Goal: Navigation & Orientation: Find specific page/section

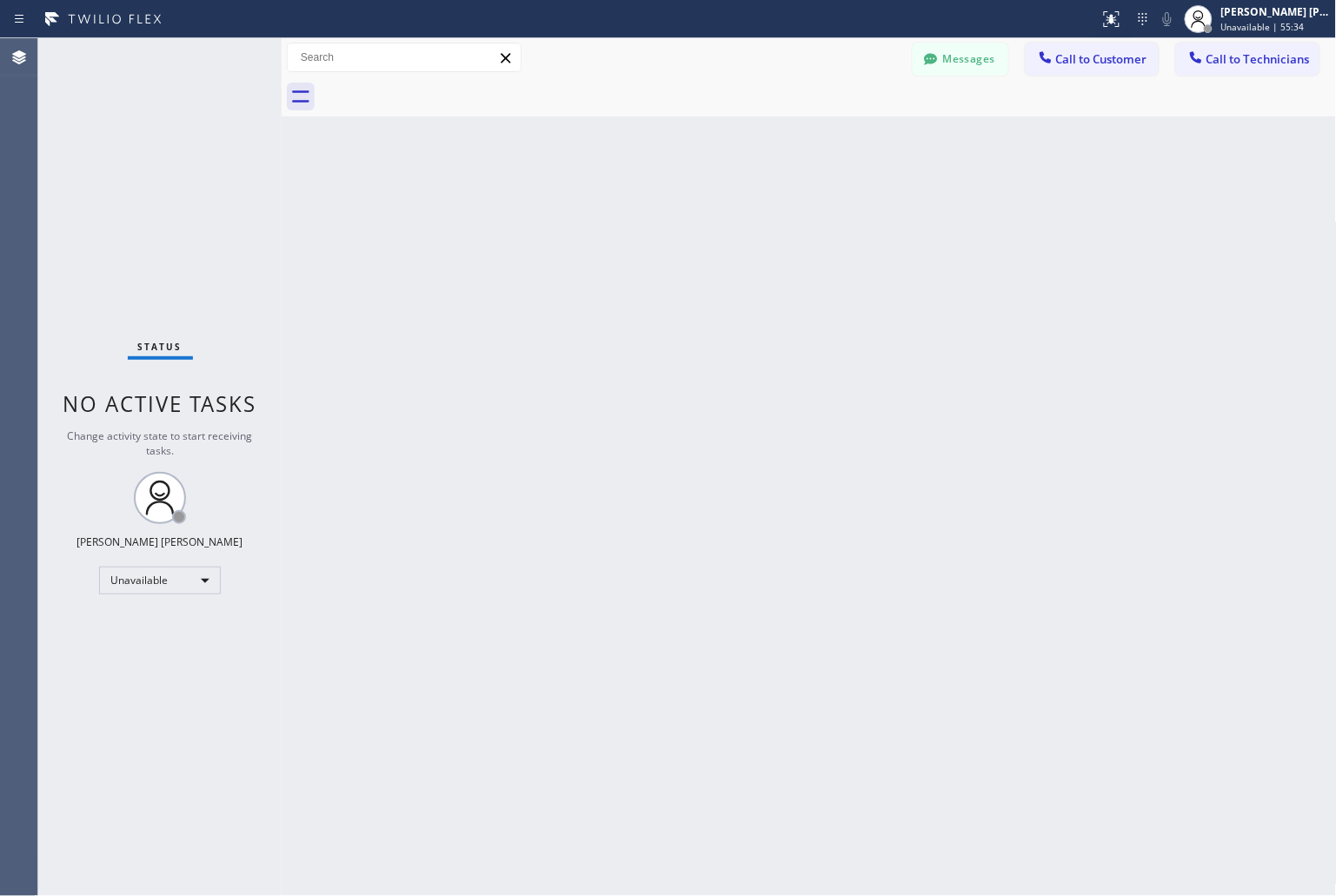
click at [1152, 184] on div "Back to Dashboard Change Sender ID Customers Technicians KD Krissy Do [DATE] 02…" at bounding box center [809, 466] width 1055 height 858
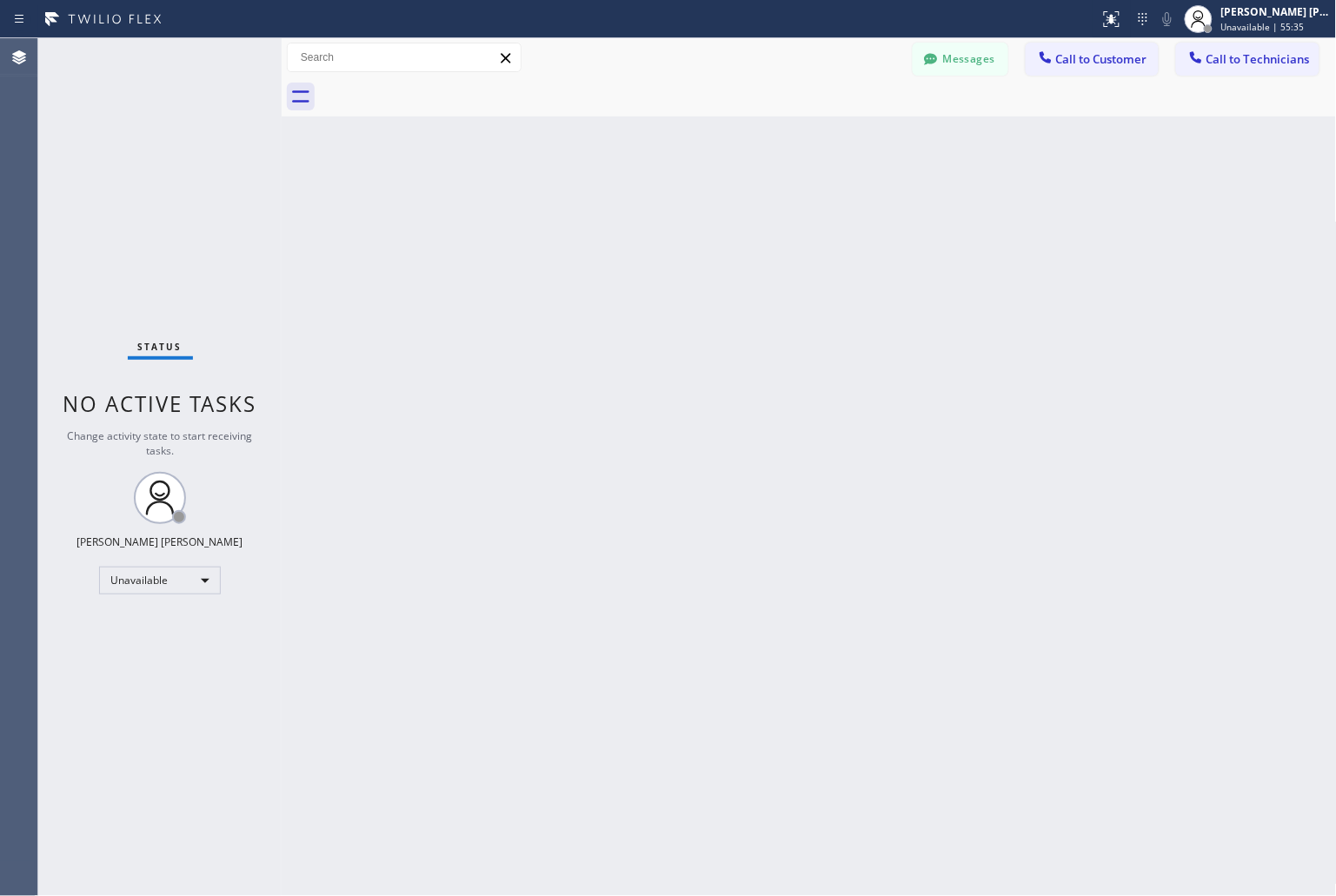
click at [1152, 184] on div "Back to Dashboard Change Sender ID Customers Technicians KD Krissy Do [DATE] 02…" at bounding box center [809, 466] width 1055 height 858
click at [1150, 184] on div "Back to Dashboard Change Sender ID Customers Technicians KD Krissy Do [DATE] 02…" at bounding box center [809, 466] width 1055 height 858
click at [1108, 179] on div "Back to Dashboard Change Sender ID Customers Technicians KD Krissy Do [DATE] 02…" at bounding box center [809, 466] width 1055 height 858
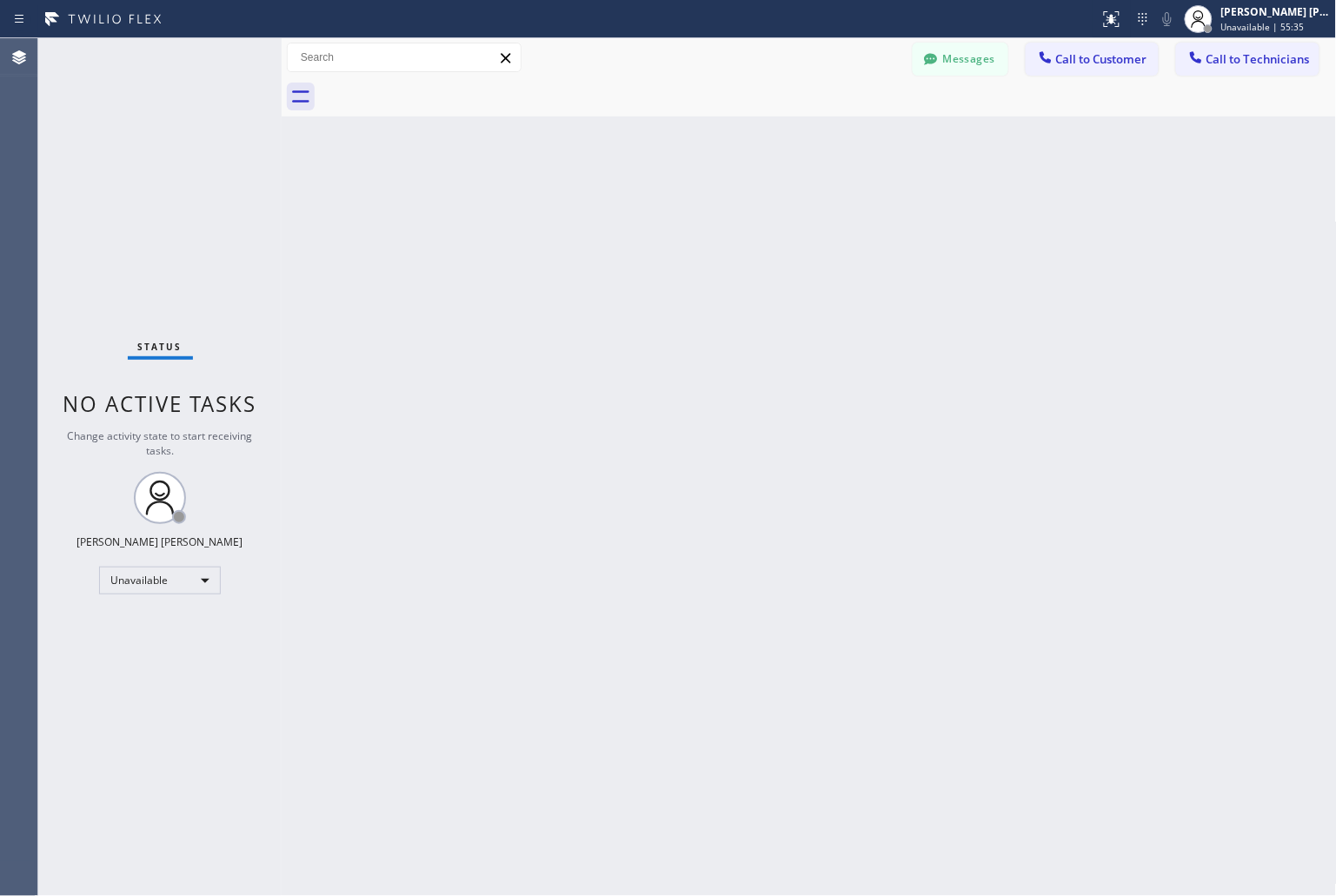
click at [1108, 179] on div "Back to Dashboard Change Sender ID Customers Technicians KD Krissy Do [DATE] 02…" at bounding box center [809, 466] width 1055 height 858
click at [1102, 179] on div "Back to Dashboard Change Sender ID Customers Technicians KD Krissy Do [DATE] 02…" at bounding box center [809, 466] width 1055 height 858
click at [1054, 171] on div "Back to Dashboard Change Sender ID Customers Technicians KD Krissy Do [DATE] 02…" at bounding box center [809, 466] width 1055 height 858
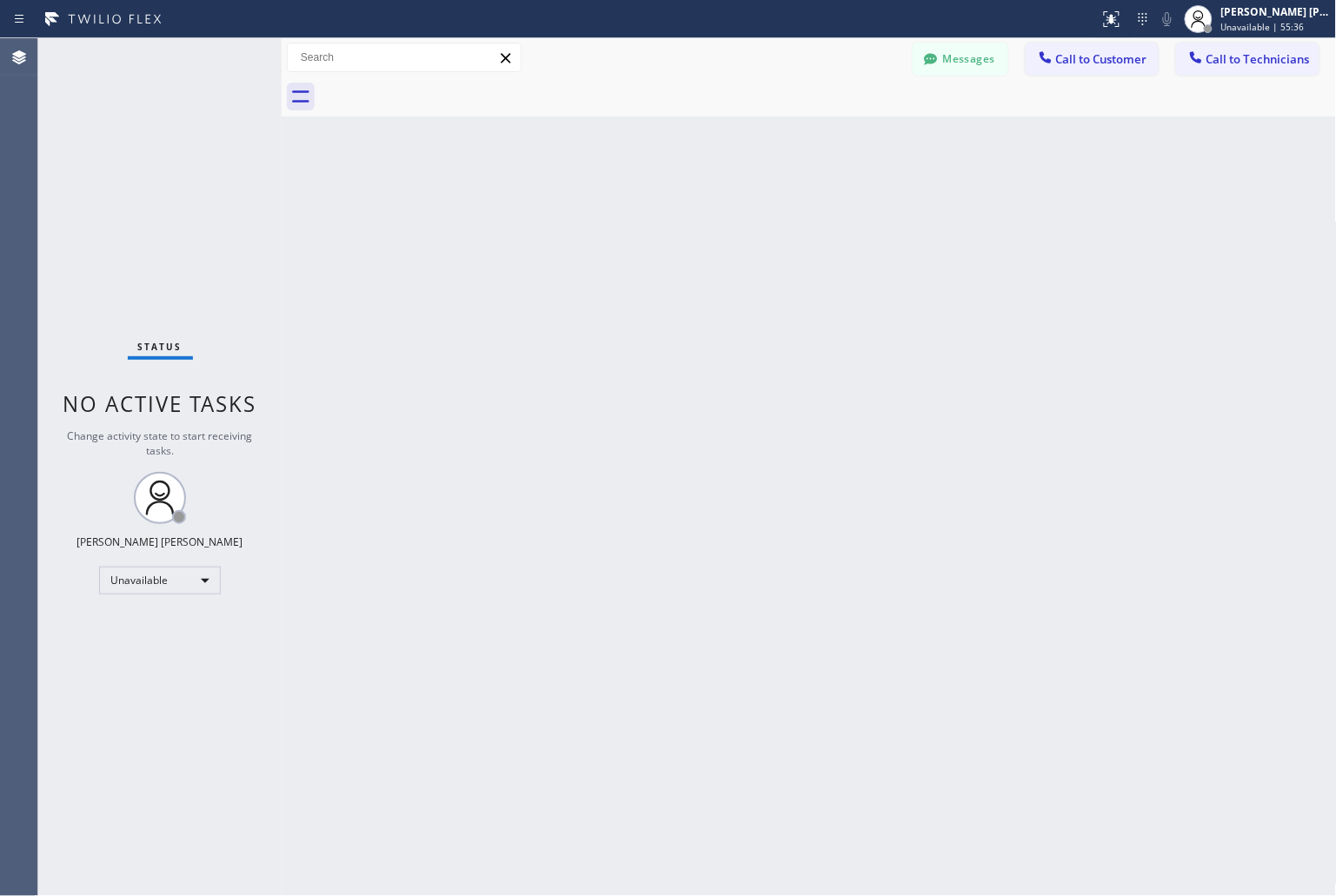
click at [992, 184] on div "Back to Dashboard Change Sender ID Customers Technicians KD Krissy Do [DATE] 02…" at bounding box center [809, 466] width 1055 height 858
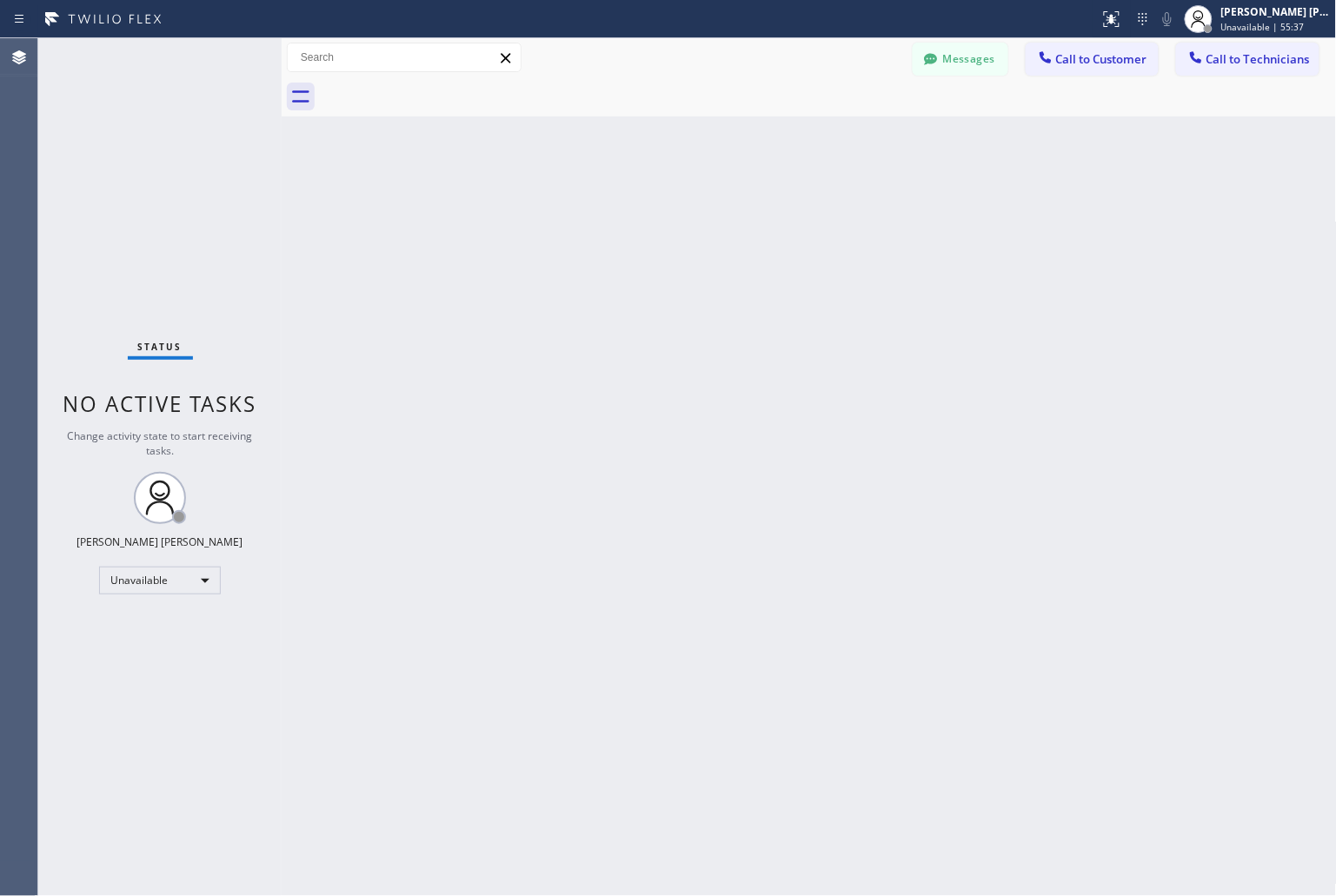
click at [992, 184] on div "Back to Dashboard Change Sender ID Customers Technicians KD Krissy Do [DATE] 02…" at bounding box center [809, 466] width 1055 height 858
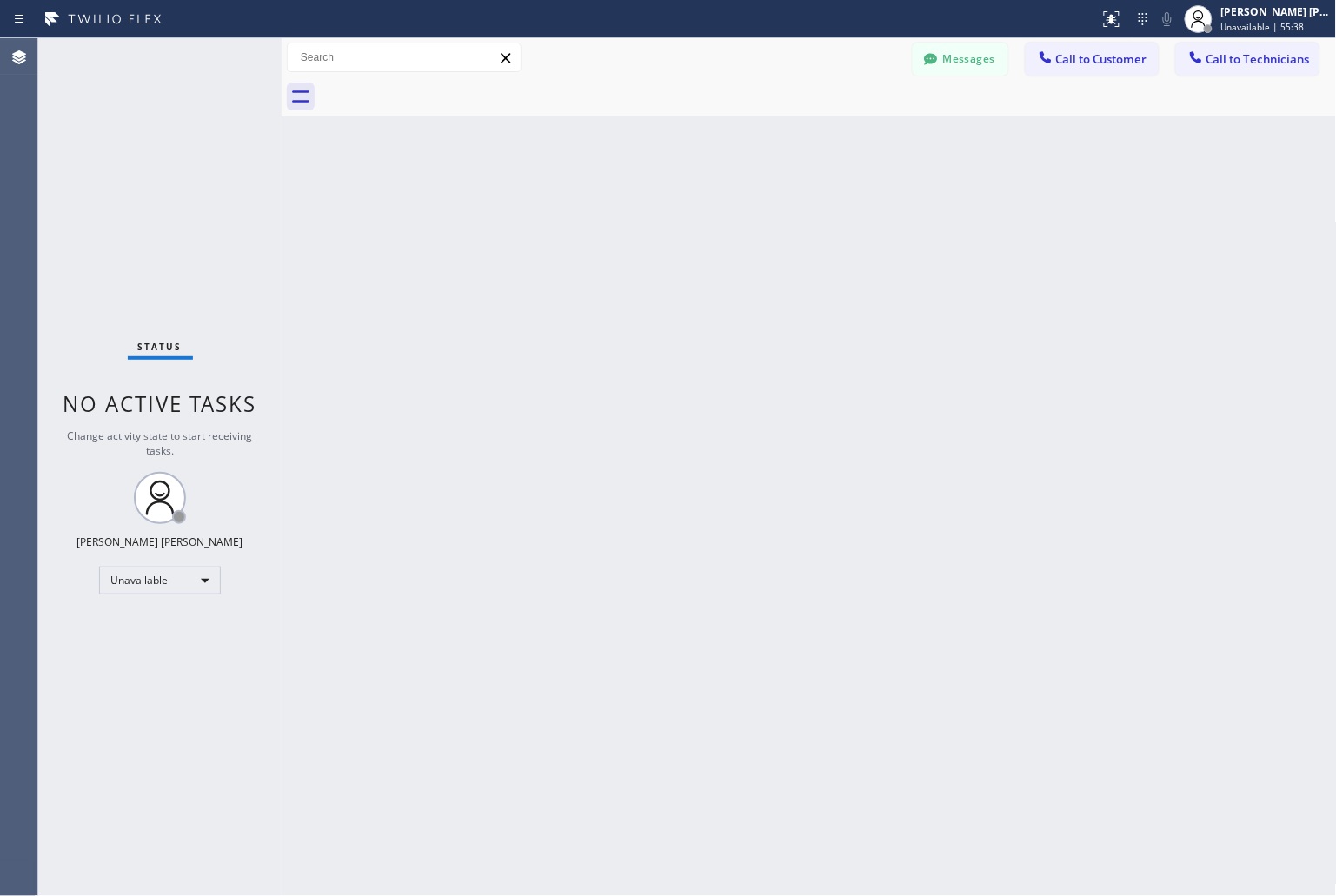
click at [992, 184] on div "Back to Dashboard Change Sender ID Customers Technicians KD Krissy Do [DATE] 02…" at bounding box center [809, 466] width 1055 height 858
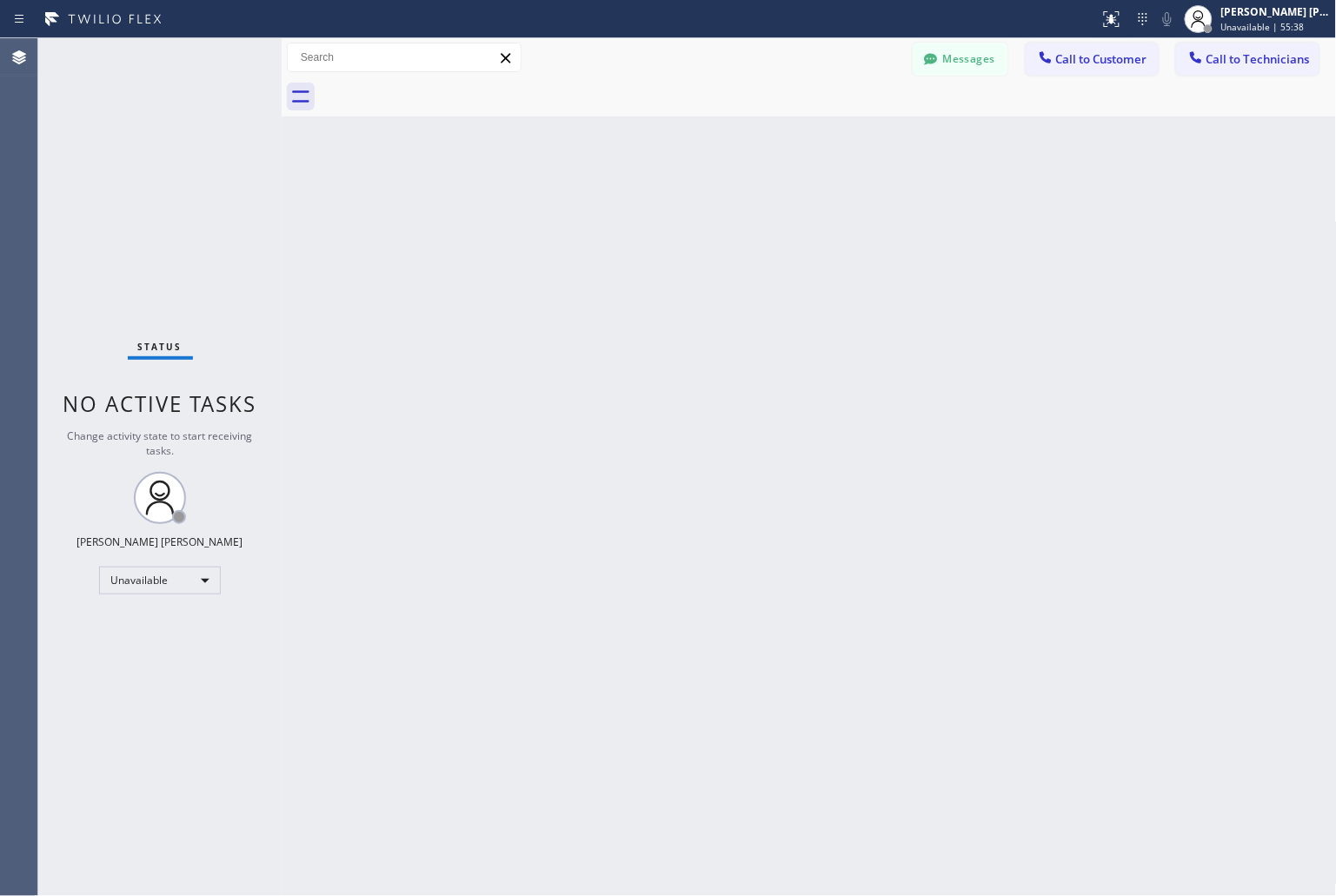
click at [992, 184] on div "Back to Dashboard Change Sender ID Customers Technicians KD Krissy Do [DATE] 02…" at bounding box center [809, 466] width 1055 height 858
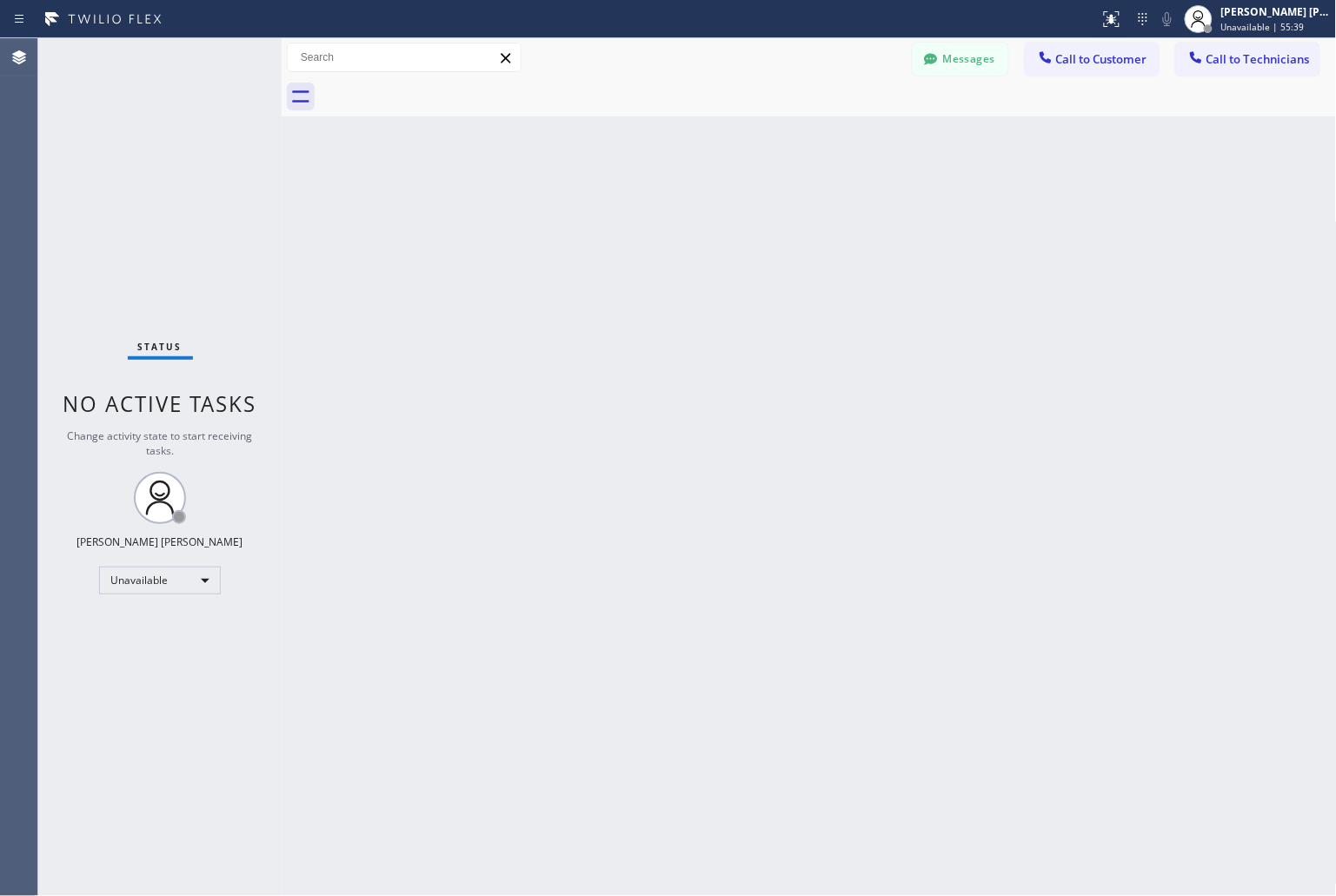
click at [992, 184] on div "Back to Dashboard Change Sender ID Customers Technicians KD Krissy Do [DATE] 02…" at bounding box center [809, 466] width 1055 height 858
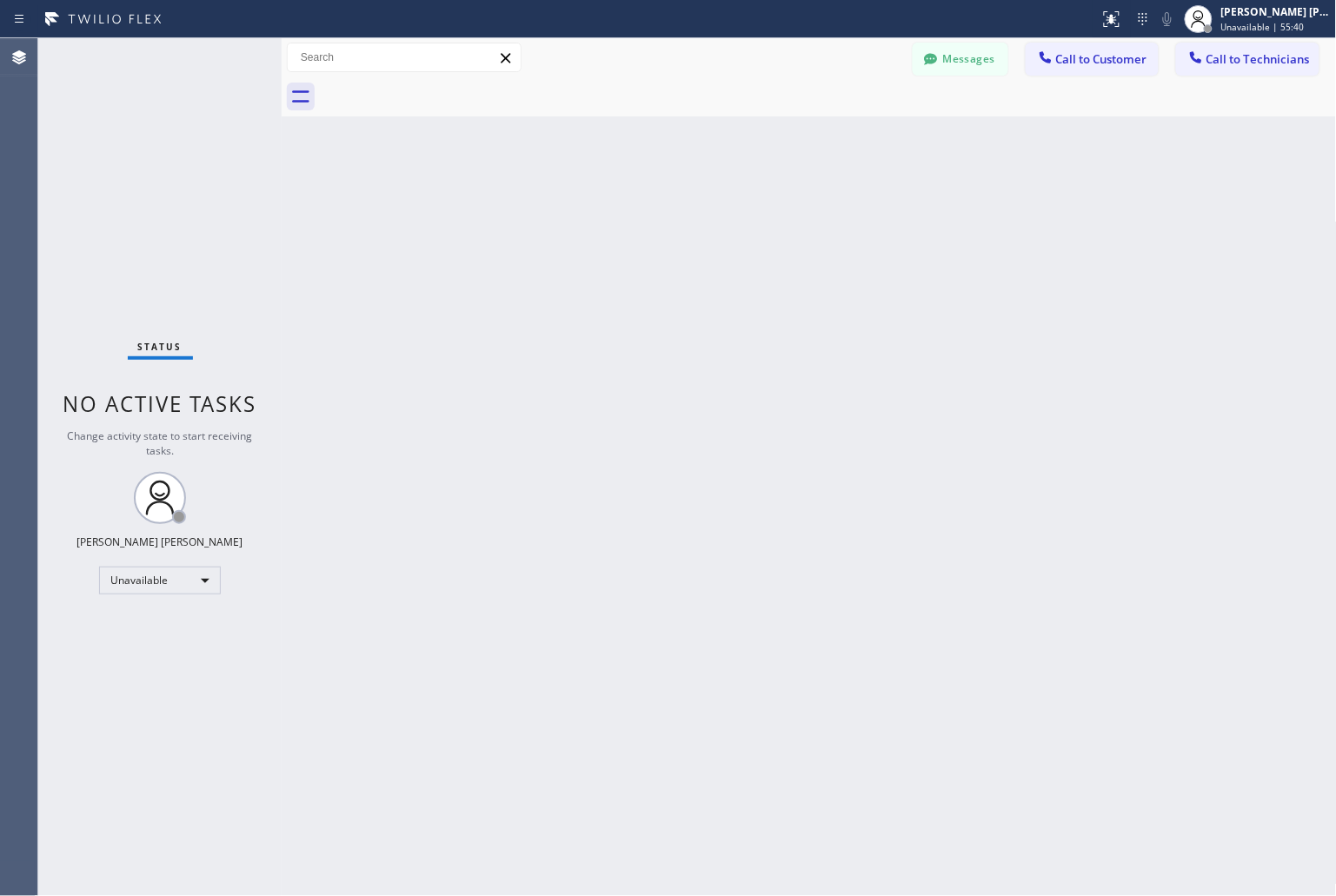
click at [992, 184] on div "Back to Dashboard Change Sender ID Customers Technicians KD Krissy Do [DATE] 02…" at bounding box center [809, 466] width 1055 height 858
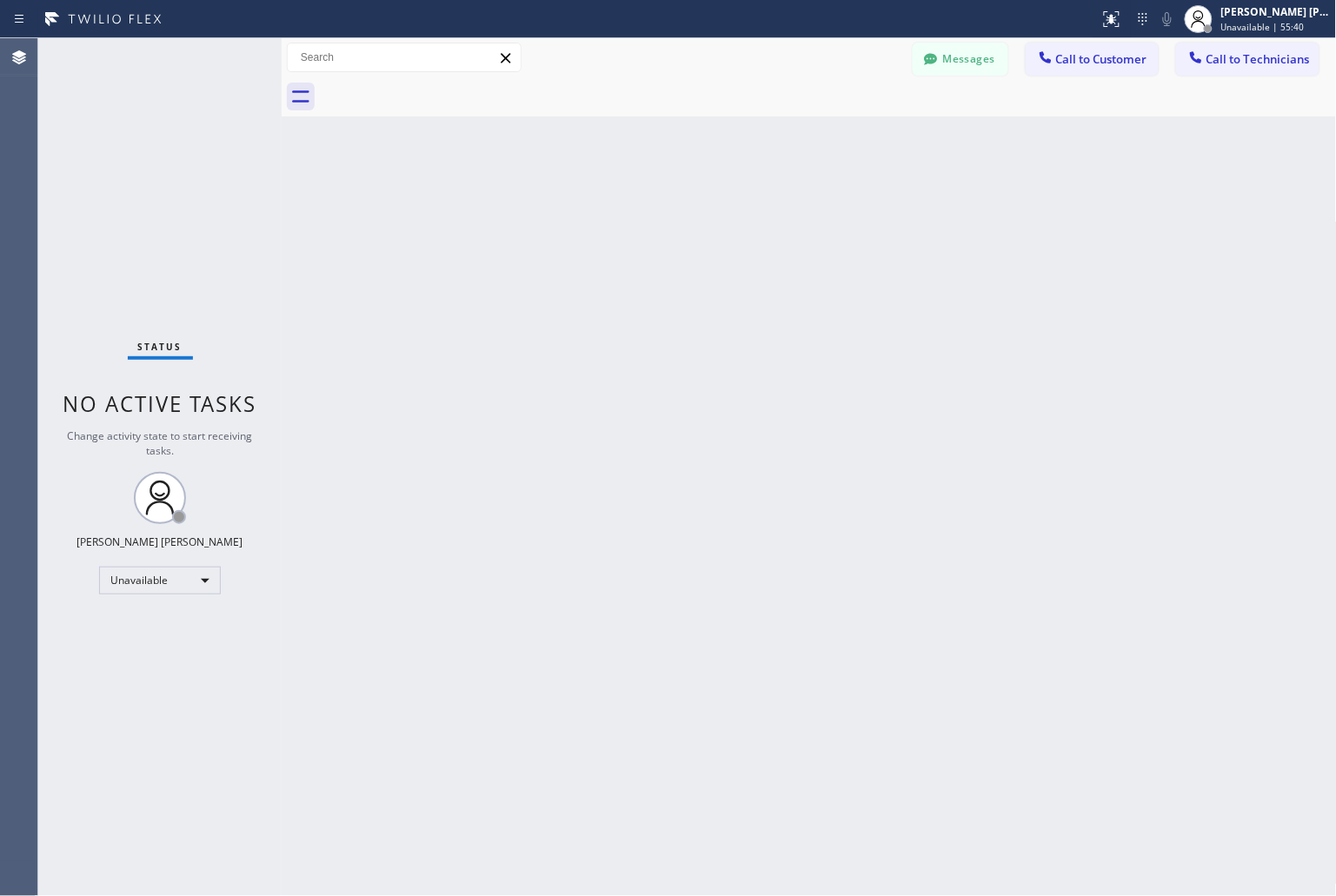
click at [992, 184] on div "Back to Dashboard Change Sender ID Customers Technicians KD Krissy Do [DATE] 02…" at bounding box center [809, 466] width 1055 height 858
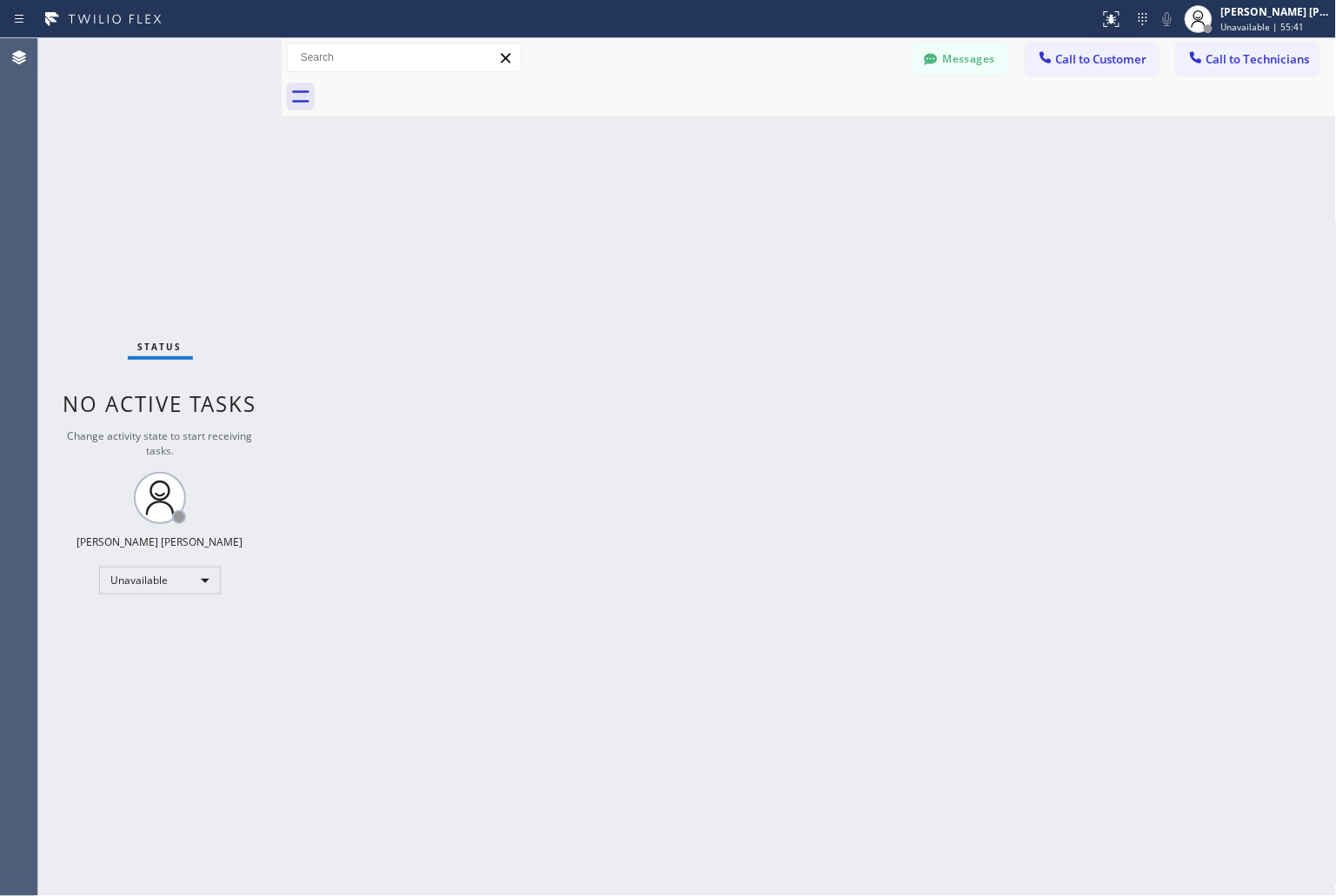
click at [992, 184] on div "Back to Dashboard Change Sender ID Customers Technicians KD Krissy Do [DATE] 02…" at bounding box center [809, 466] width 1055 height 858
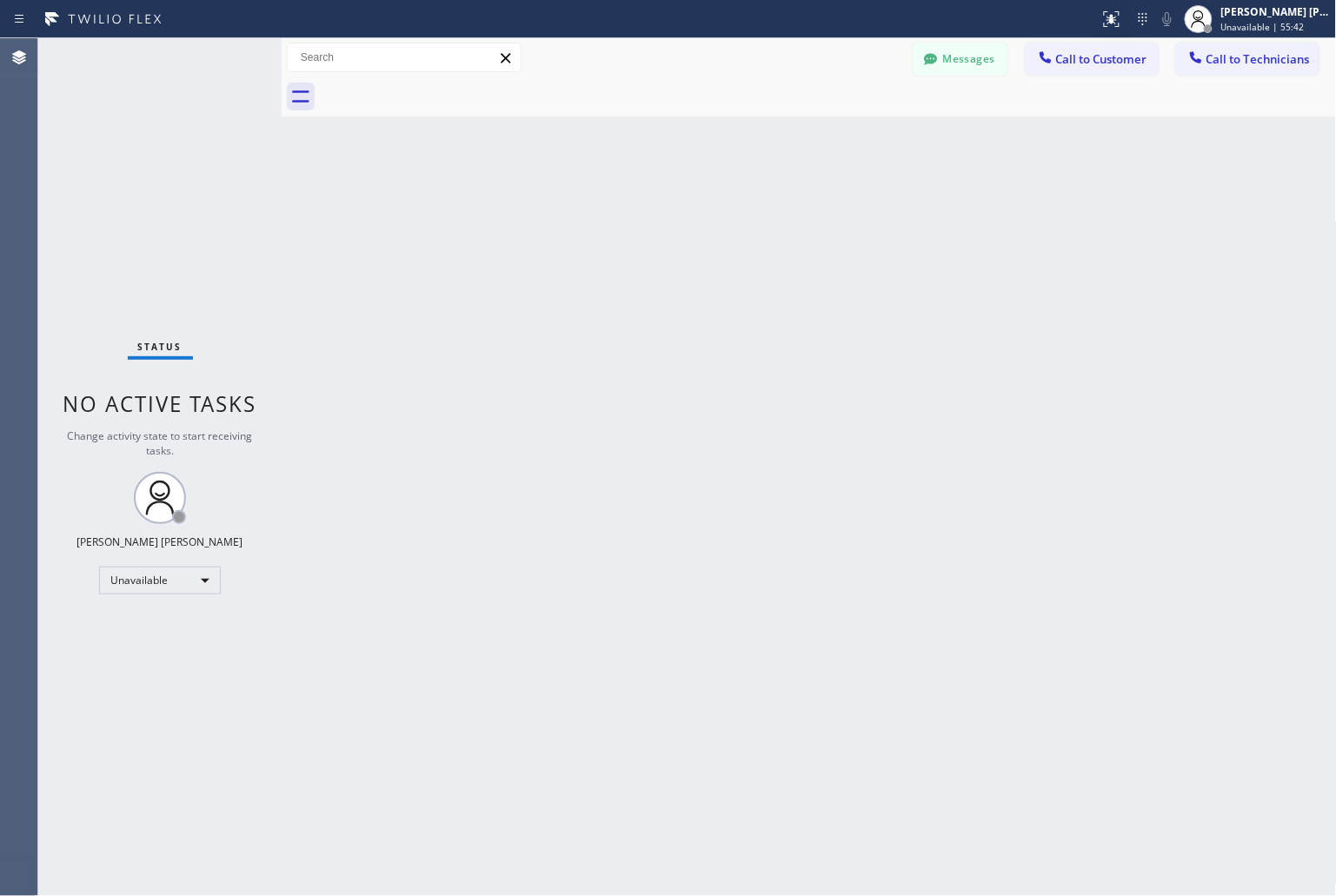
click at [992, 184] on div "Back to Dashboard Change Sender ID Customers Technicians KD Krissy Do [DATE] 02…" at bounding box center [809, 466] width 1055 height 858
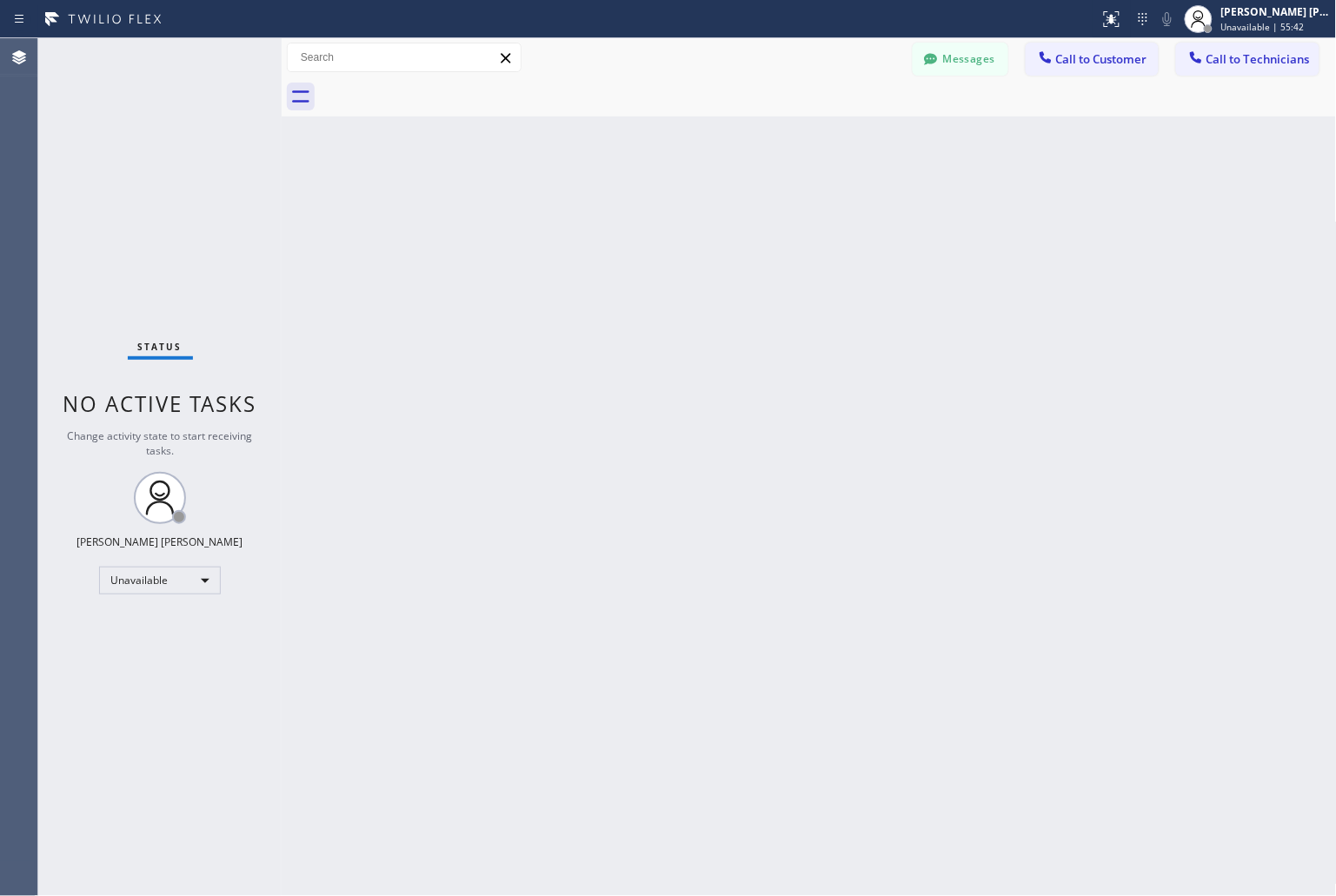
click at [992, 184] on div "Back to Dashboard Change Sender ID Customers Technicians KD Krissy Do [DATE] 02…" at bounding box center [809, 466] width 1055 height 858
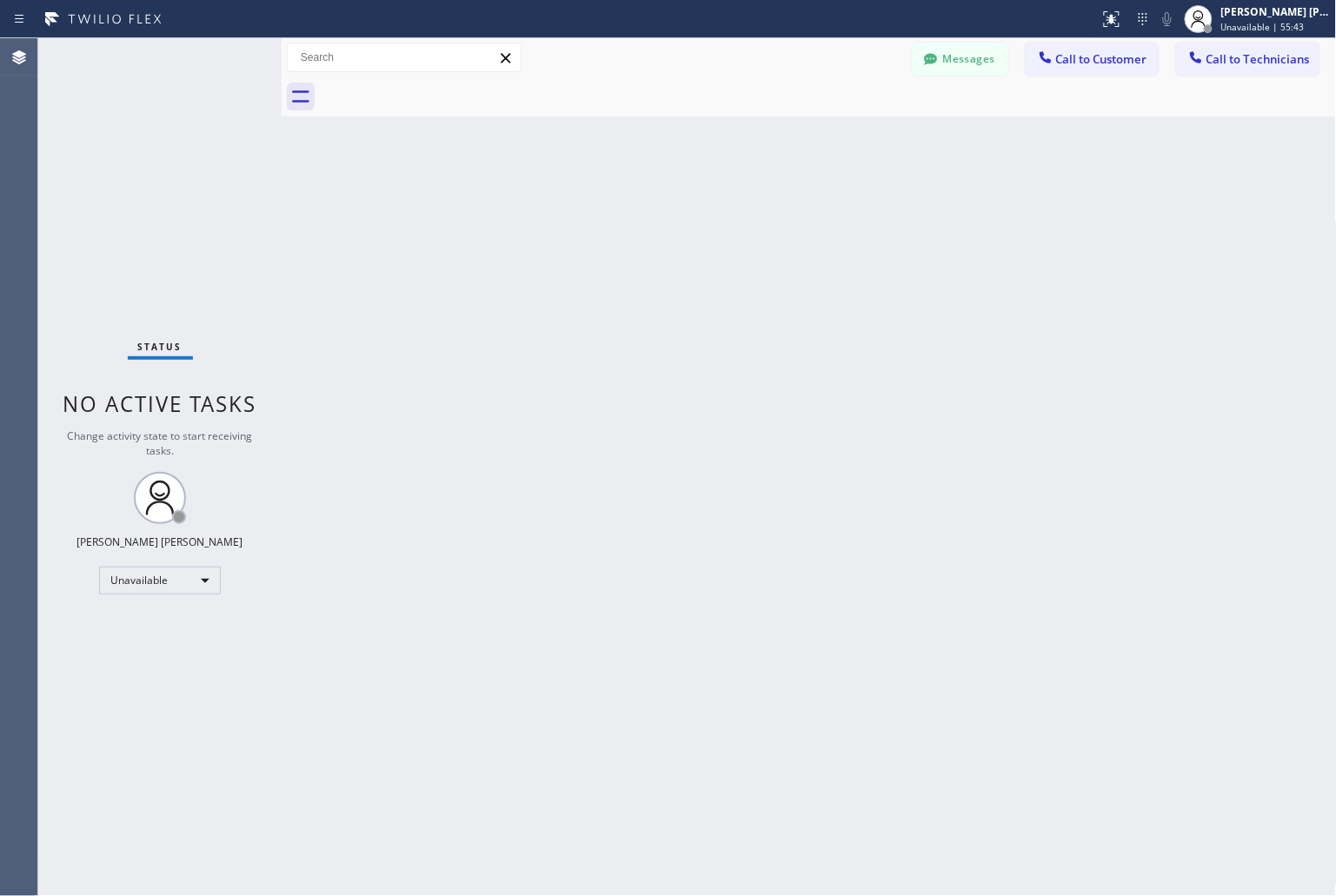
click at [992, 184] on div "Back to Dashboard Change Sender ID Customers Technicians KD Krissy Do [DATE] 02…" at bounding box center [809, 466] width 1055 height 858
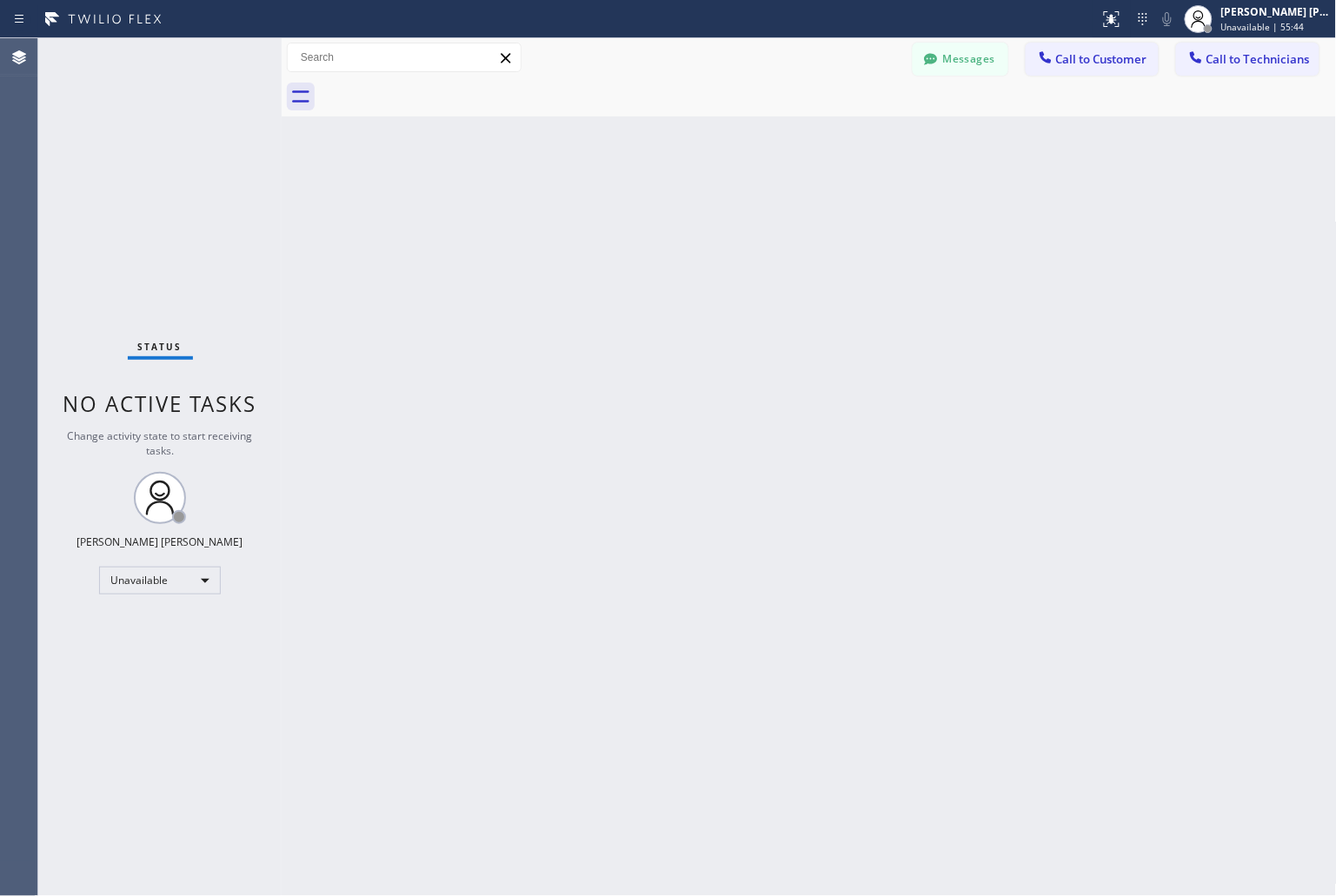
click at [992, 184] on div "Back to Dashboard Change Sender ID Customers Technicians KD Krissy Do [DATE] 02…" at bounding box center [809, 466] width 1055 height 858
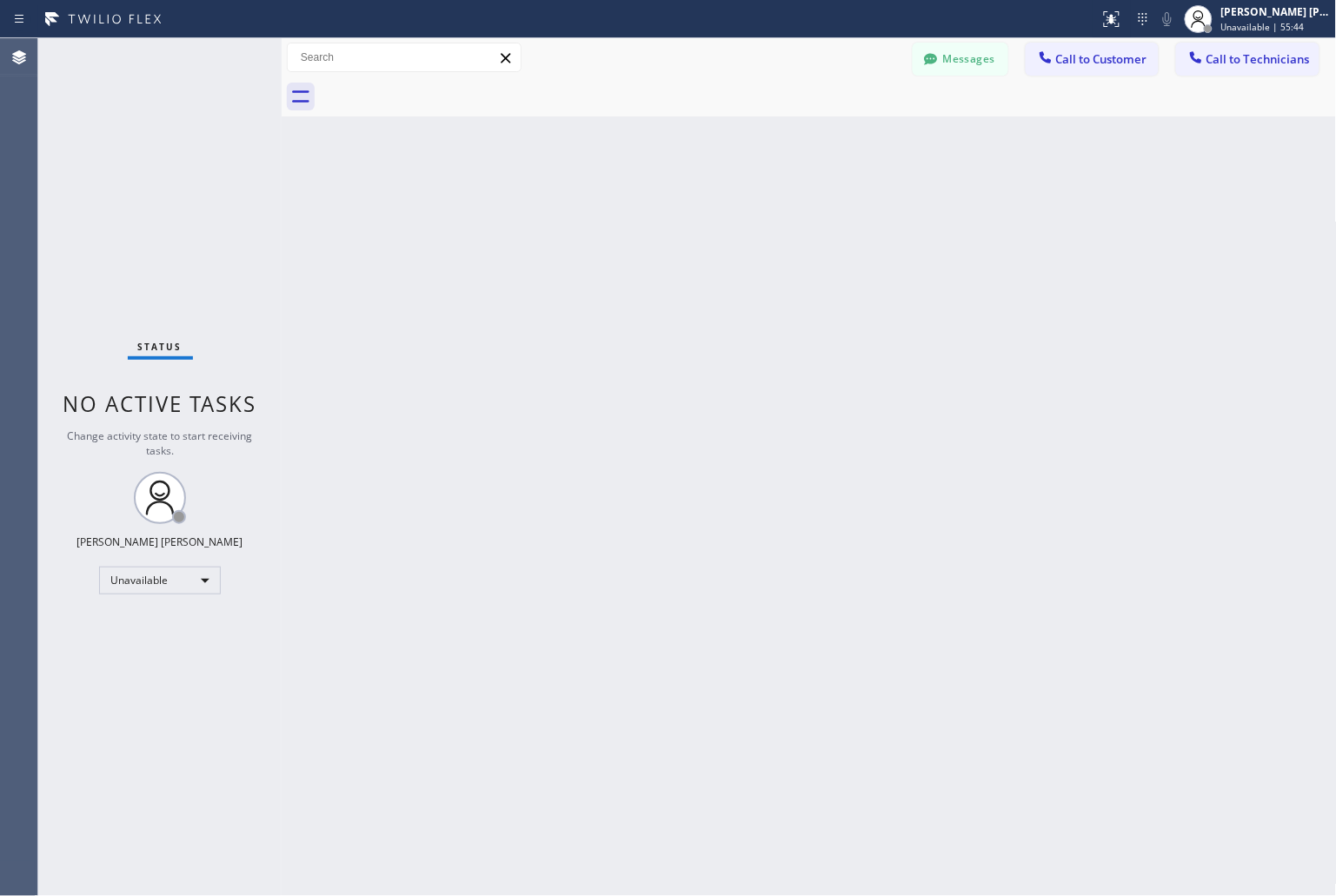
click at [992, 184] on div "Back to Dashboard Change Sender ID Customers Technicians KD Krissy Do [DATE] 02…" at bounding box center [809, 466] width 1055 height 858
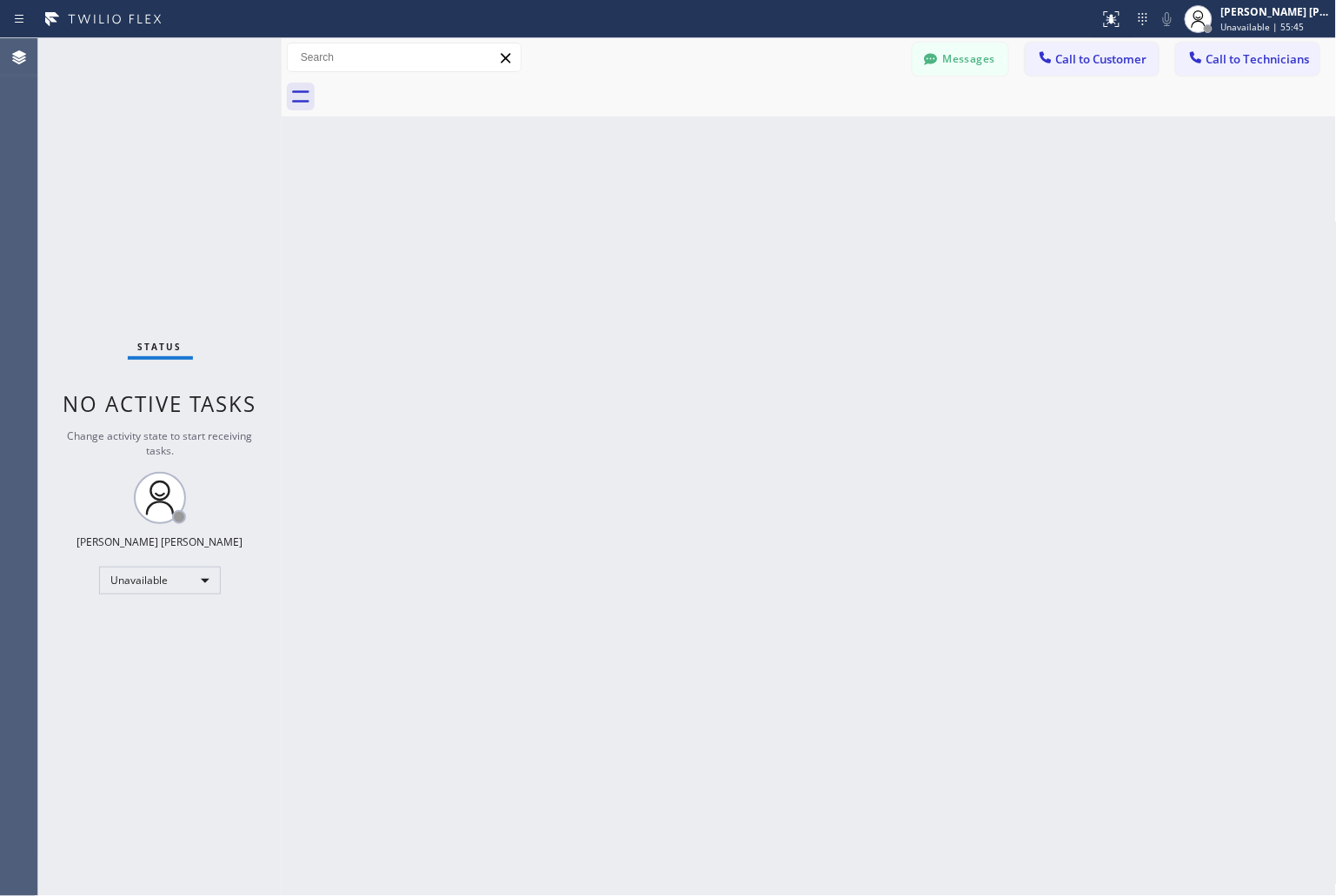
click at [992, 184] on div "Back to Dashboard Change Sender ID Customers Technicians KD Krissy Do [DATE] 02…" at bounding box center [809, 466] width 1055 height 858
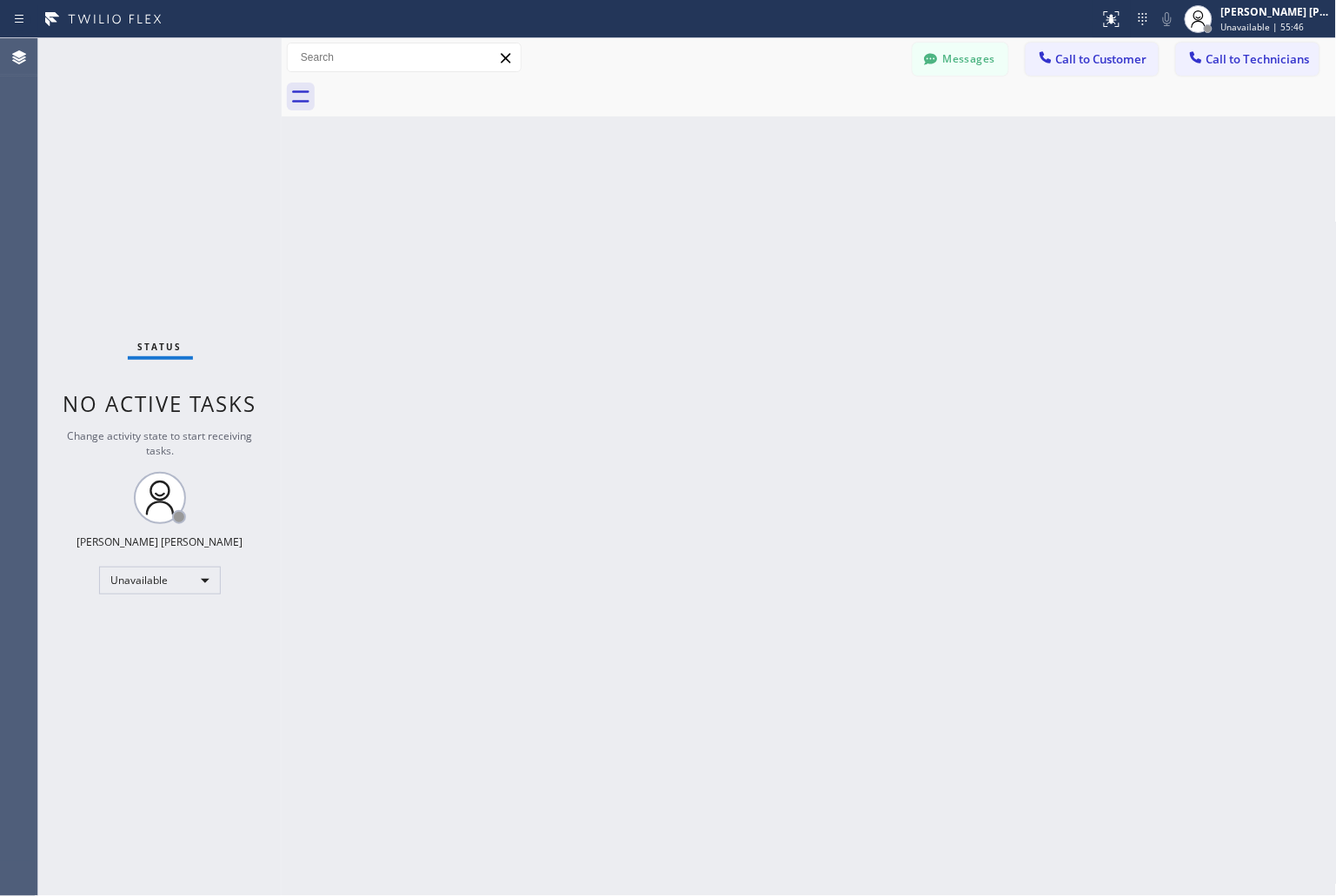
click at [992, 184] on div "Back to Dashboard Change Sender ID Customers Technicians KD Krissy Do [DATE] 02…" at bounding box center [809, 466] width 1055 height 858
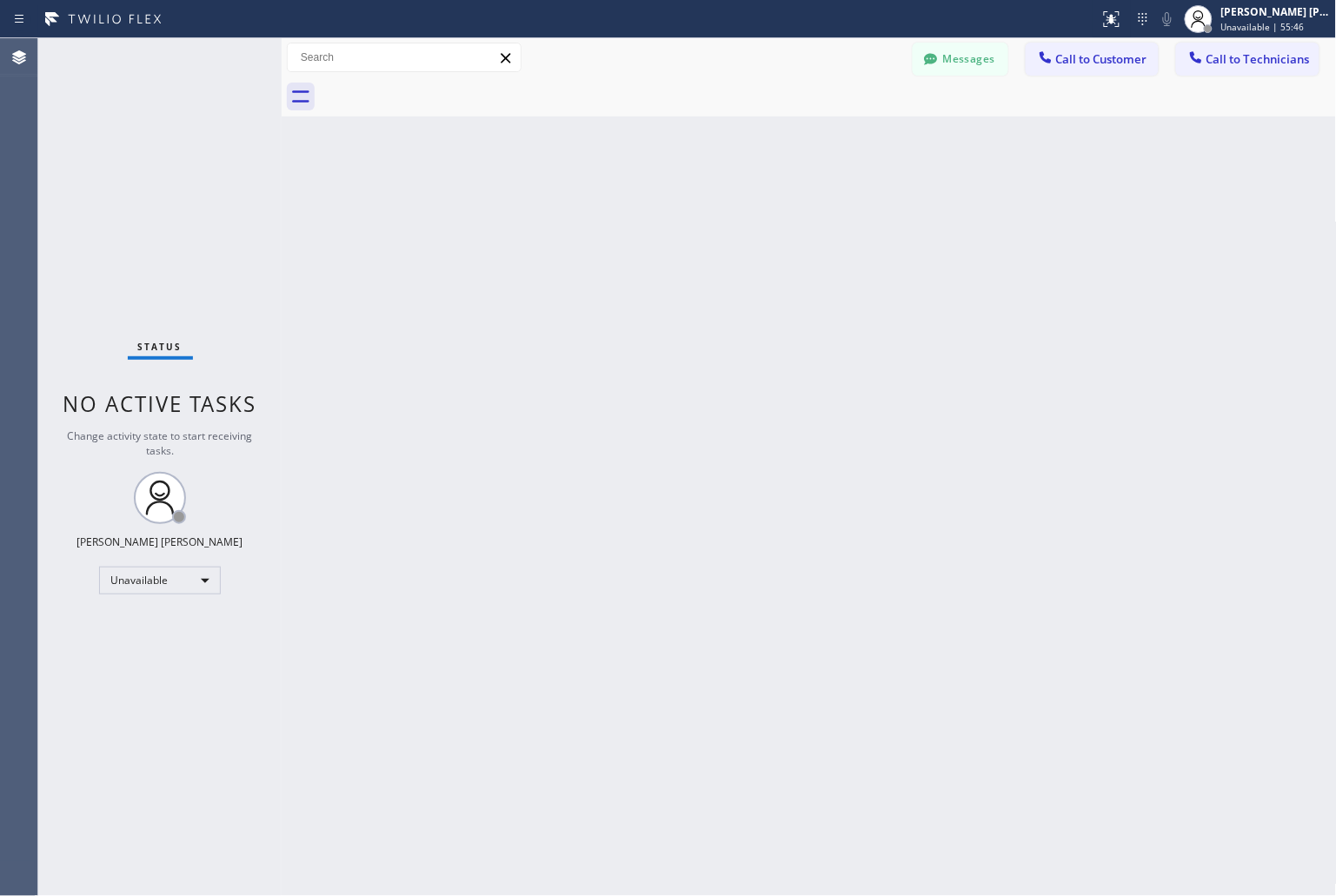
click at [992, 184] on div "Back to Dashboard Change Sender ID Customers Technicians KD Krissy Do [DATE] 02…" at bounding box center [809, 466] width 1055 height 858
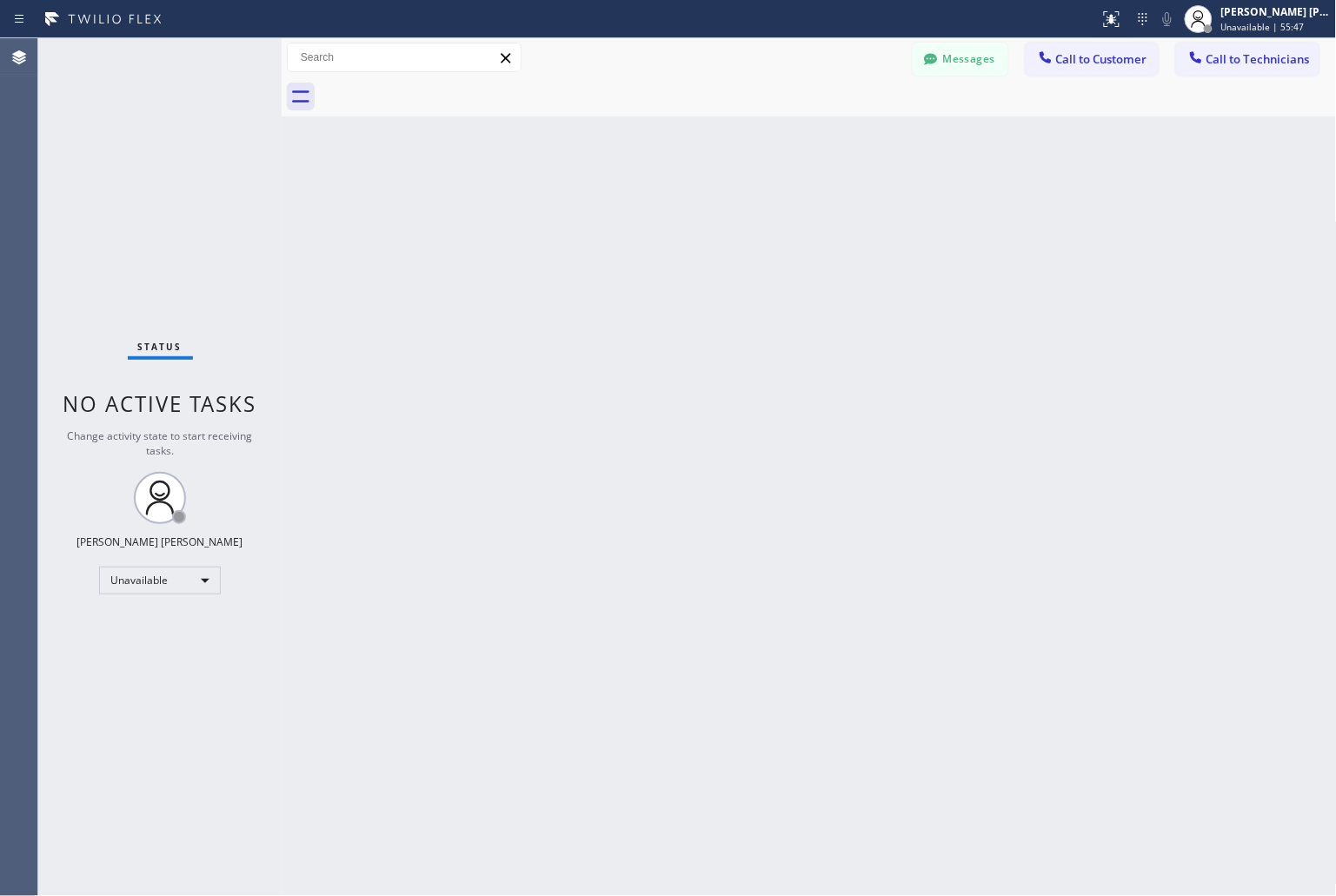
click at [992, 184] on div "Back to Dashboard Change Sender ID Customers Technicians KD Krissy Do [DATE] 02…" at bounding box center [809, 466] width 1055 height 858
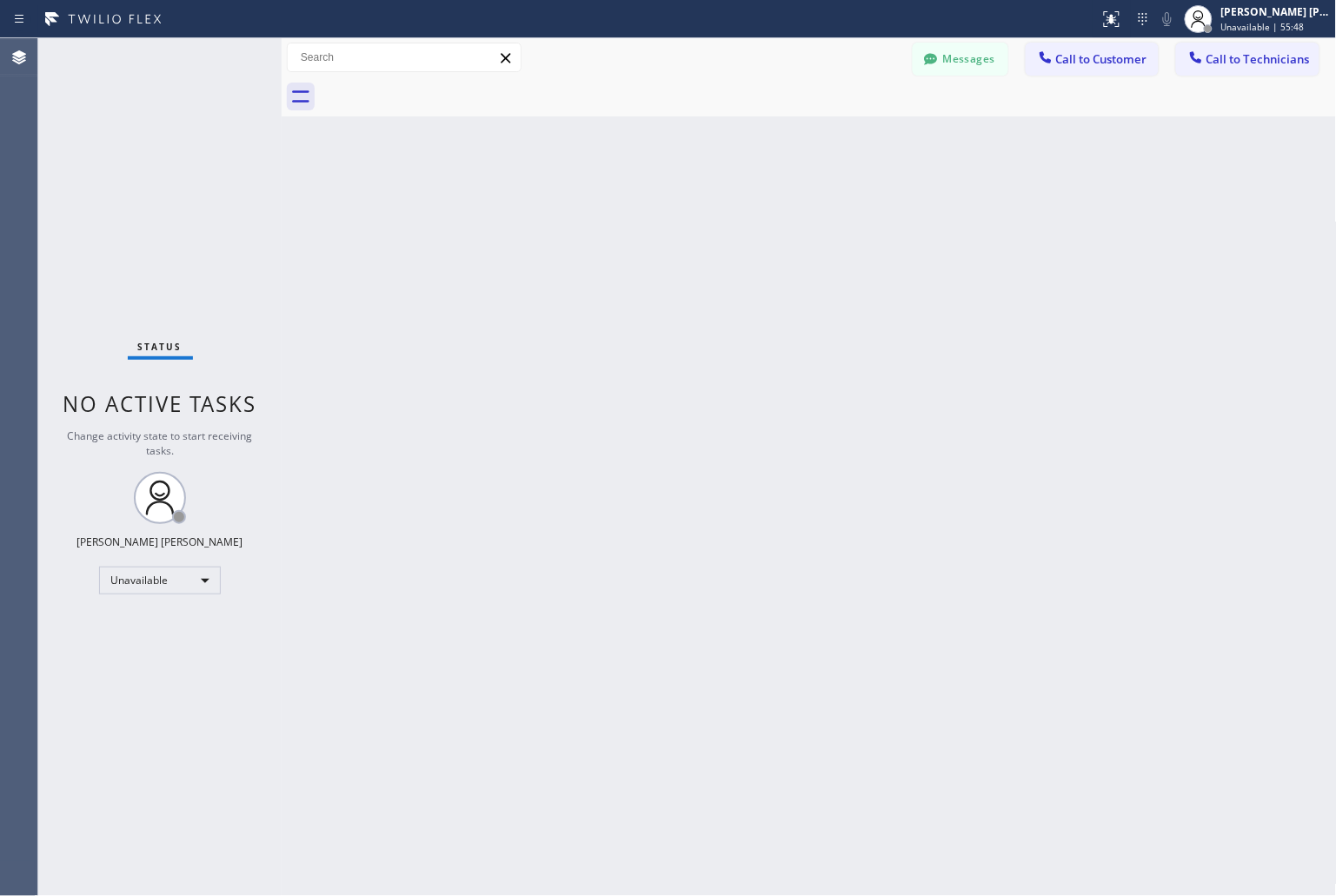
click at [992, 184] on div "Back to Dashboard Change Sender ID Customers Technicians KD Krissy Do [DATE] 02…" at bounding box center [809, 466] width 1055 height 858
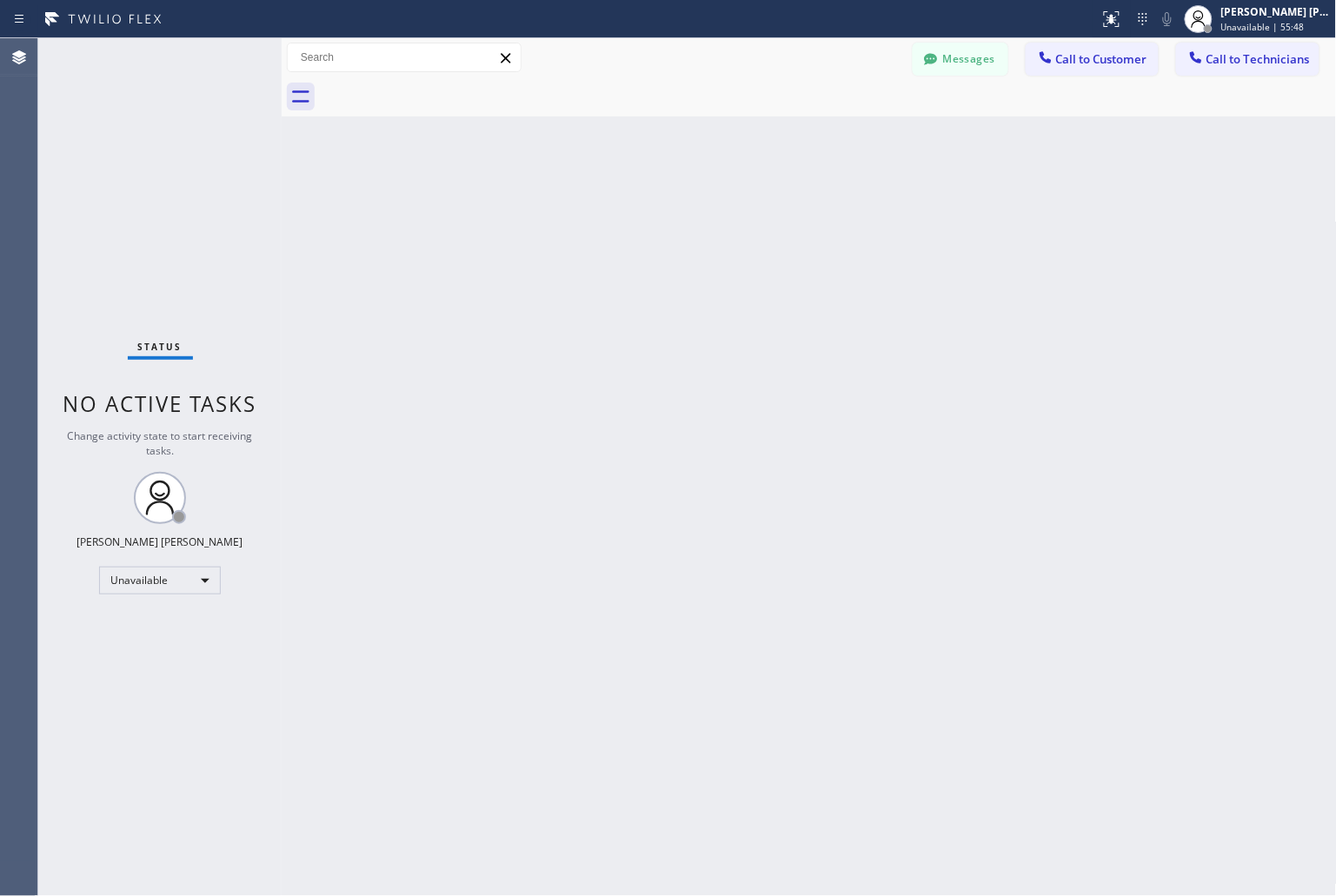
click at [992, 184] on div "Back to Dashboard Change Sender ID Customers Technicians KD Krissy Do [DATE] 02…" at bounding box center [809, 466] width 1055 height 858
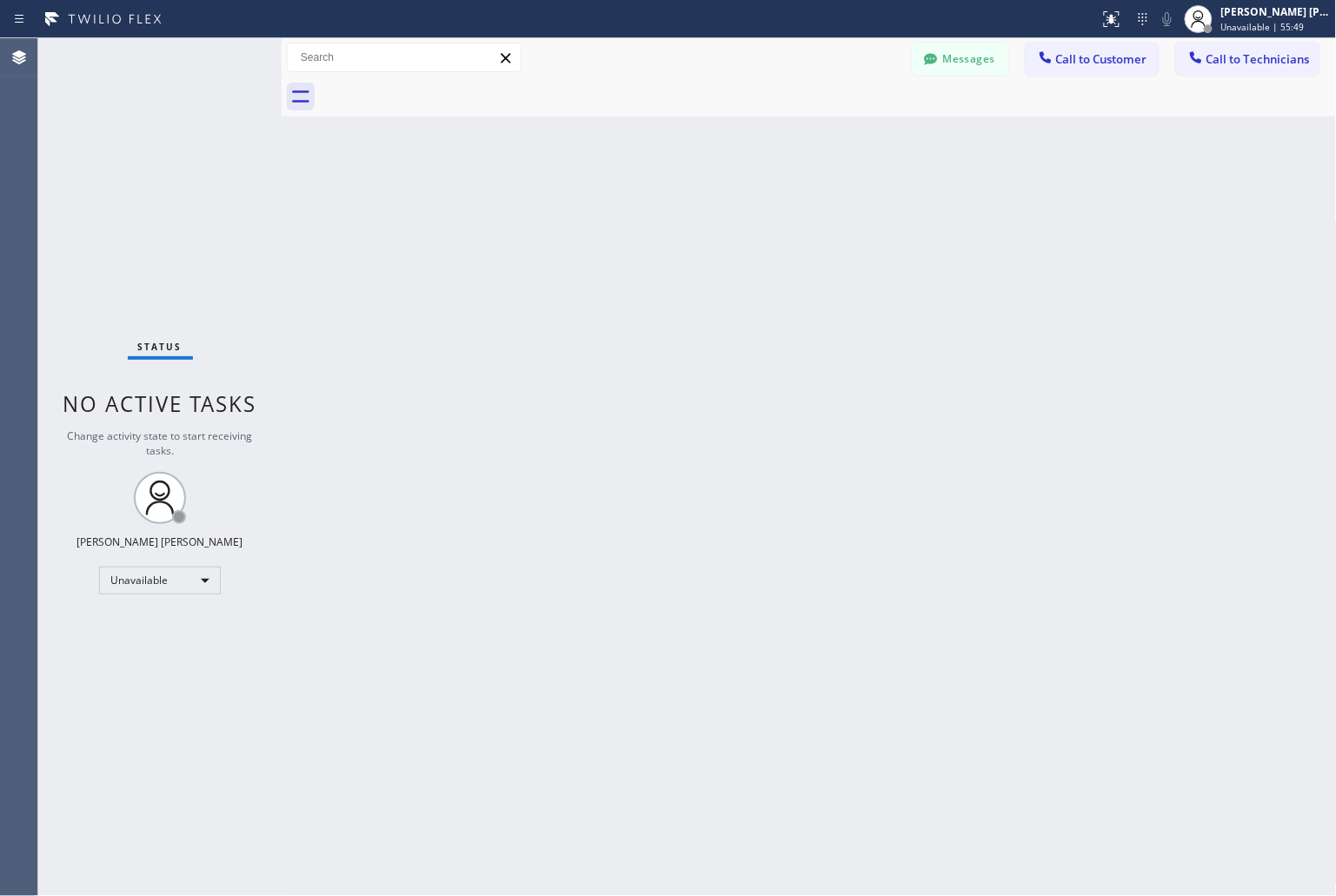
click at [992, 184] on div "Back to Dashboard Change Sender ID Customers Technicians KD Krissy Do [DATE] 02…" at bounding box center [809, 466] width 1055 height 858
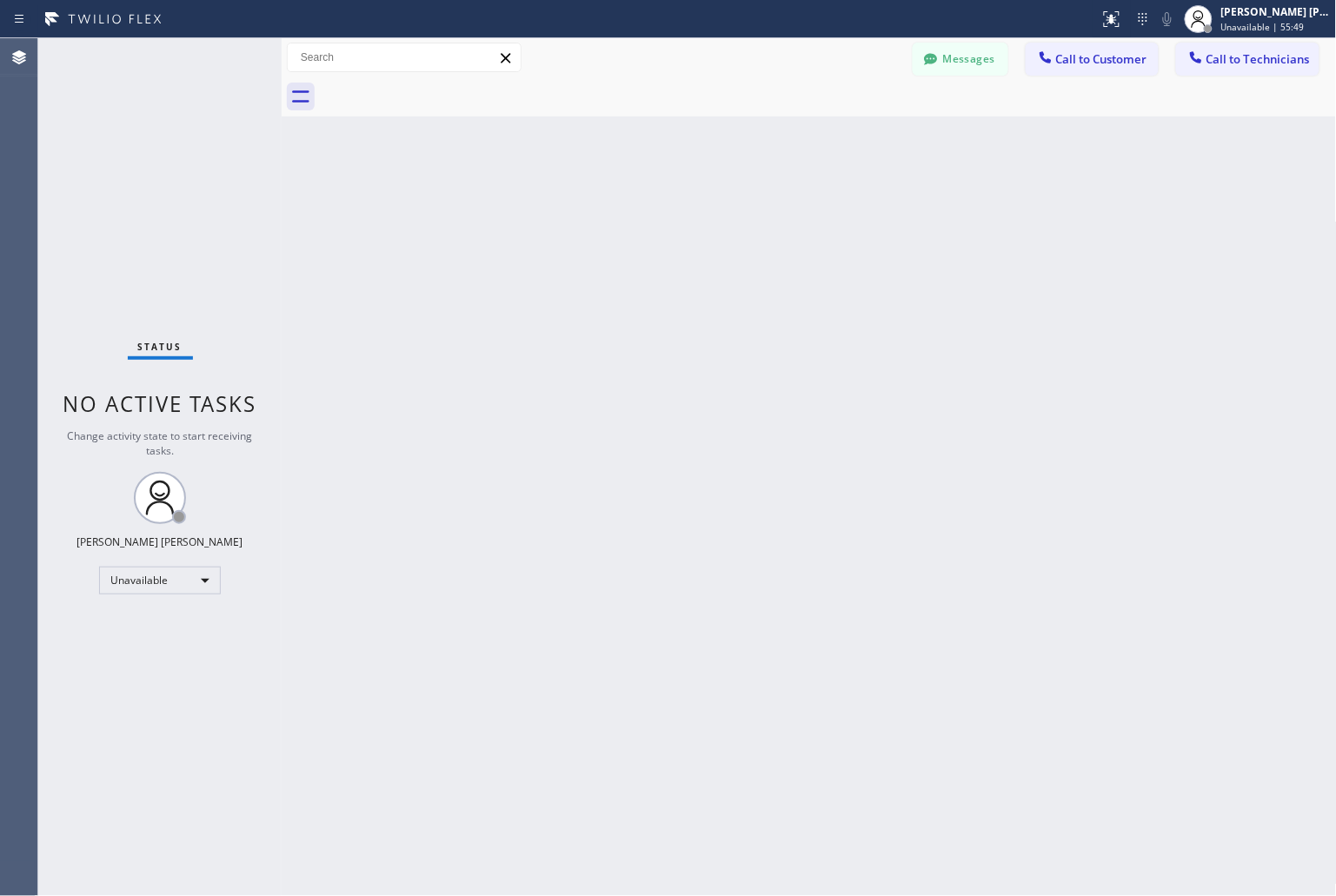
click at [992, 184] on div "Back to Dashboard Change Sender ID Customers Technicians KD Krissy Do [DATE] 02…" at bounding box center [809, 466] width 1055 height 858
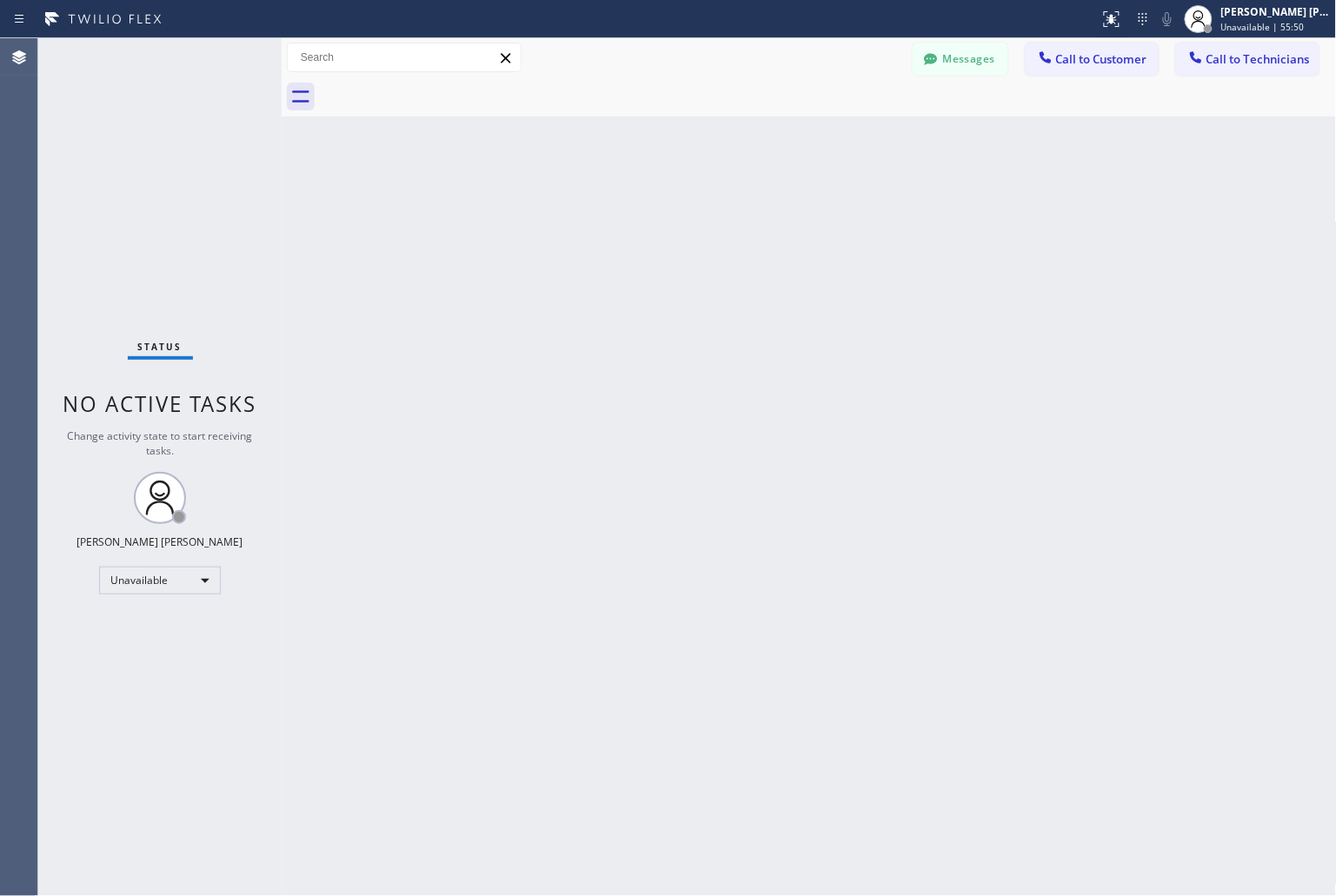
click at [992, 184] on div "Back to Dashboard Change Sender ID Customers Technicians KD Krissy Do [DATE] 02…" at bounding box center [809, 466] width 1055 height 858
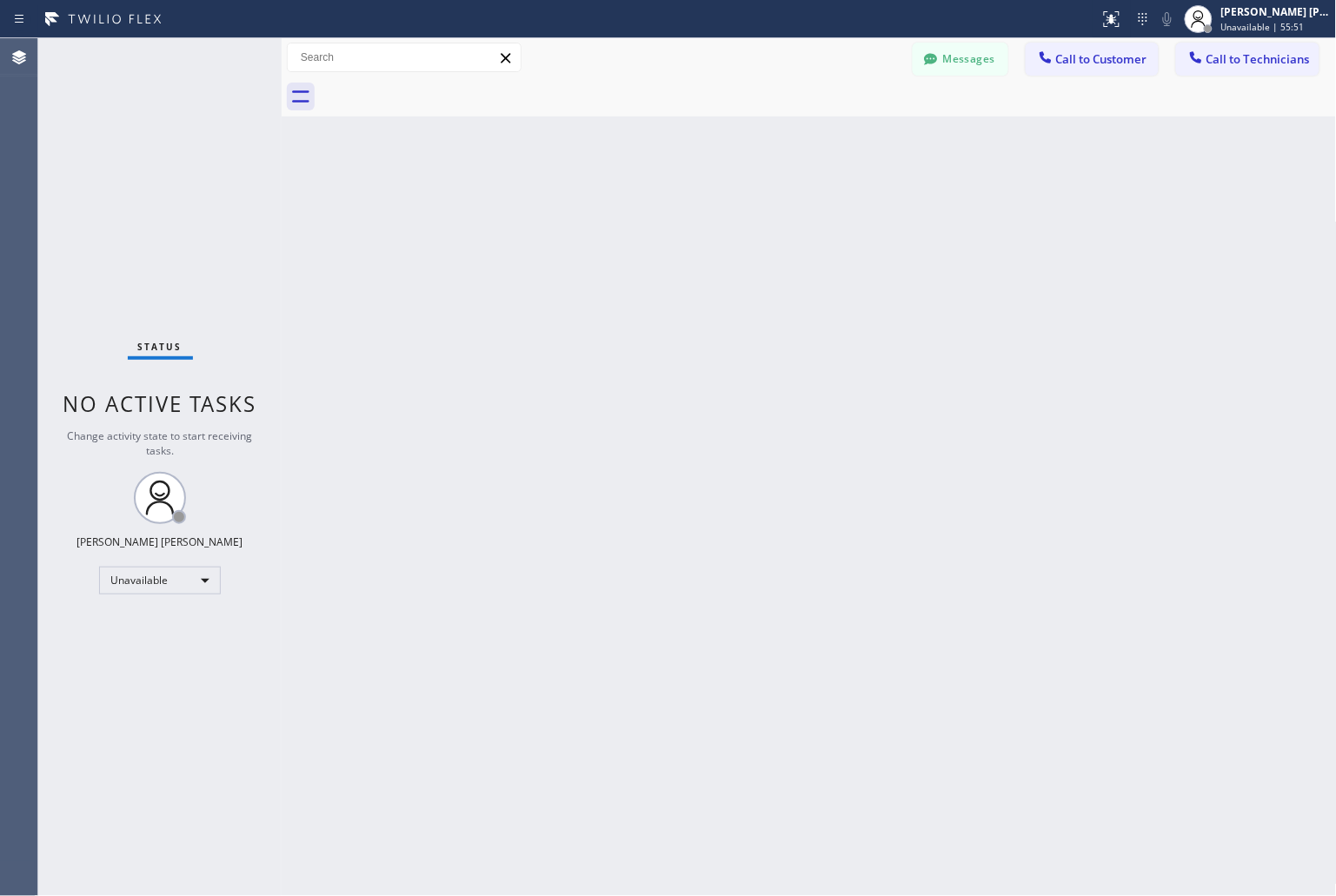
click at [992, 184] on div "Back to Dashboard Change Sender ID Customers Technicians KD Krissy Do [DATE] 02…" at bounding box center [809, 466] width 1055 height 858
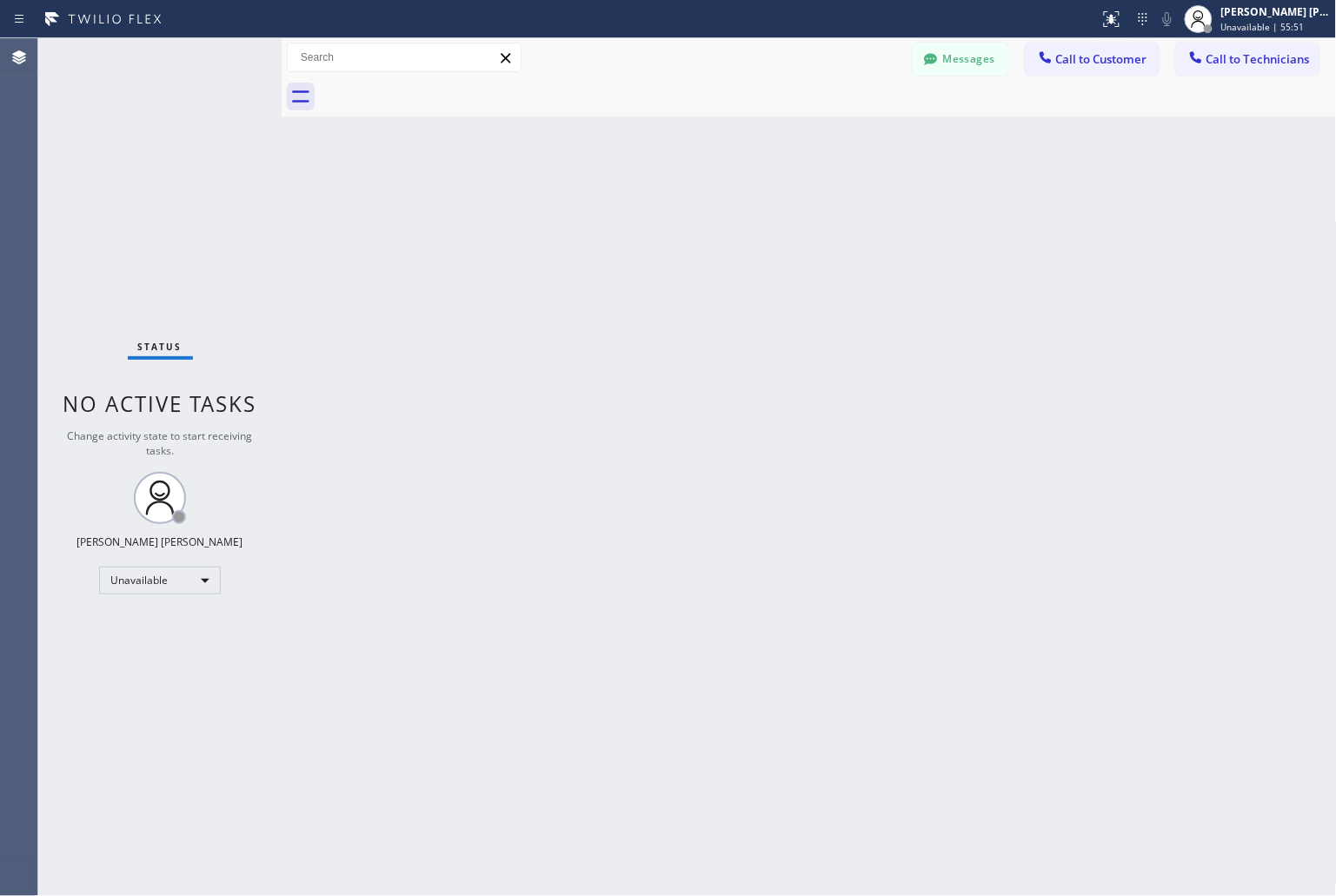
click at [992, 184] on div "Back to Dashboard Change Sender ID Customers Technicians KD Krissy Do [DATE] 02…" at bounding box center [809, 466] width 1055 height 858
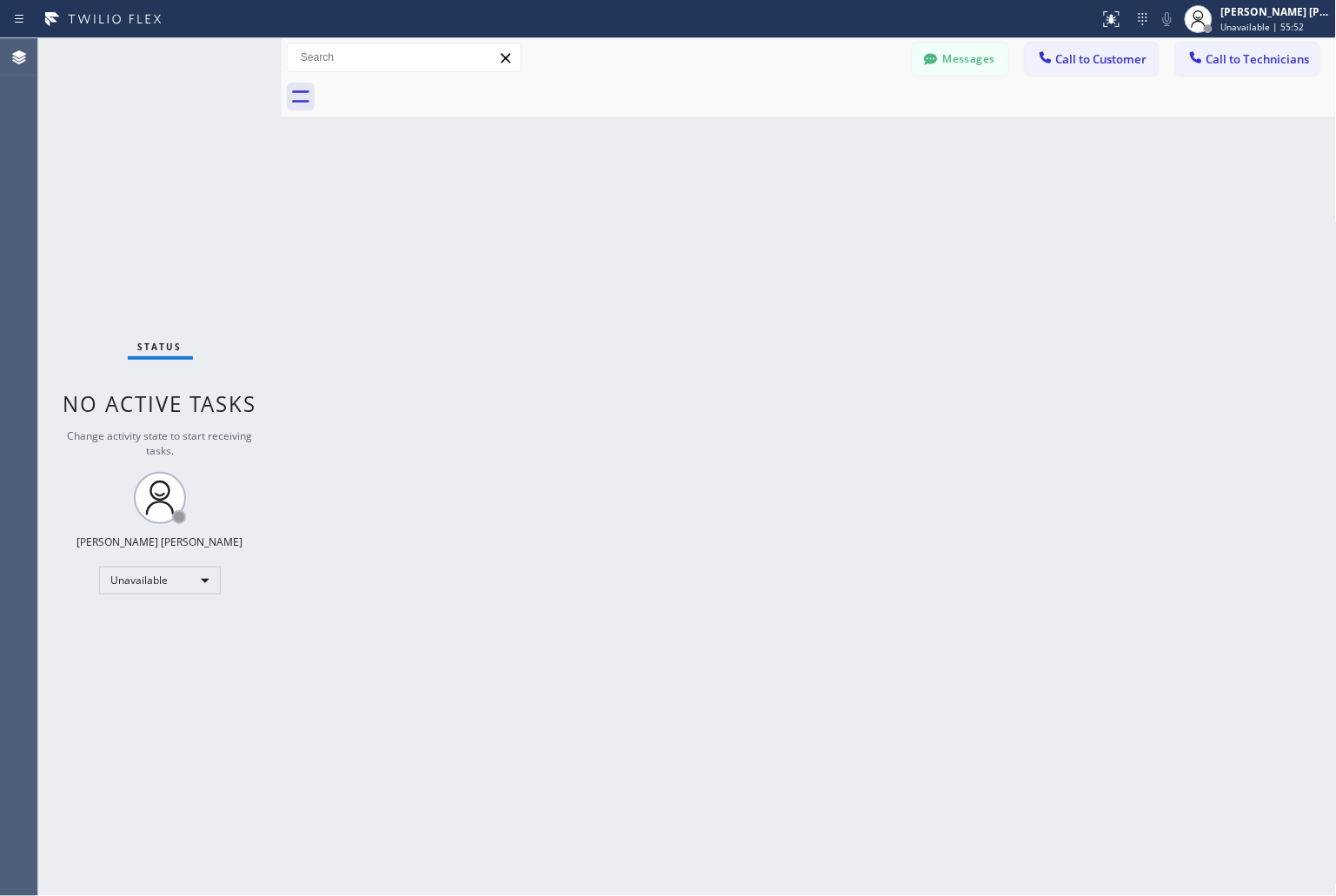
click at [992, 184] on div "Back to Dashboard Change Sender ID Customers Technicians KD Krissy Do [DATE] 02…" at bounding box center [809, 466] width 1055 height 858
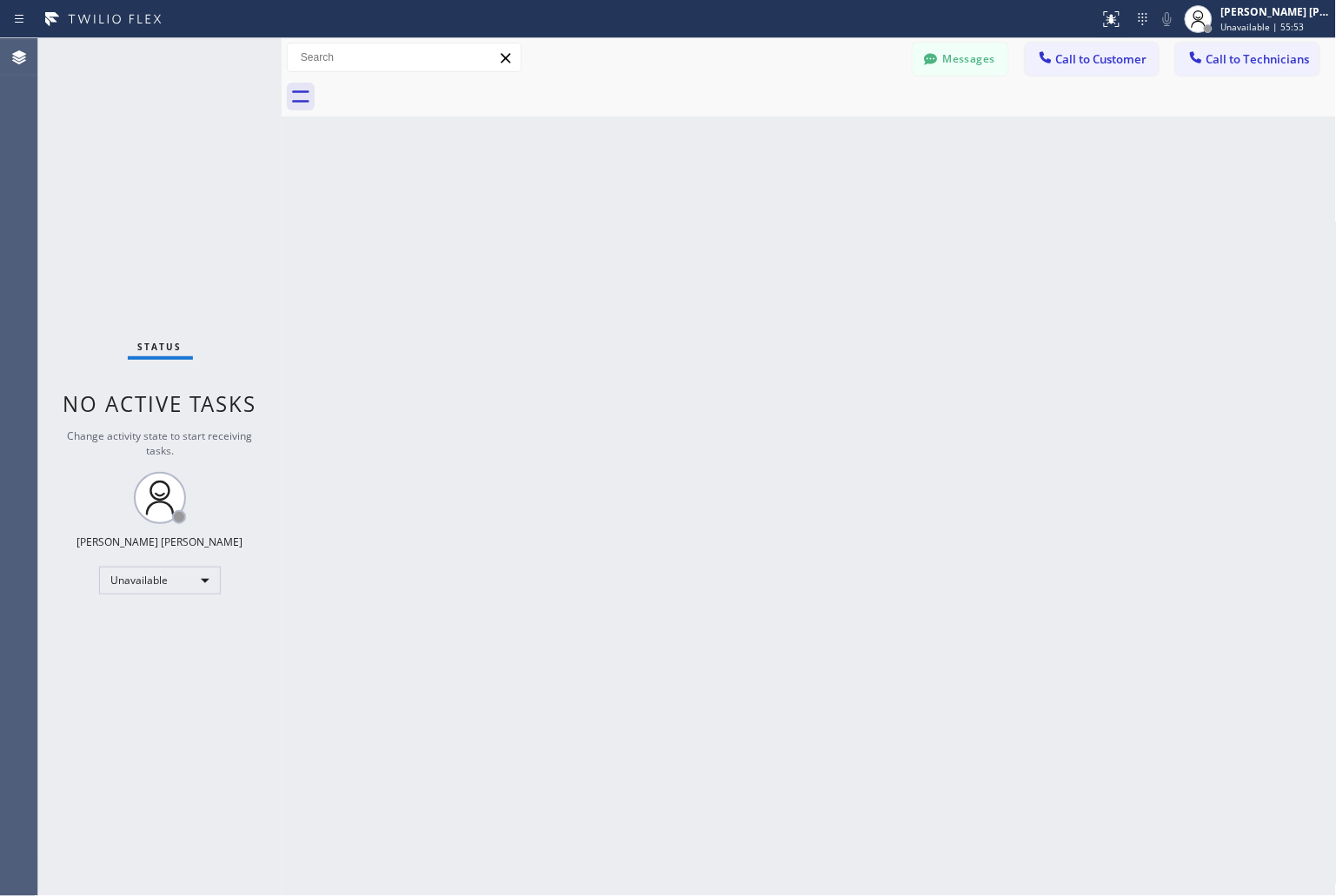
click at [992, 184] on div "Back to Dashboard Change Sender ID Customers Technicians KD Krissy Do [DATE] 02…" at bounding box center [809, 466] width 1055 height 858
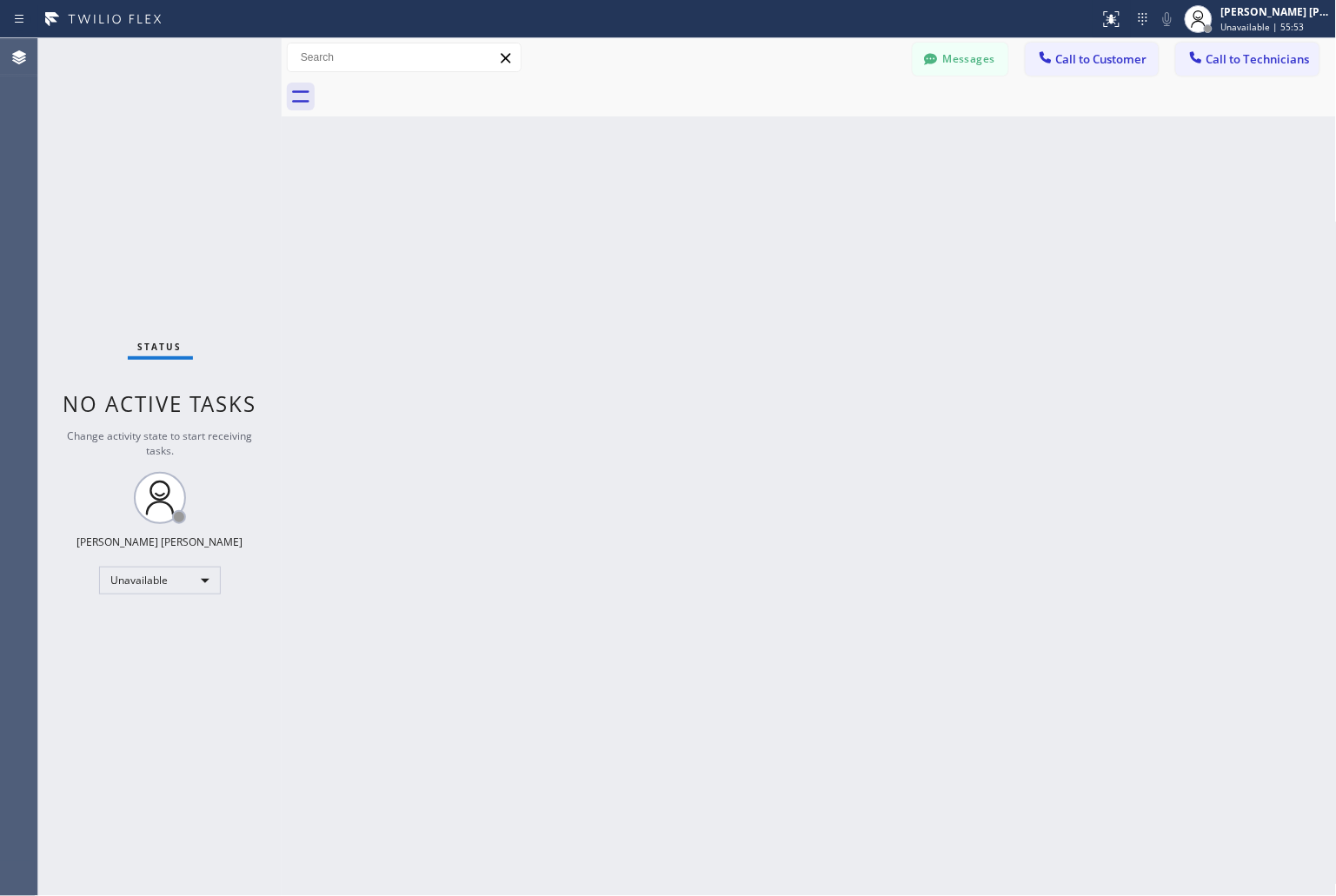
click at [992, 184] on div "Back to Dashboard Change Sender ID Customers Technicians KD Krissy Do [DATE] 02…" at bounding box center [809, 466] width 1055 height 858
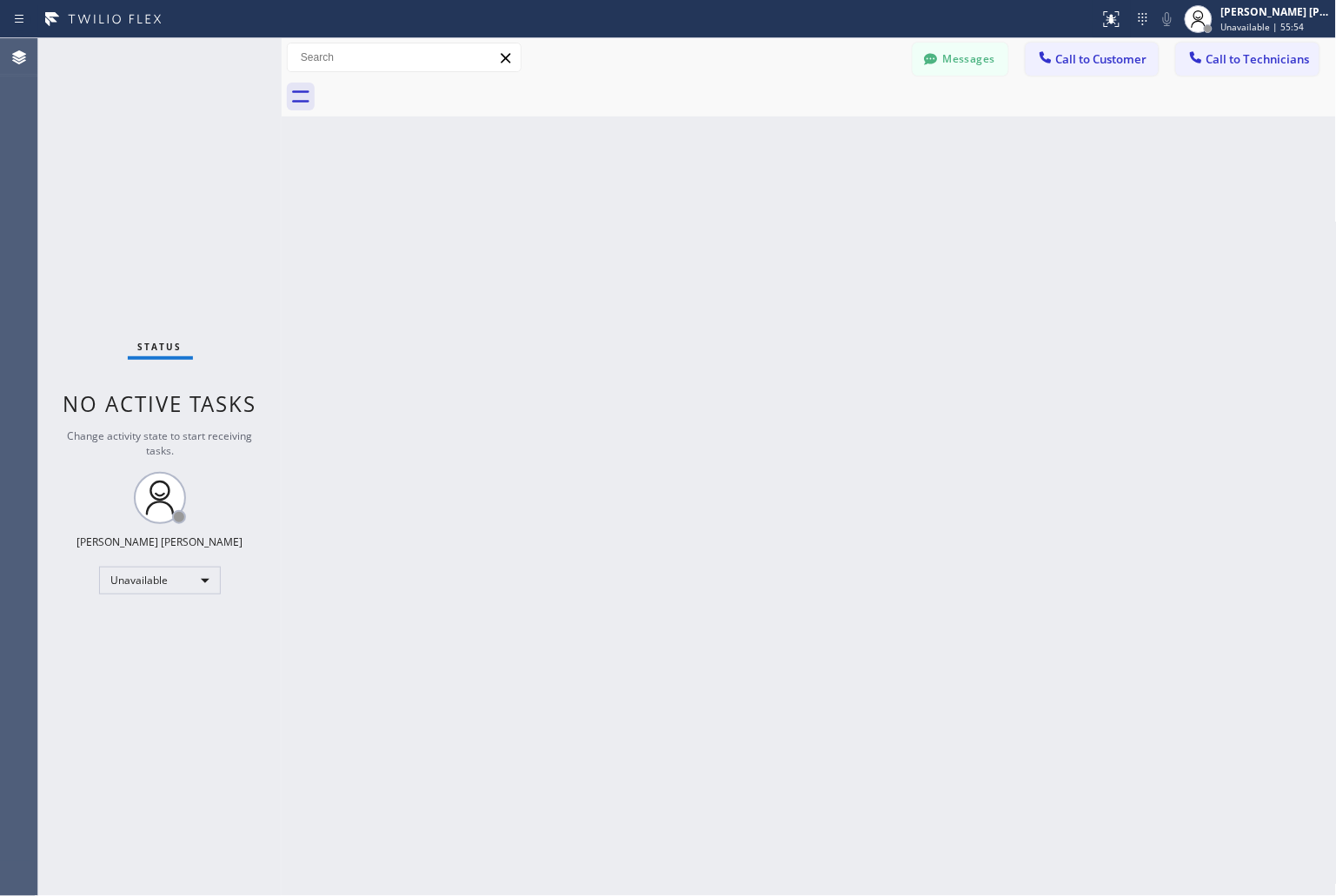
click at [992, 184] on div "Back to Dashboard Change Sender ID Customers Technicians KD Krissy Do [DATE] 02…" at bounding box center [809, 466] width 1055 height 858
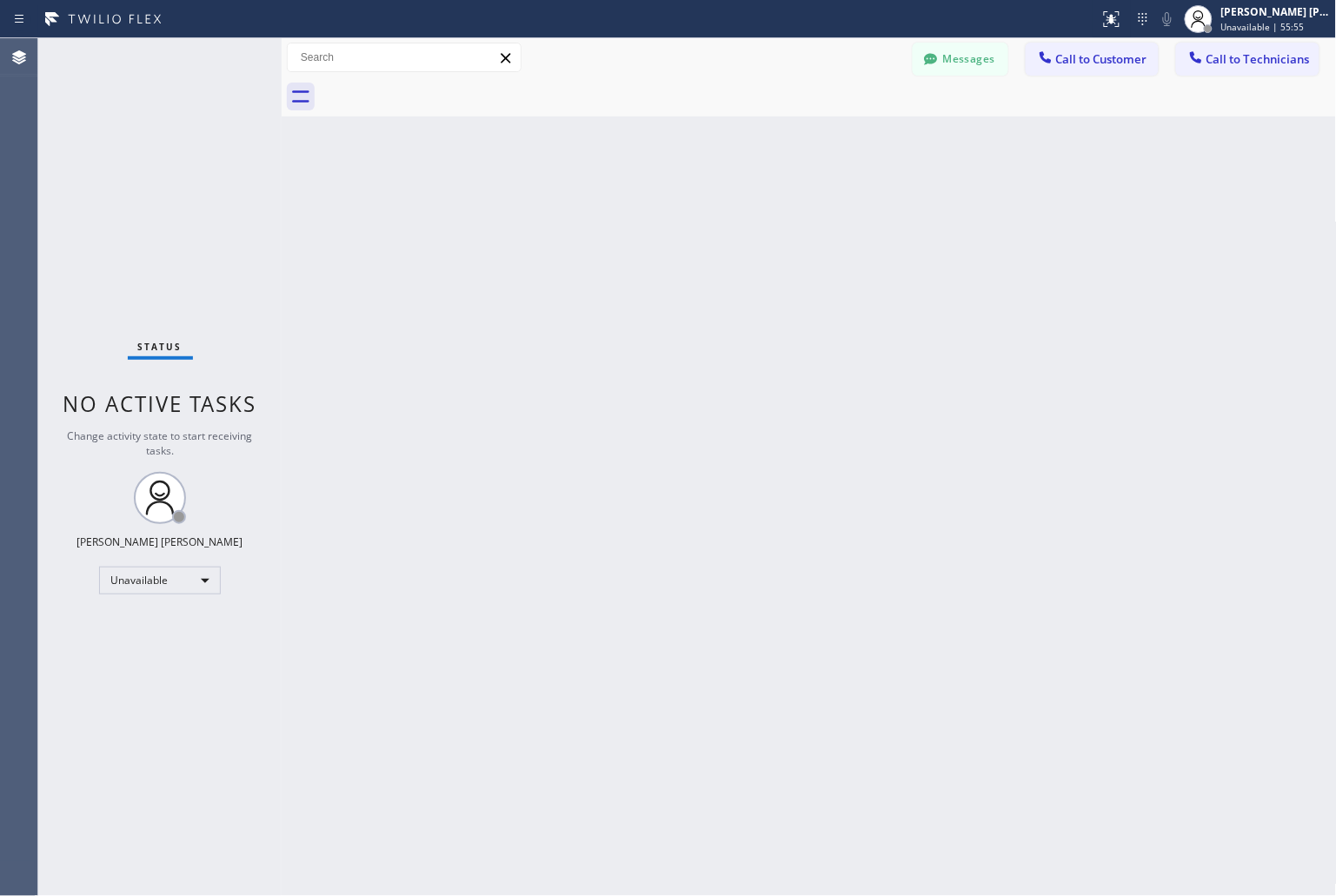
click at [992, 184] on div "Back to Dashboard Change Sender ID Customers Technicians KD Krissy Do [DATE] 02…" at bounding box center [809, 466] width 1055 height 858
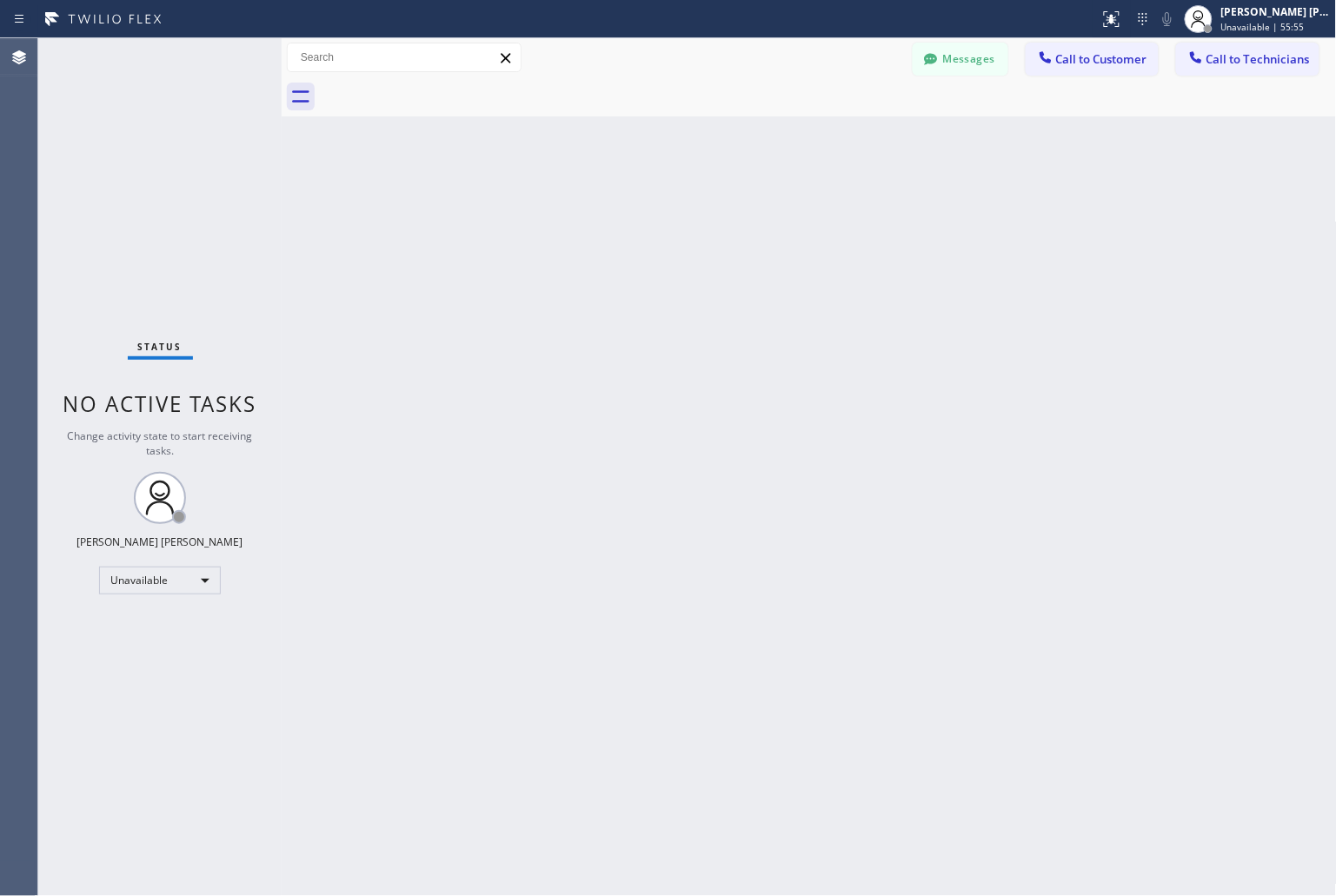
click at [992, 184] on div "Back to Dashboard Change Sender ID Customers Technicians KD Krissy Do [DATE] 02…" at bounding box center [809, 466] width 1055 height 858
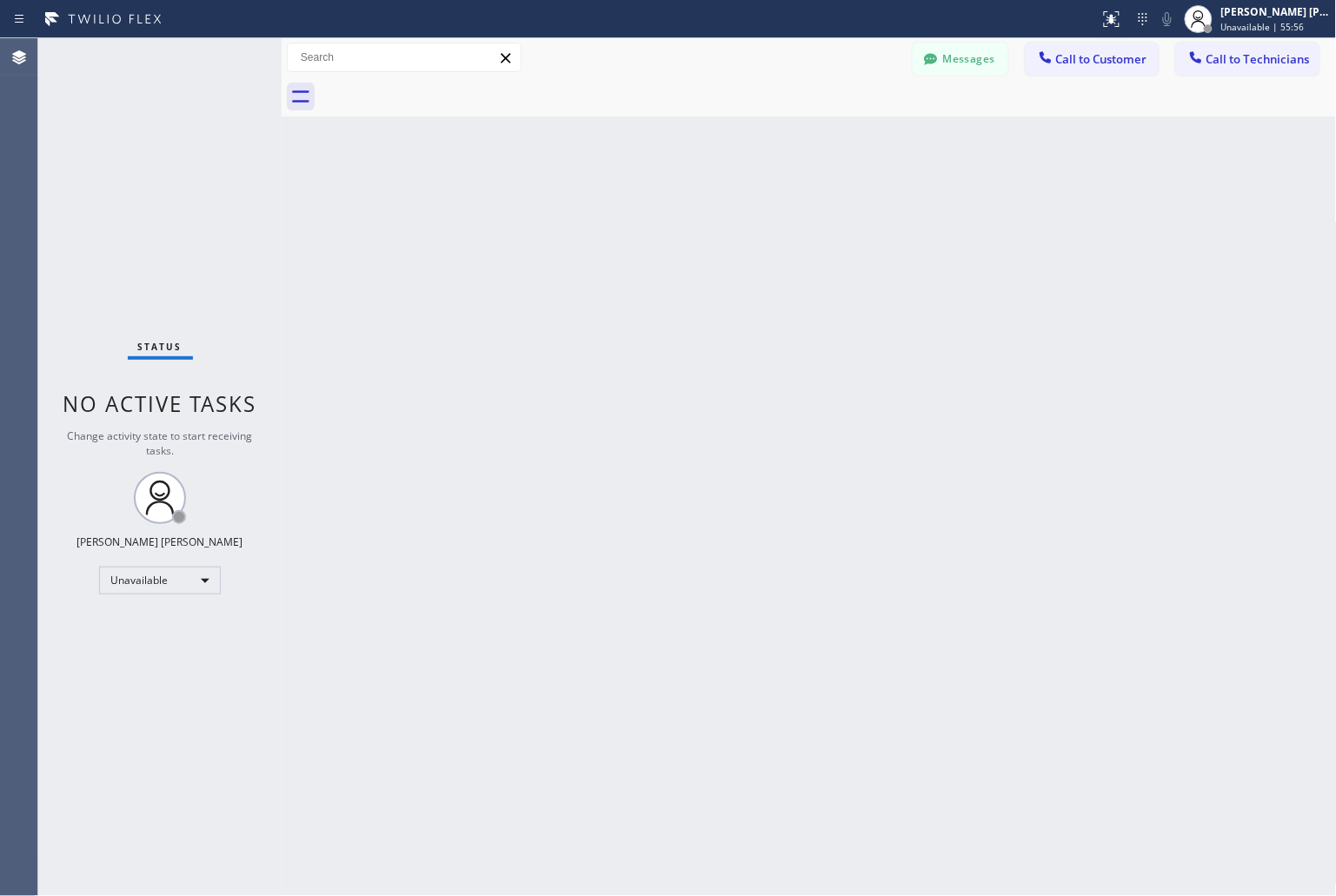
click at [992, 184] on div "Back to Dashboard Change Sender ID Customers Technicians KD Krissy Do [DATE] 02…" at bounding box center [809, 466] width 1055 height 858
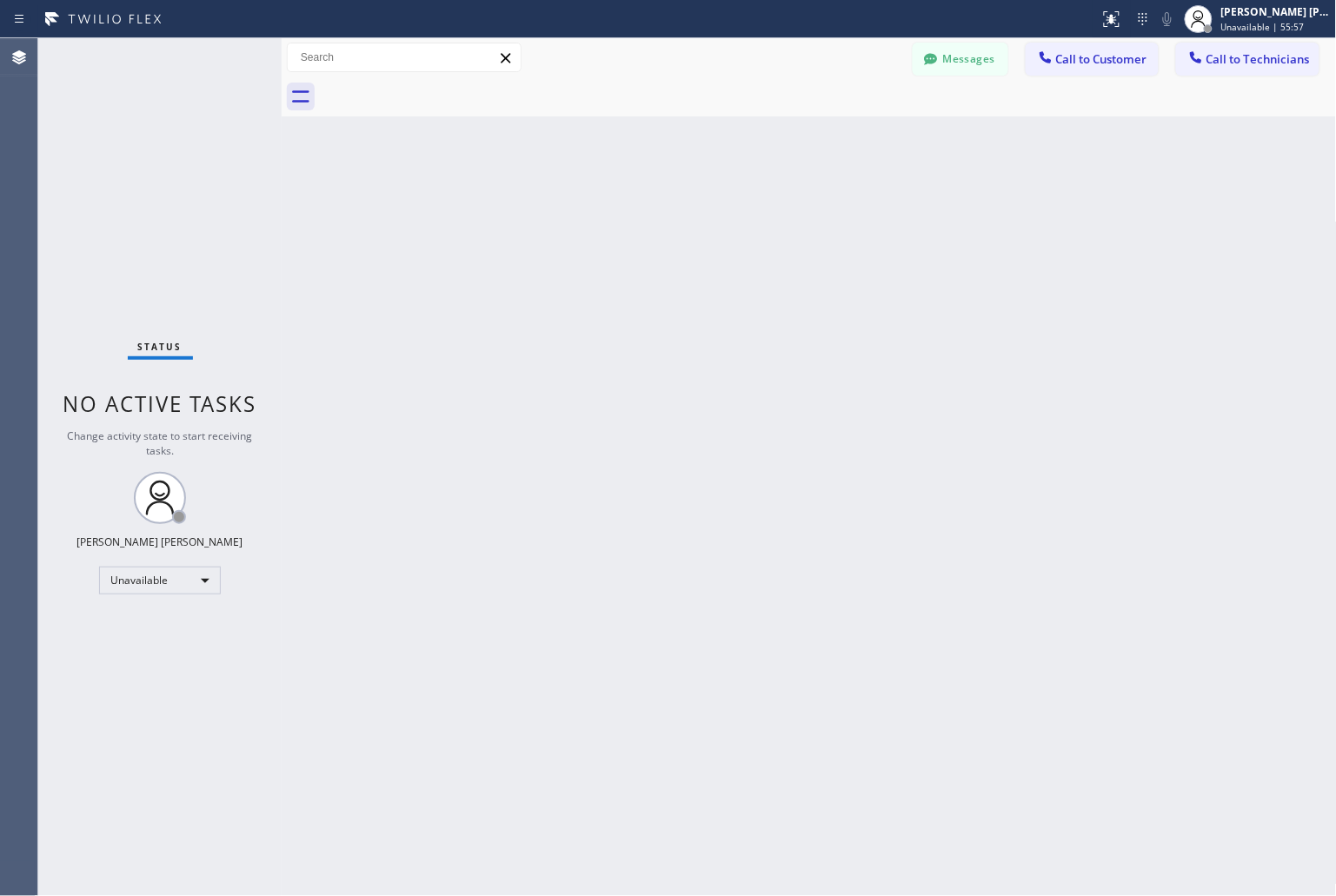
click at [992, 184] on div "Back to Dashboard Change Sender ID Customers Technicians KD Krissy Do [DATE] 02…" at bounding box center [809, 466] width 1055 height 858
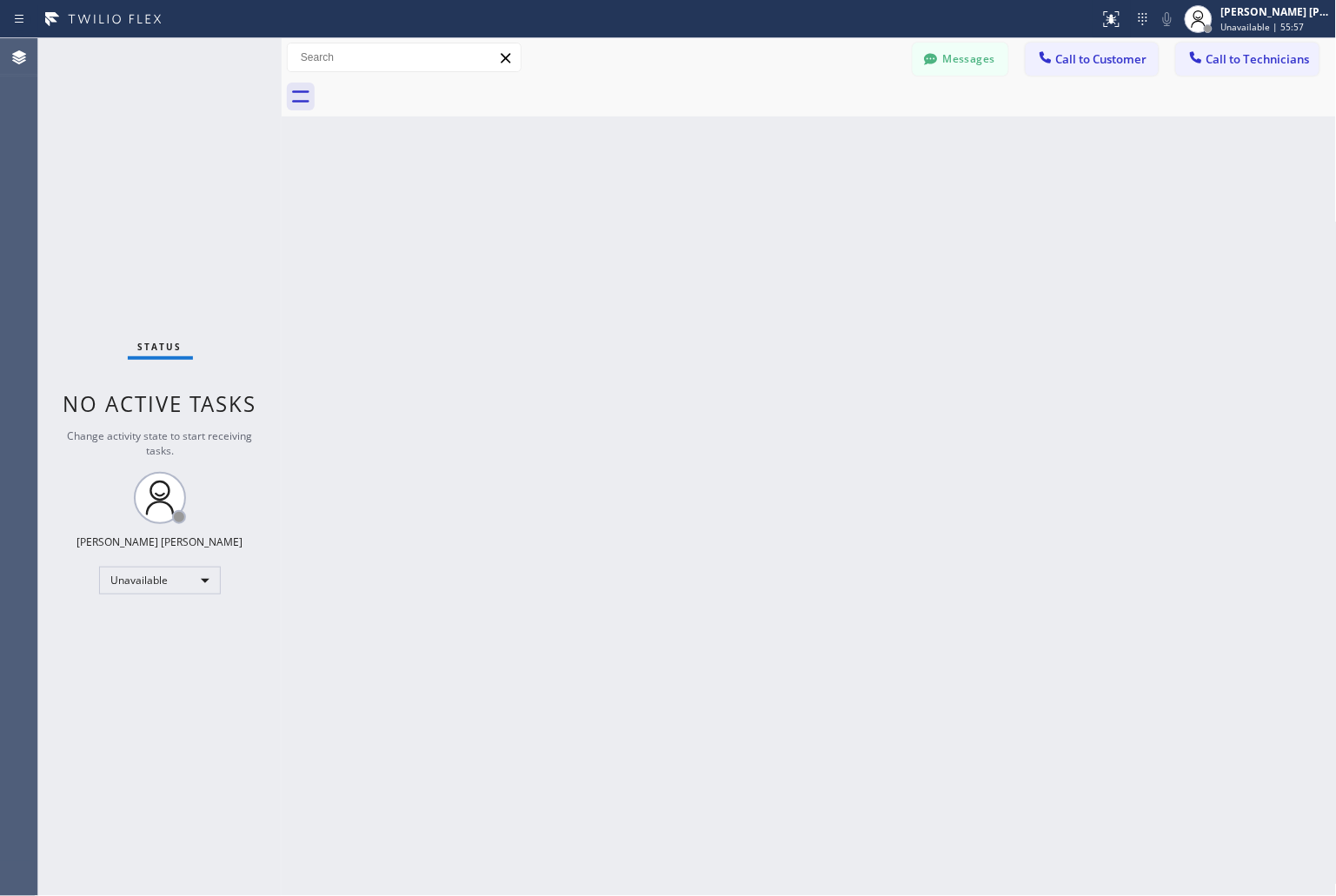
click at [992, 184] on div "Back to Dashboard Change Sender ID Customers Technicians KD Krissy Do [DATE] 02…" at bounding box center [809, 466] width 1055 height 858
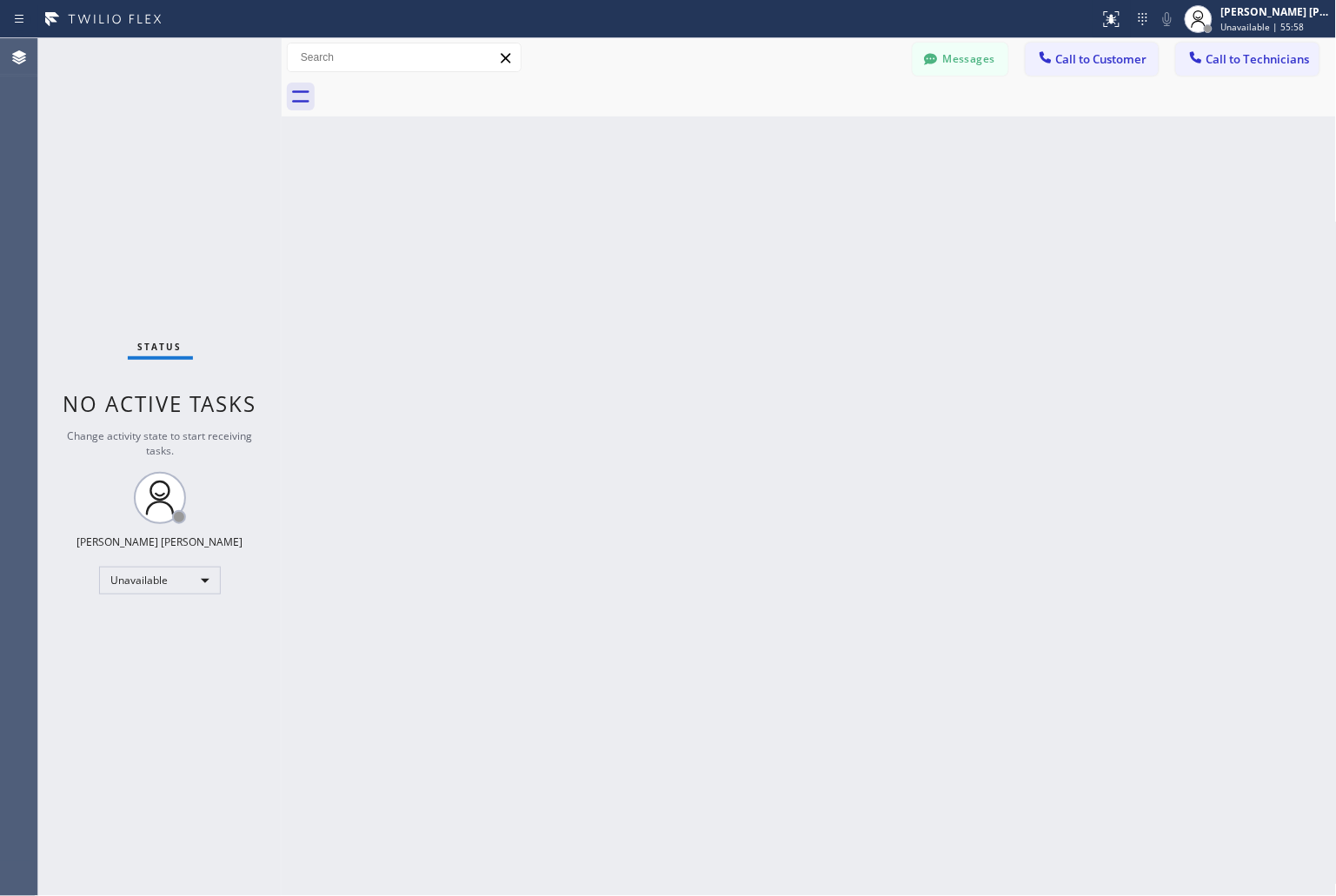
click at [992, 184] on div "Back to Dashboard Change Sender ID Customers Technicians KD Krissy Do [DATE] 02…" at bounding box center [809, 466] width 1055 height 858
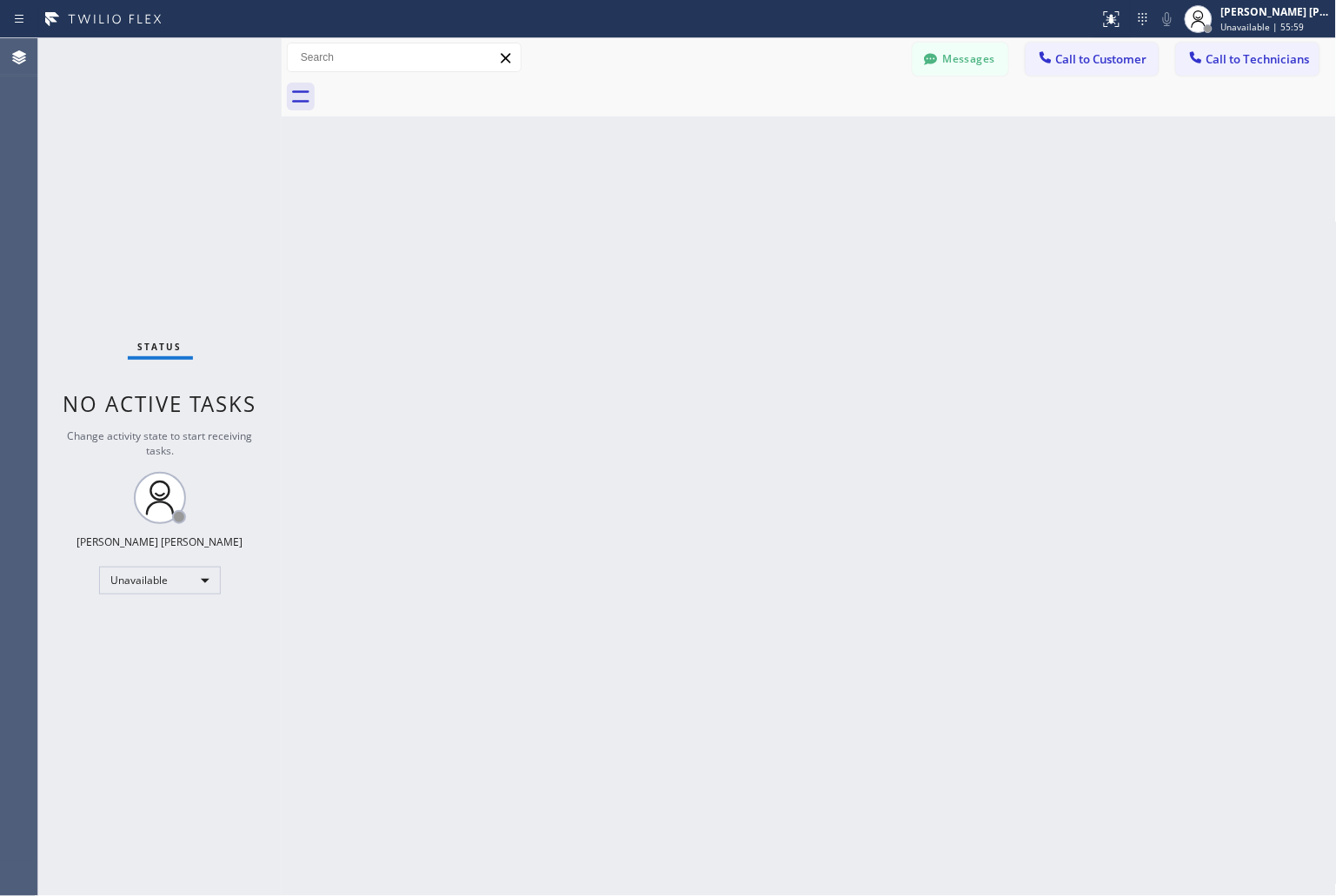
click at [992, 184] on div "Back to Dashboard Change Sender ID Customers Technicians KD Krissy Do [DATE] 02…" at bounding box center [809, 466] width 1055 height 858
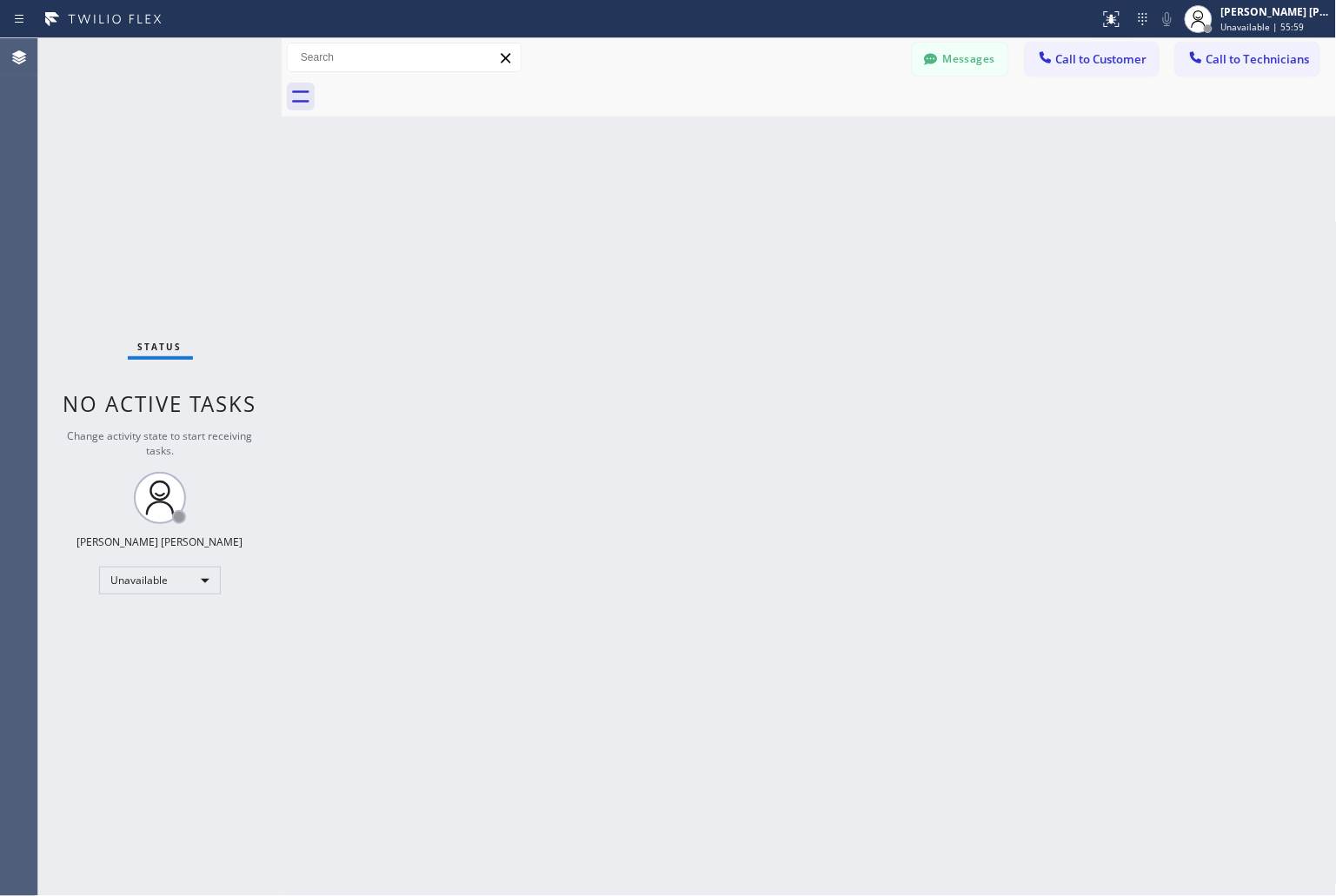
click at [992, 184] on div "Back to Dashboard Change Sender ID Customers Technicians KD Krissy Do [DATE] 02…" at bounding box center [809, 466] width 1055 height 858
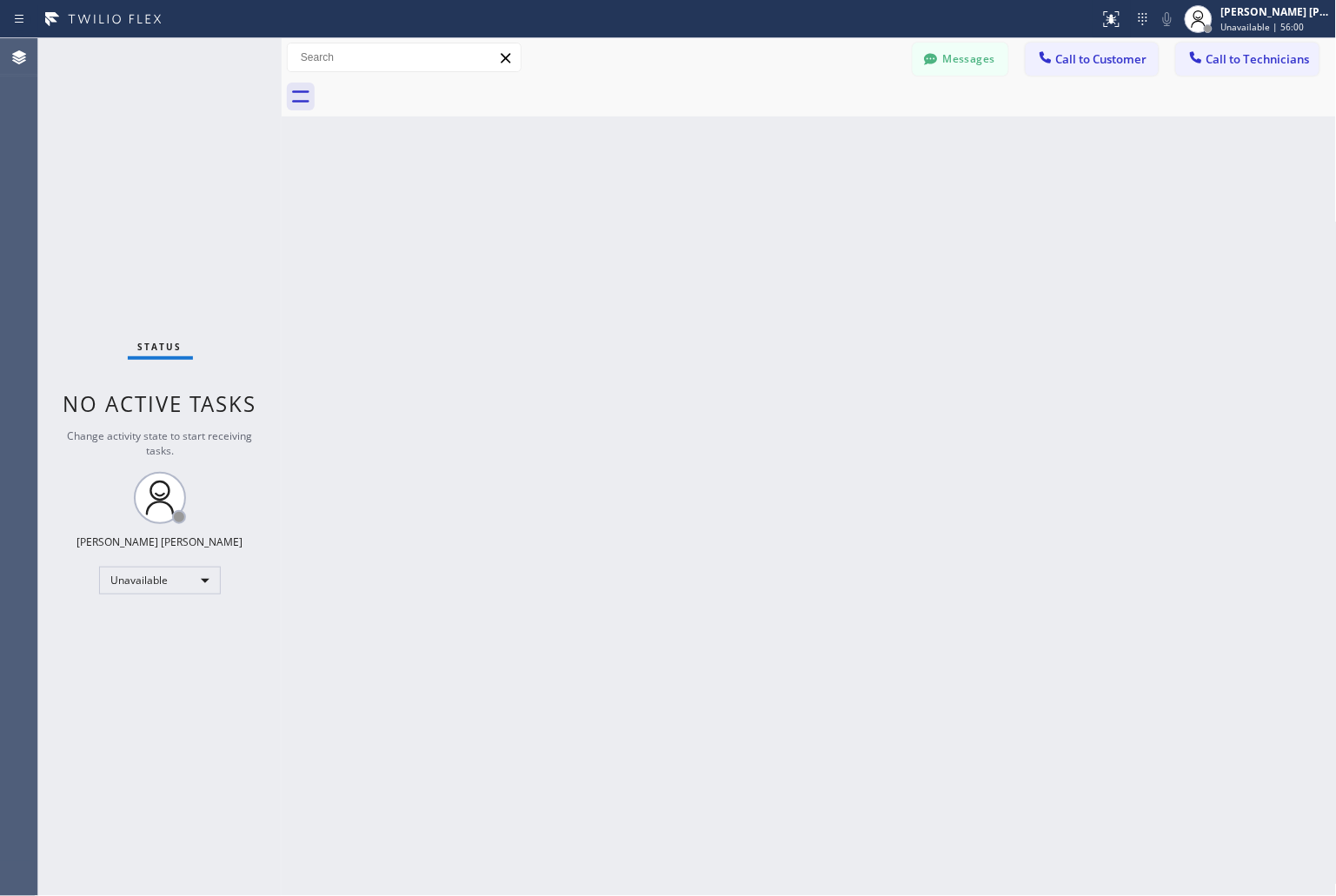
click at [992, 184] on div "Back to Dashboard Change Sender ID Customers Technicians KD Krissy Do [DATE] 02…" at bounding box center [809, 466] width 1055 height 858
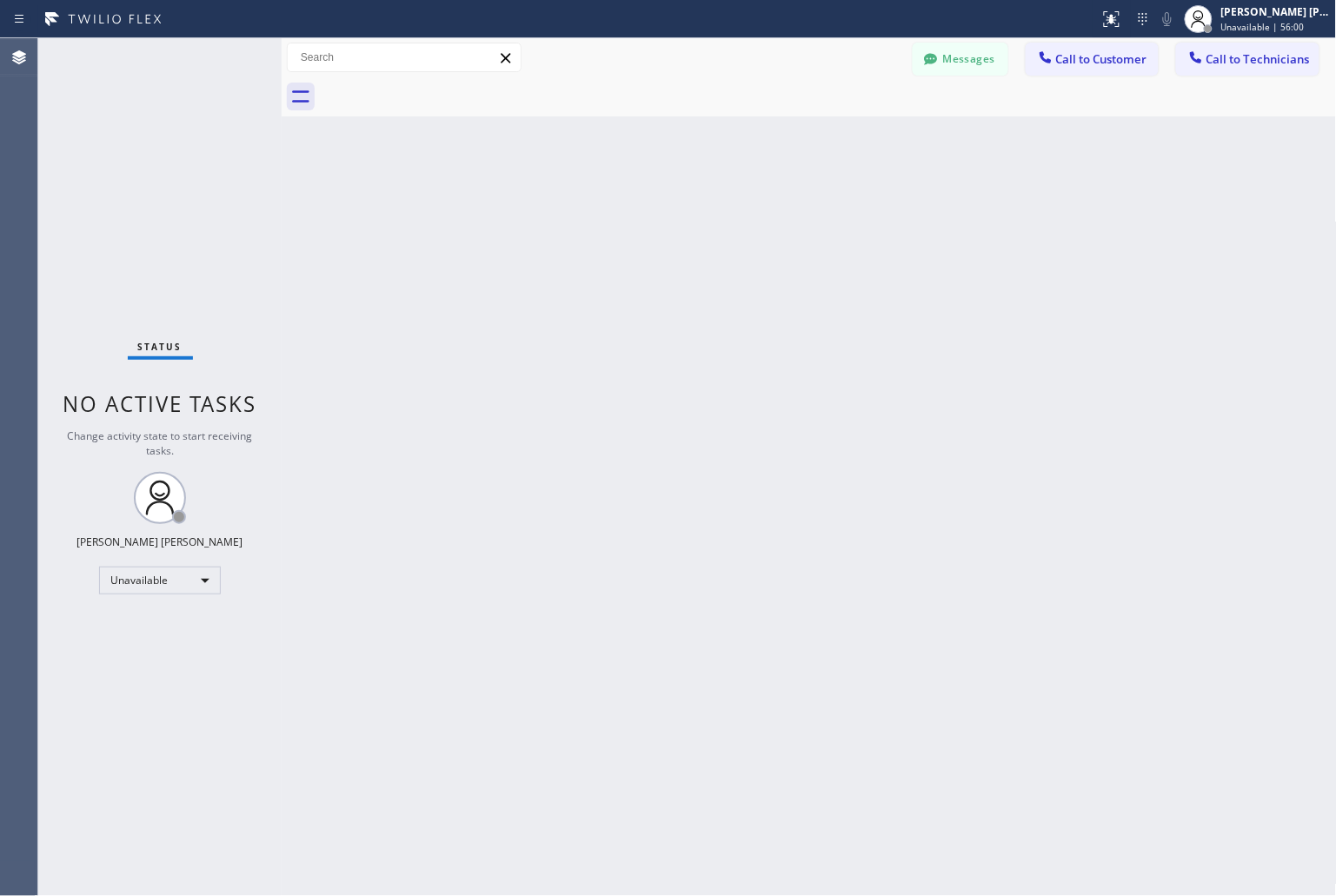
click at [992, 184] on div "Back to Dashboard Change Sender ID Customers Technicians KD Krissy Do [DATE] 02…" at bounding box center [809, 466] width 1055 height 858
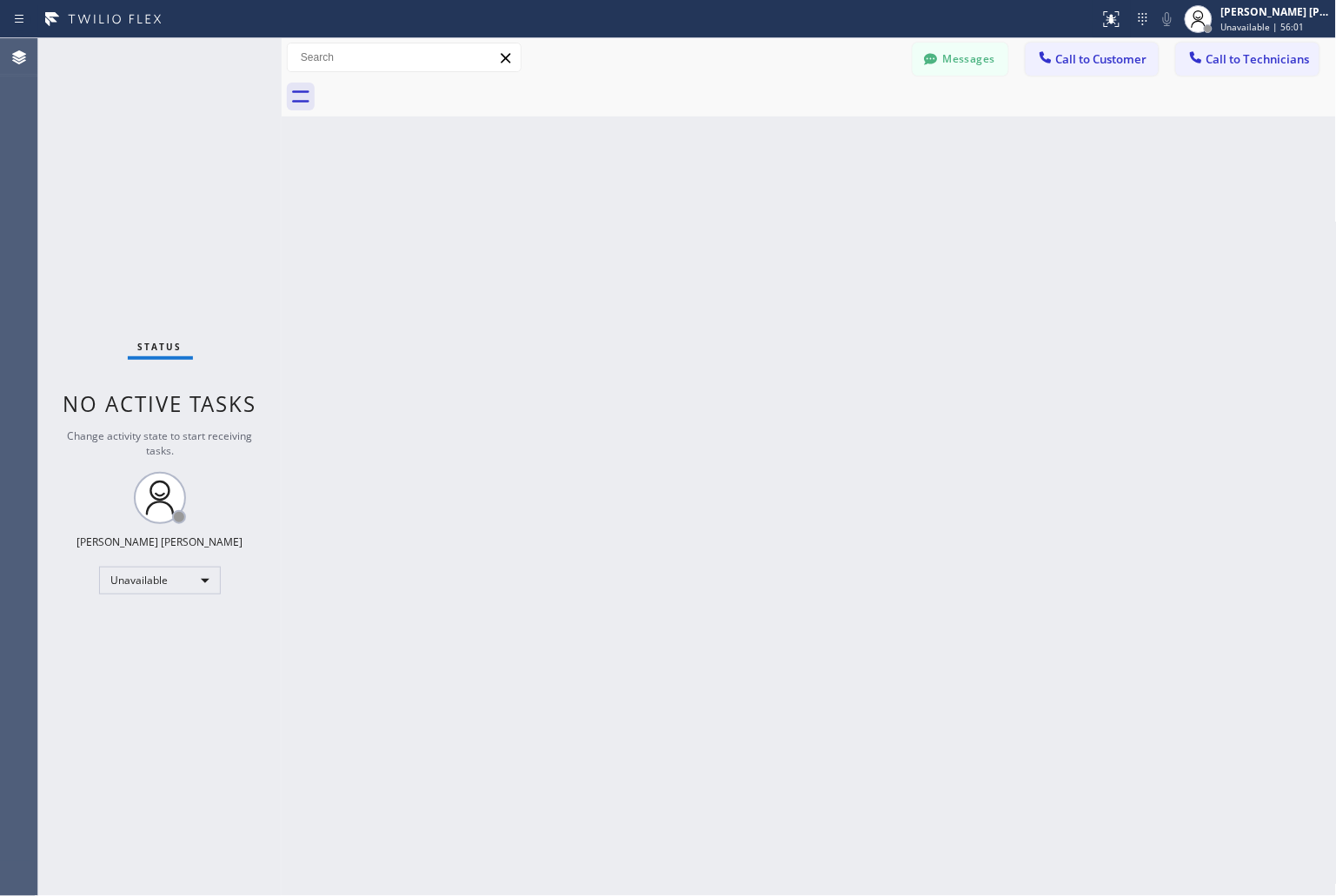
click at [992, 184] on div "Back to Dashboard Change Sender ID Customers Technicians KD Krissy Do [DATE] 02…" at bounding box center [809, 466] width 1055 height 858
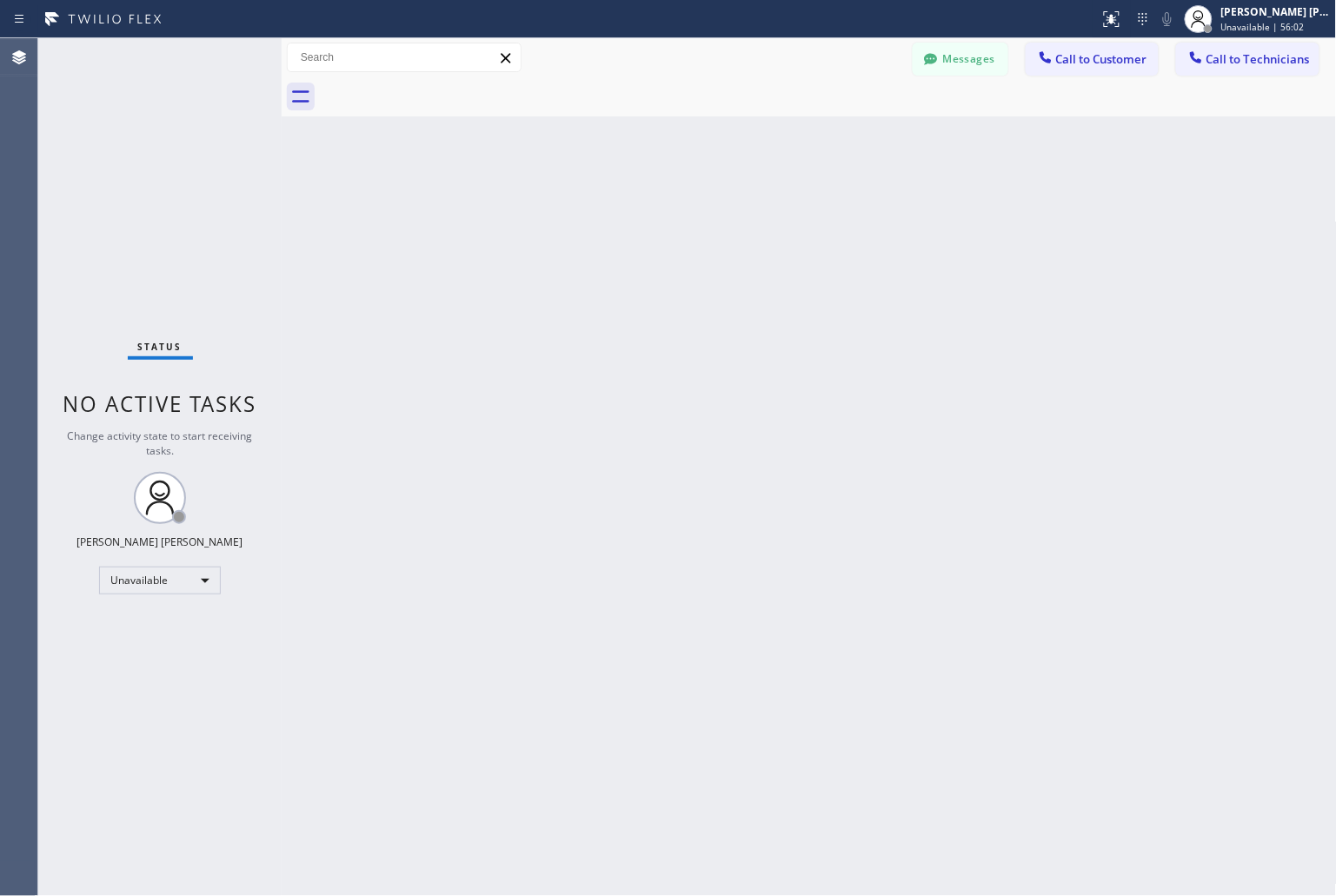
click at [992, 184] on div "Back to Dashboard Change Sender ID Customers Technicians KD Krissy Do [DATE] 02…" at bounding box center [809, 466] width 1055 height 858
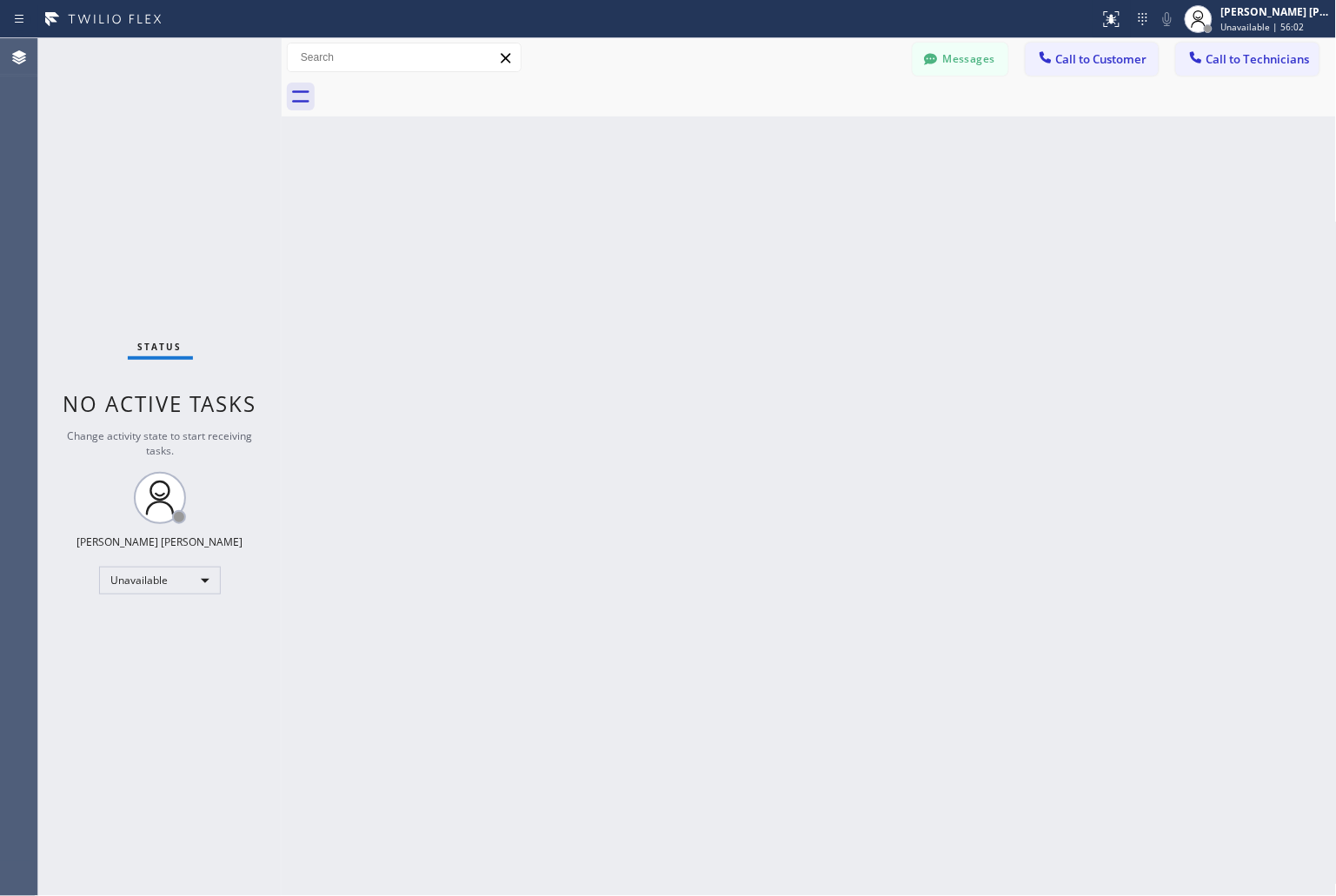
click at [992, 184] on div "Back to Dashboard Change Sender ID Customers Technicians KD Krissy Do [DATE] 02…" at bounding box center [809, 466] width 1055 height 858
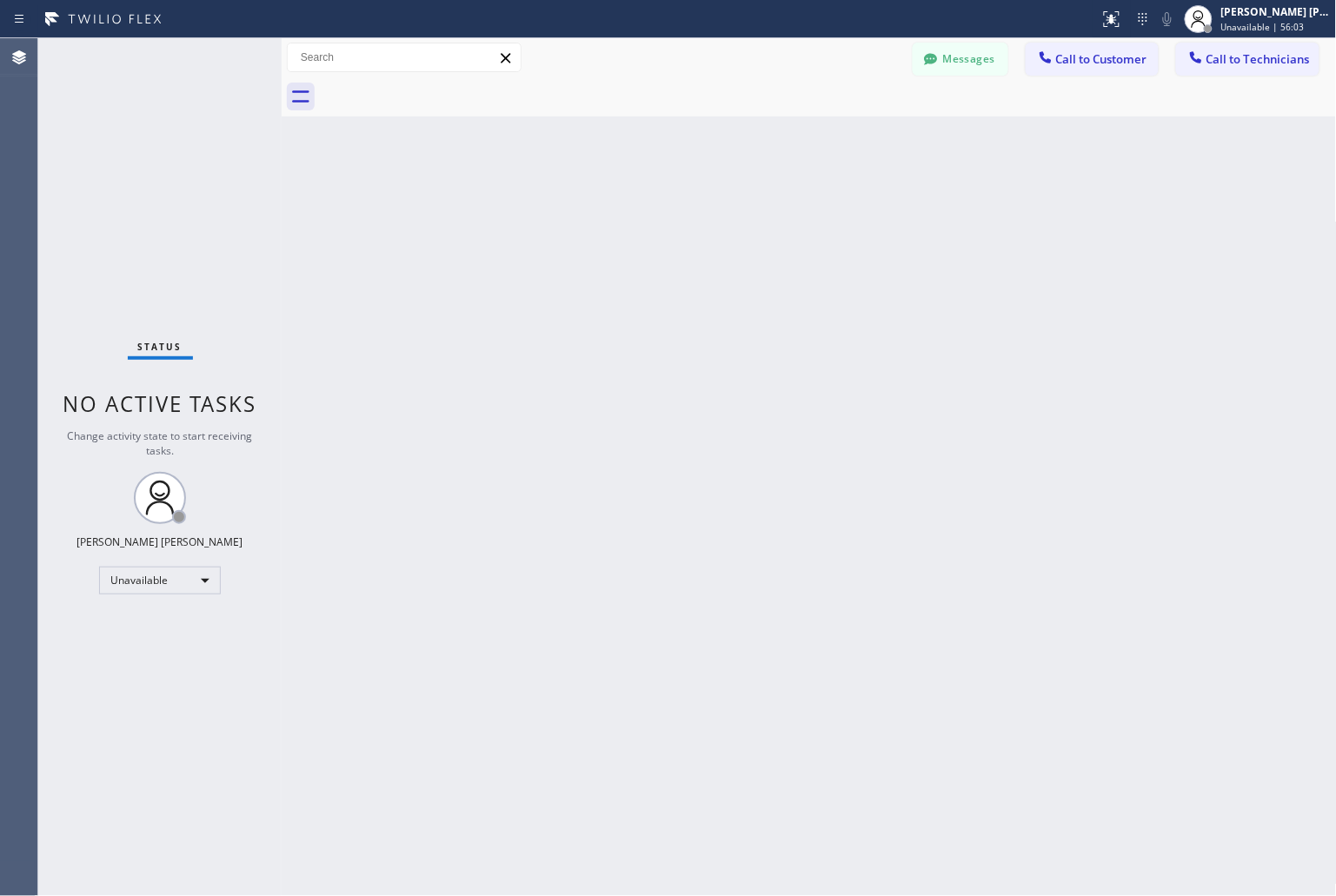
click at [992, 184] on div "Back to Dashboard Change Sender ID Customers Technicians KD Krissy Do [DATE] 02…" at bounding box center [809, 466] width 1055 height 858
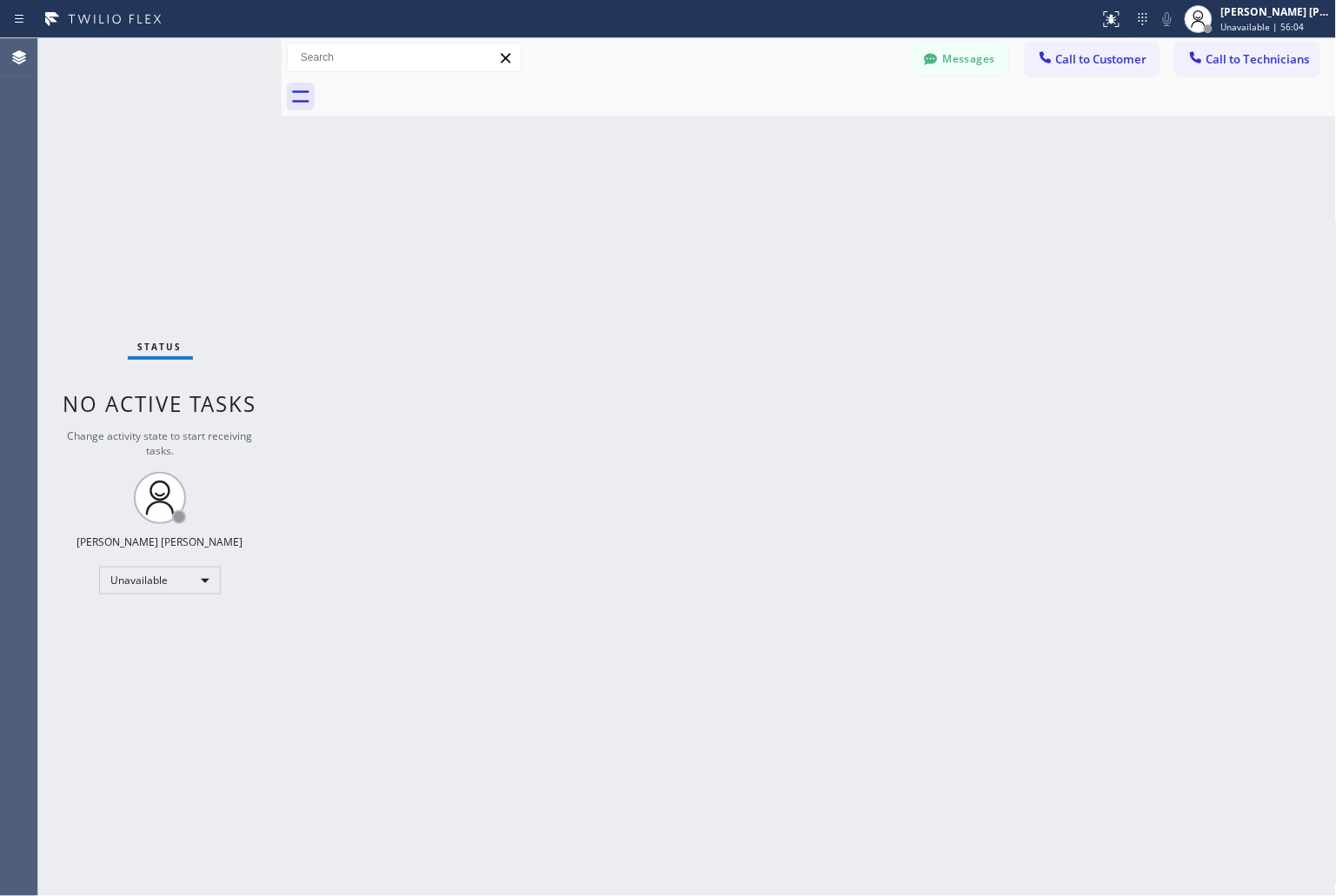
click at [992, 184] on div "Back to Dashboard Change Sender ID Customers Technicians KD Krissy Do [DATE] 02…" at bounding box center [809, 466] width 1055 height 858
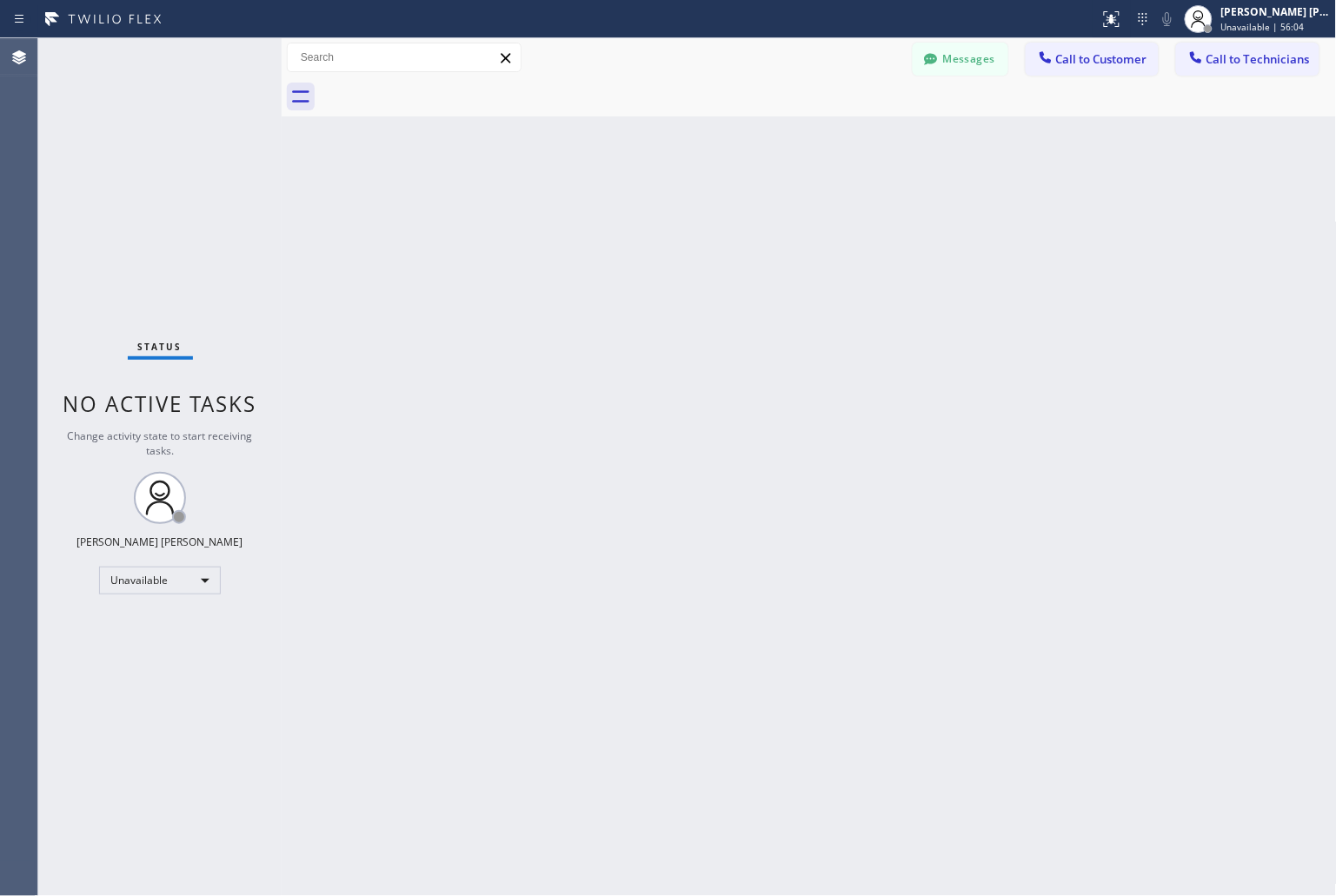
click at [992, 184] on div "Back to Dashboard Change Sender ID Customers Technicians KD Krissy Do [DATE] 02…" at bounding box center [809, 466] width 1055 height 858
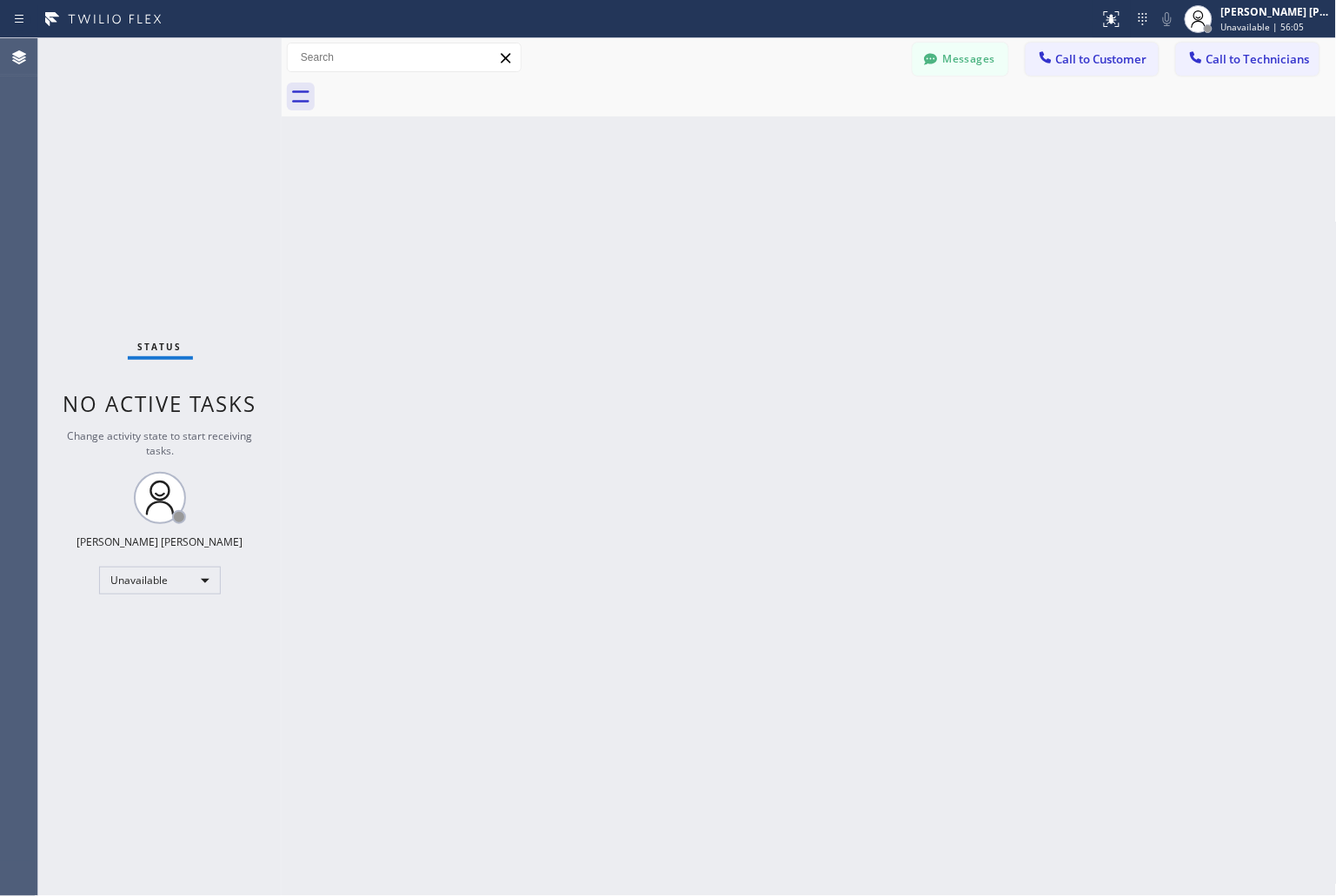
click at [992, 184] on div "Back to Dashboard Change Sender ID Customers Technicians KD Krissy Do [DATE] 02…" at bounding box center [809, 466] width 1055 height 858
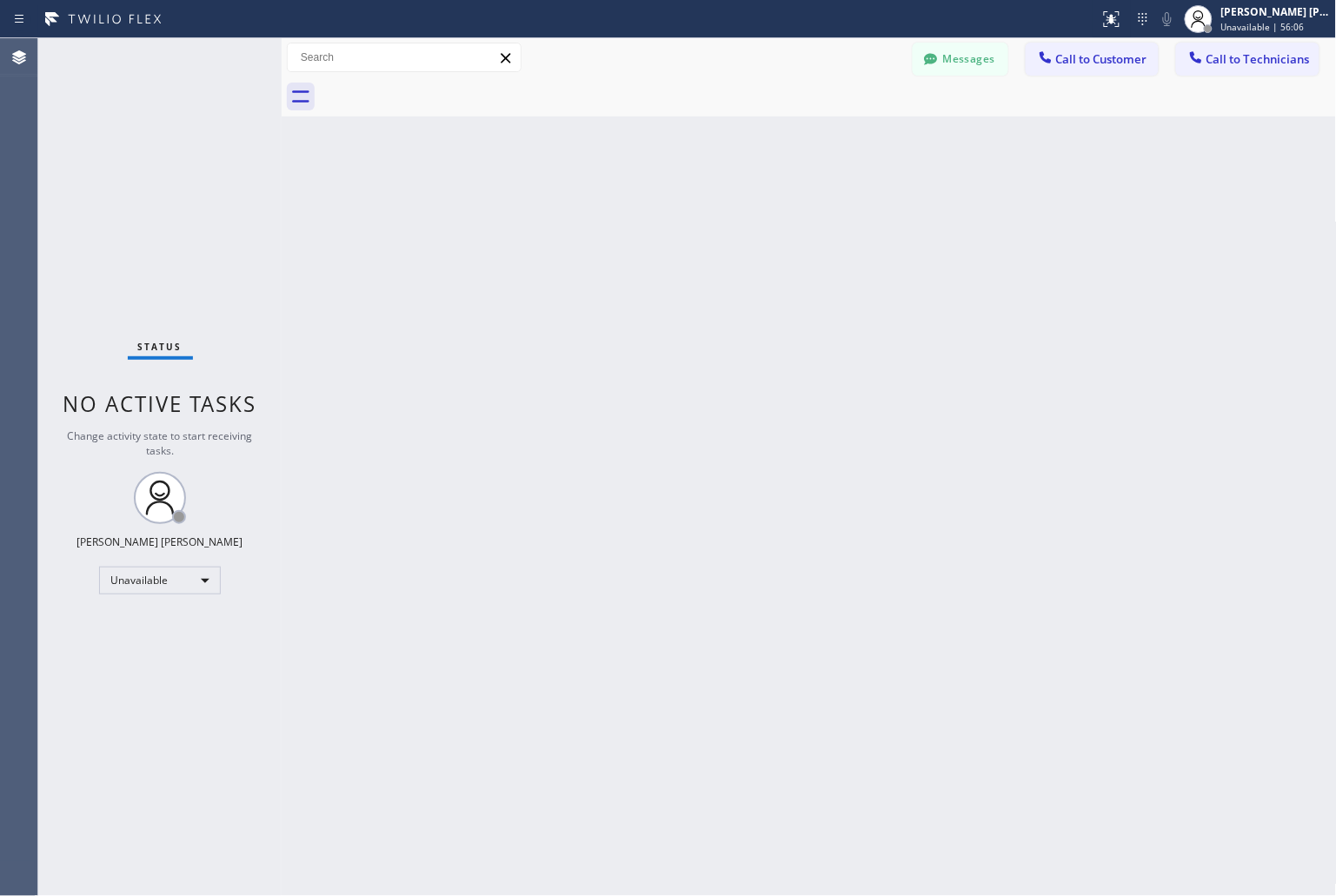
click at [992, 184] on div "Back to Dashboard Change Sender ID Customers Technicians KD Krissy Do [DATE] 02…" at bounding box center [809, 466] width 1055 height 858
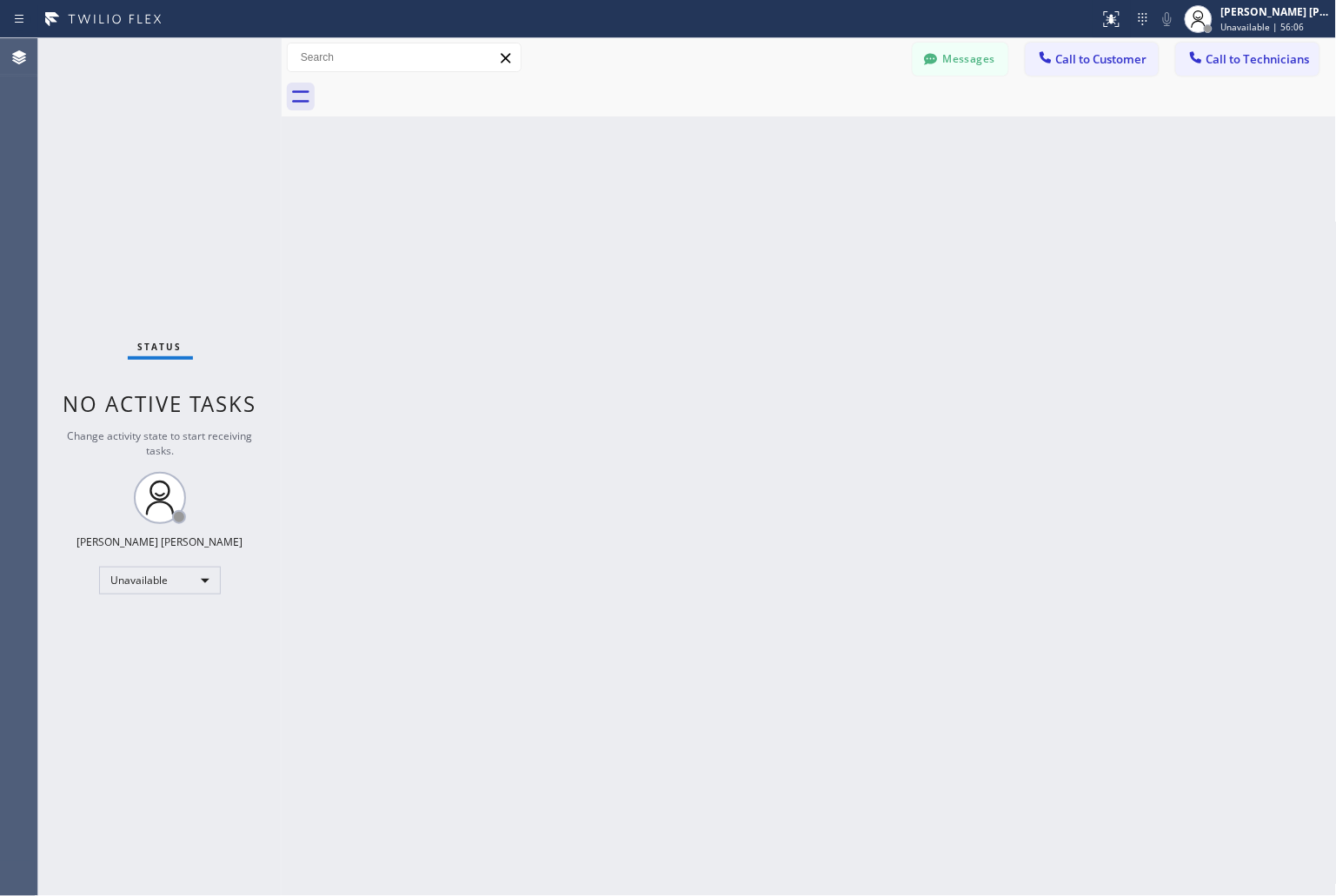
click at [992, 184] on div "Back to Dashboard Change Sender ID Customers Technicians KD Krissy Do [DATE] 02…" at bounding box center [809, 466] width 1055 height 858
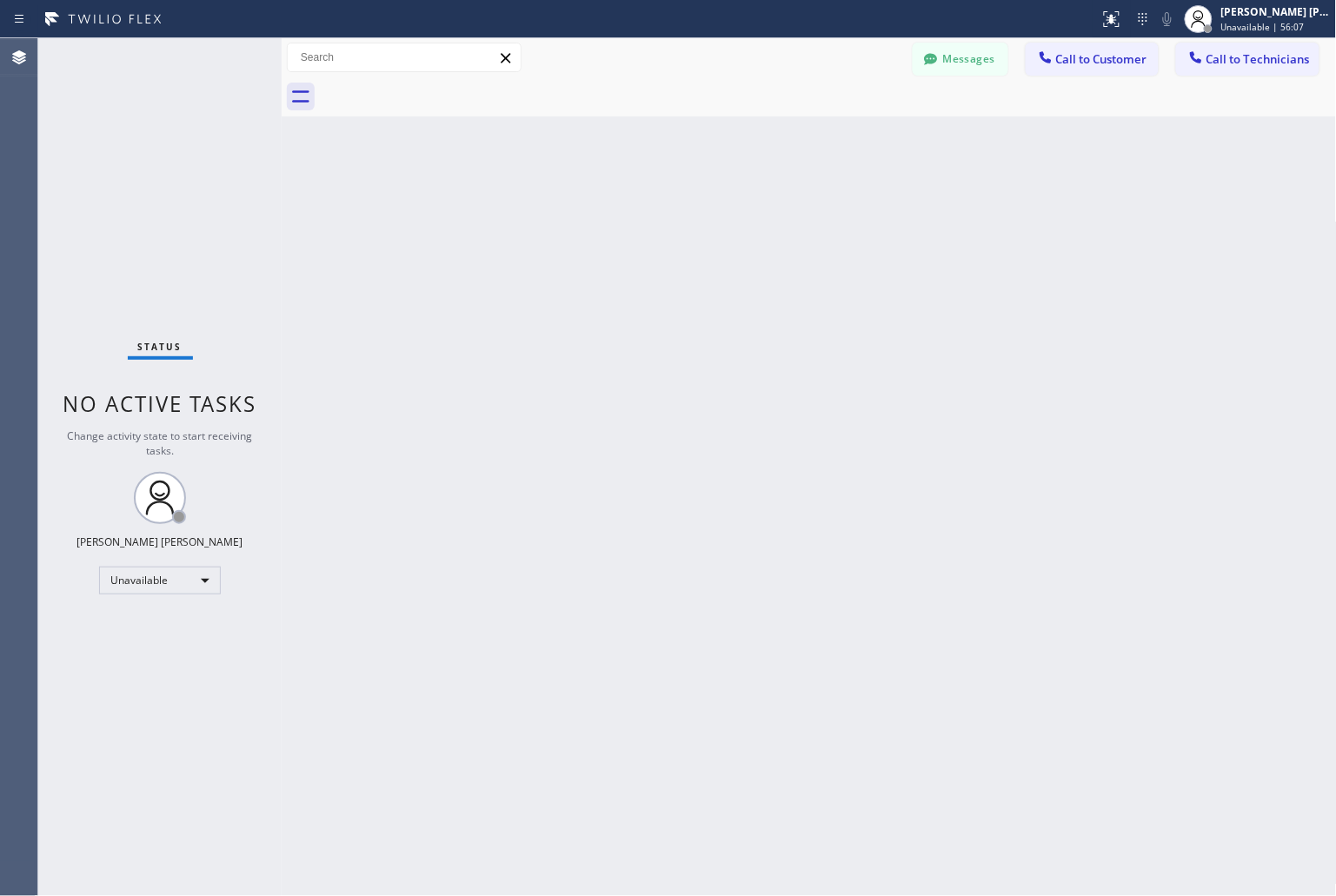
click at [992, 184] on div "Back to Dashboard Change Sender ID Customers Technicians KD Krissy Do [DATE] 02…" at bounding box center [809, 466] width 1055 height 858
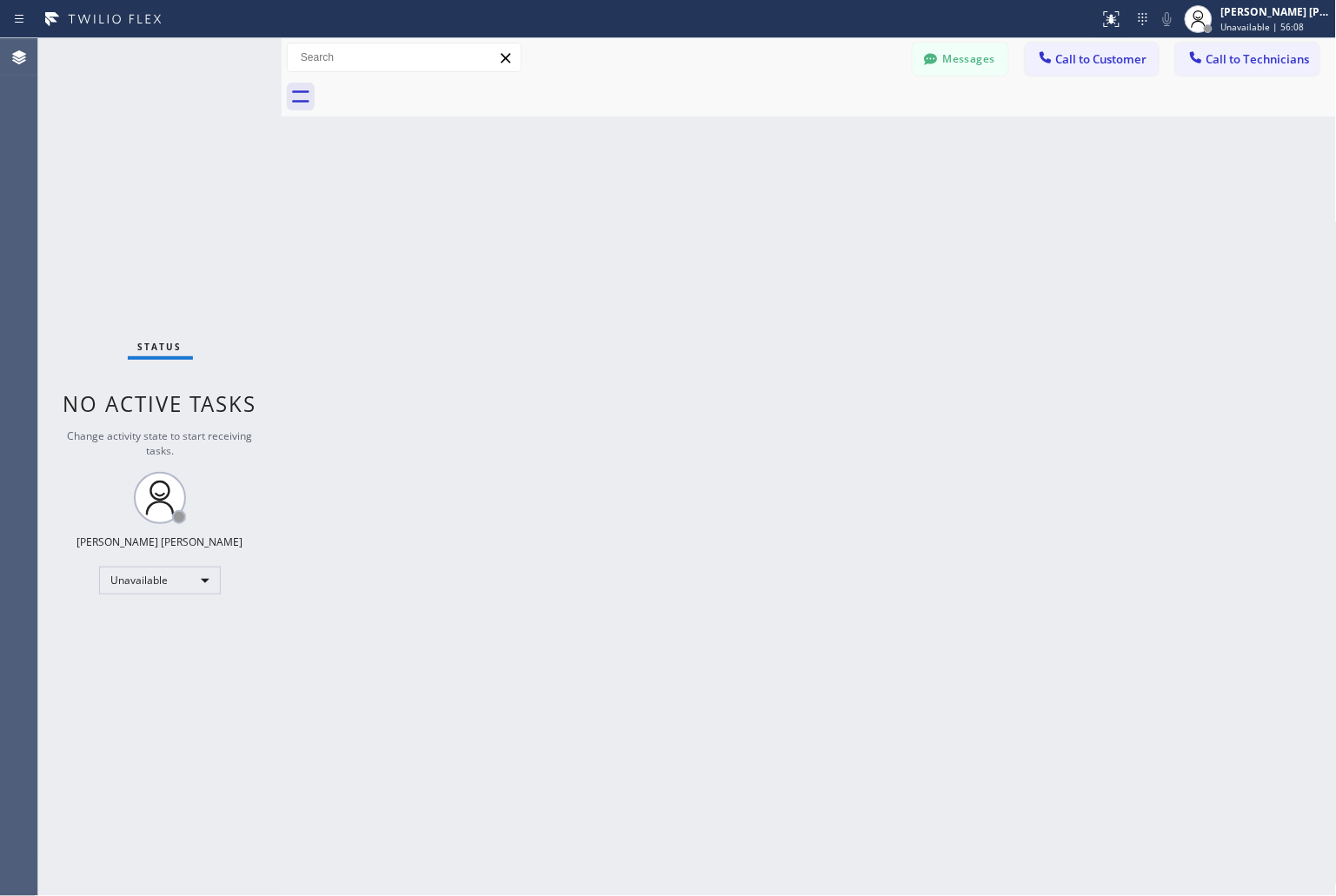
click at [992, 184] on div "Back to Dashboard Change Sender ID Customers Technicians KD Krissy Do [DATE] 02…" at bounding box center [809, 466] width 1055 height 858
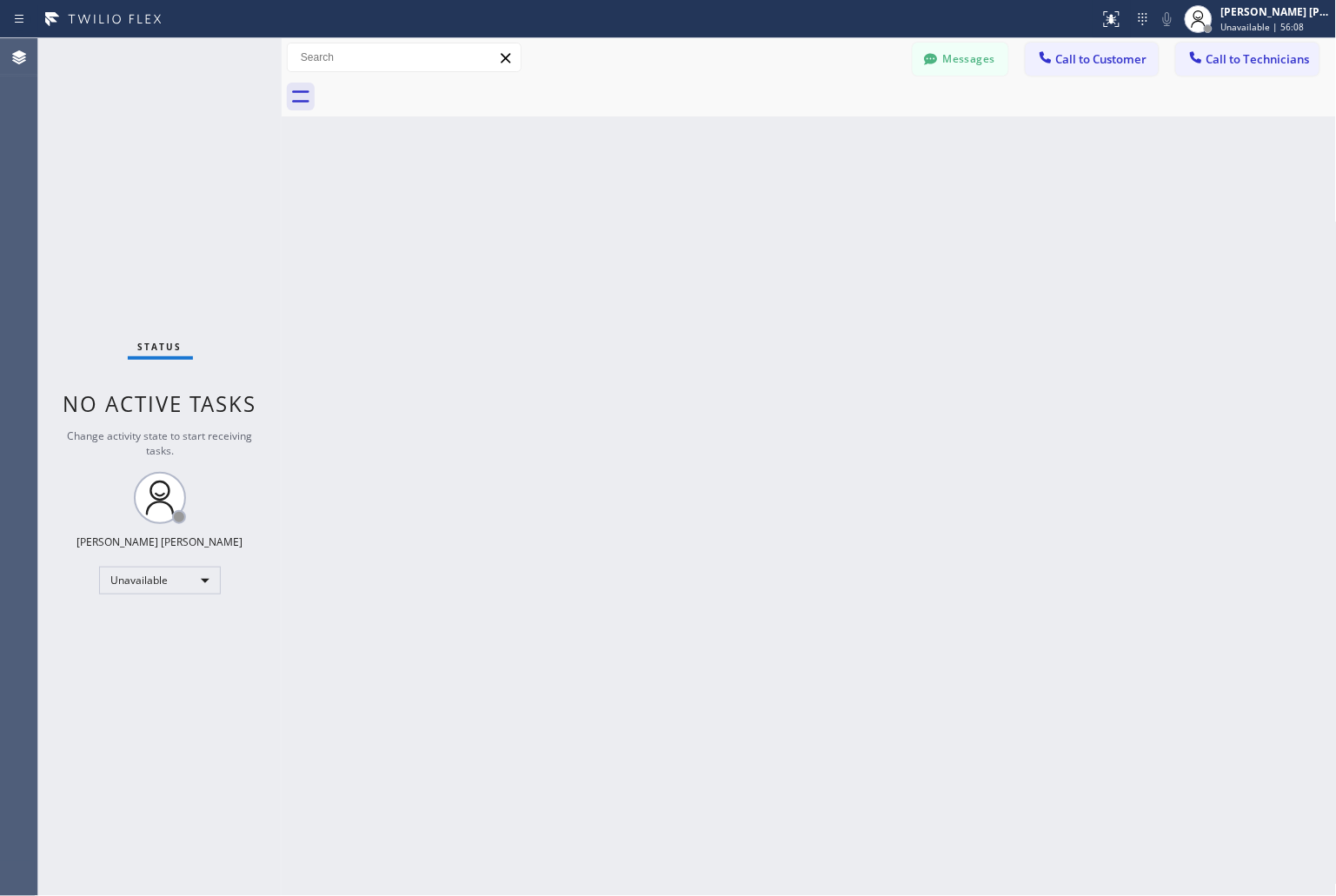
click at [992, 184] on div "Back to Dashboard Change Sender ID Customers Technicians KD Krissy Do [DATE] 02…" at bounding box center [809, 466] width 1055 height 858
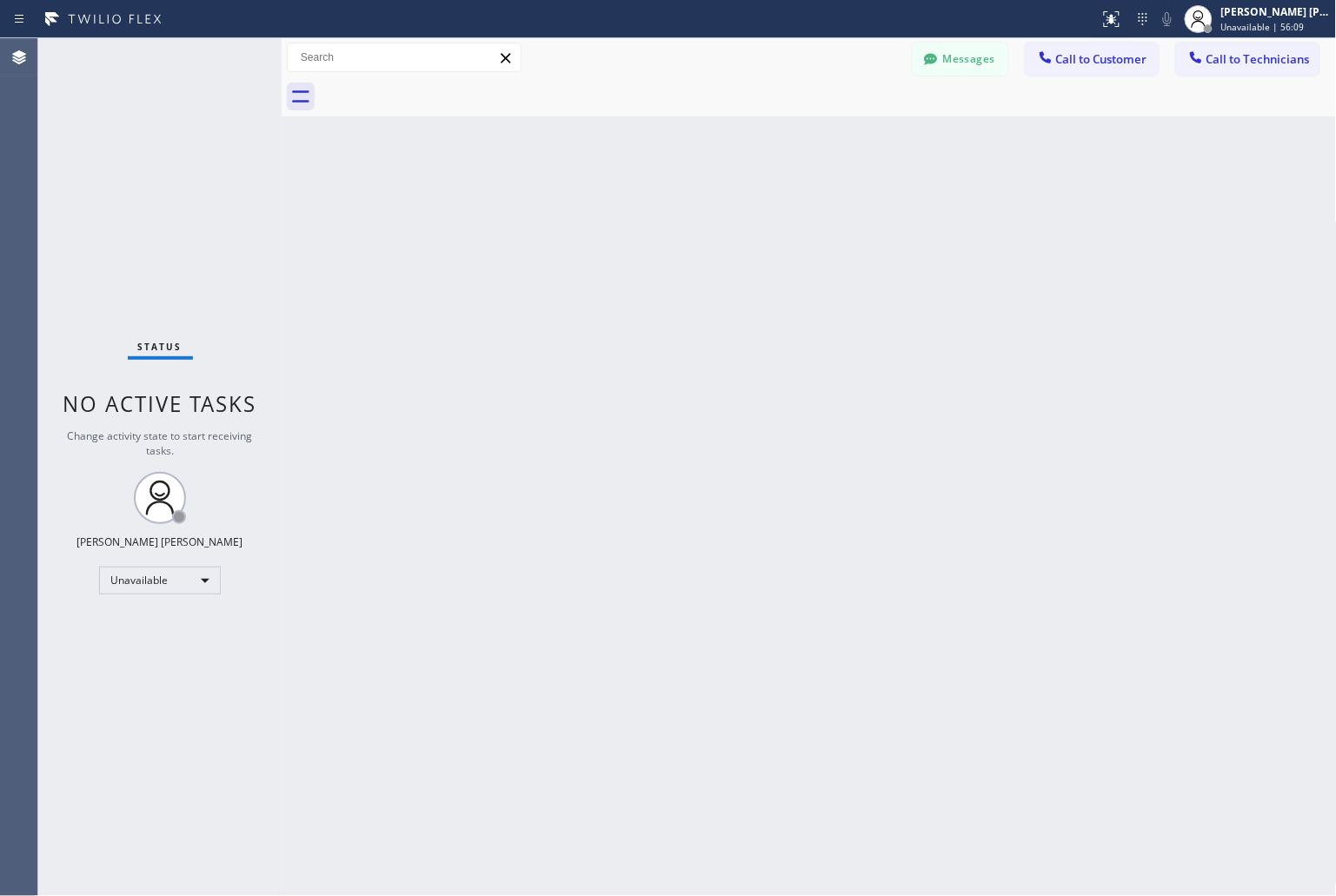
click at [992, 184] on div "Back to Dashboard Change Sender ID Customers Technicians KD Krissy Do [DATE] 02…" at bounding box center [809, 466] width 1055 height 858
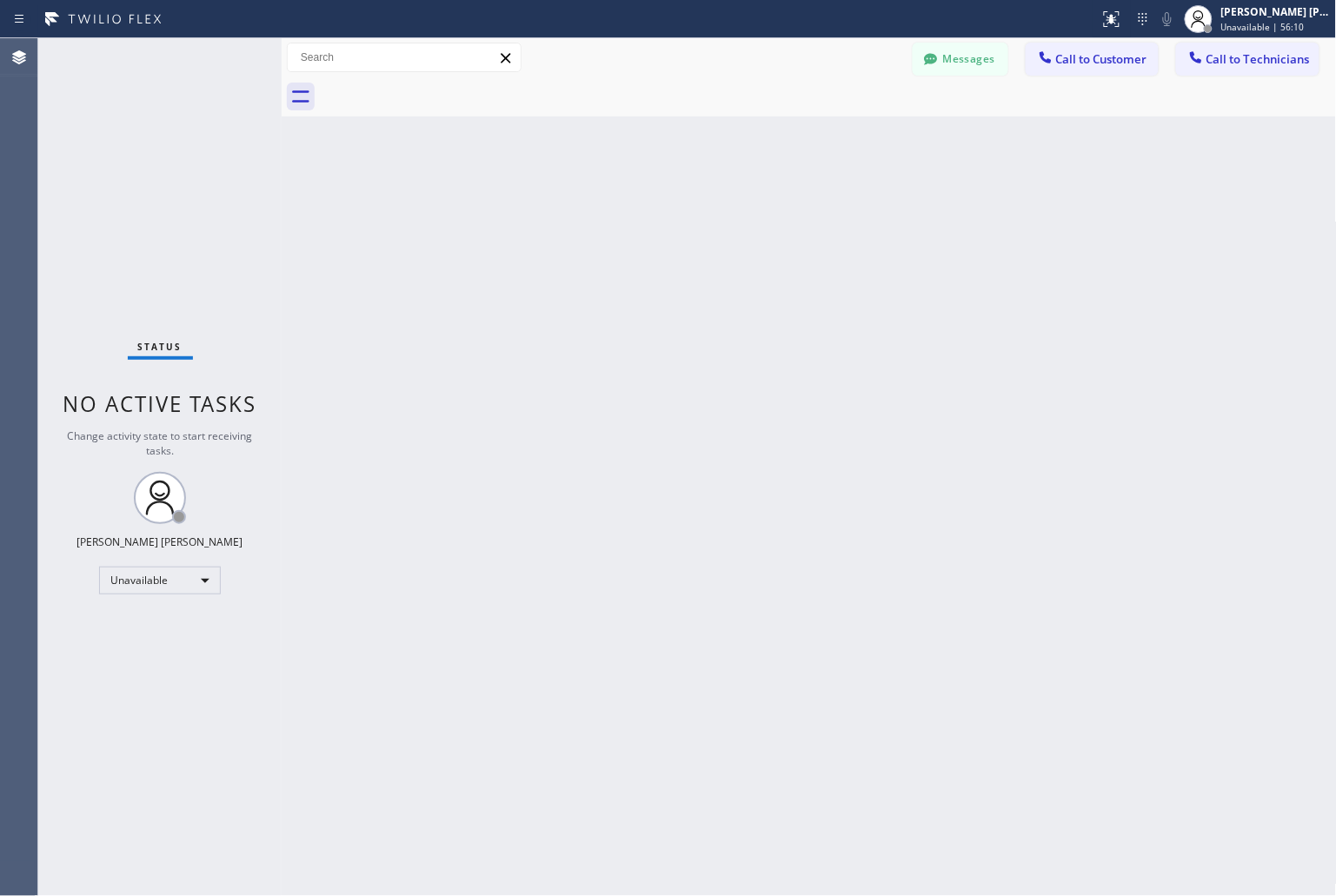
click at [992, 184] on div "Back to Dashboard Change Sender ID Customers Technicians KD Krissy Do [DATE] 02…" at bounding box center [809, 466] width 1055 height 858
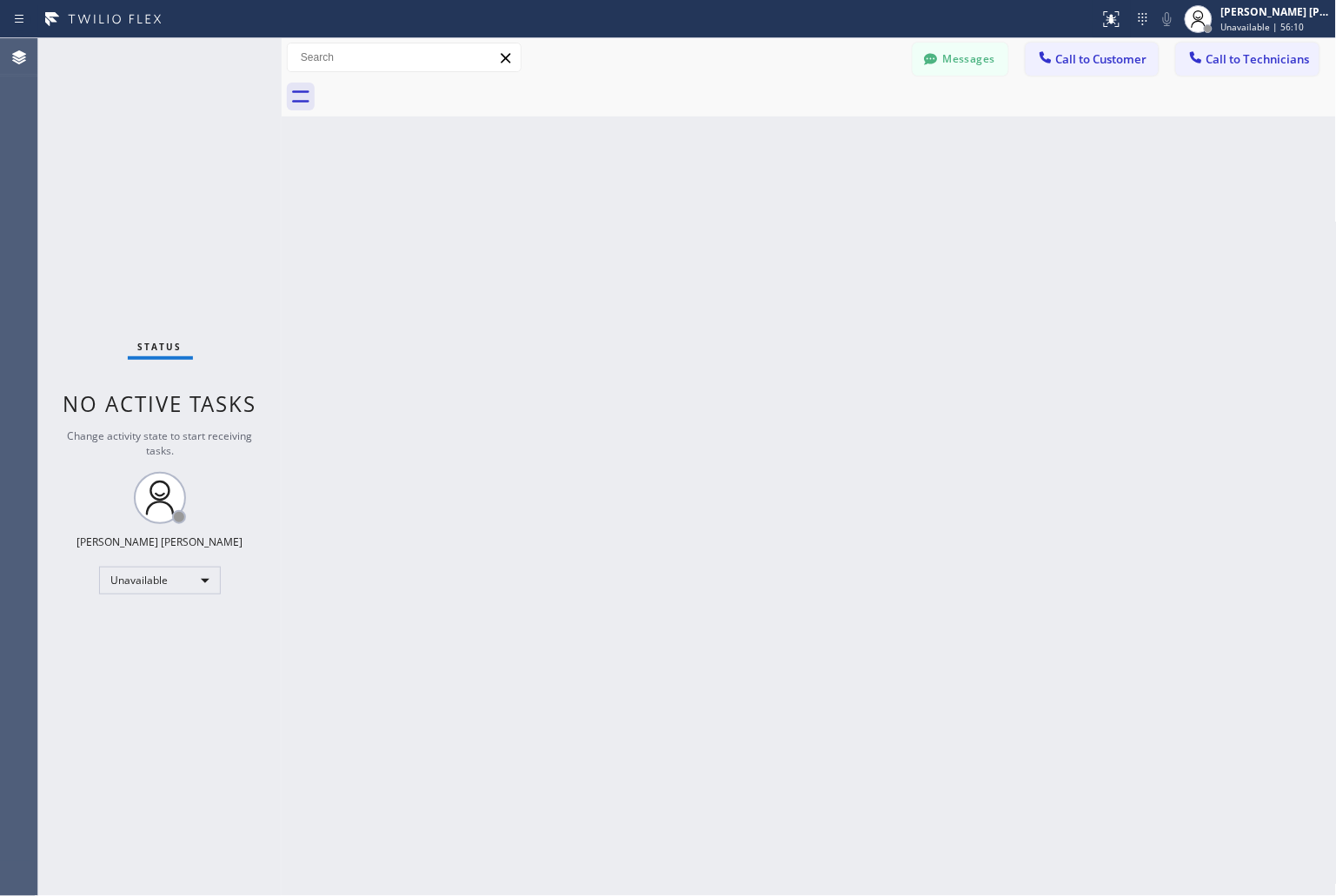
click at [992, 184] on div "Back to Dashboard Change Sender ID Customers Technicians KD Krissy Do [DATE] 02…" at bounding box center [809, 466] width 1055 height 858
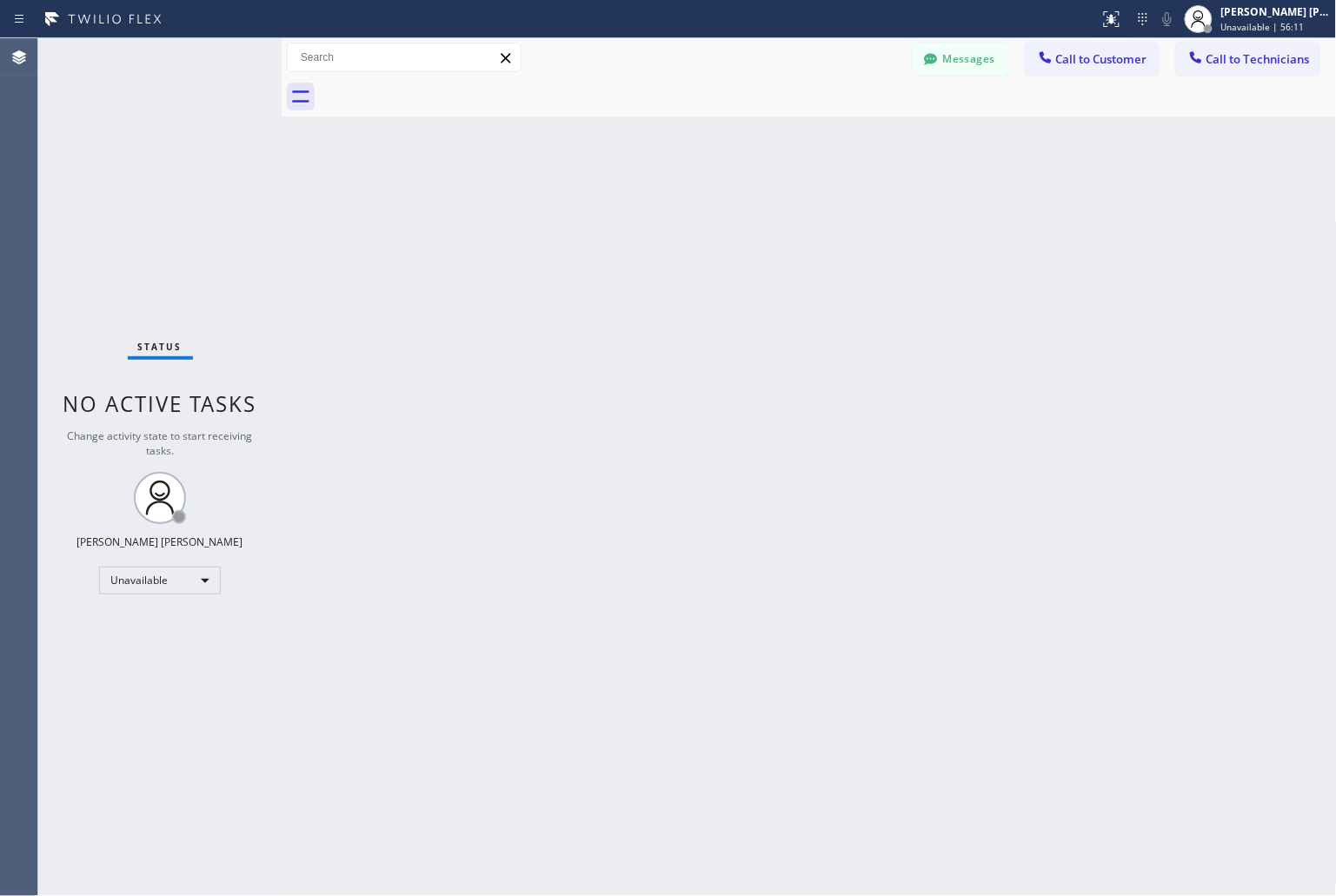
click at [992, 184] on div "Back to Dashboard Change Sender ID Customers Technicians KD Krissy Do [DATE] 02…" at bounding box center [809, 466] width 1055 height 858
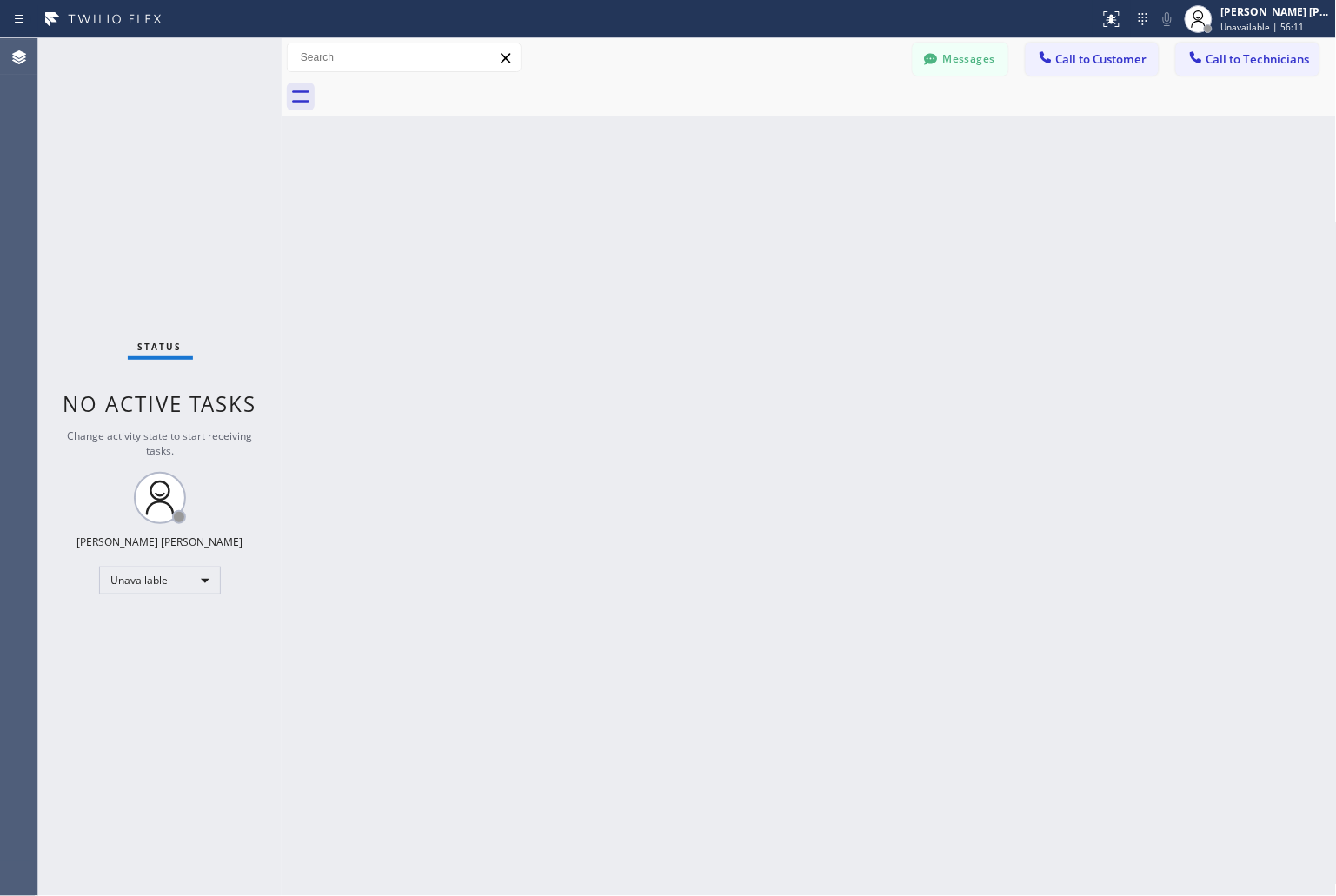
click at [992, 184] on div "Back to Dashboard Change Sender ID Customers Technicians KD Krissy Do [DATE] 02…" at bounding box center [809, 466] width 1055 height 858
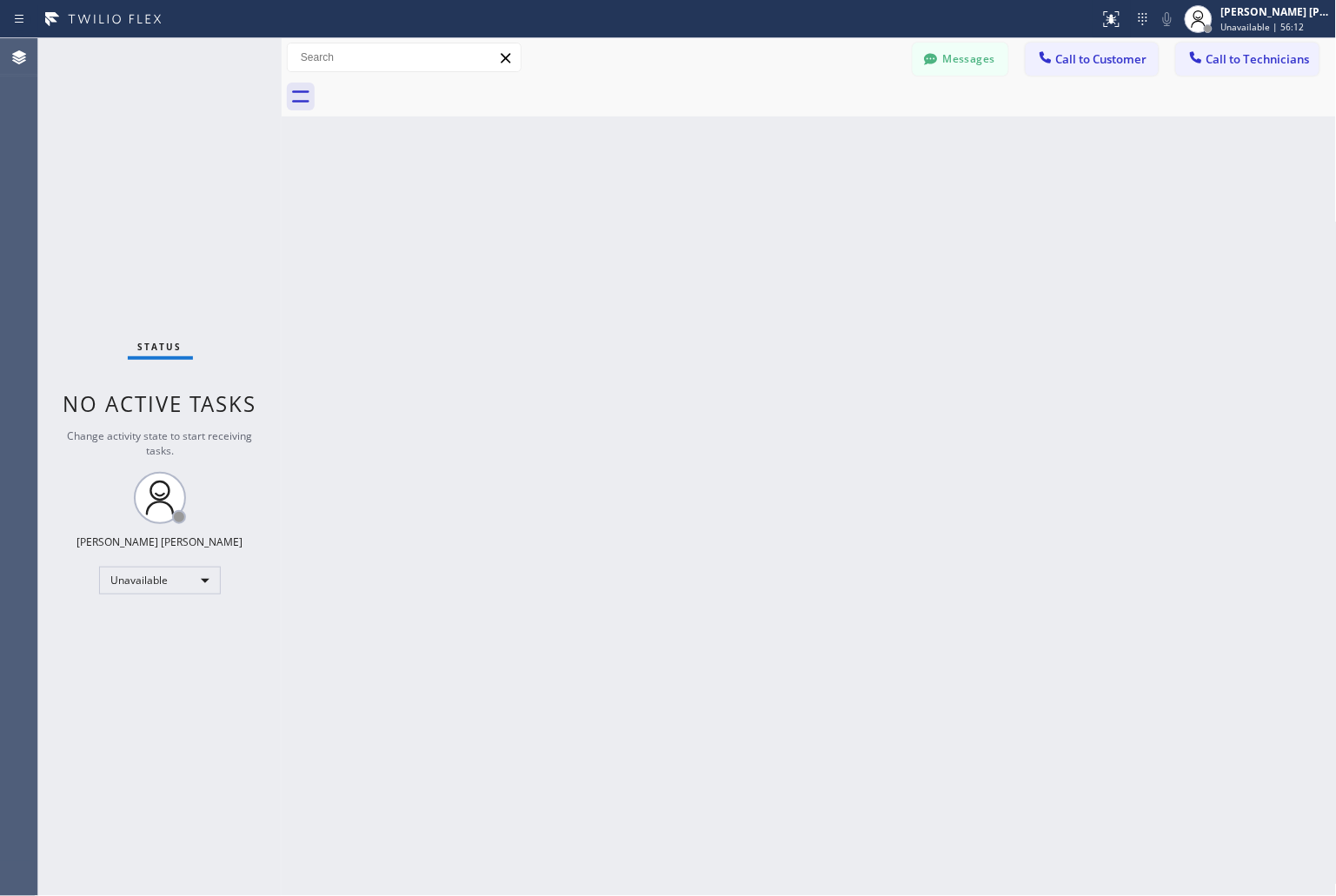
click at [992, 184] on div "Back to Dashboard Change Sender ID Customers Technicians KD Krissy Do [DATE] 02…" at bounding box center [809, 466] width 1055 height 858
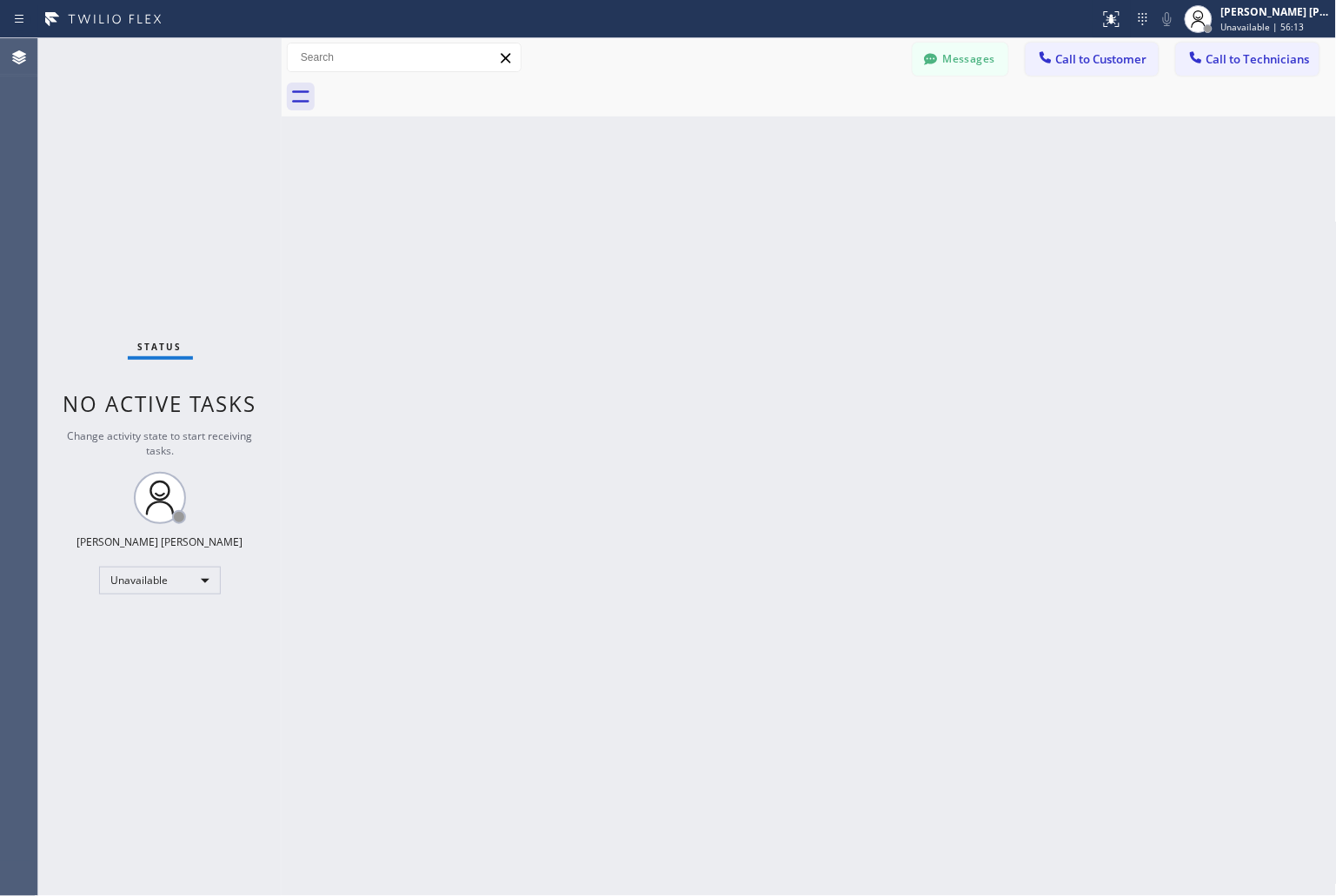
click at [992, 184] on div "Back to Dashboard Change Sender ID Customers Technicians KD Krissy Do [DATE] 02…" at bounding box center [809, 466] width 1055 height 858
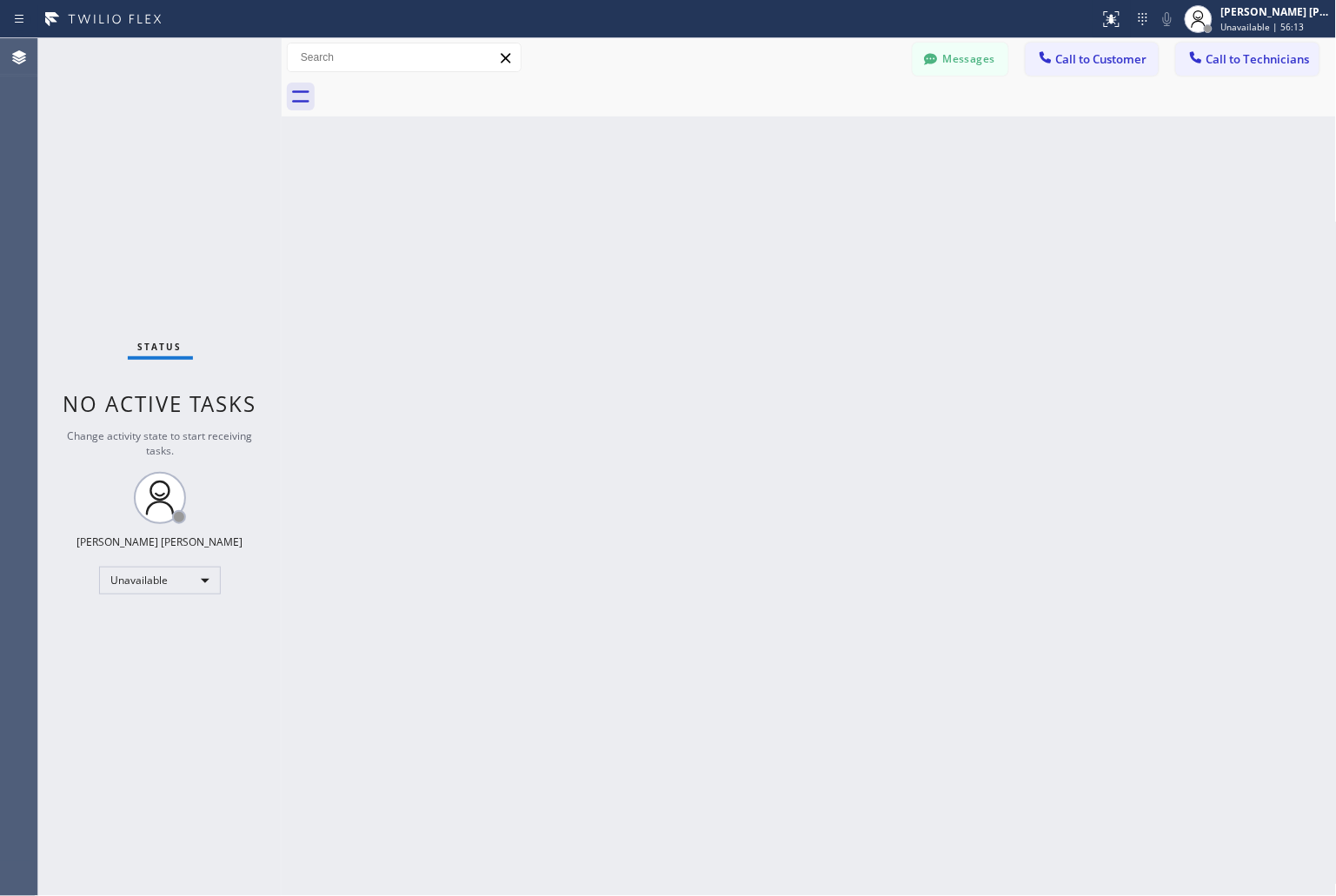
click at [992, 184] on div "Back to Dashboard Change Sender ID Customers Technicians KD Krissy Do [DATE] 02…" at bounding box center [809, 466] width 1055 height 858
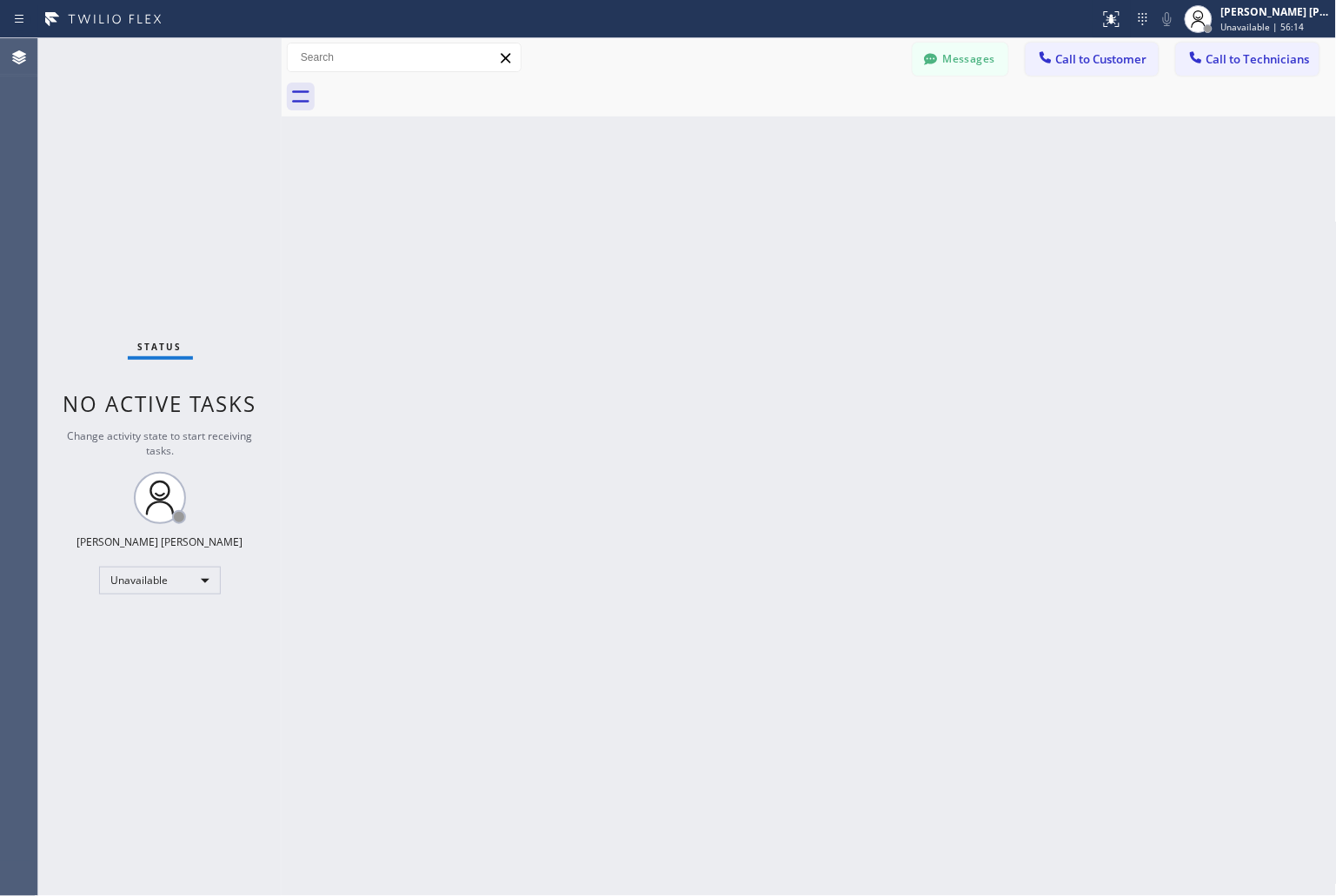
click at [992, 184] on div "Back to Dashboard Change Sender ID Customers Technicians KD Krissy Do [DATE] 02…" at bounding box center [809, 466] width 1055 height 858
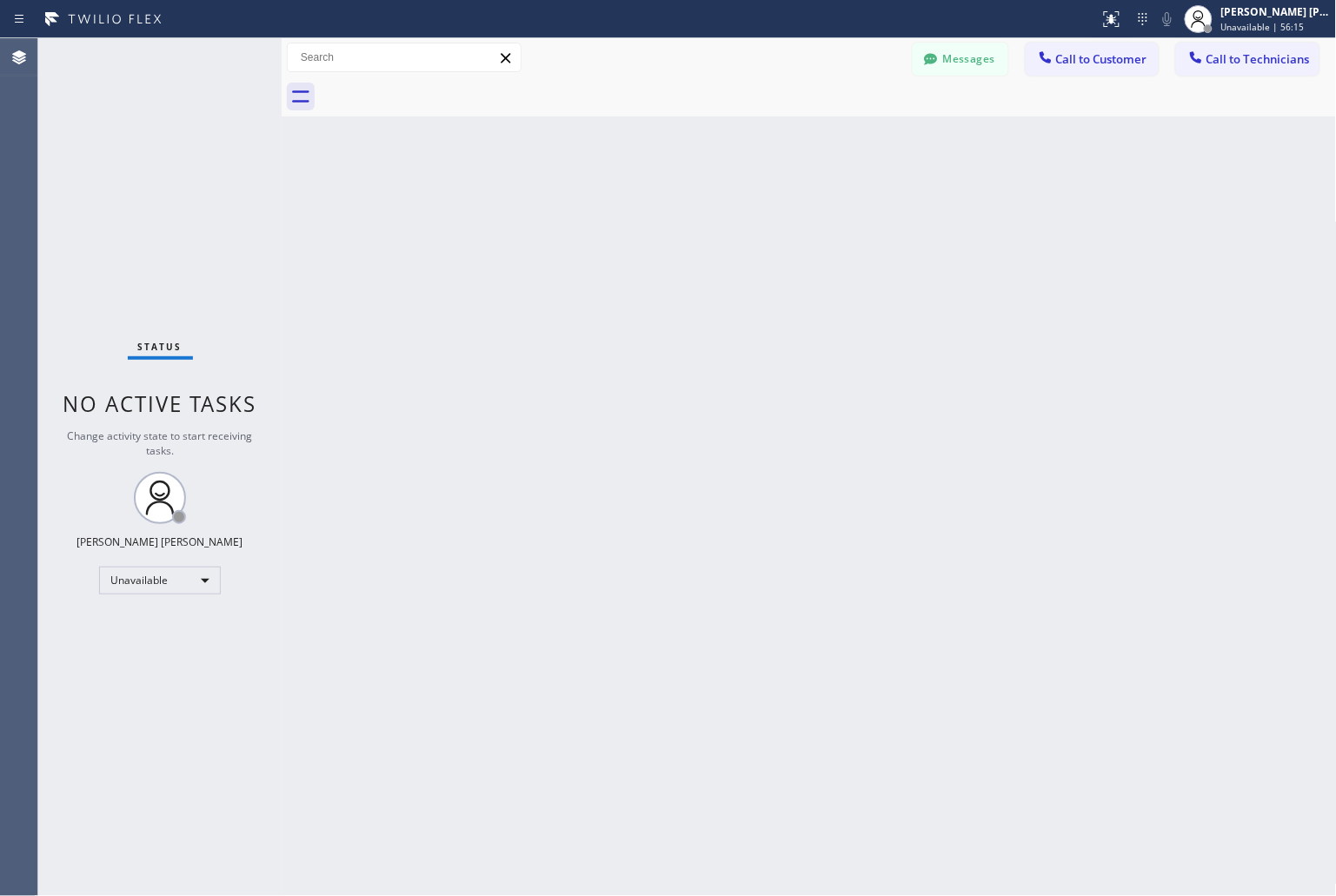
click at [992, 184] on div "Back to Dashboard Change Sender ID Customers Technicians KD Krissy Do [DATE] 02…" at bounding box center [809, 466] width 1055 height 858
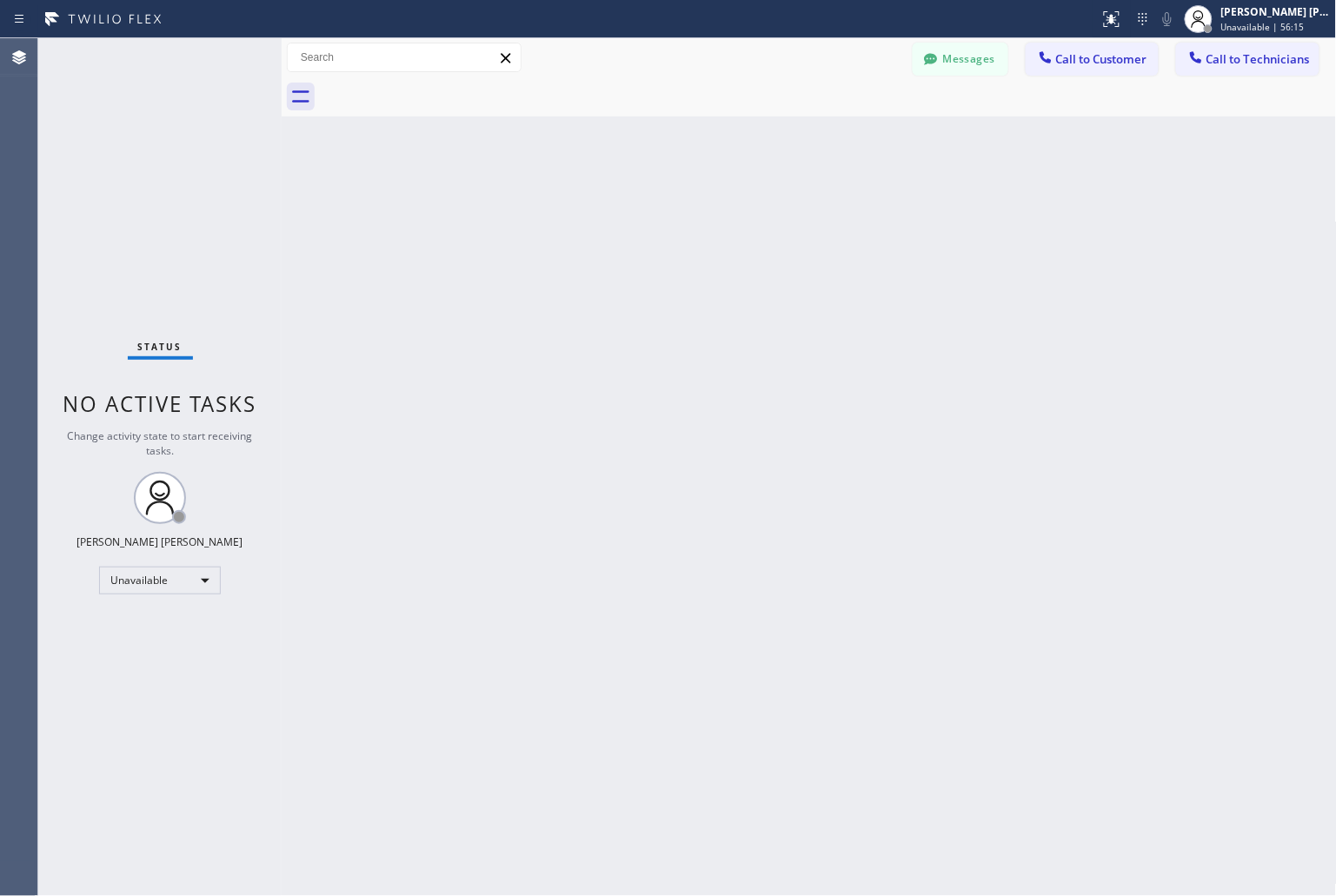
click at [992, 184] on div "Back to Dashboard Change Sender ID Customers Technicians KD Krissy Do [DATE] 02…" at bounding box center [809, 466] width 1055 height 858
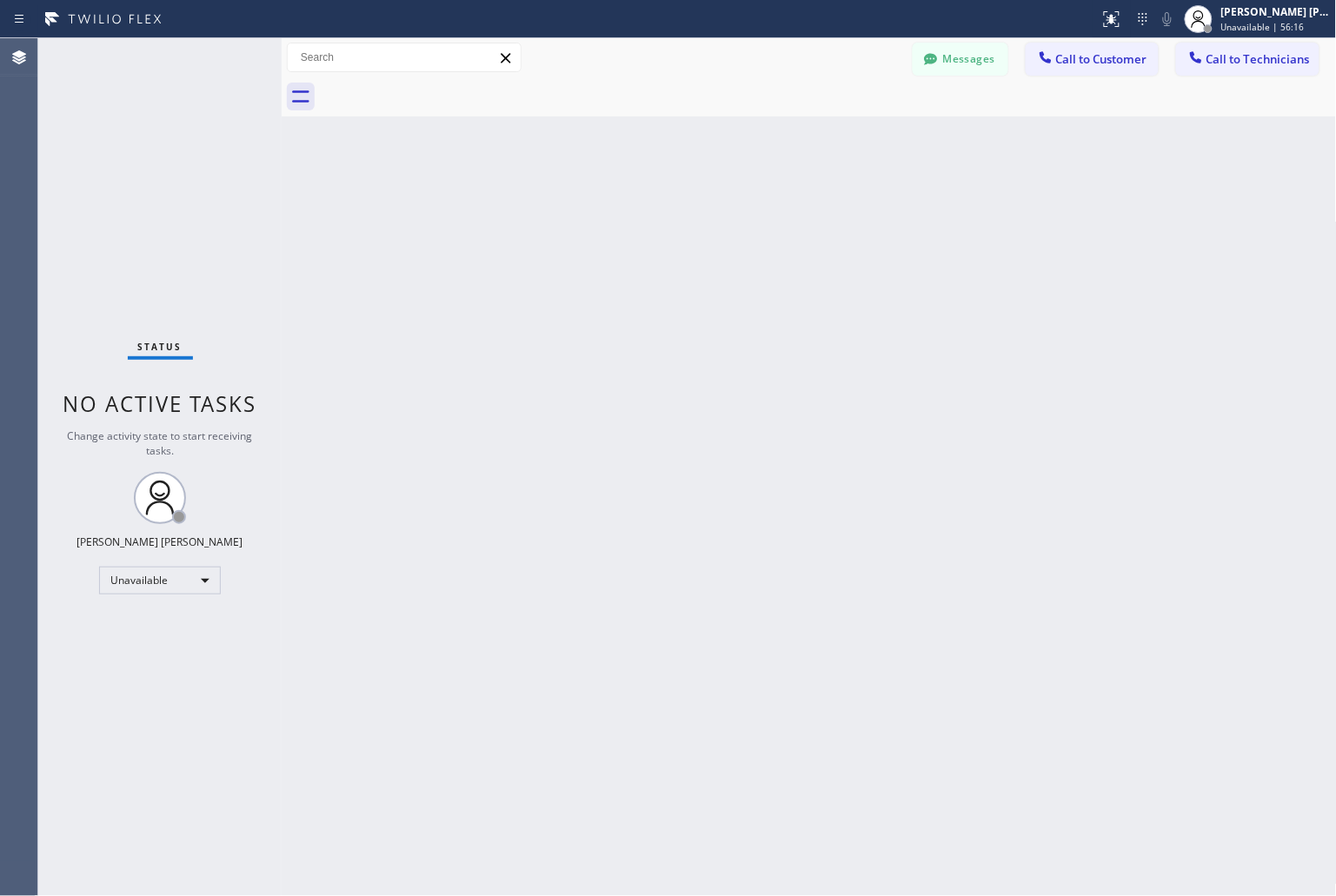
click at [992, 184] on div "Back to Dashboard Change Sender ID Customers Technicians KD Krissy Do [DATE] 02…" at bounding box center [809, 466] width 1055 height 858
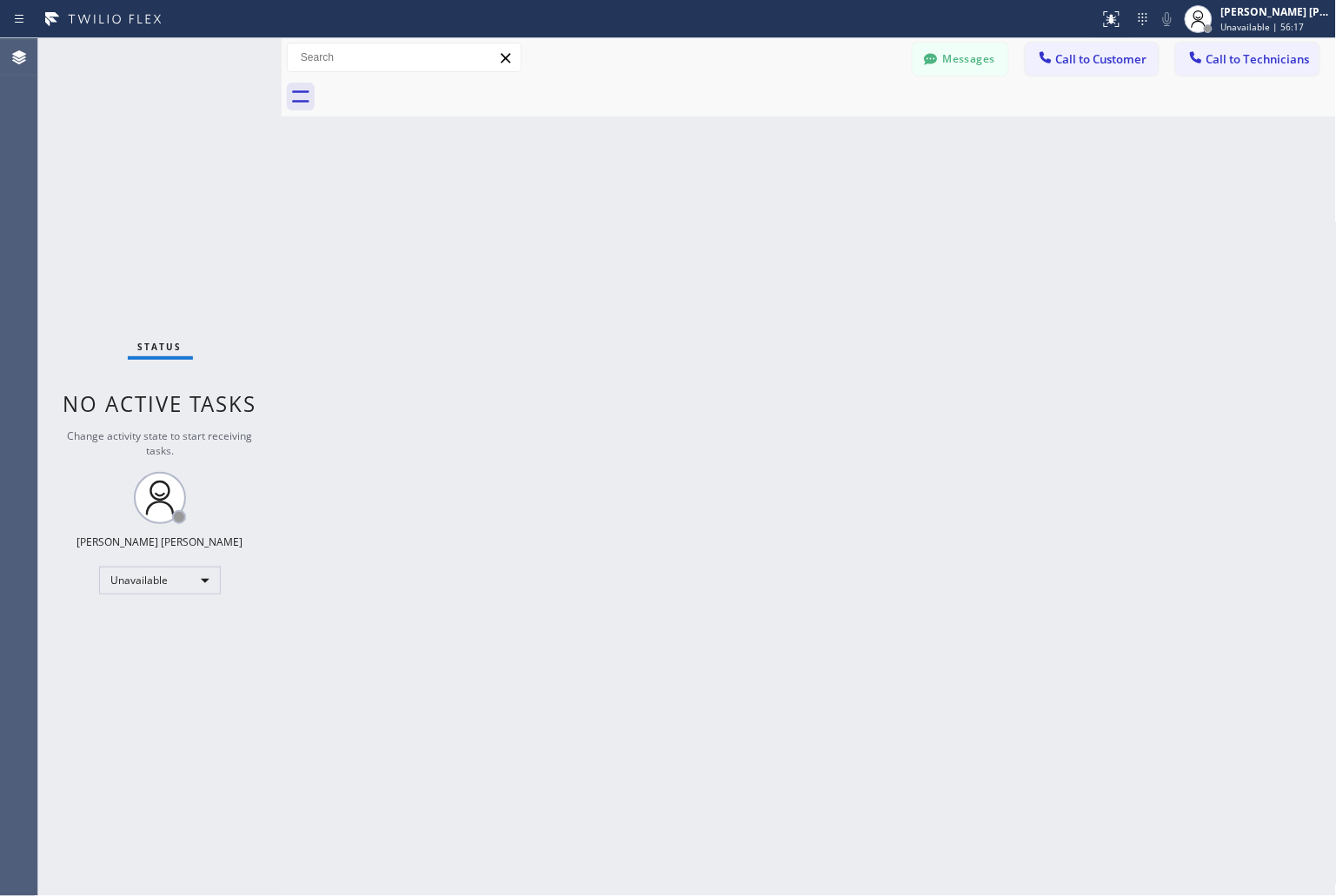
click at [992, 184] on div "Back to Dashboard Change Sender ID Customers Technicians KD Krissy Do [DATE] 02…" at bounding box center [809, 466] width 1055 height 858
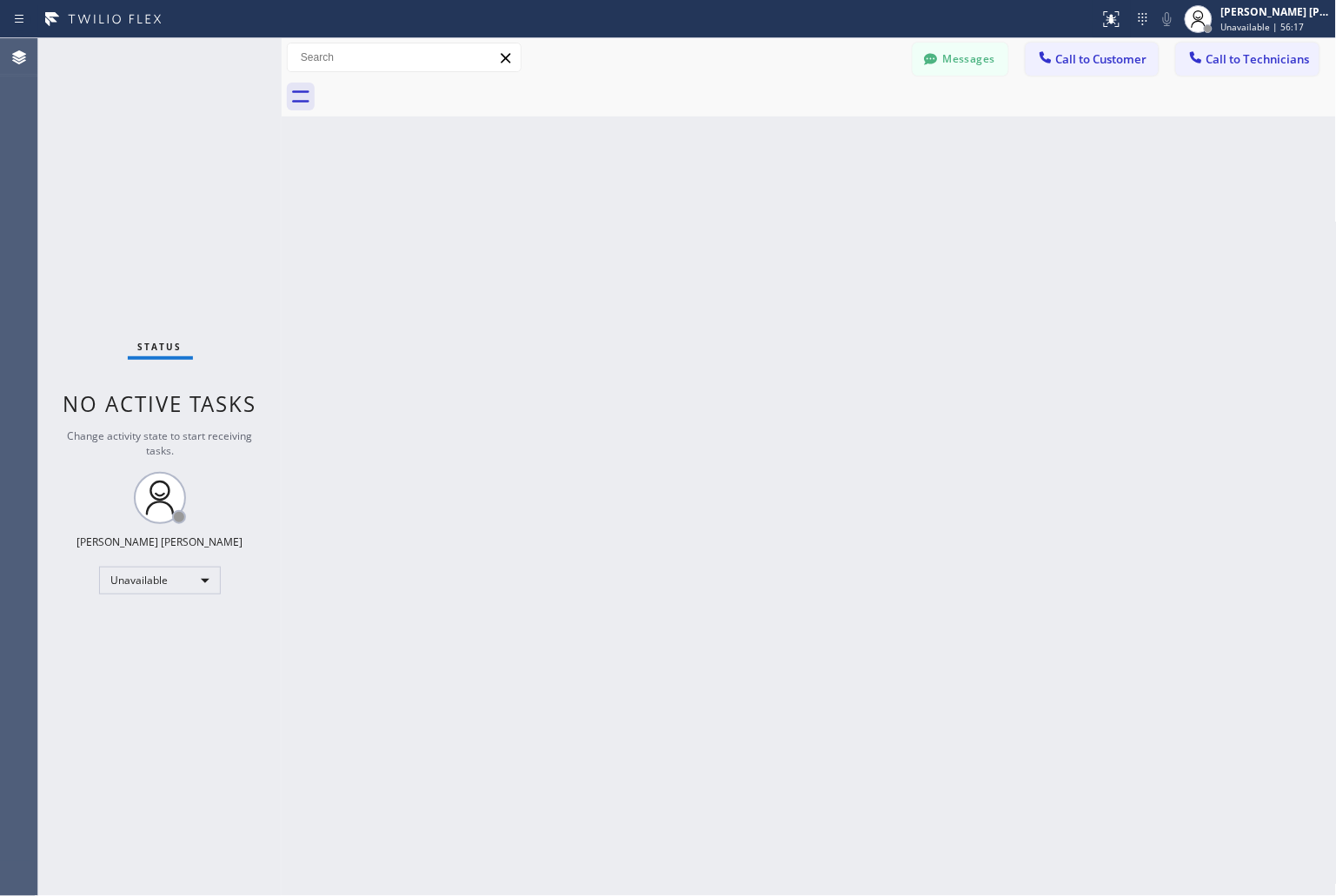
click at [992, 184] on div "Back to Dashboard Change Sender ID Customers Technicians KD Krissy Do [DATE] 02…" at bounding box center [809, 466] width 1055 height 858
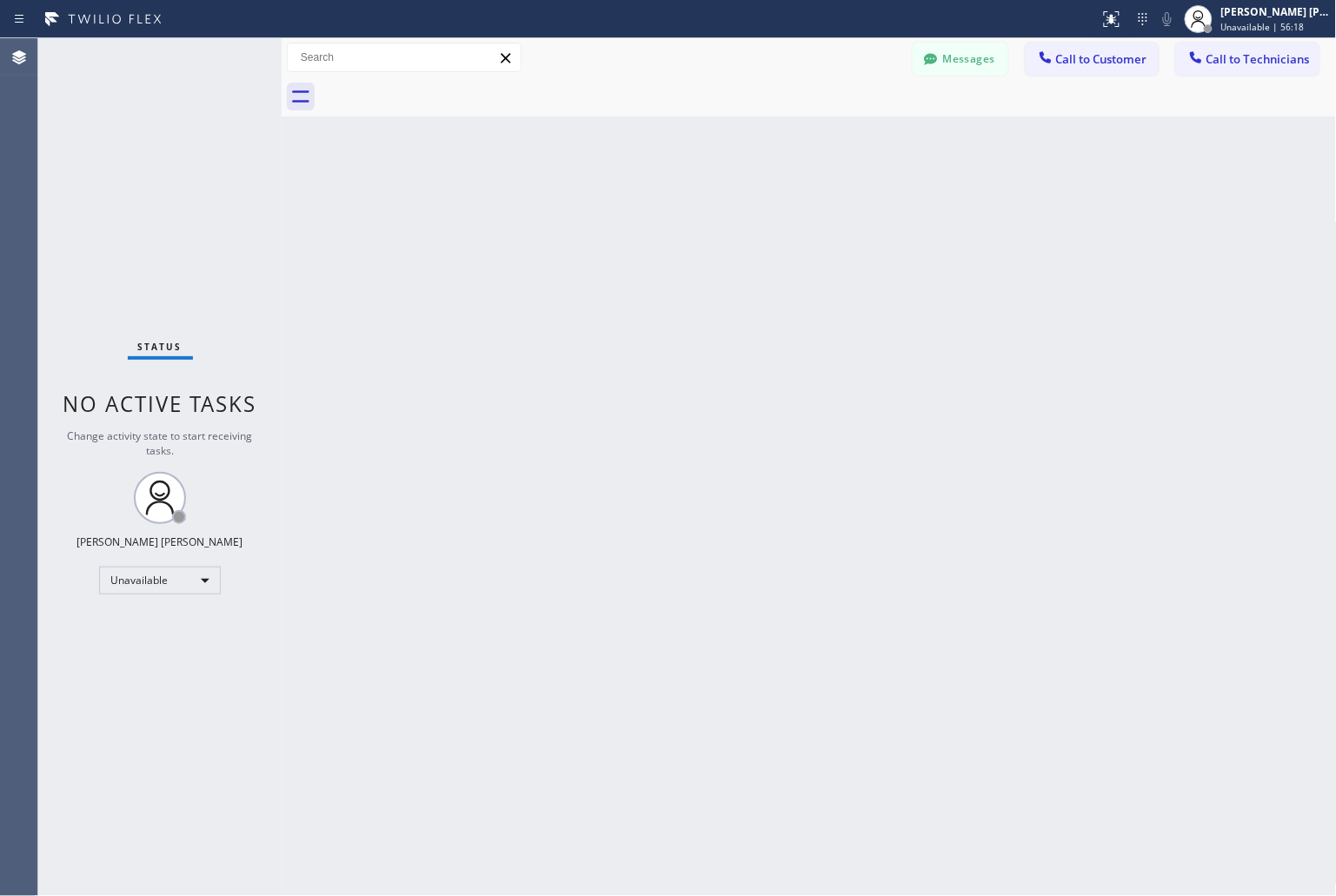
click at [992, 184] on div "Back to Dashboard Change Sender ID Customers Technicians KD Krissy Do [DATE] 02…" at bounding box center [809, 466] width 1055 height 858
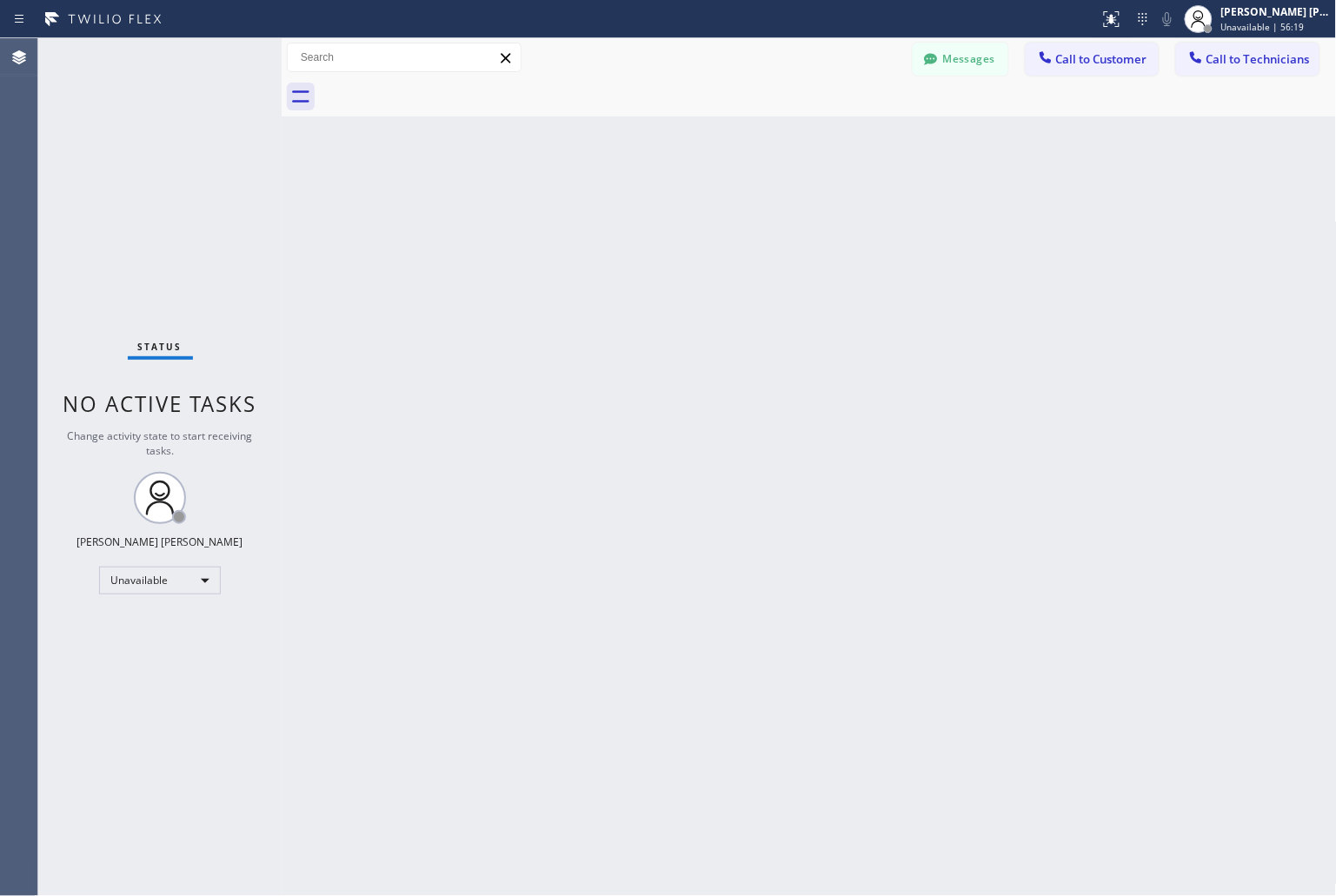
click at [992, 184] on div "Back to Dashboard Change Sender ID Customers Technicians KD Krissy Do [DATE] 02…" at bounding box center [809, 466] width 1055 height 858
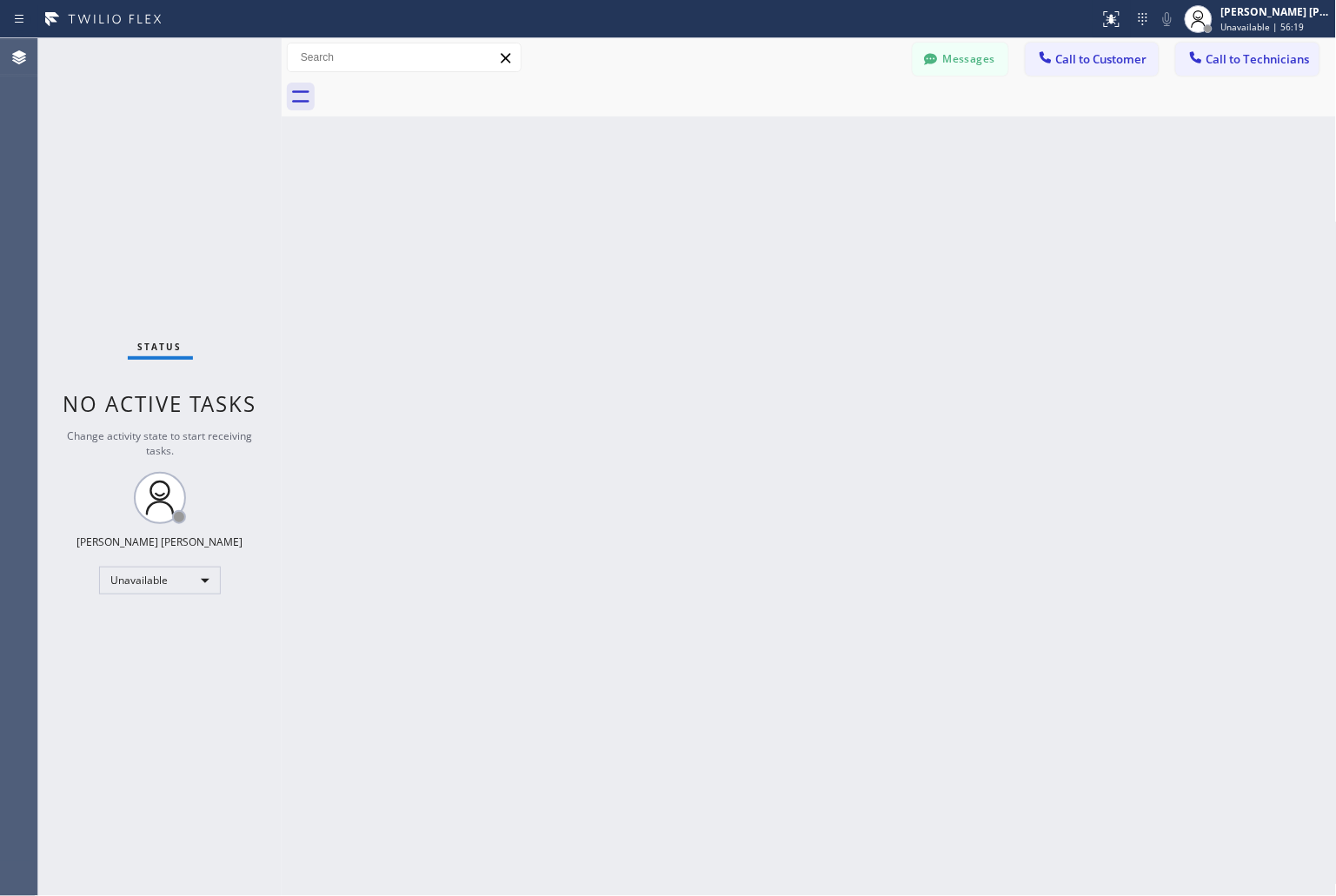
click at [992, 184] on div "Back to Dashboard Change Sender ID Customers Technicians KD Krissy Do [DATE] 02…" at bounding box center [809, 466] width 1055 height 858
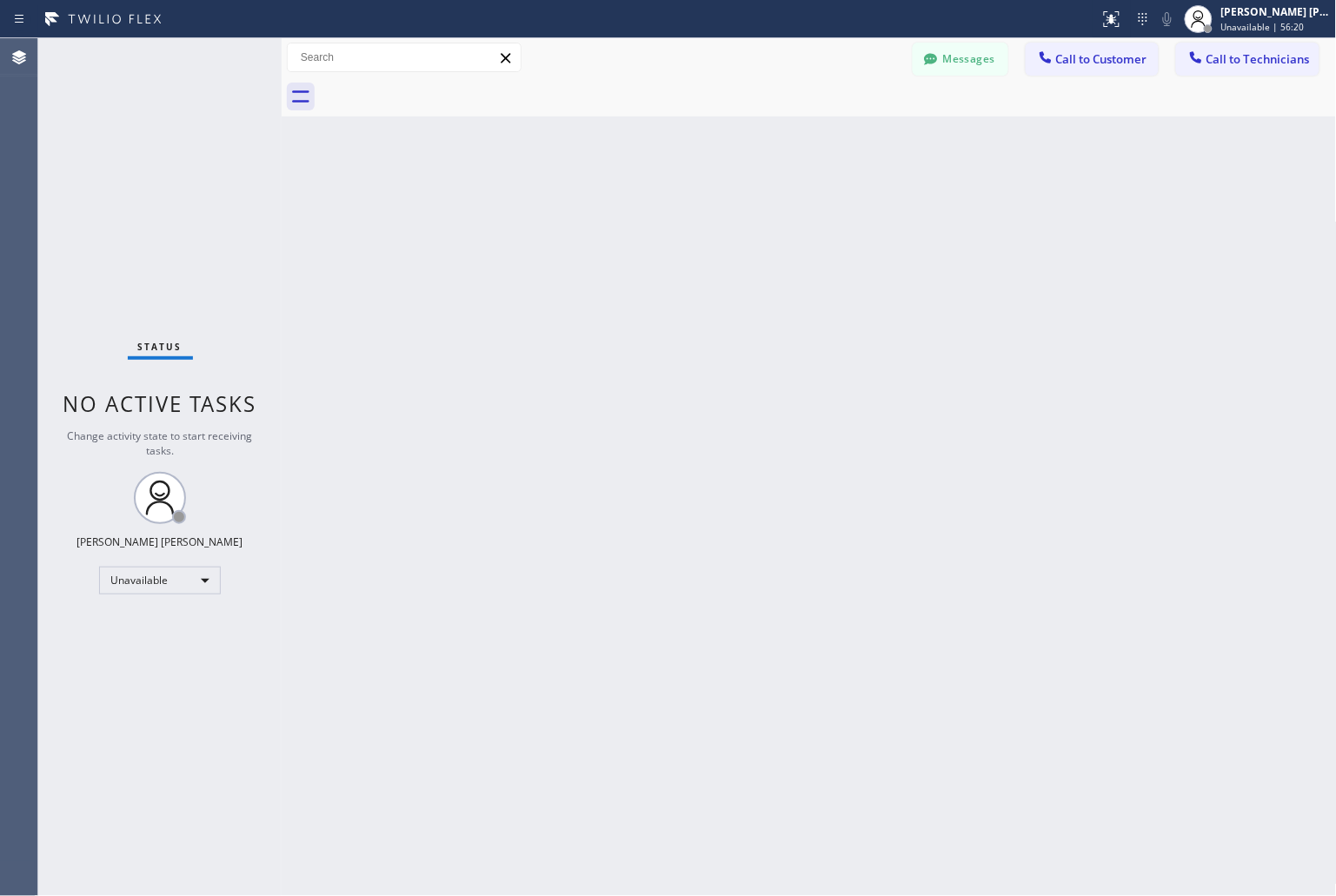
click at [992, 184] on div "Back to Dashboard Change Sender ID Customers Technicians KD Krissy Do [DATE] 02…" at bounding box center [809, 466] width 1055 height 858
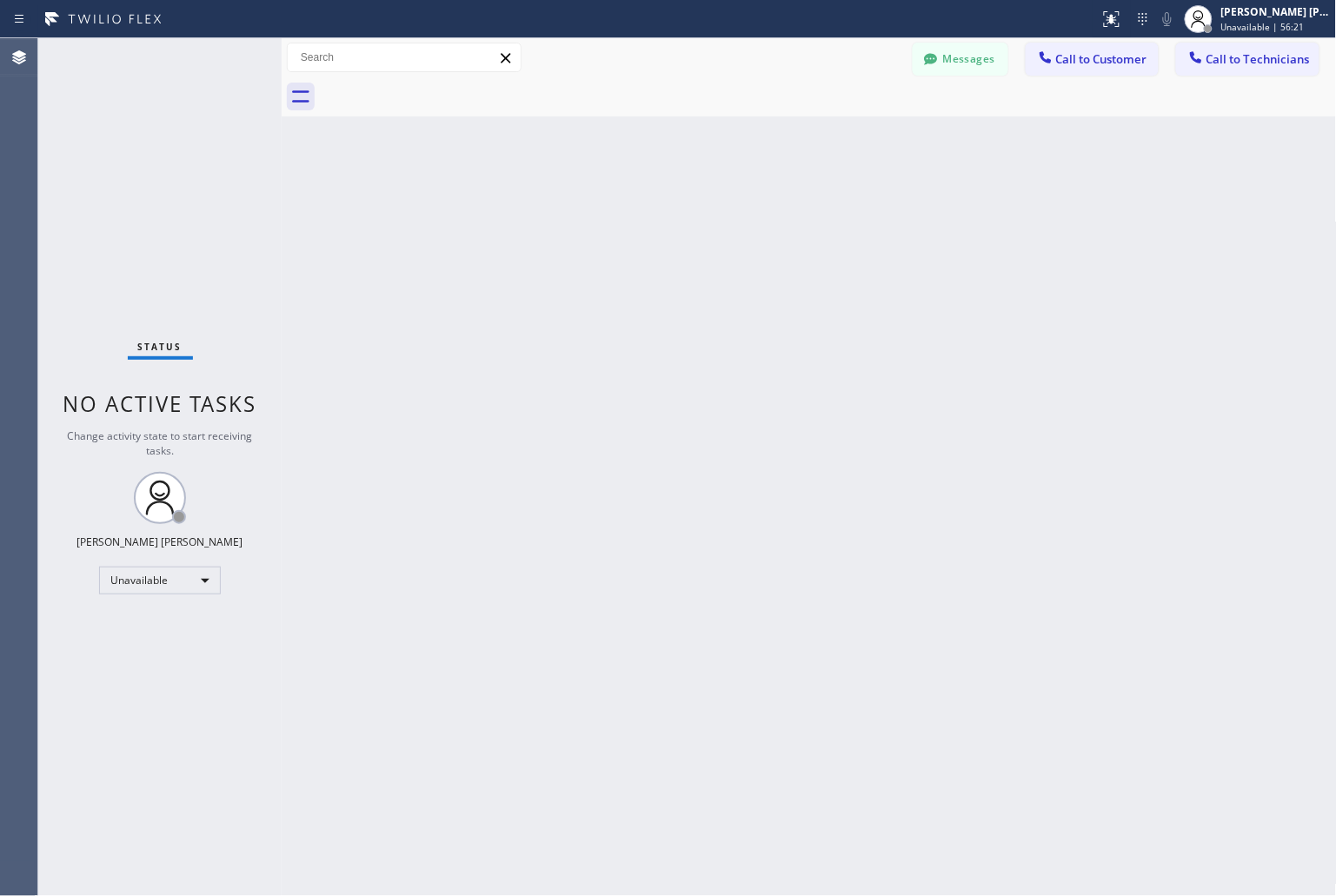
click at [992, 184] on div "Back to Dashboard Change Sender ID Customers Technicians KD Krissy Do [DATE] 02…" at bounding box center [809, 466] width 1055 height 858
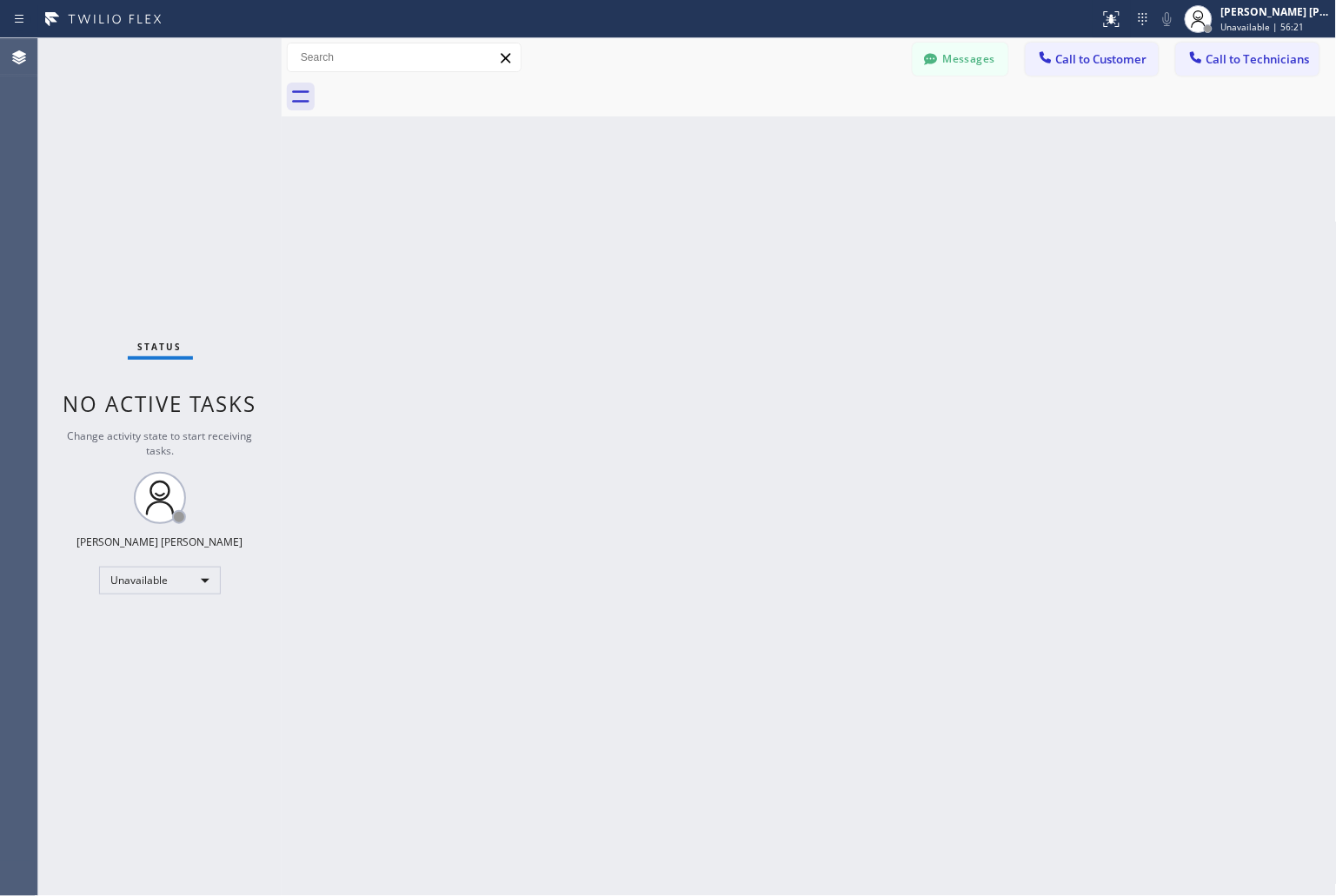
click at [992, 184] on div "Back to Dashboard Change Sender ID Customers Technicians KD Krissy Do [DATE] 02…" at bounding box center [809, 466] width 1055 height 858
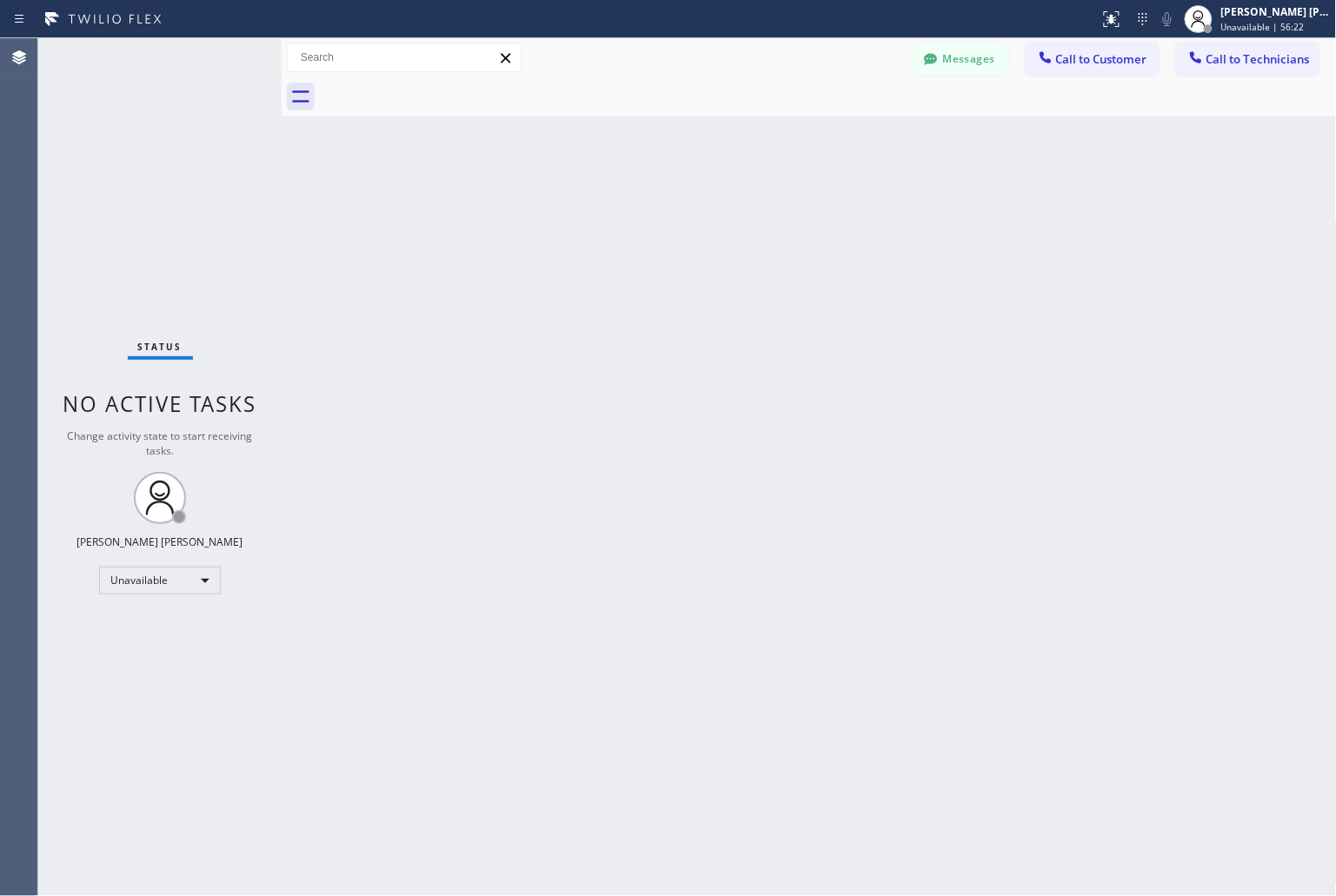
click at [992, 184] on div "Back to Dashboard Change Sender ID Customers Technicians KD Krissy Do [DATE] 02…" at bounding box center [809, 466] width 1055 height 858
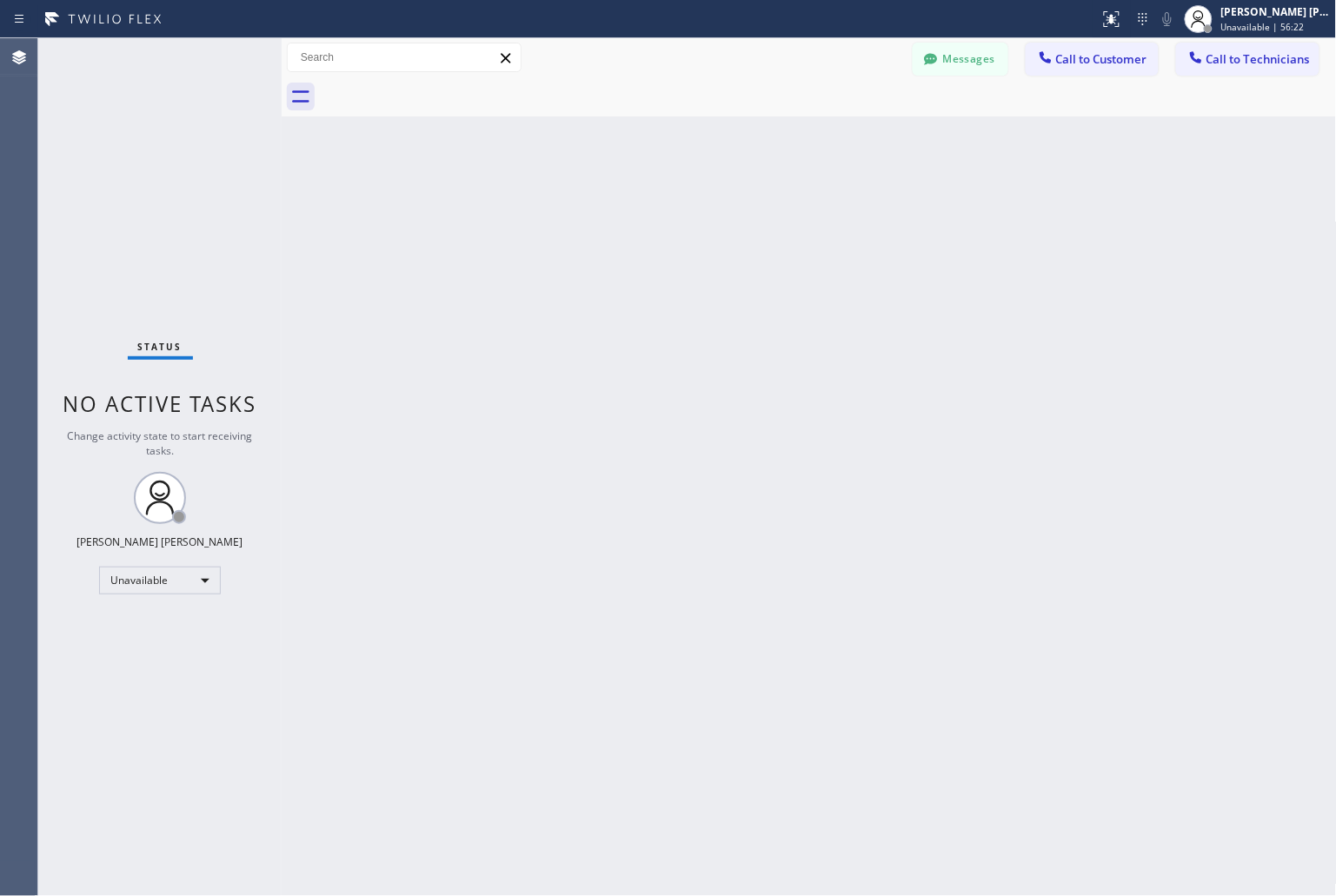
click at [992, 184] on div "Back to Dashboard Change Sender ID Customers Technicians KD Krissy Do [DATE] 02…" at bounding box center [809, 466] width 1055 height 858
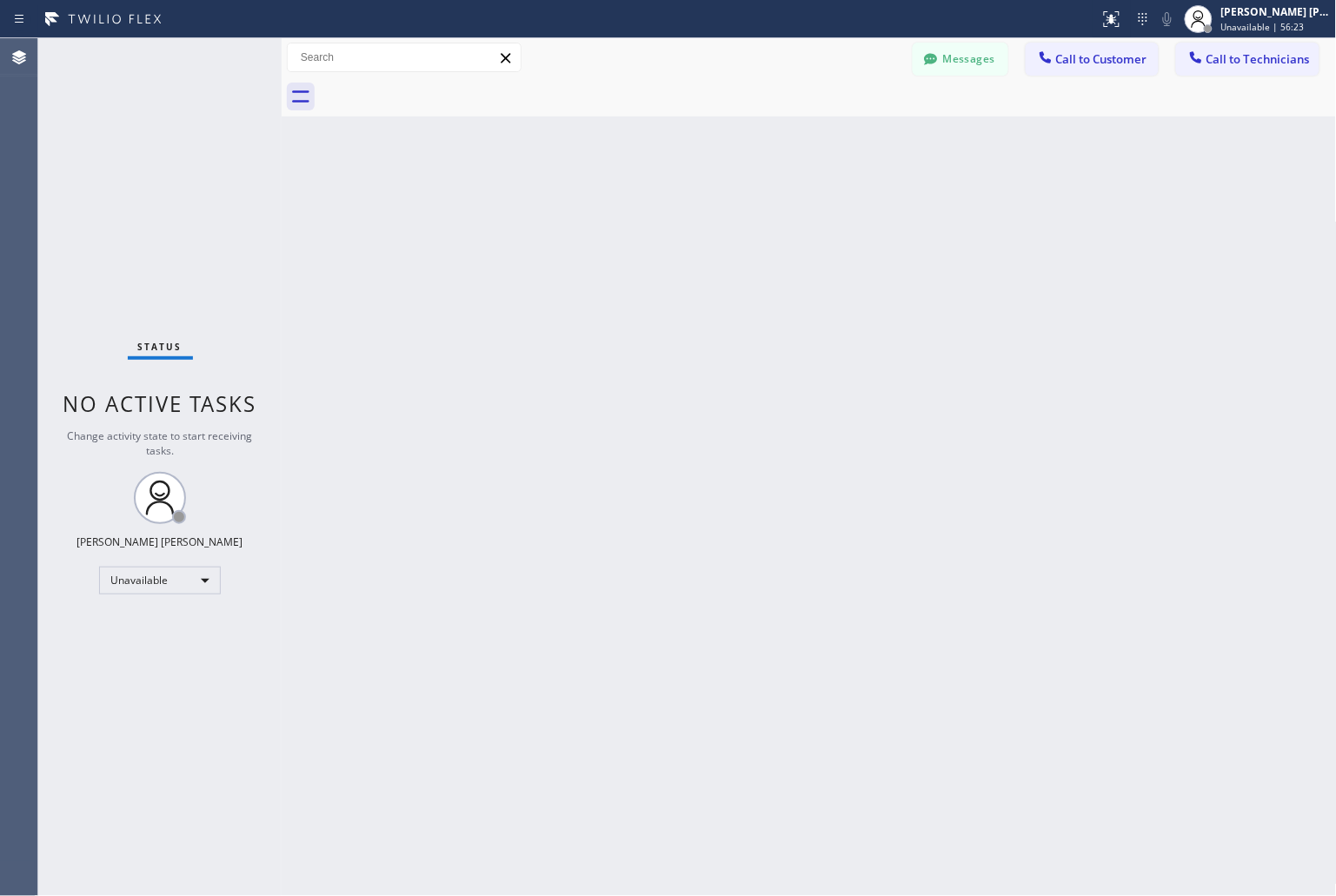
click at [992, 184] on div "Back to Dashboard Change Sender ID Customers Technicians KD Krissy Do [DATE] 02…" at bounding box center [809, 466] width 1055 height 858
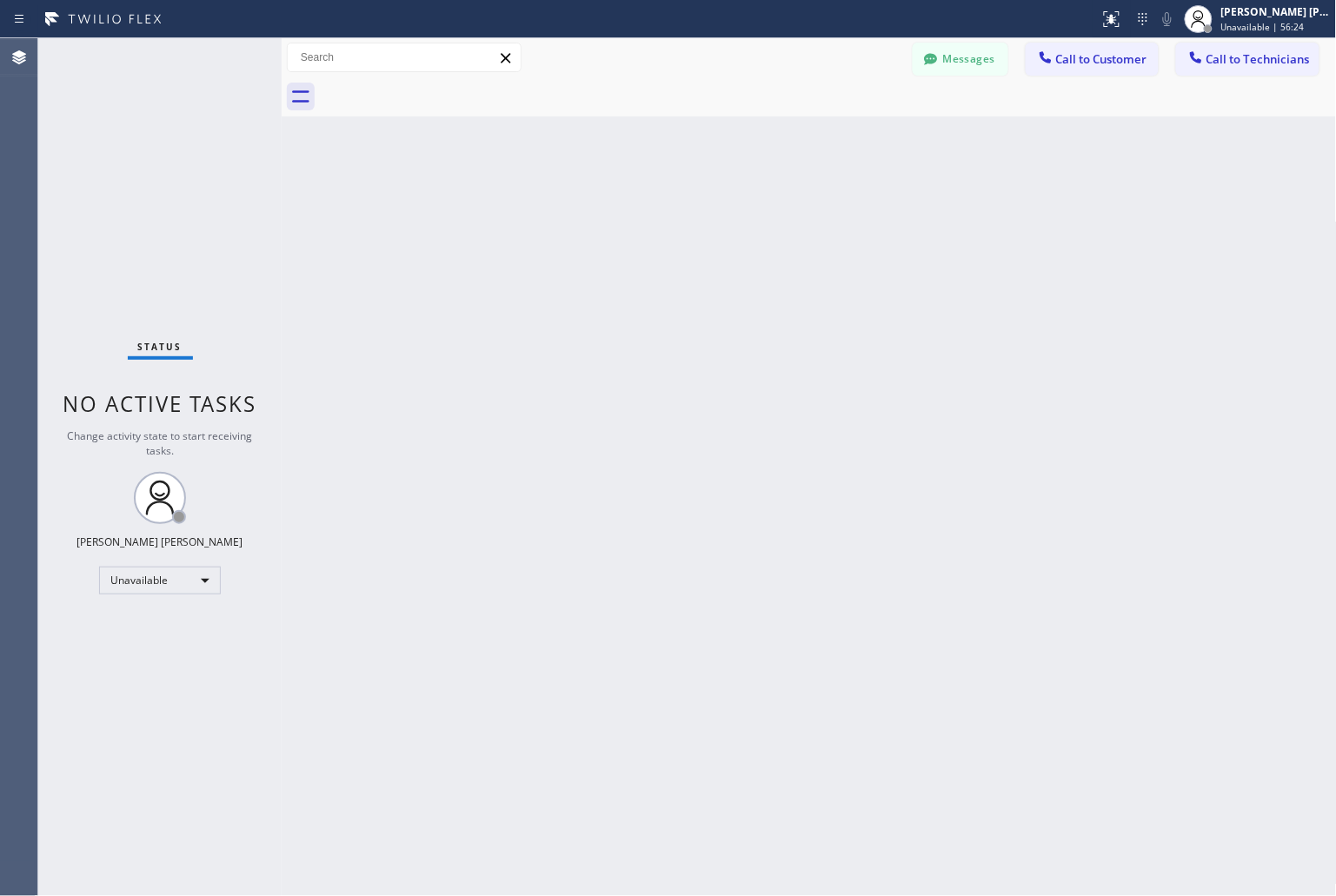
click at [992, 184] on div "Back to Dashboard Change Sender ID Customers Technicians KD Krissy Do [DATE] 02…" at bounding box center [809, 466] width 1055 height 858
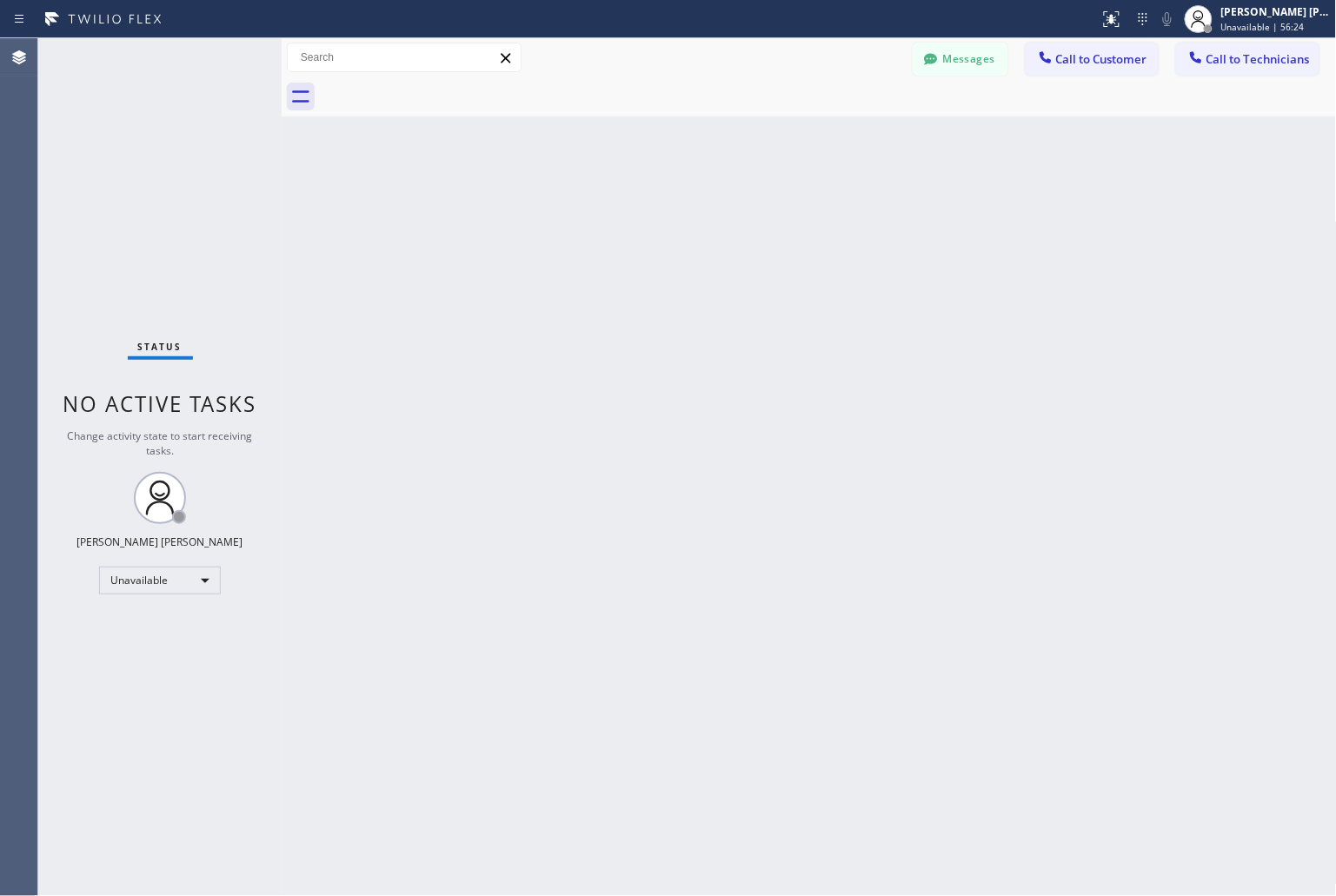
click at [992, 184] on div "Back to Dashboard Change Sender ID Customers Technicians KD Krissy Do [DATE] 02…" at bounding box center [809, 466] width 1055 height 858
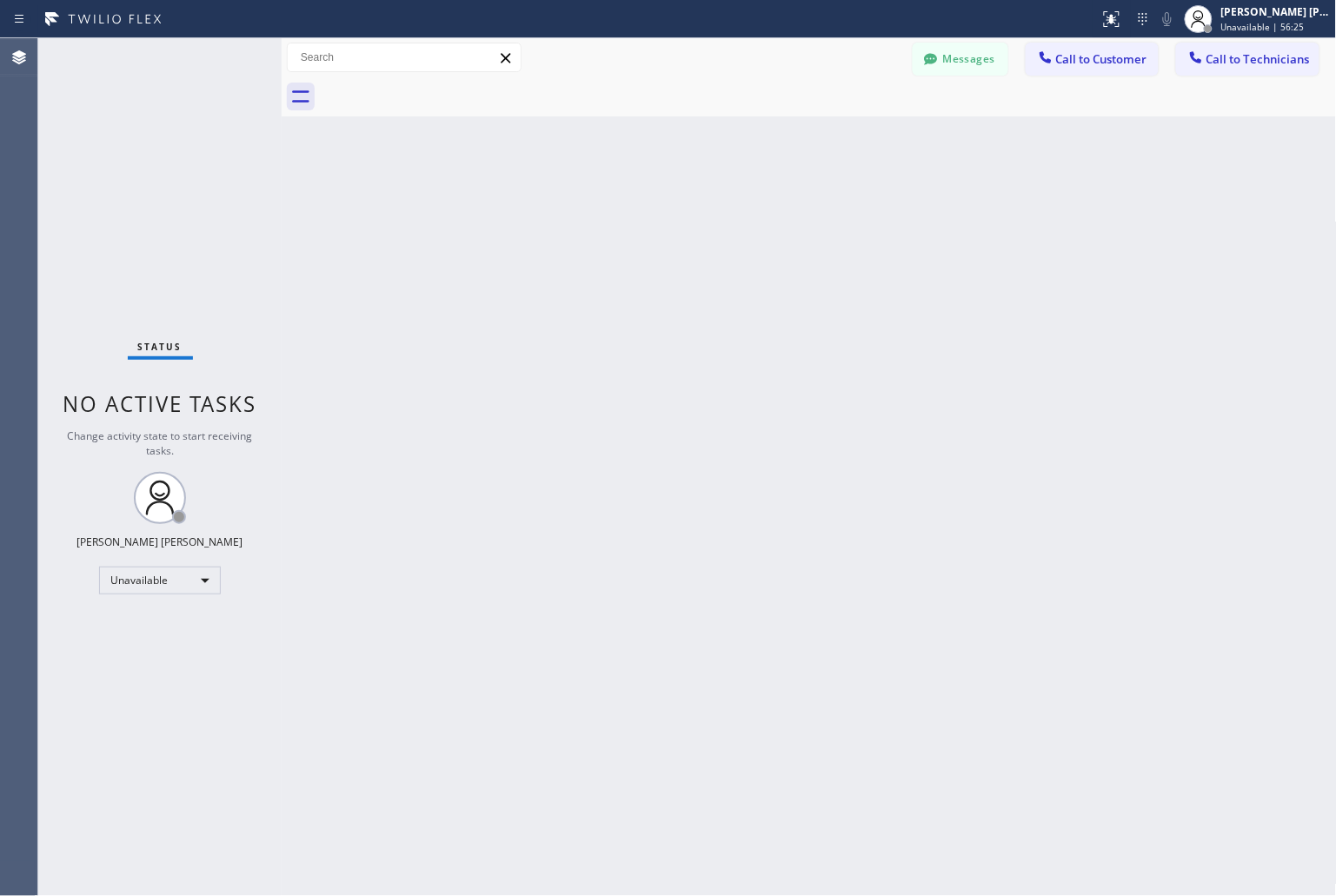
click at [992, 184] on div "Back to Dashboard Change Sender ID Customers Technicians KD Krissy Do [DATE] 02…" at bounding box center [809, 466] width 1055 height 858
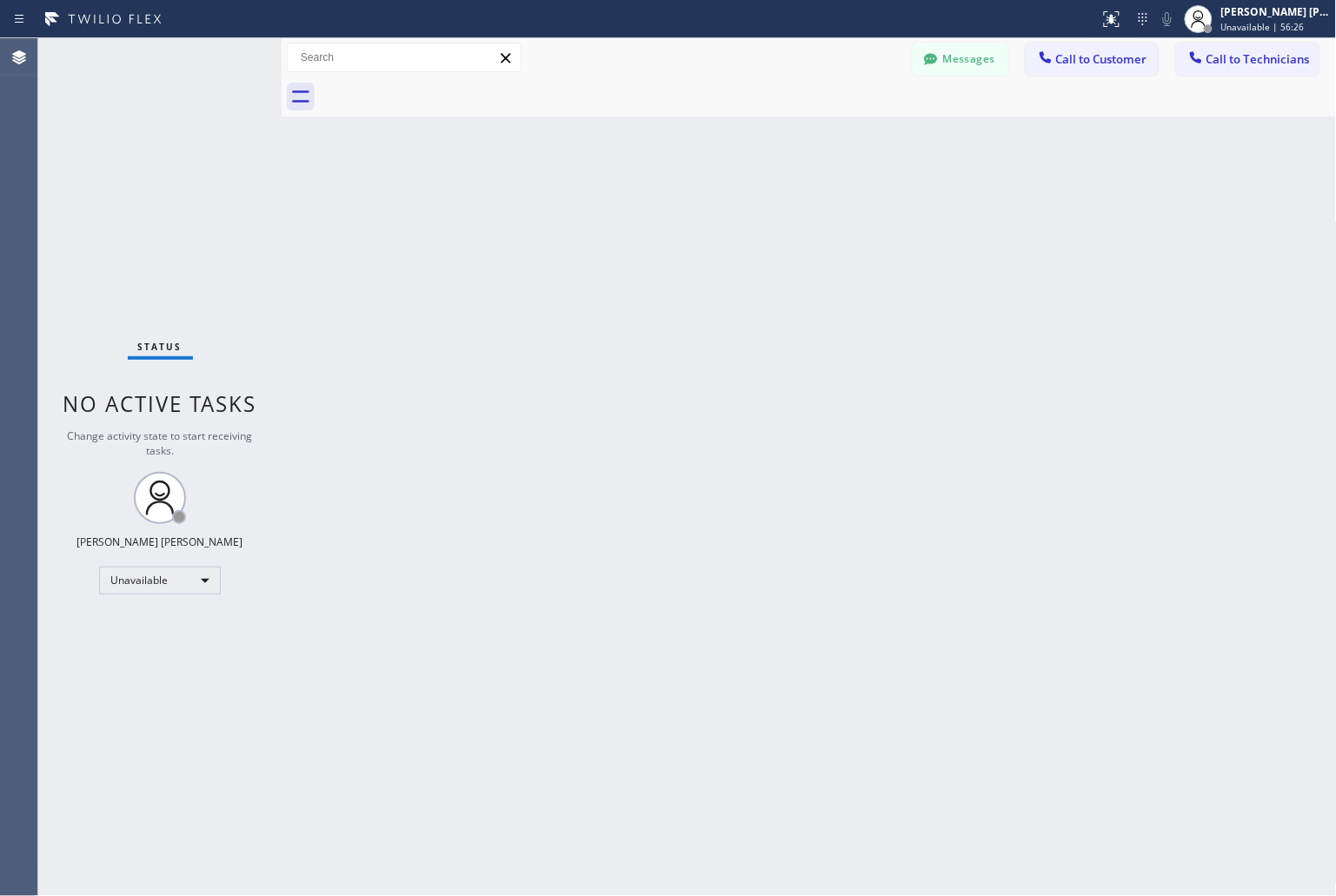
click at [992, 184] on div "Back to Dashboard Change Sender ID Customers Technicians KD Krissy Do [DATE] 02…" at bounding box center [809, 466] width 1055 height 858
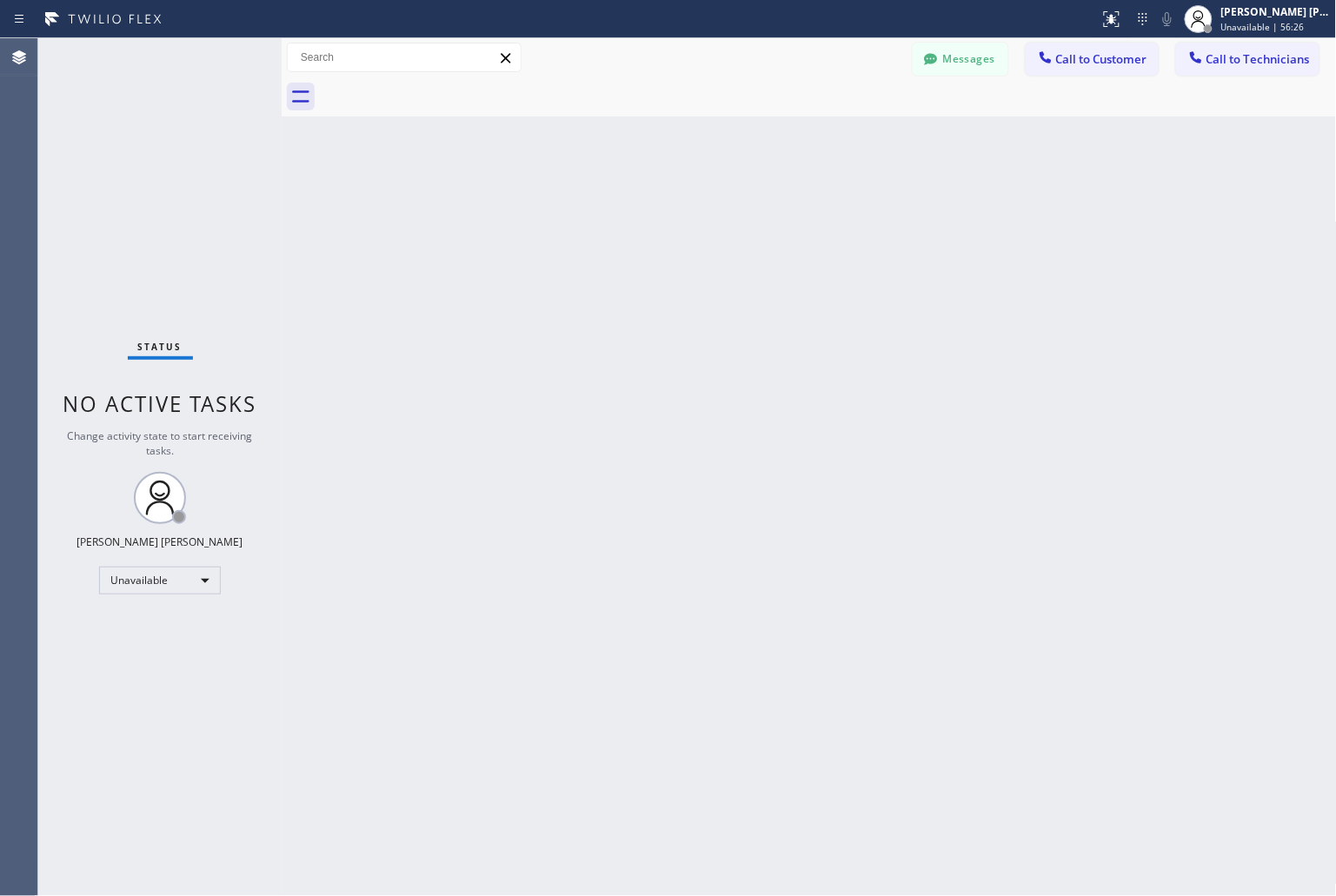
click at [992, 184] on div "Back to Dashboard Change Sender ID Customers Technicians KD Krissy Do [DATE] 02…" at bounding box center [809, 466] width 1055 height 858
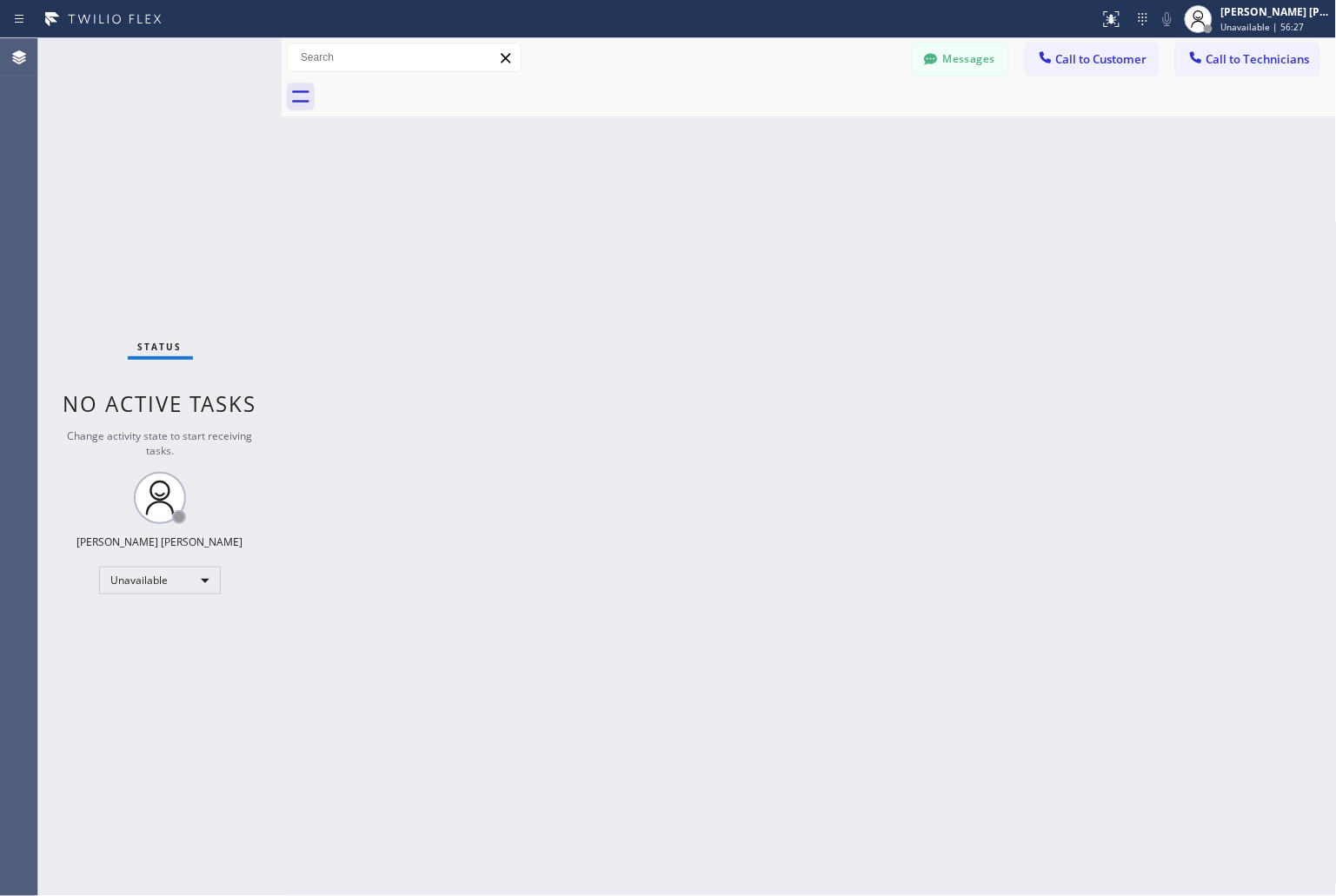
click at [992, 184] on div "Back to Dashboard Change Sender ID Customers Technicians KD Krissy Do [DATE] 02…" at bounding box center [809, 466] width 1055 height 858
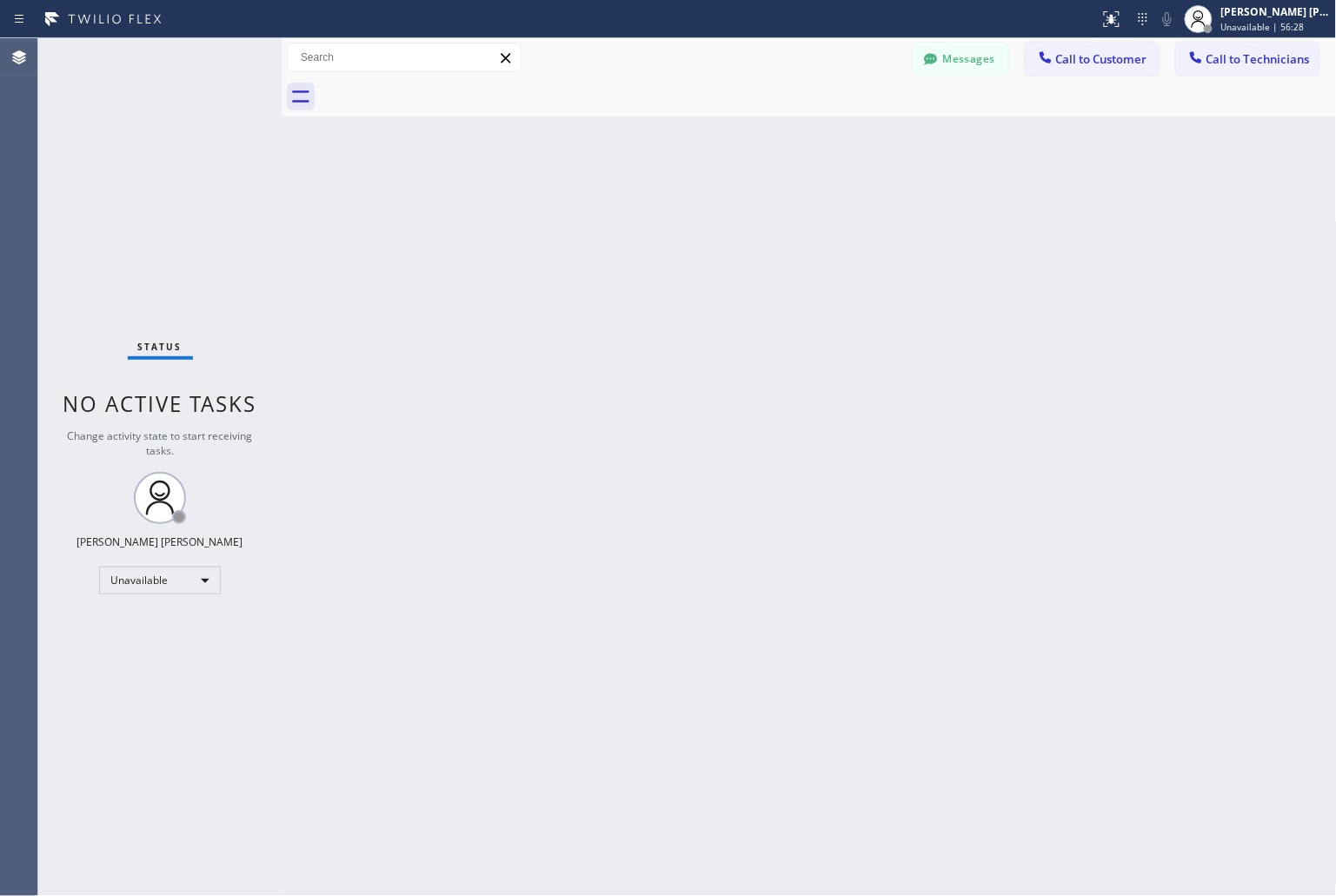
click at [992, 184] on div "Back to Dashboard Change Sender ID Customers Technicians KD Krissy Do [DATE] 02…" at bounding box center [809, 466] width 1055 height 858
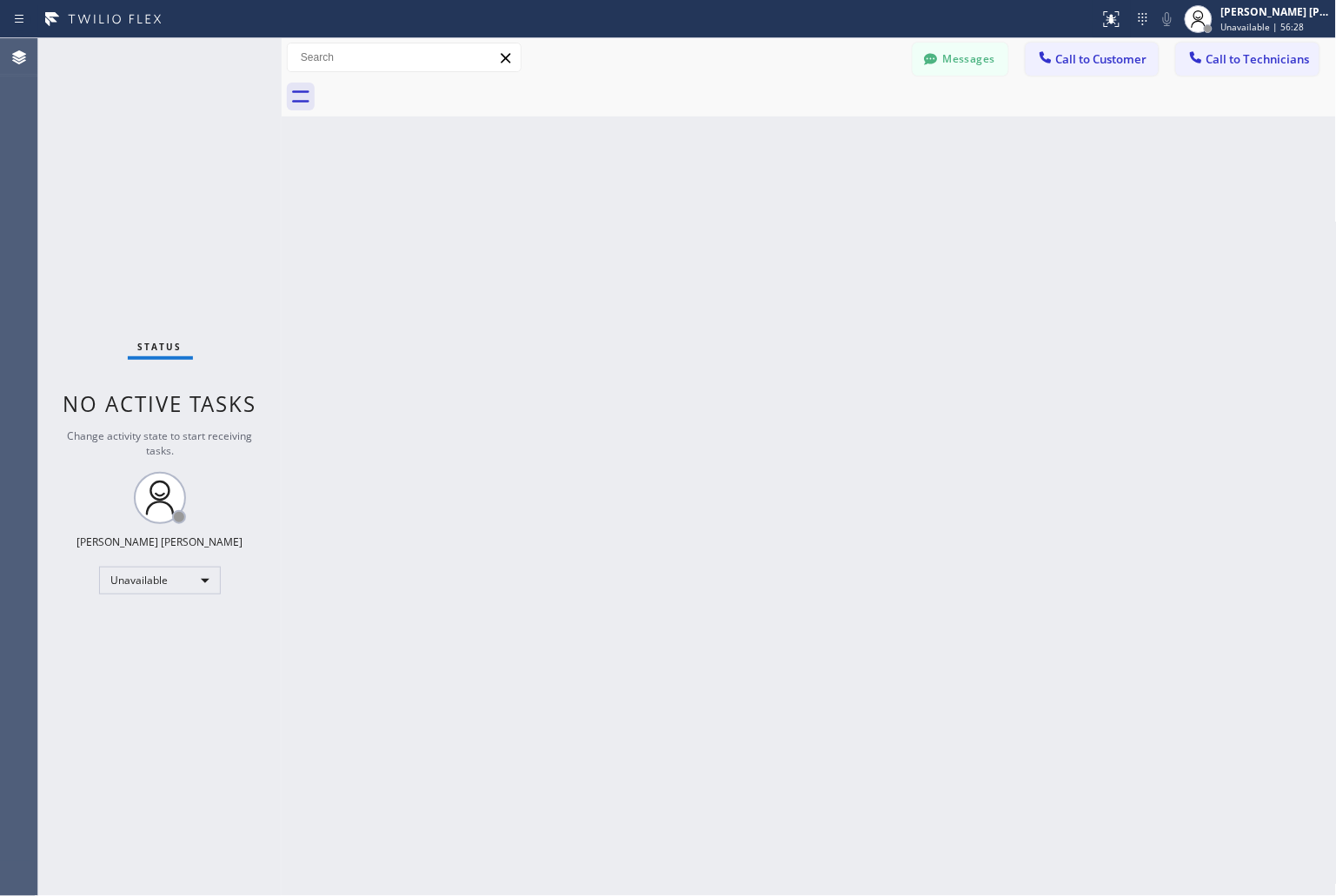
click at [992, 184] on div "Back to Dashboard Change Sender ID Customers Technicians KD Krissy Do [DATE] 02…" at bounding box center [809, 466] width 1055 height 858
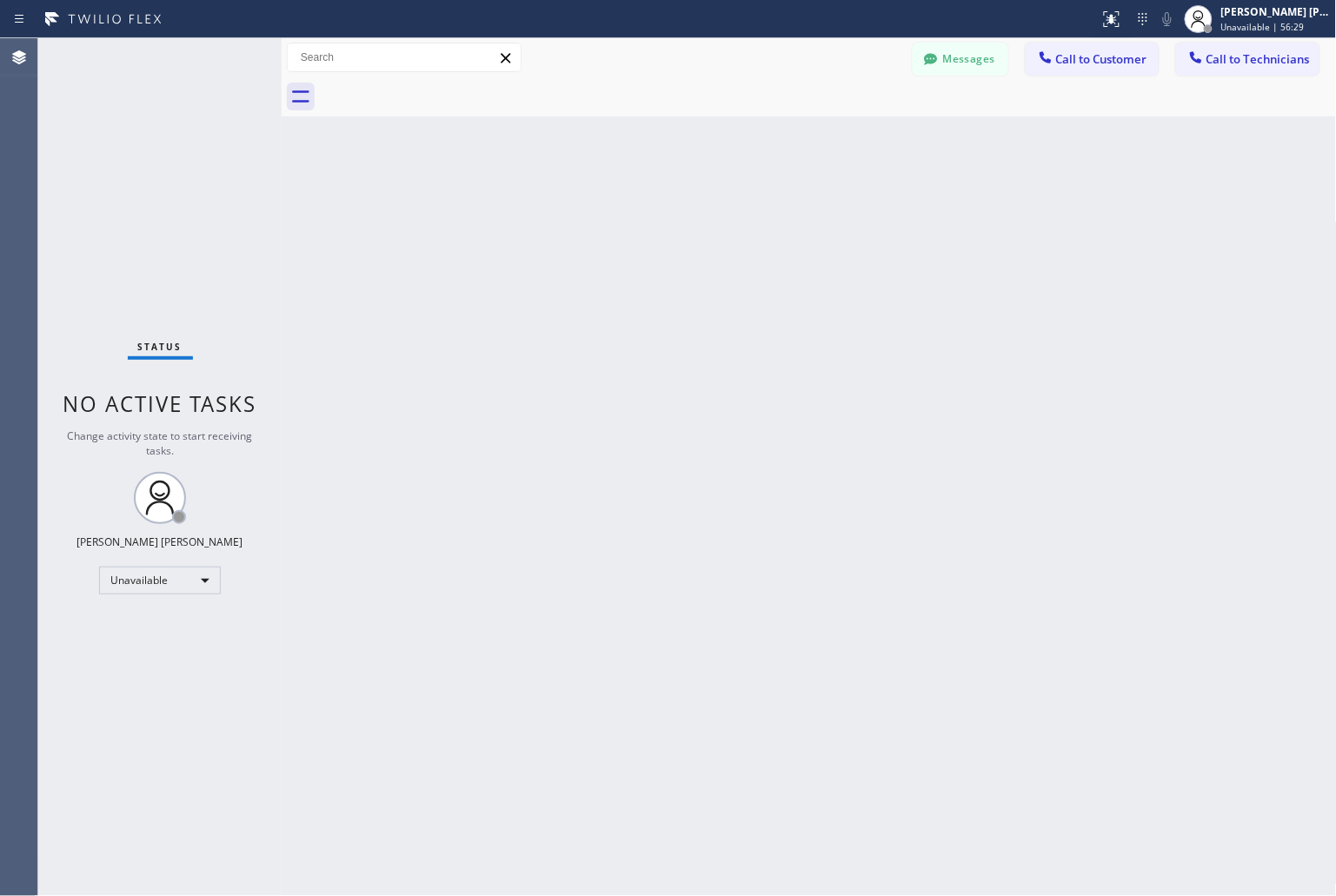
click at [992, 184] on div "Back to Dashboard Change Sender ID Customers Technicians KD Krissy Do [DATE] 02…" at bounding box center [809, 466] width 1055 height 858
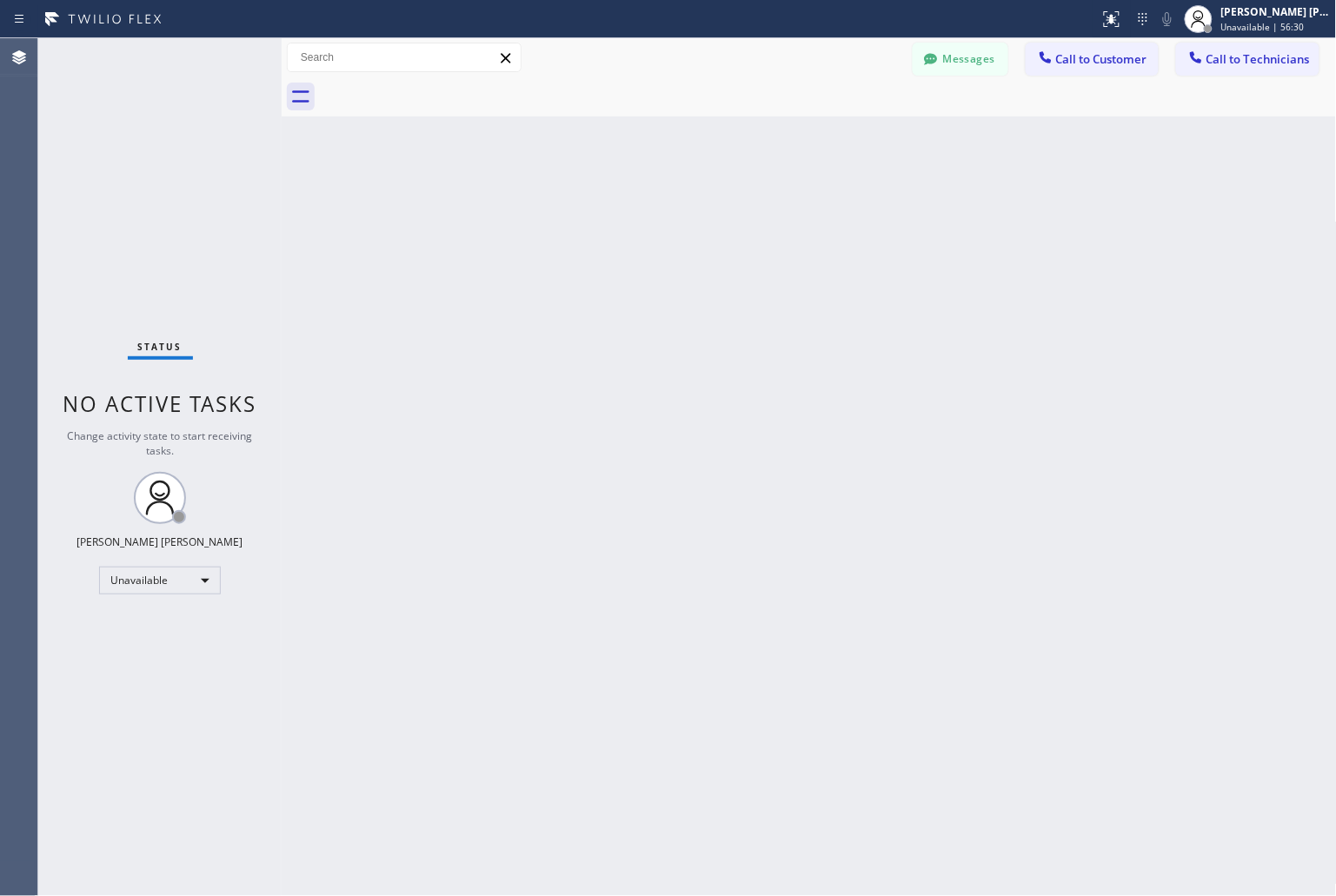
click at [992, 184] on div "Back to Dashboard Change Sender ID Customers Technicians KD Krissy Do [DATE] 02…" at bounding box center [809, 466] width 1055 height 858
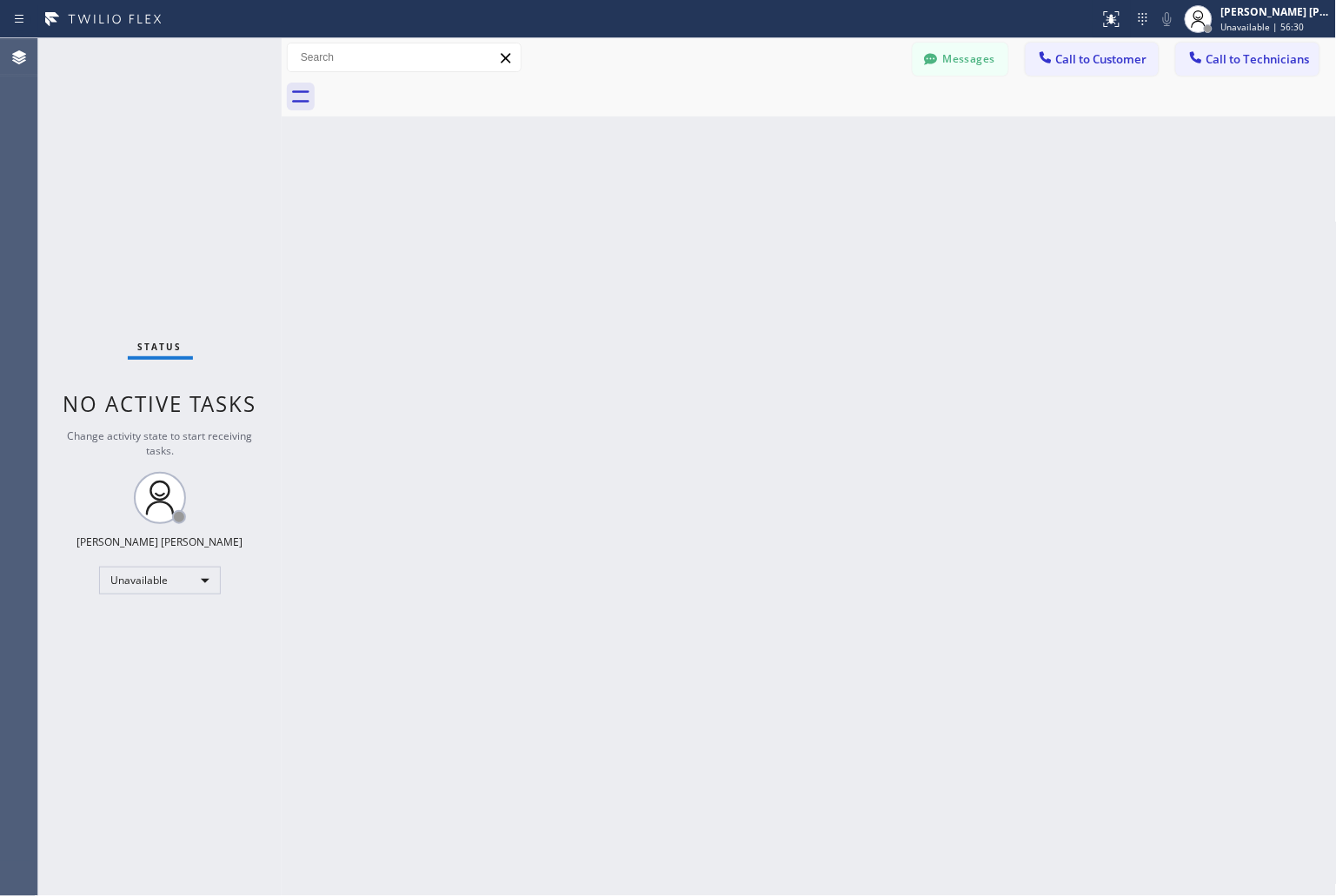
click at [992, 184] on div "Back to Dashboard Change Sender ID Customers Technicians KD Krissy Do [DATE] 02…" at bounding box center [809, 466] width 1055 height 858
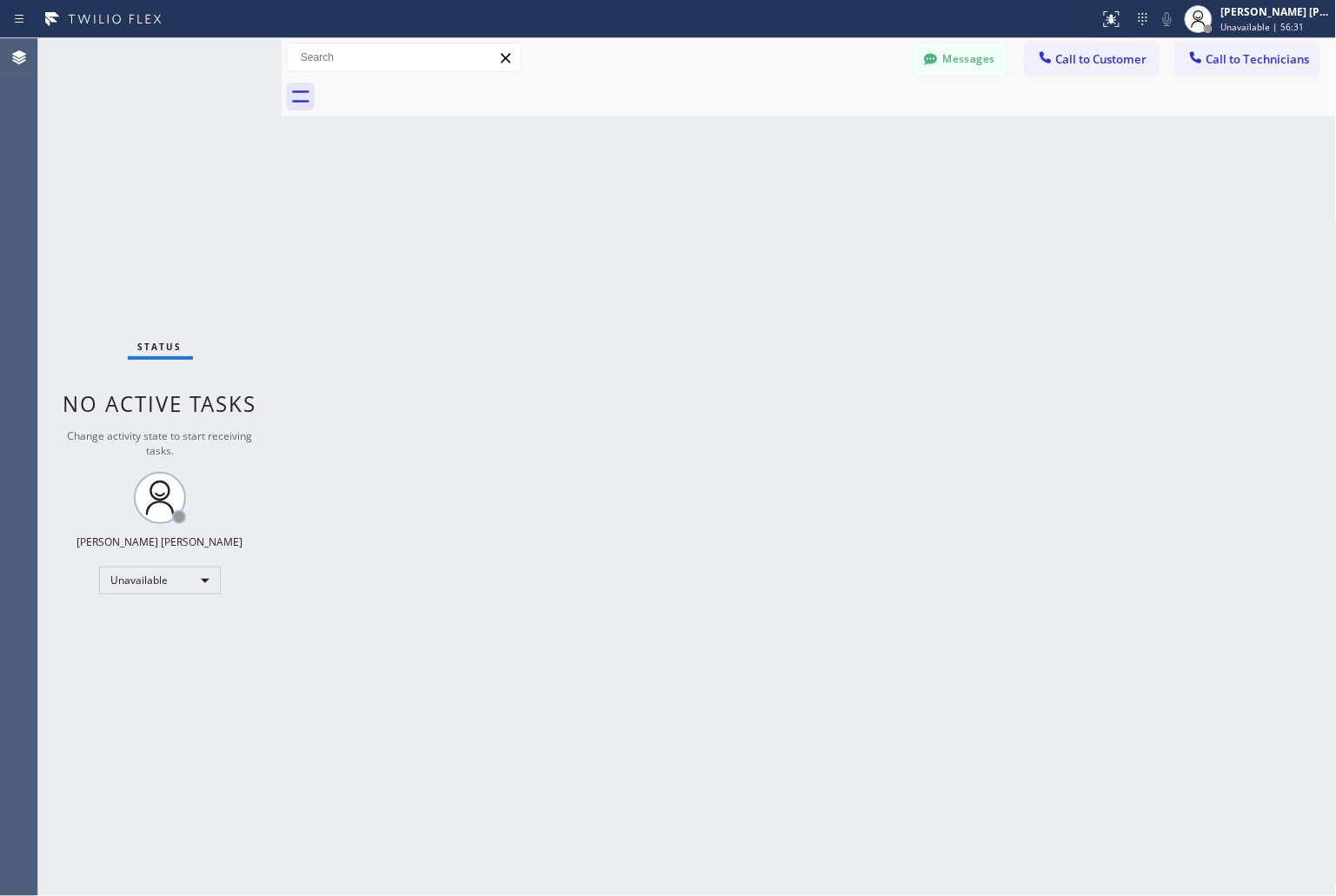
click at [992, 184] on div "Back to Dashboard Change Sender ID Customers Technicians KD Krissy Do [DATE] 02…" at bounding box center [809, 466] width 1055 height 858
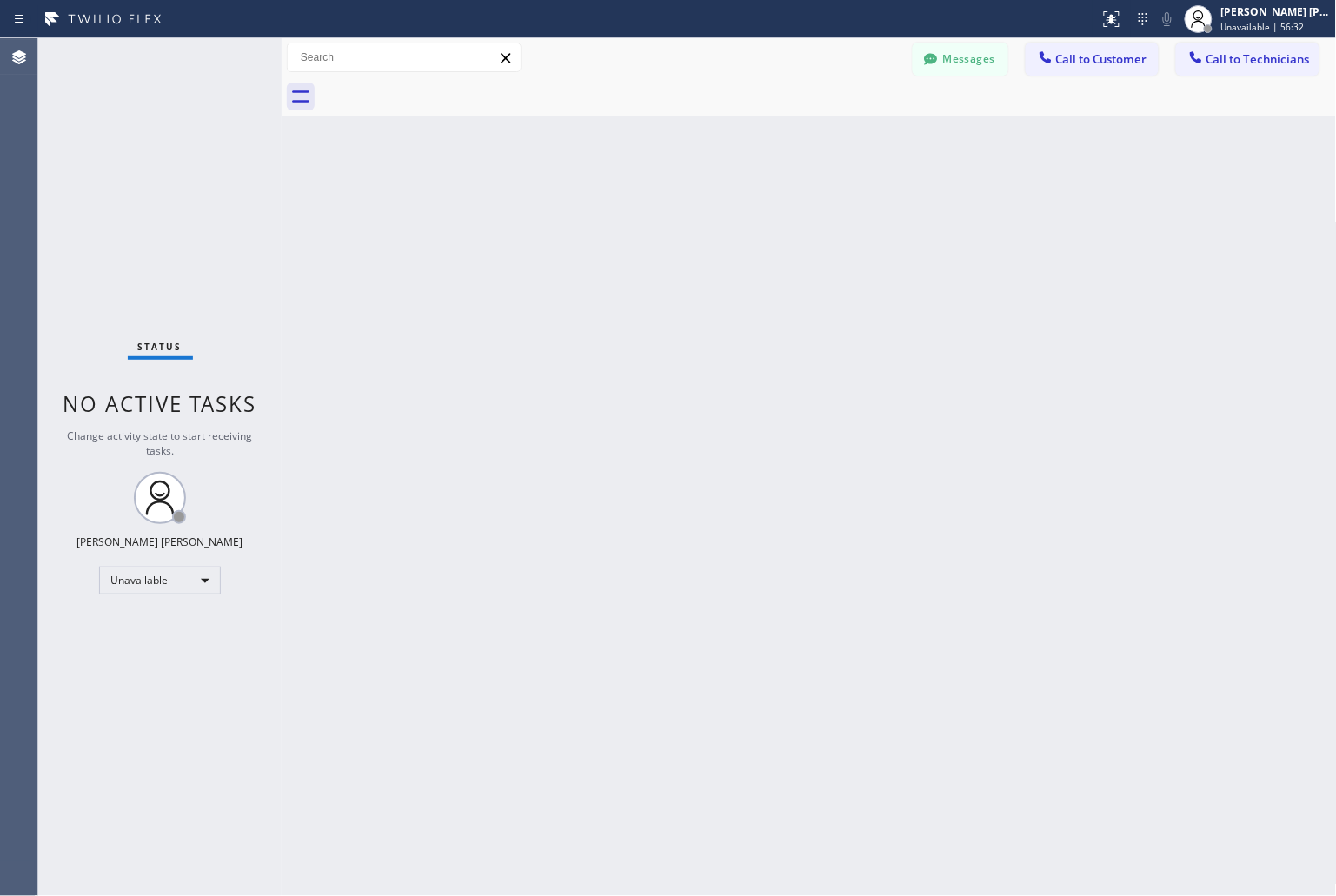
click at [992, 184] on div "Back to Dashboard Change Sender ID Customers Technicians KD Krissy Do [DATE] 02…" at bounding box center [809, 466] width 1055 height 858
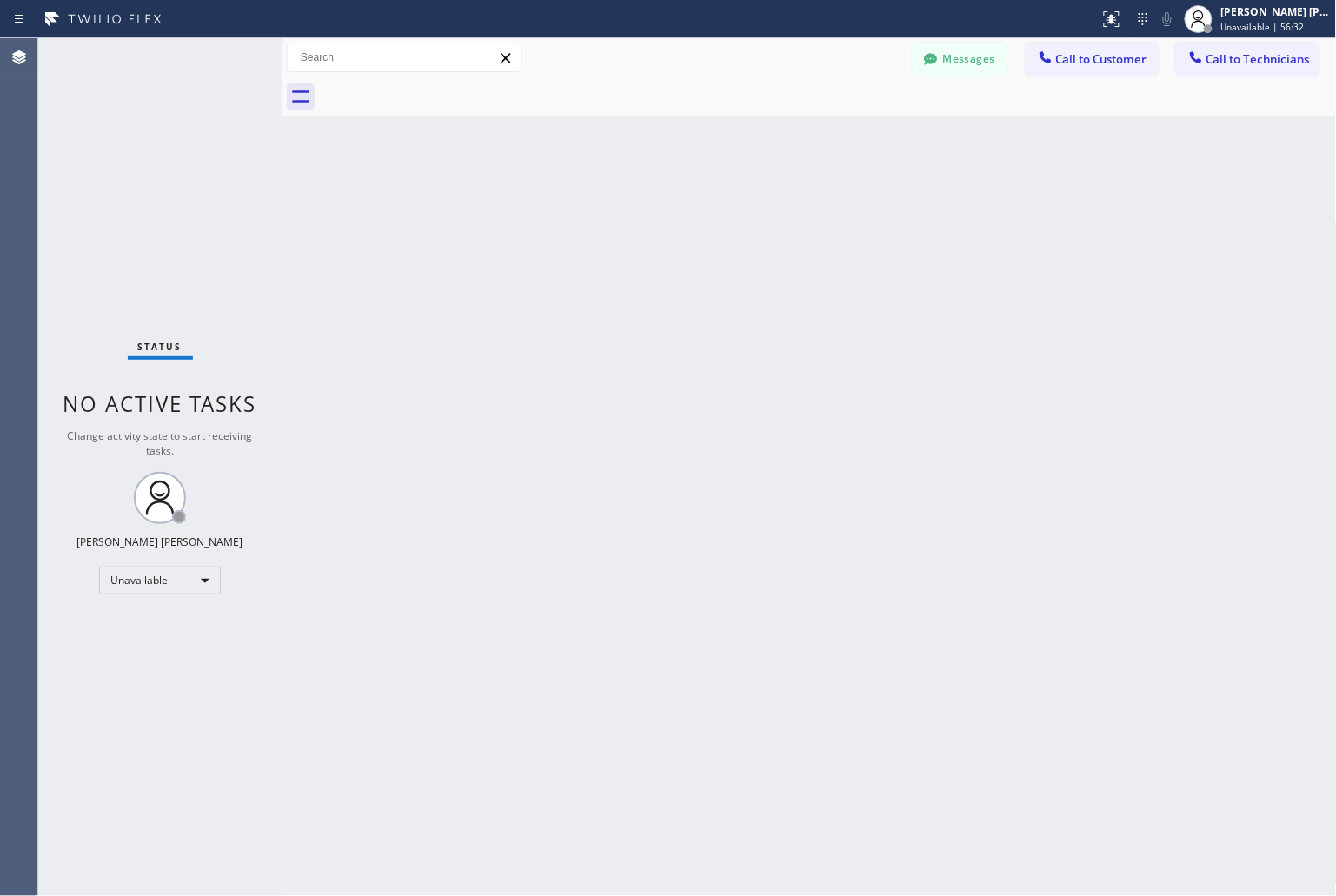
click at [992, 184] on div "Back to Dashboard Change Sender ID Customers Technicians KD Krissy Do [DATE] 02…" at bounding box center [809, 466] width 1055 height 858
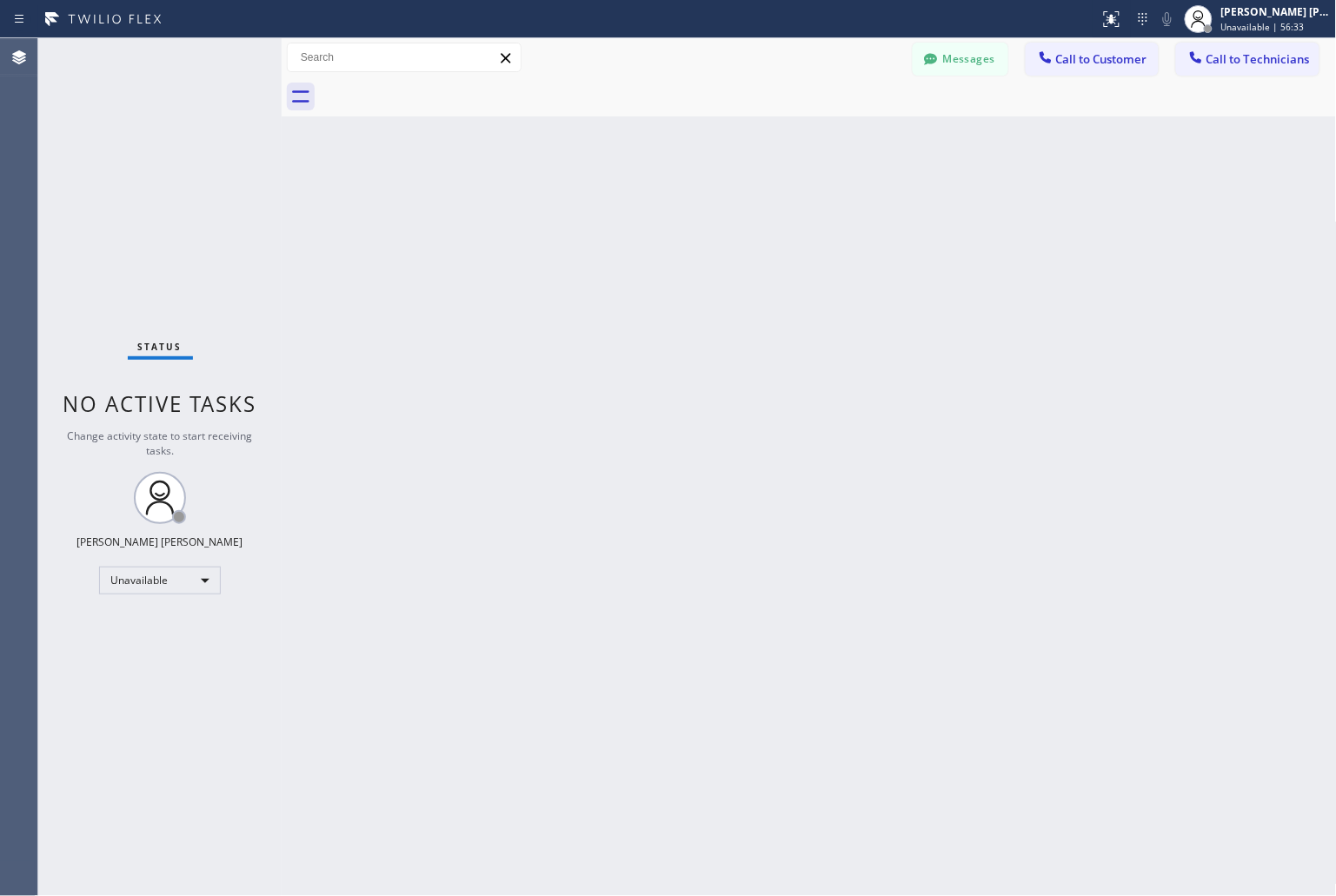
click at [992, 184] on div "Back to Dashboard Change Sender ID Customers Technicians KD Krissy Do [DATE] 02…" at bounding box center [809, 466] width 1055 height 858
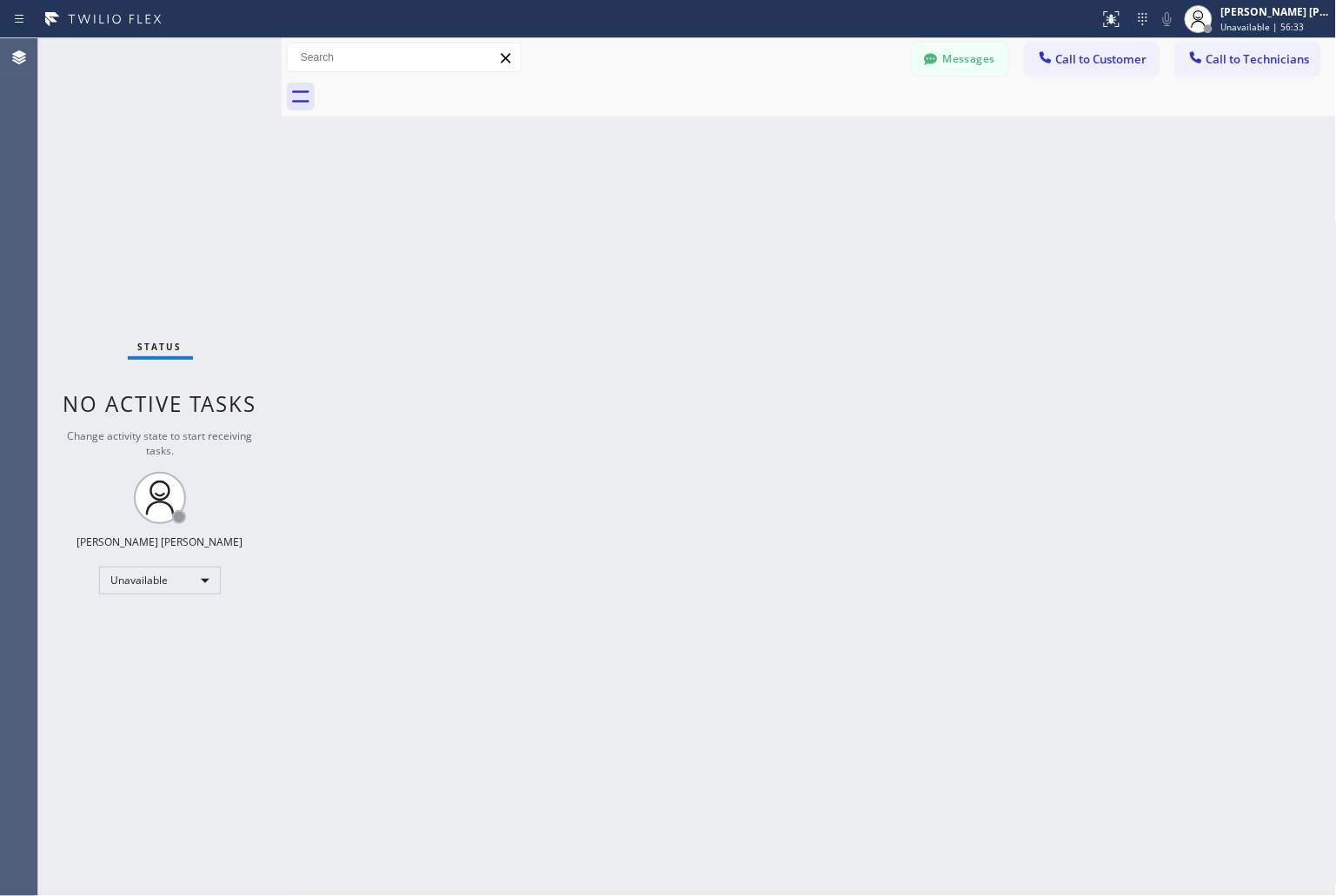
click at [992, 184] on div "Back to Dashboard Change Sender ID Customers Technicians KD Krissy Do [DATE] 02…" at bounding box center [809, 466] width 1055 height 858
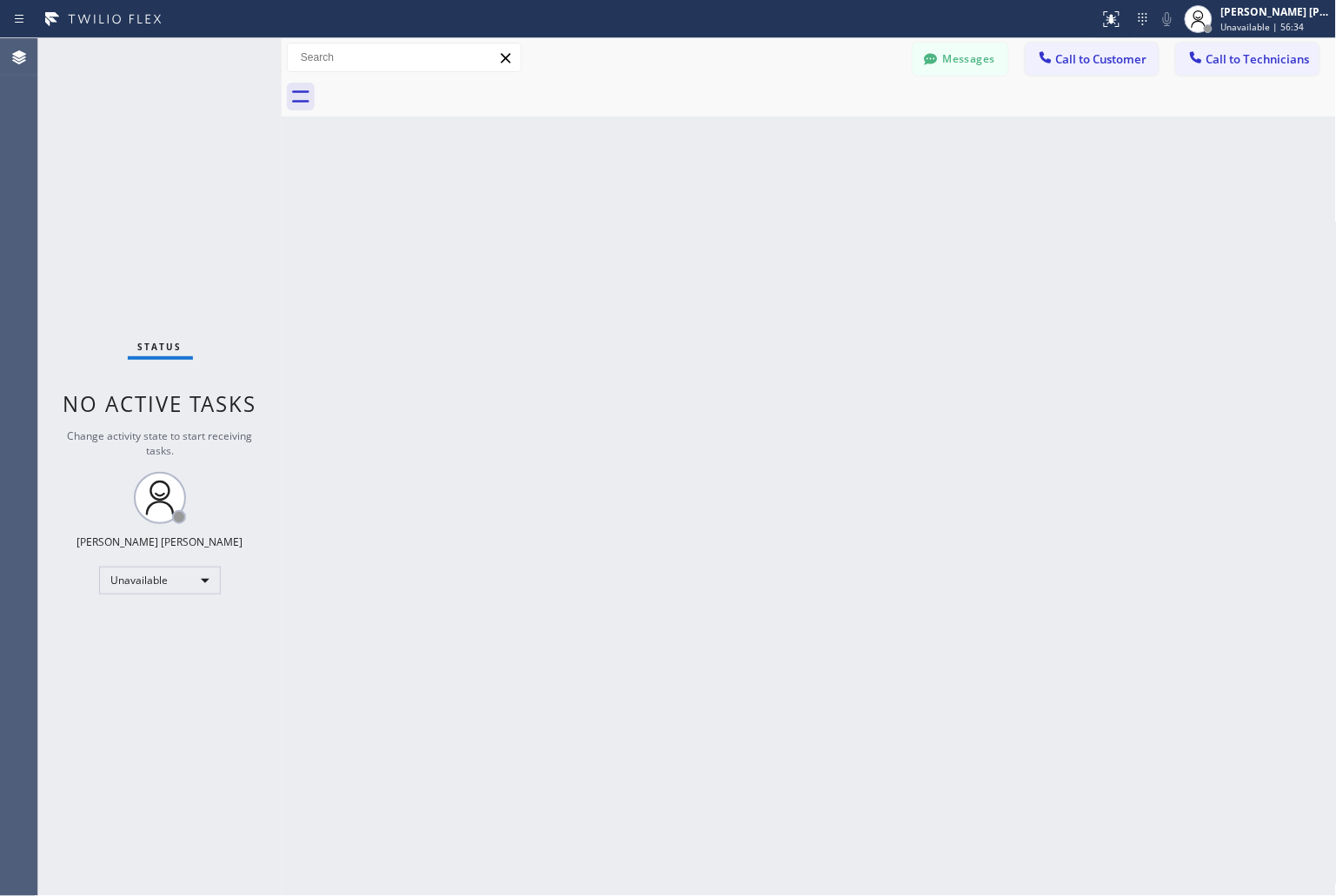
click at [992, 184] on div "Back to Dashboard Change Sender ID Customers Technicians KD Krissy Do [DATE] 02…" at bounding box center [809, 466] width 1055 height 858
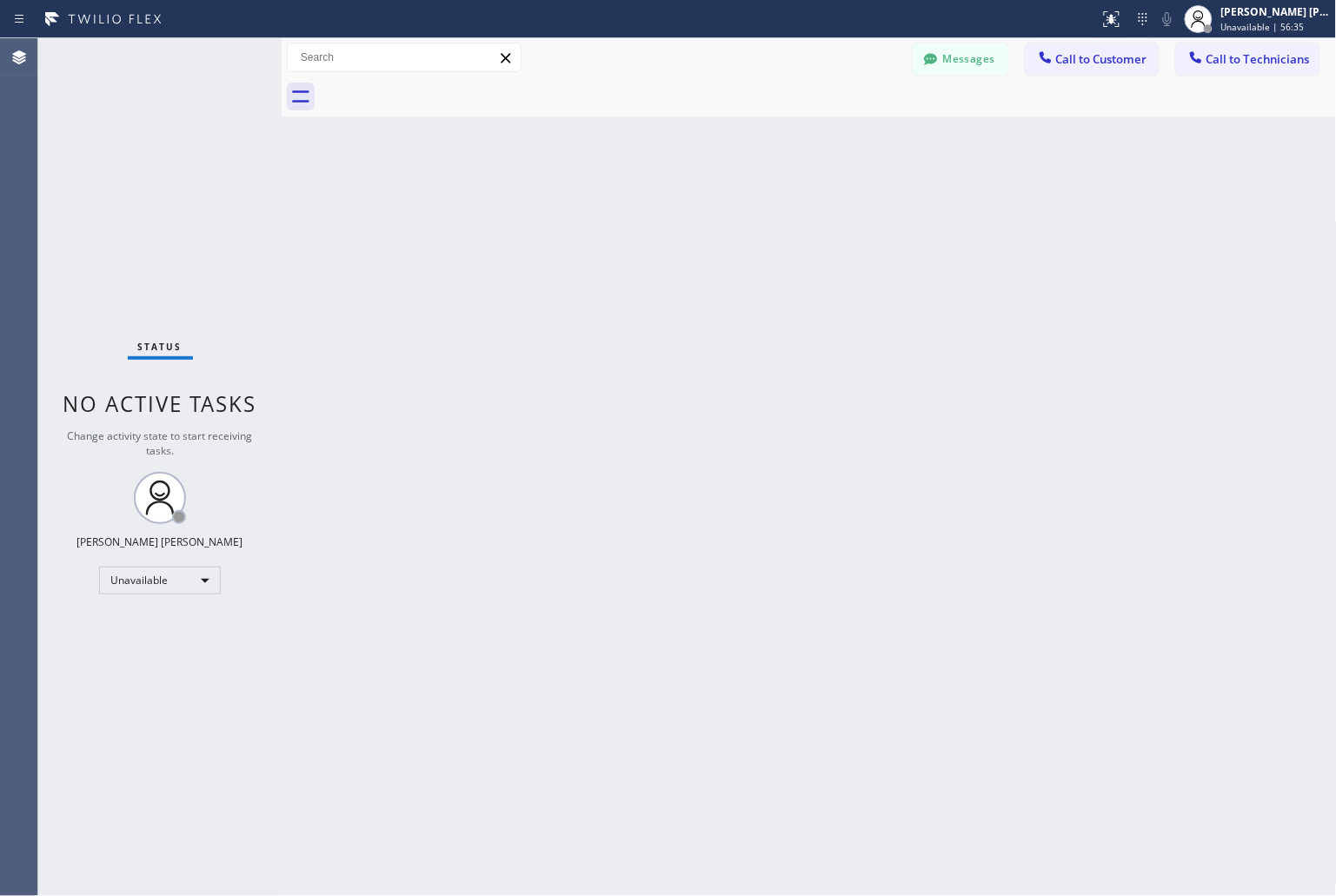
click at [992, 184] on div "Back to Dashboard Change Sender ID Customers Technicians KD Krissy Do [DATE] 02…" at bounding box center [809, 466] width 1055 height 858
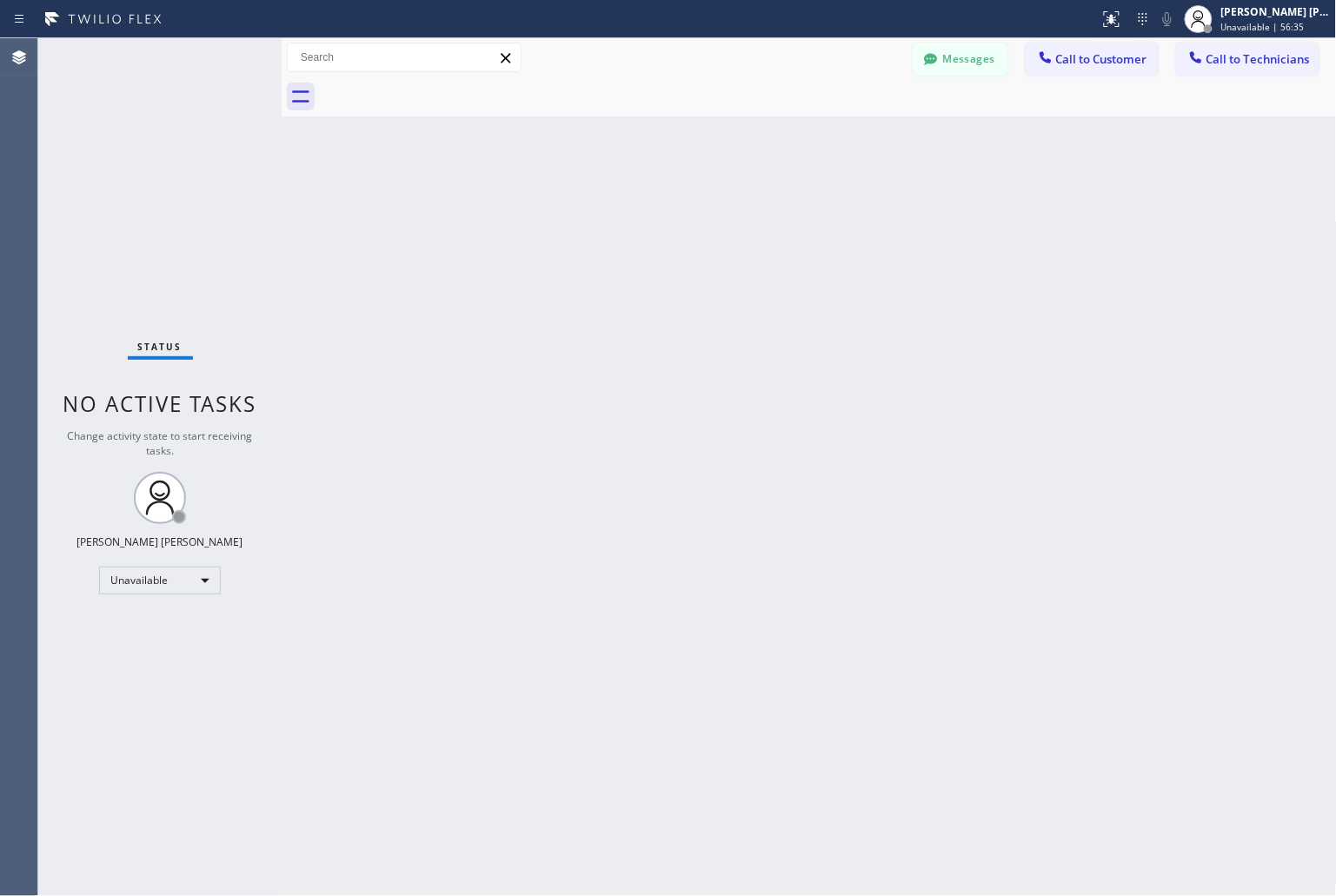
click at [992, 184] on div "Back to Dashboard Change Sender ID Customers Technicians KD Krissy Do [DATE] 02…" at bounding box center [809, 466] width 1055 height 858
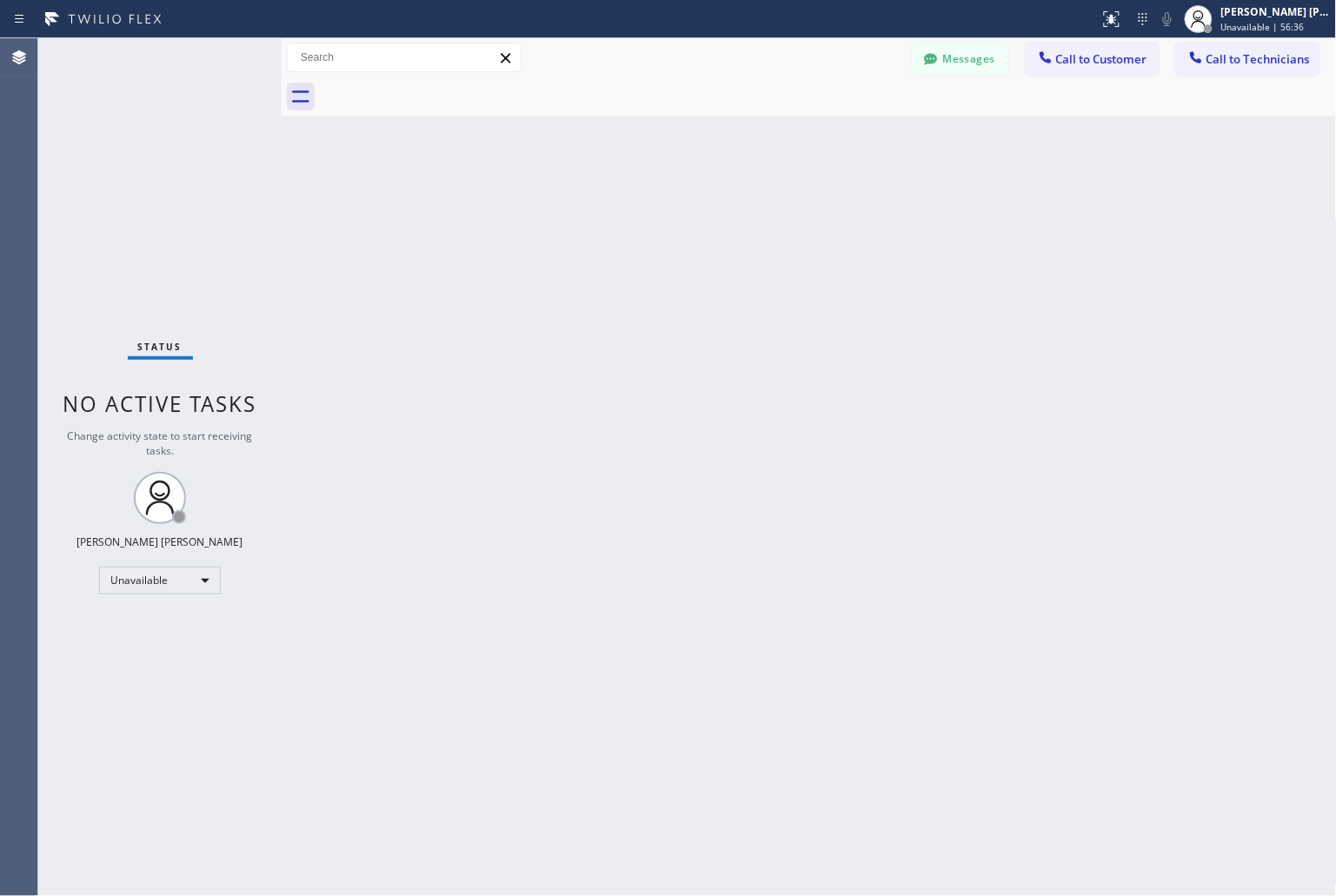
click at [992, 184] on div "Back to Dashboard Change Sender ID Customers Technicians KD Krissy Do [DATE] 02…" at bounding box center [809, 466] width 1055 height 858
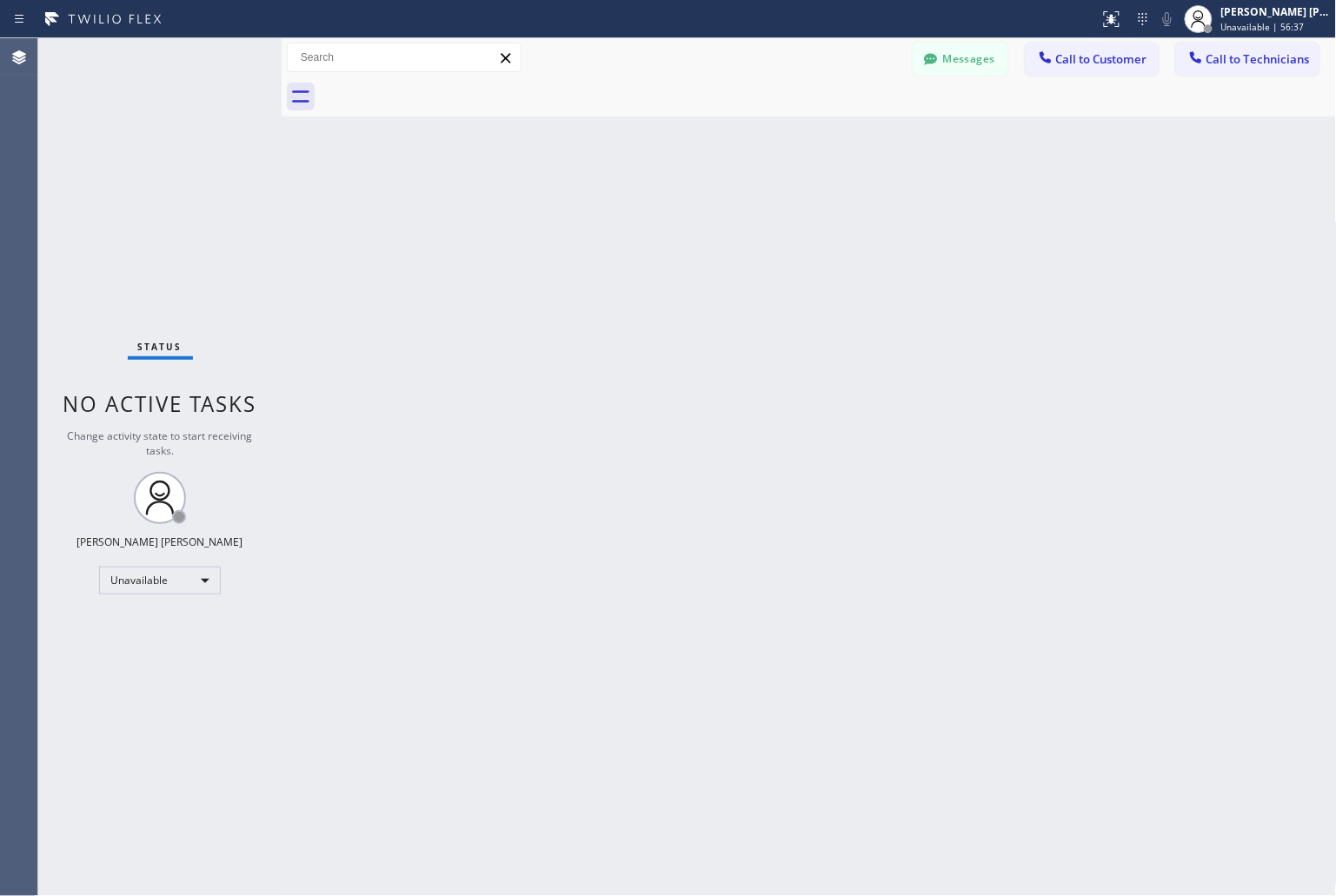
click at [992, 184] on div "Back to Dashboard Change Sender ID Customers Technicians KD Krissy Do [DATE] 02…" at bounding box center [809, 466] width 1055 height 858
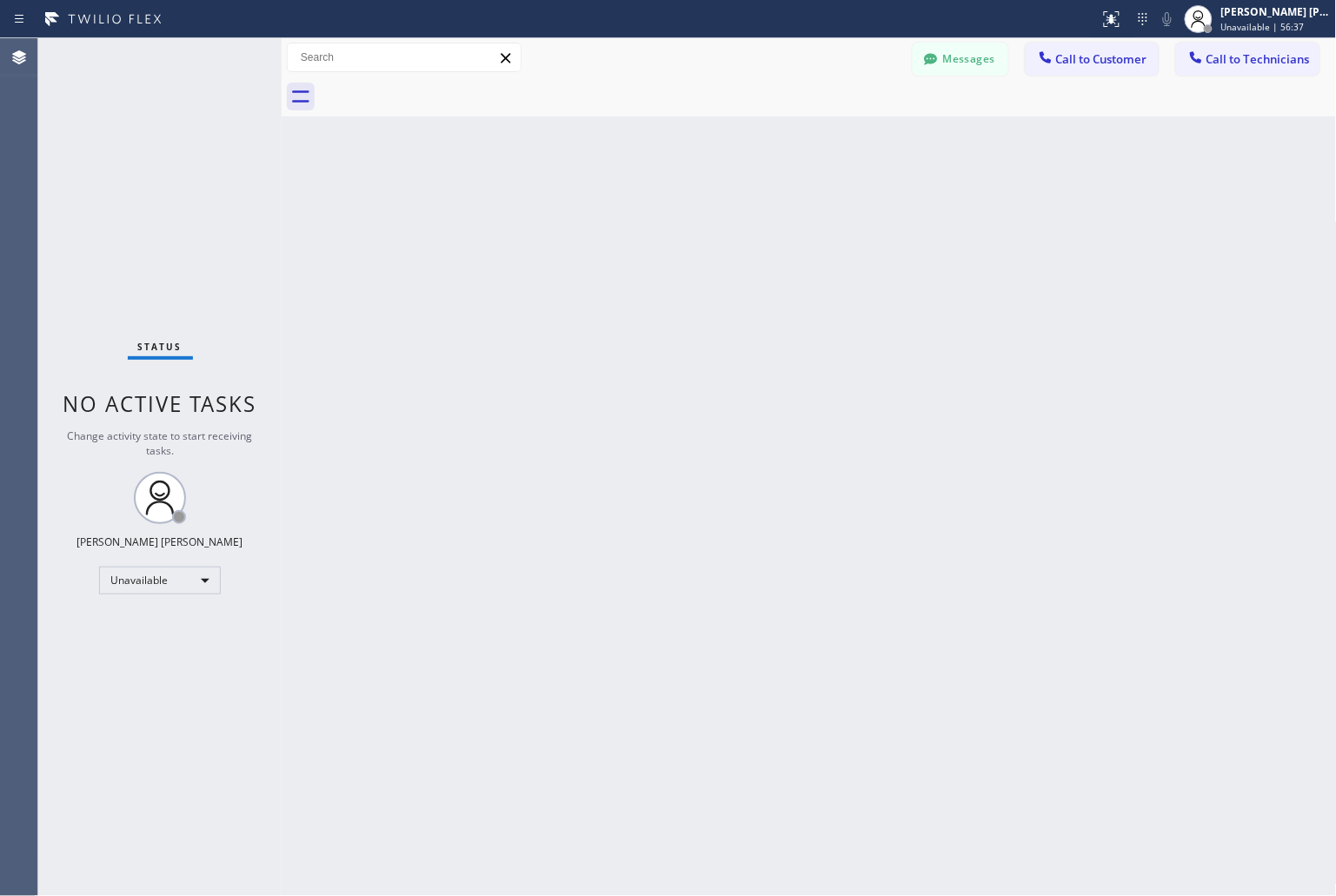
click at [992, 184] on div "Back to Dashboard Change Sender ID Customers Technicians KD Krissy Do [DATE] 02…" at bounding box center [809, 466] width 1055 height 858
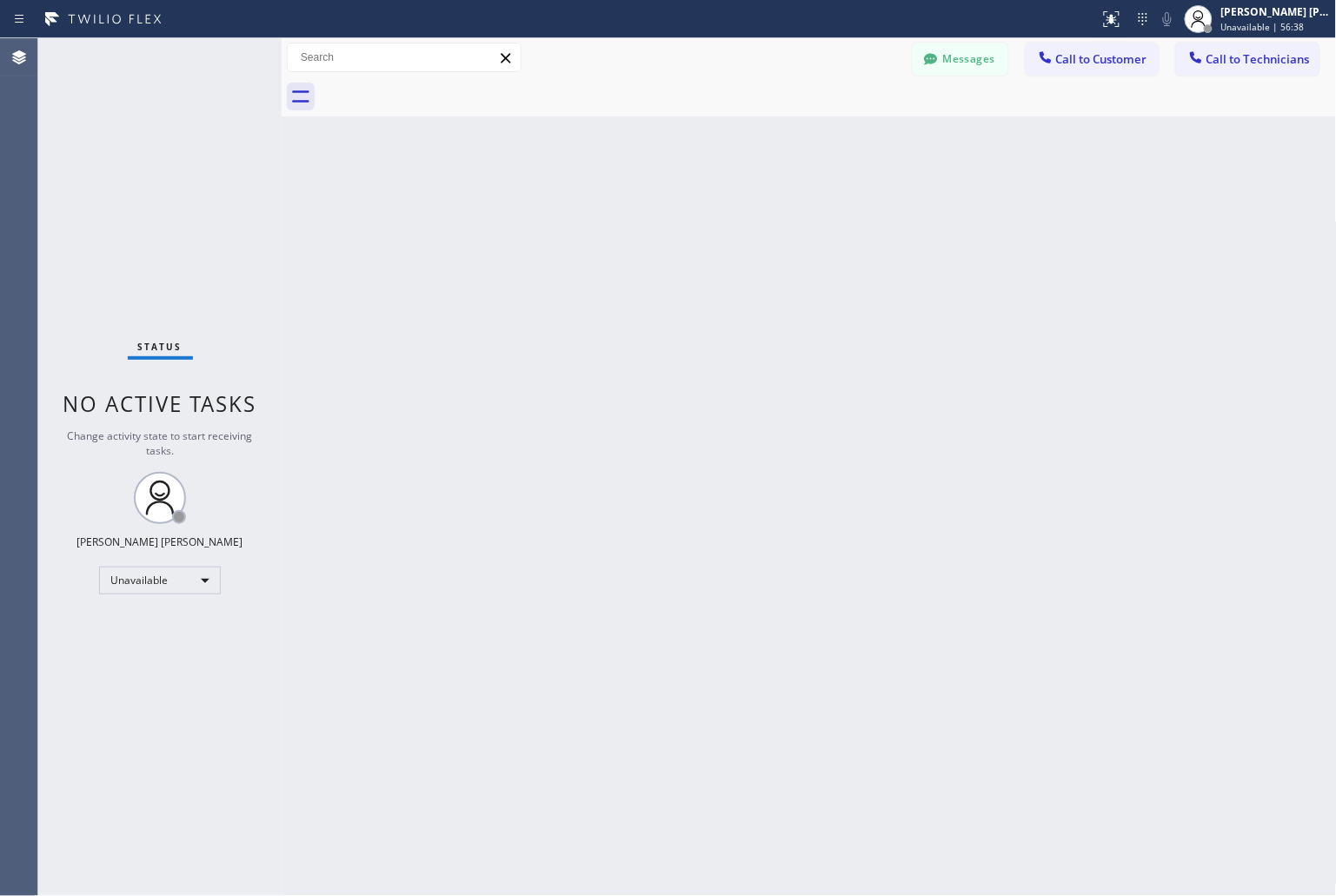
click at [992, 184] on div "Back to Dashboard Change Sender ID Customers Technicians KD Krissy Do [DATE] 02…" at bounding box center [809, 466] width 1055 height 858
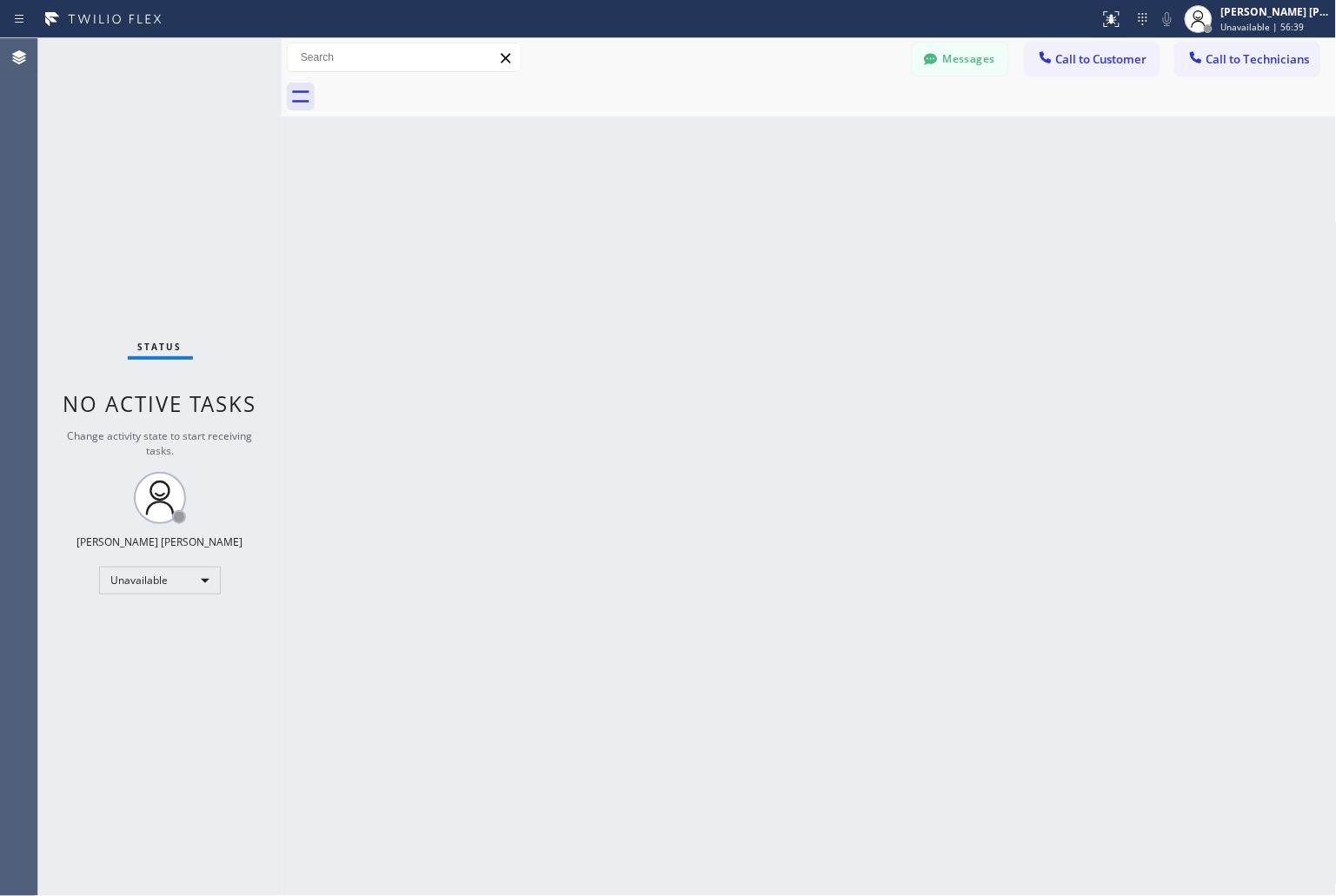
click at [992, 184] on div "Back to Dashboard Change Sender ID Customers Technicians KD Krissy Do [DATE] 02…" at bounding box center [809, 466] width 1055 height 858
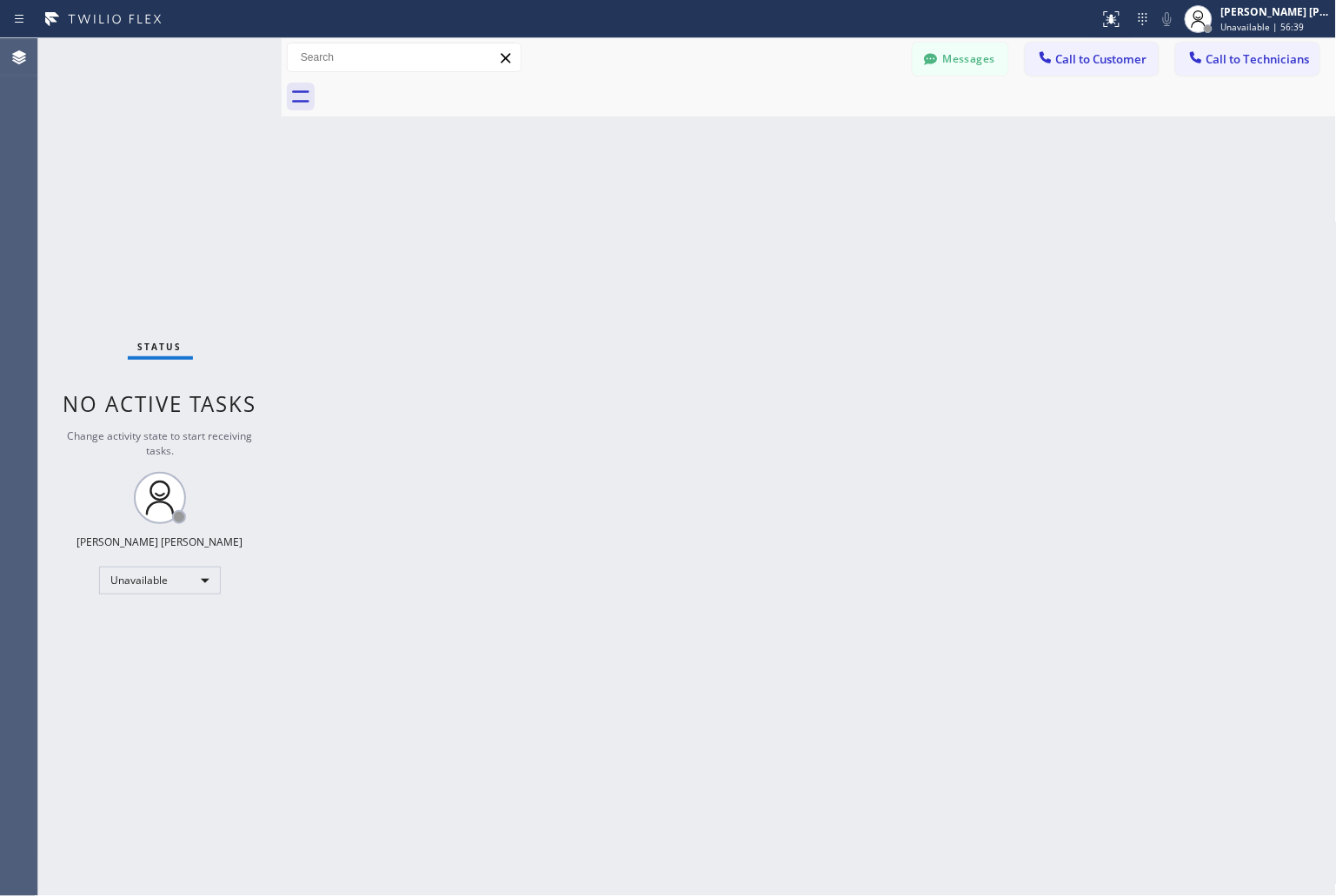
click at [992, 184] on div "Back to Dashboard Change Sender ID Customers Technicians KD Krissy Do [DATE] 02…" at bounding box center [809, 466] width 1055 height 858
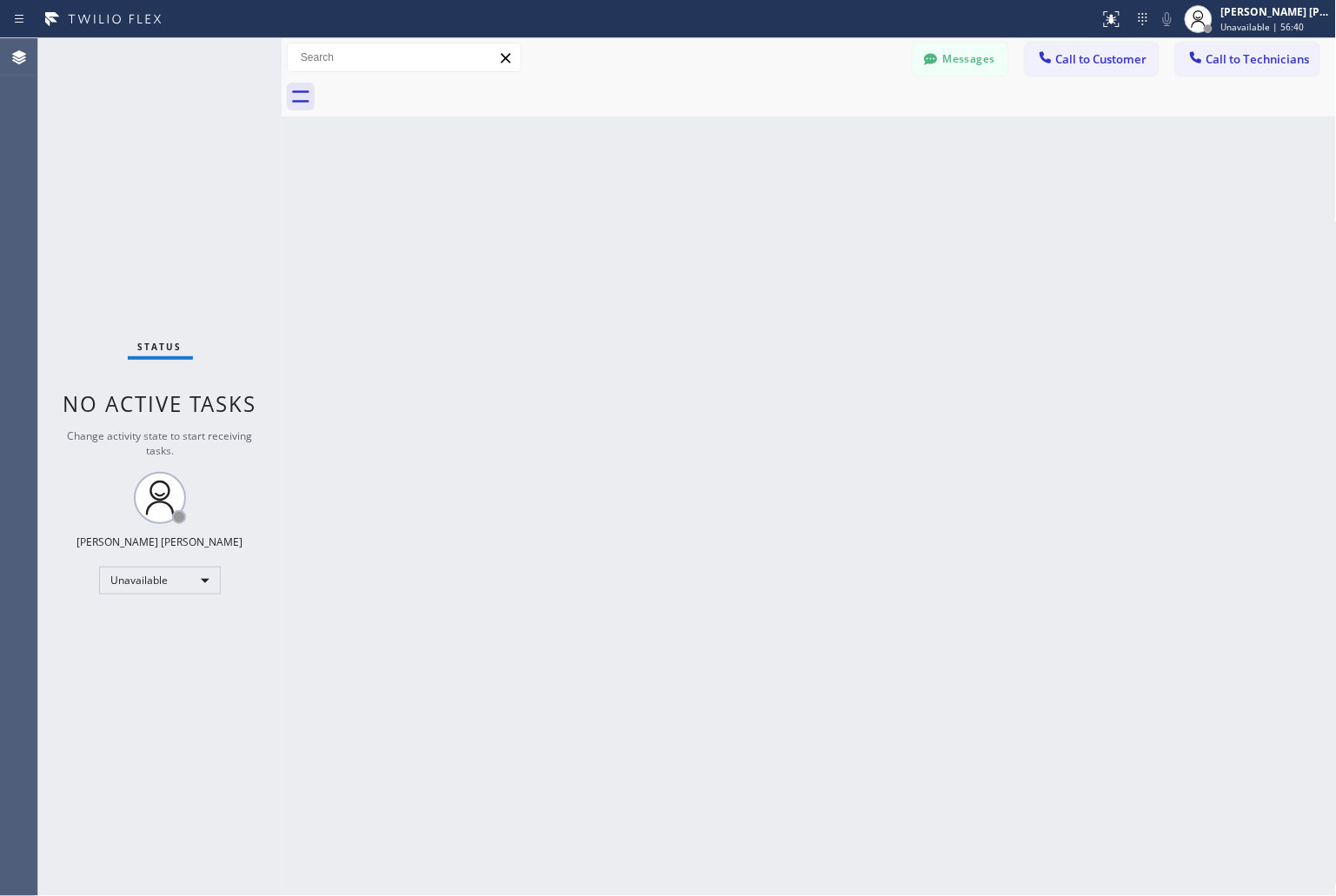
click at [992, 184] on div "Back to Dashboard Change Sender ID Customers Technicians KD Krissy Do [DATE] 02…" at bounding box center [809, 466] width 1055 height 858
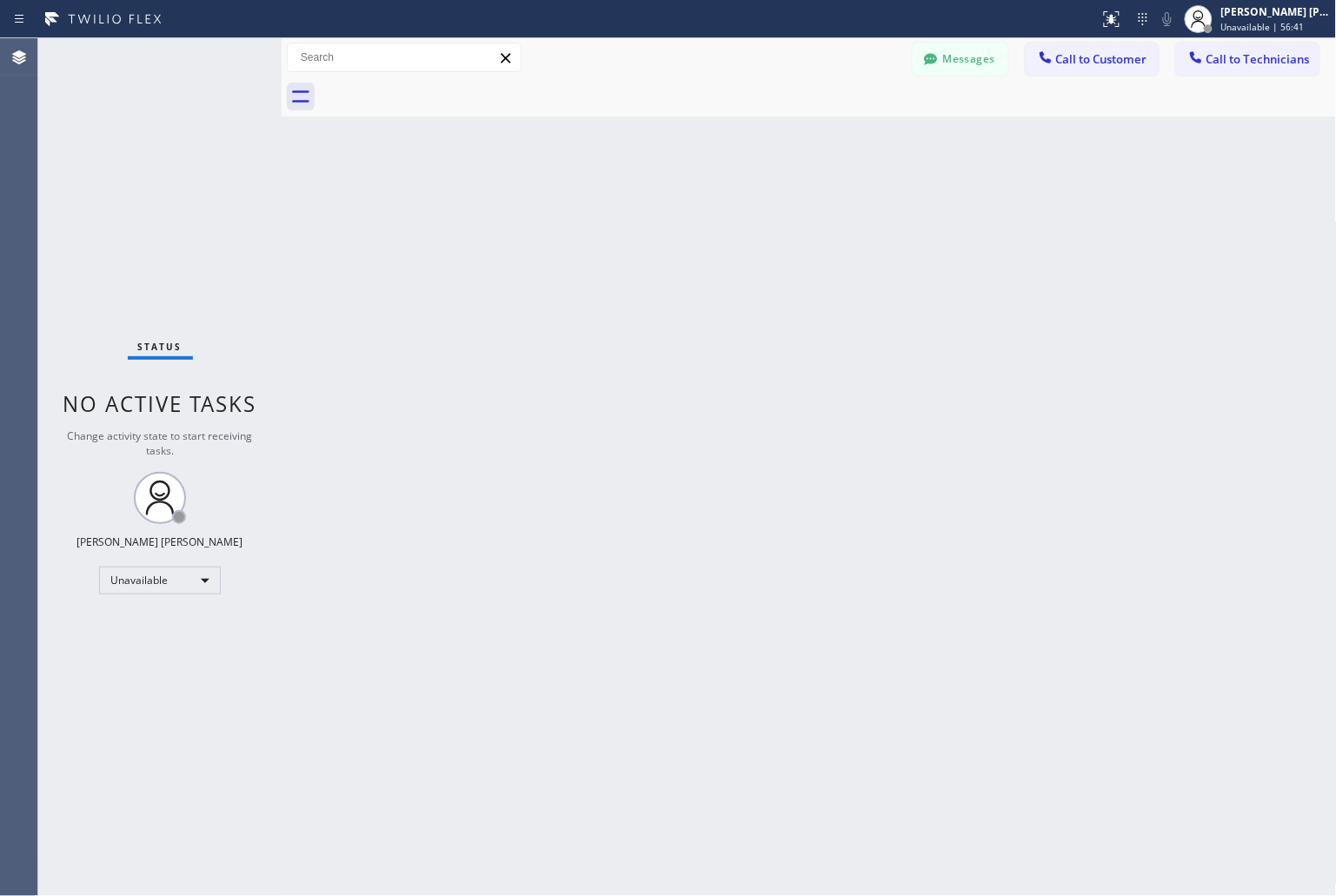
click at [992, 184] on div "Back to Dashboard Change Sender ID Customers Technicians KD Krissy Do [DATE] 02…" at bounding box center [809, 466] width 1055 height 858
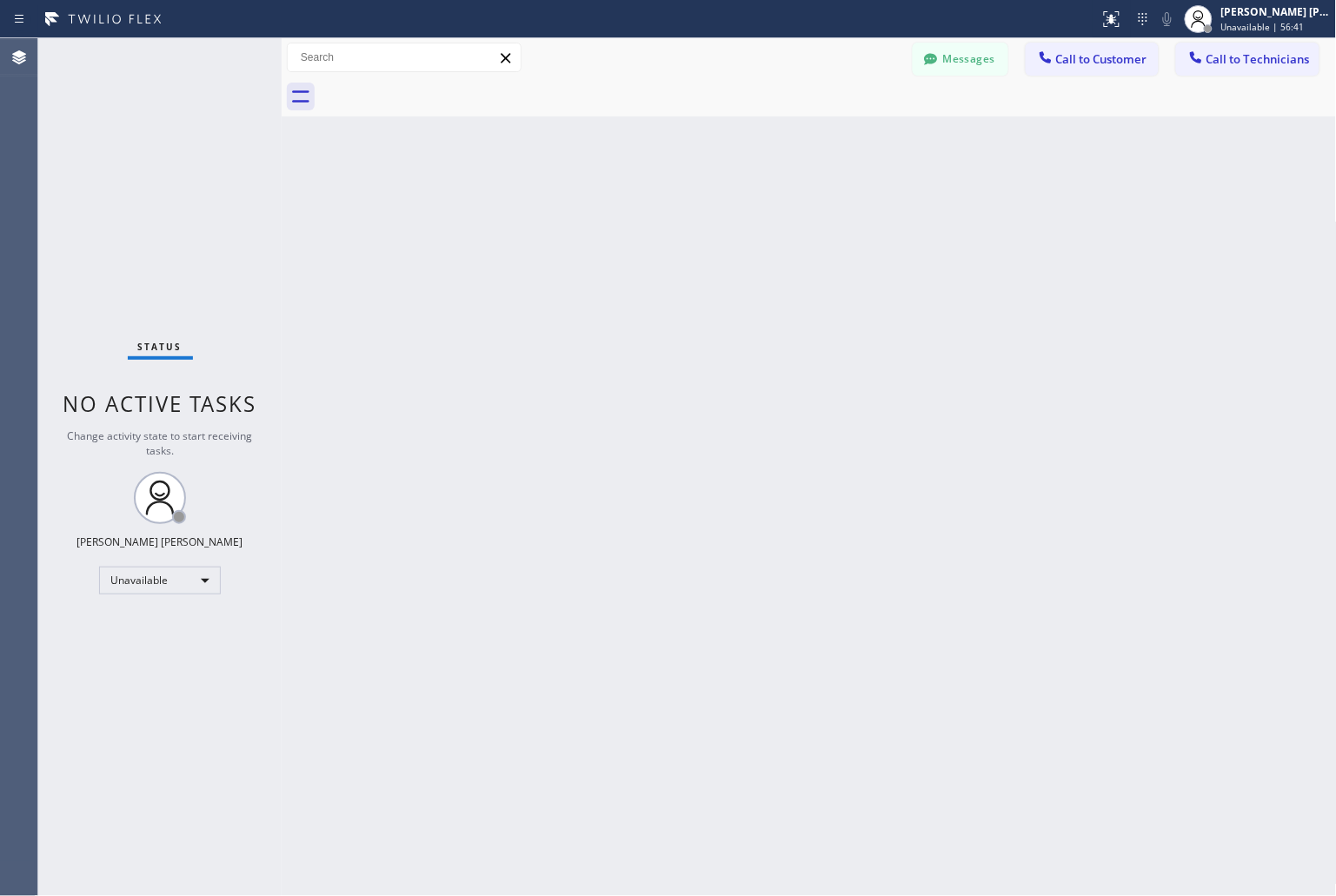
click at [992, 184] on div "Back to Dashboard Change Sender ID Customers Technicians KD Krissy Do [DATE] 02…" at bounding box center [809, 466] width 1055 height 858
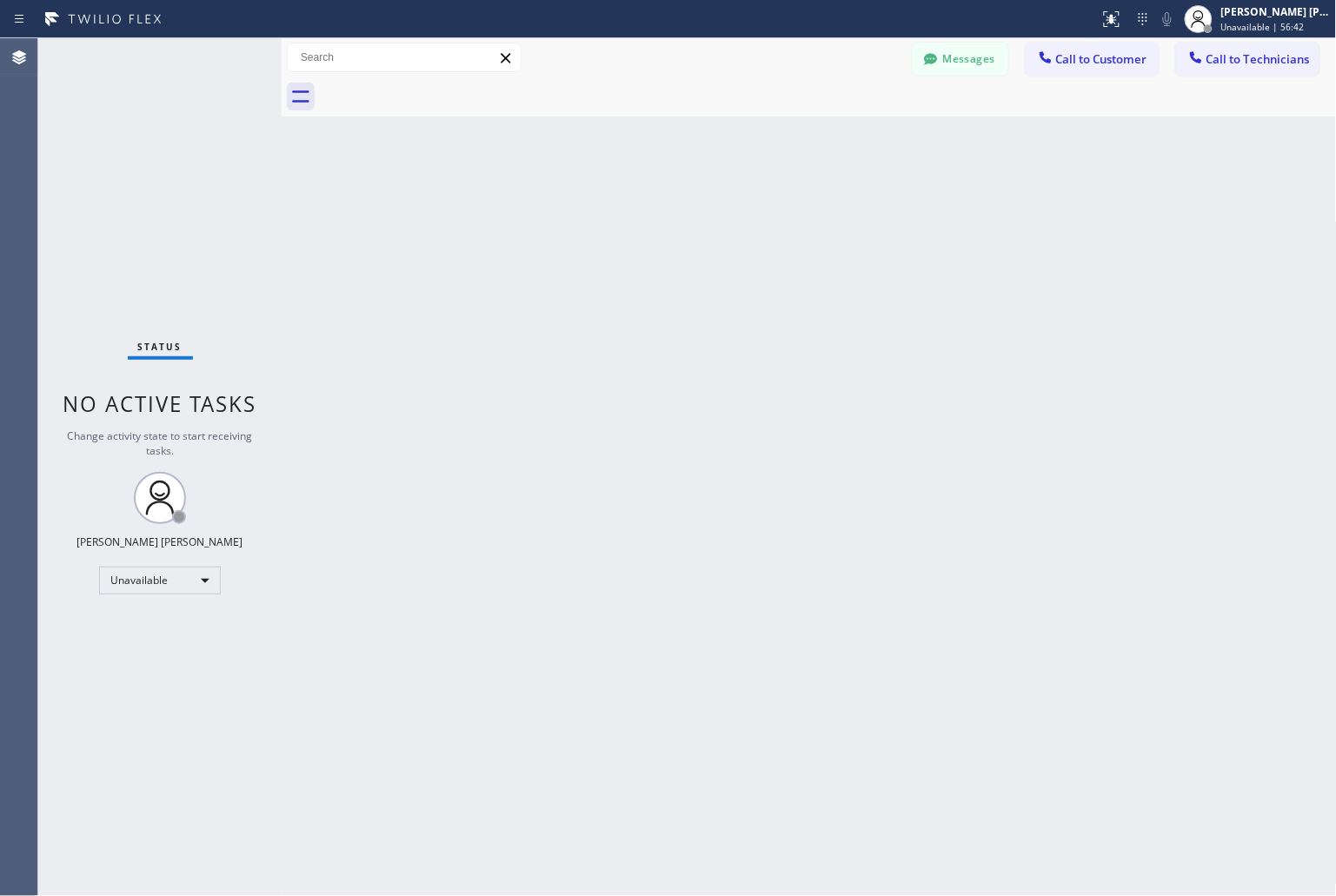
click at [992, 184] on div "Back to Dashboard Change Sender ID Customers Technicians KD Krissy Do [DATE] 02…" at bounding box center [809, 466] width 1055 height 858
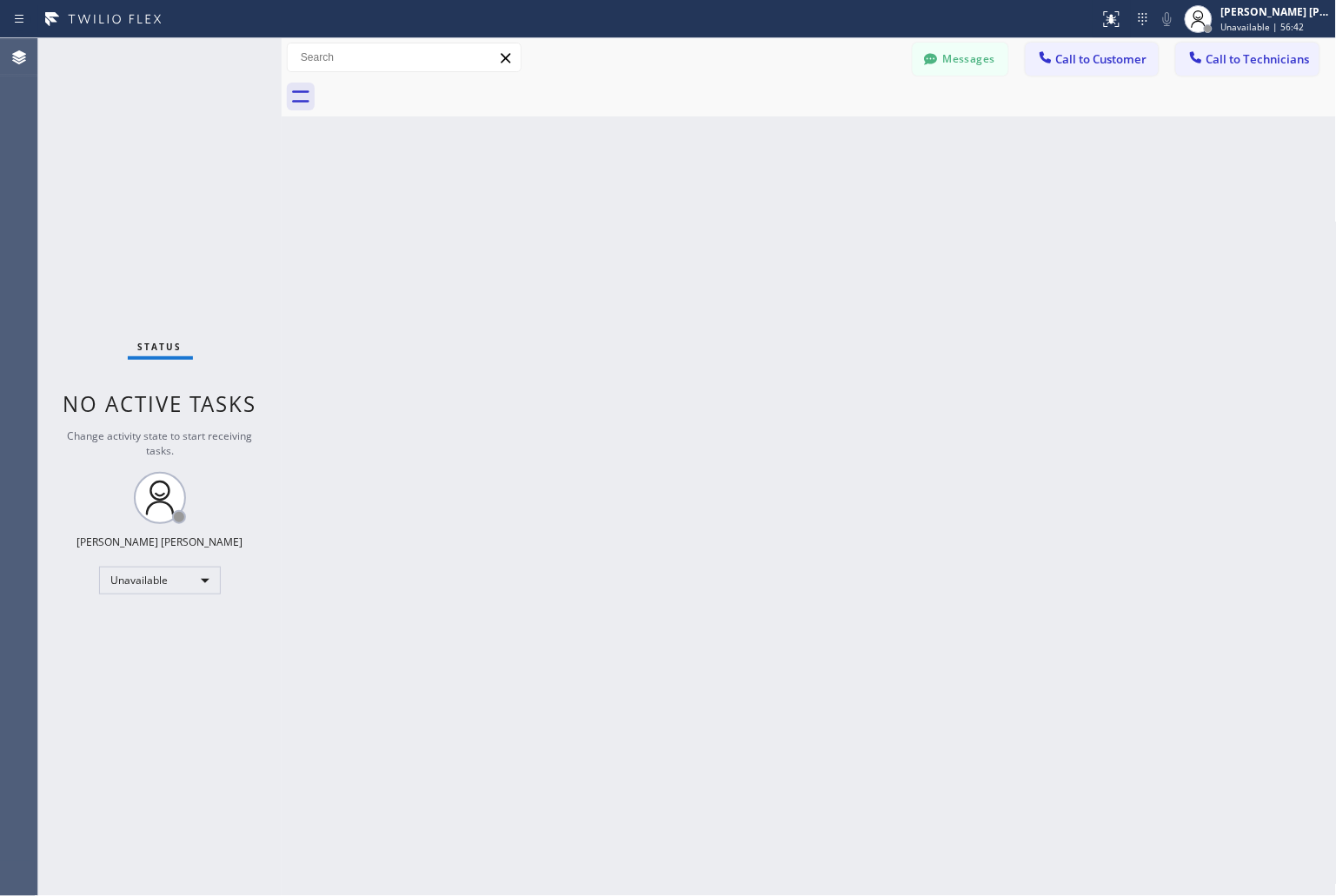
click at [992, 184] on div "Back to Dashboard Change Sender ID Customers Technicians KD Krissy Do [DATE] 02…" at bounding box center [809, 466] width 1055 height 858
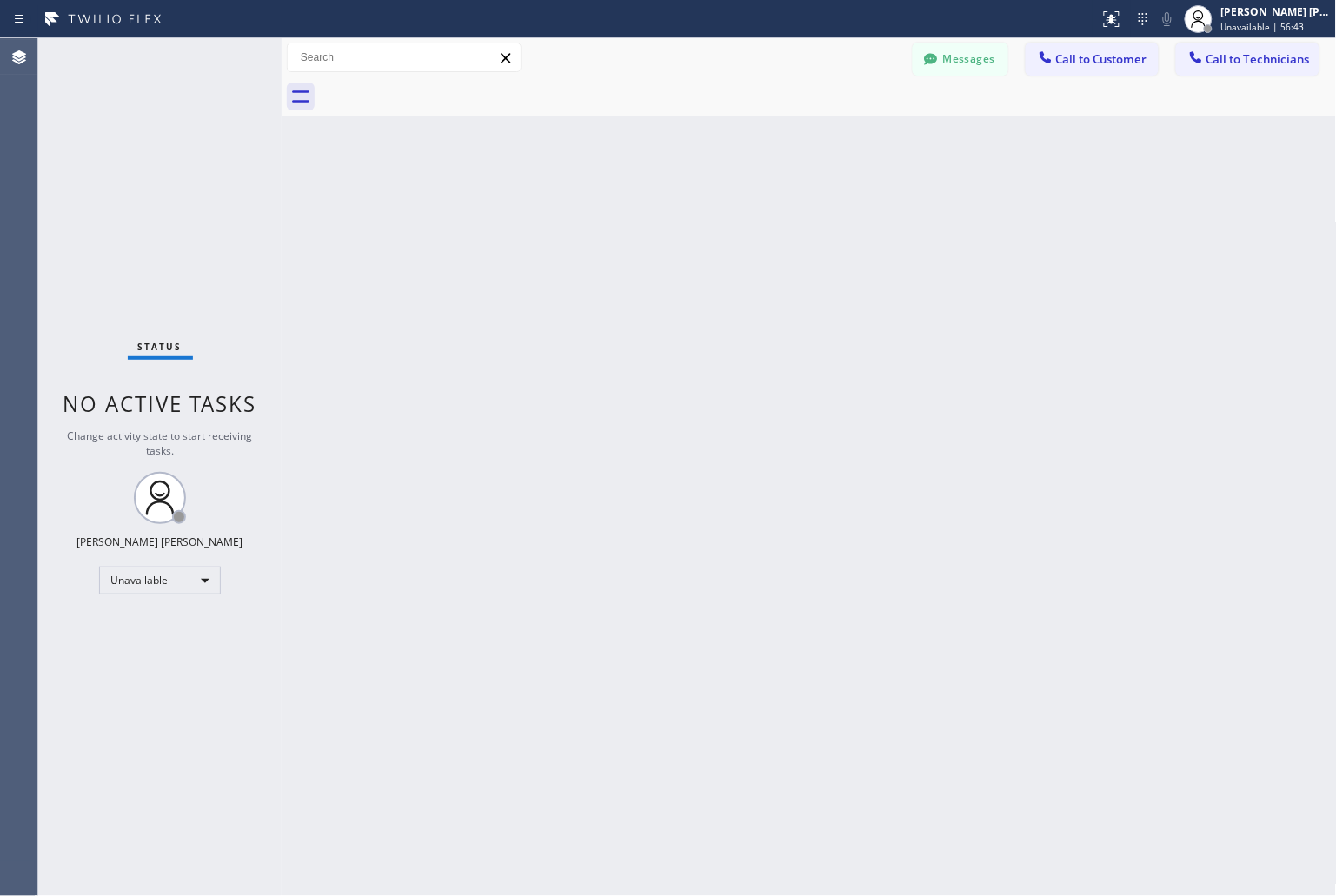
click at [992, 184] on div "Back to Dashboard Change Sender ID Customers Technicians KD Krissy Do [DATE] 02…" at bounding box center [809, 466] width 1055 height 858
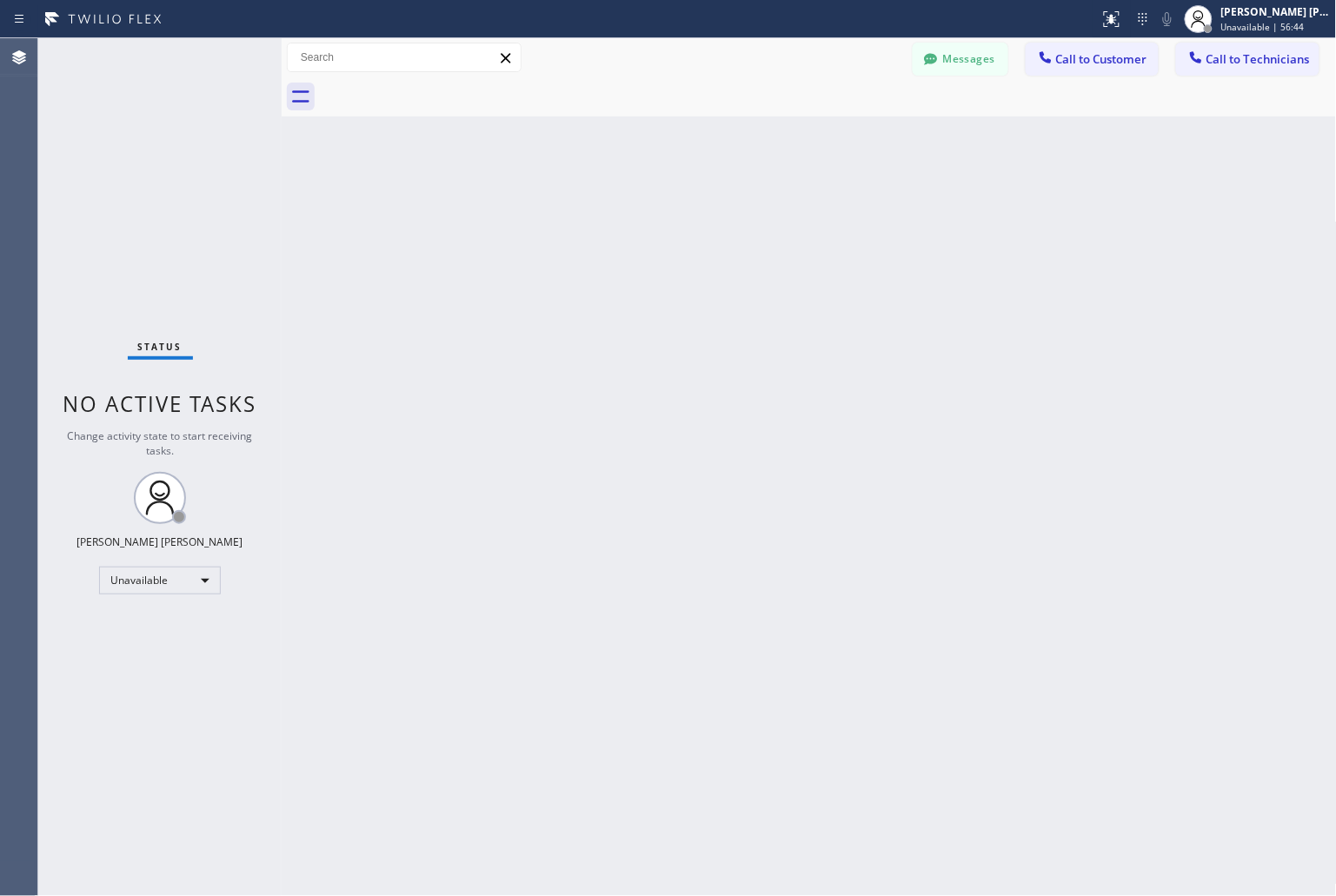
click at [992, 184] on div "Back to Dashboard Change Sender ID Customers Technicians KD Krissy Do [DATE] 02…" at bounding box center [809, 466] width 1055 height 858
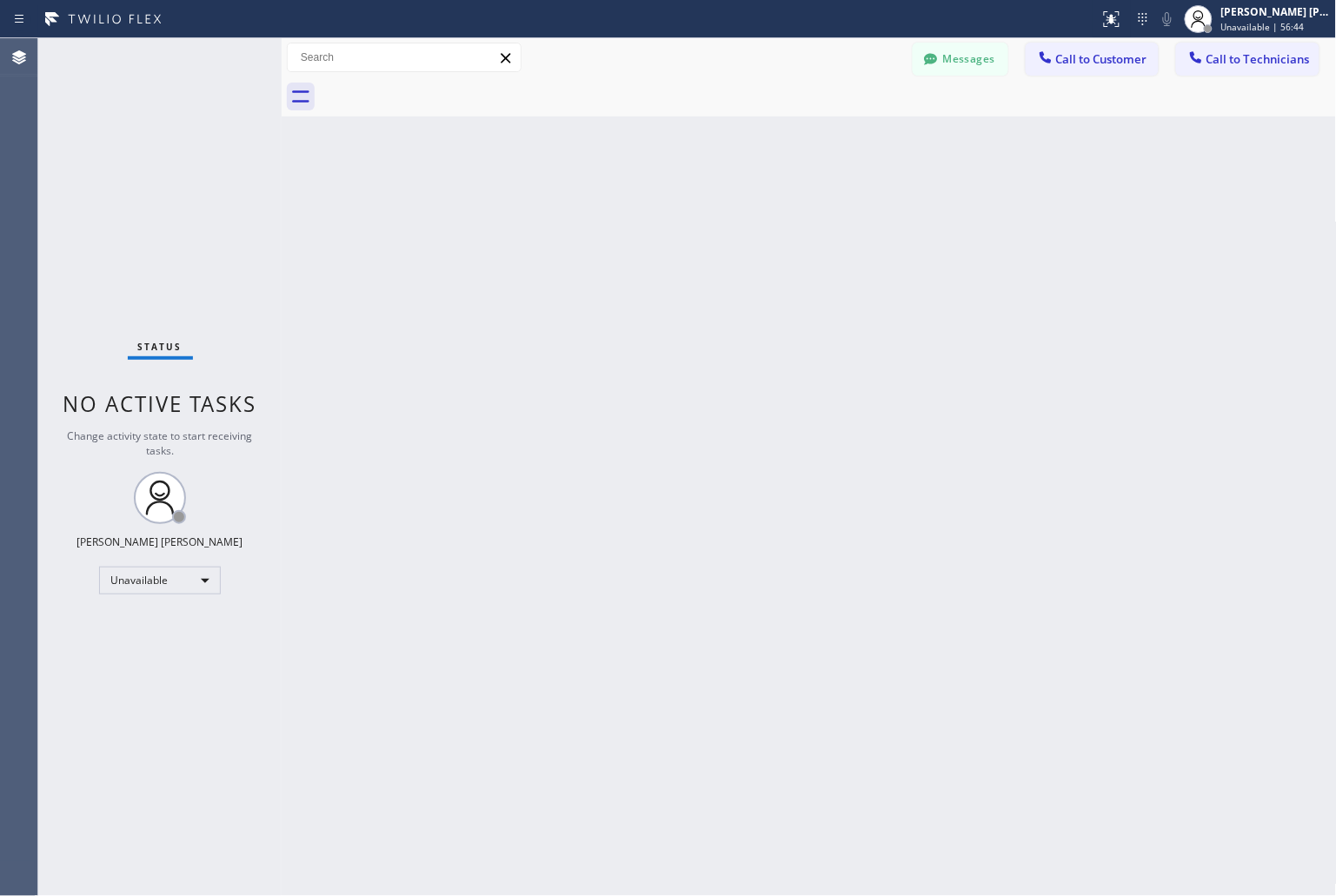
click at [992, 184] on div "Back to Dashboard Change Sender ID Customers Technicians KD Krissy Do [DATE] 02…" at bounding box center [809, 466] width 1055 height 858
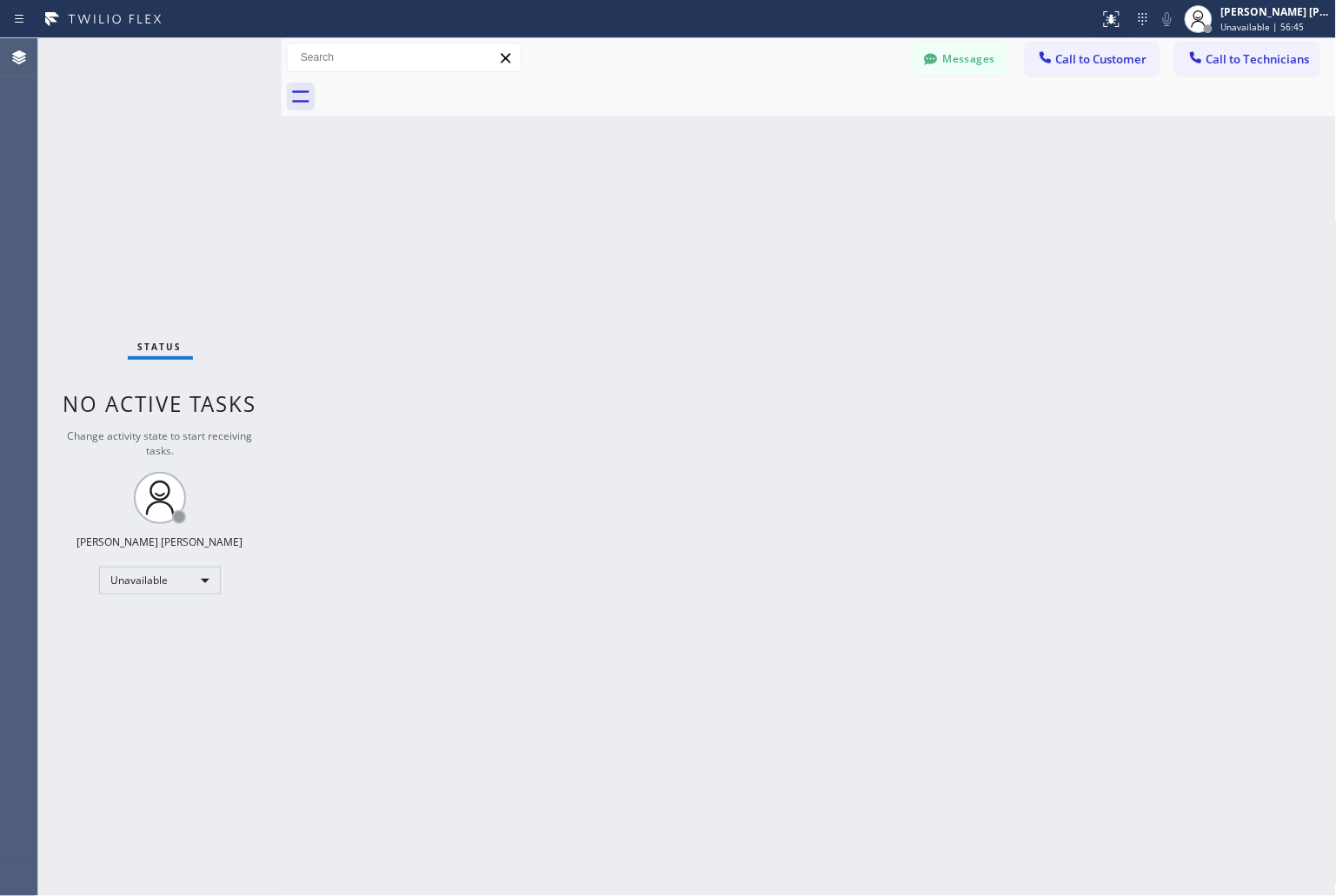
click at [992, 184] on div "Back to Dashboard Change Sender ID Customers Technicians KD Krissy Do [DATE] 02…" at bounding box center [809, 466] width 1055 height 858
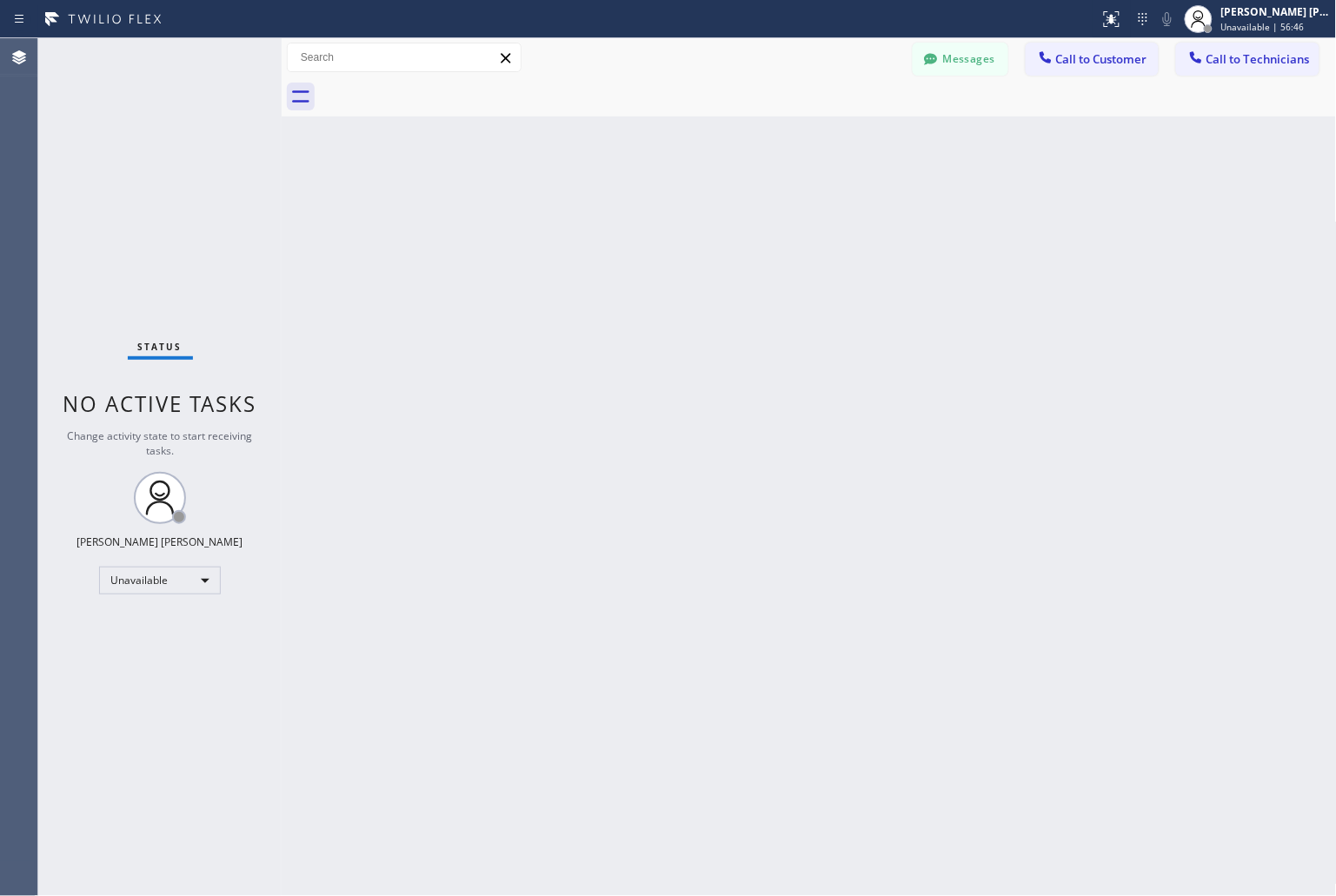
click at [992, 184] on div "Back to Dashboard Change Sender ID Customers Technicians KD Krissy Do [DATE] 02…" at bounding box center [809, 466] width 1055 height 858
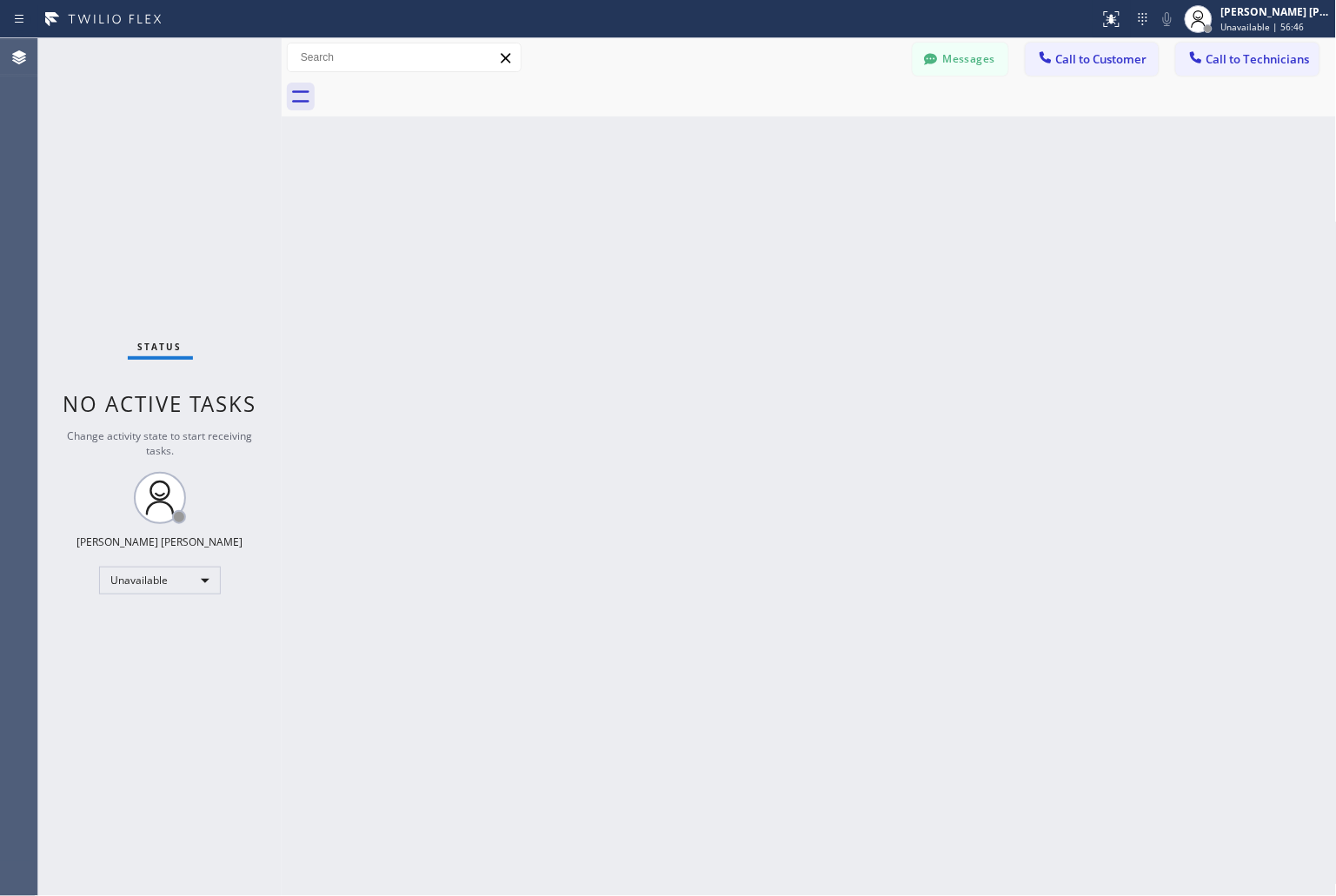
click at [992, 184] on div "Back to Dashboard Change Sender ID Customers Technicians KD Krissy Do [DATE] 02…" at bounding box center [809, 466] width 1055 height 858
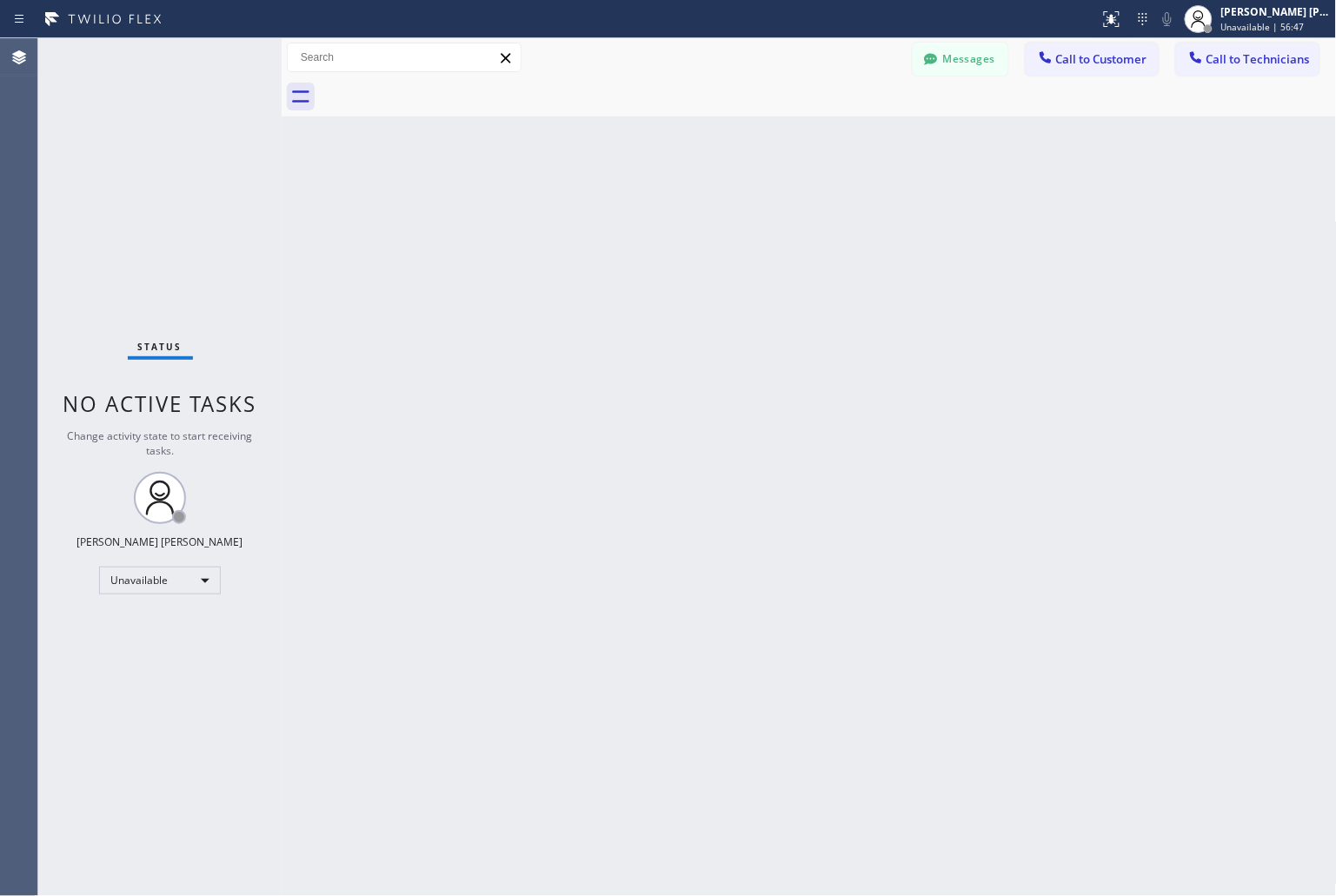
click at [992, 184] on div "Back to Dashboard Change Sender ID Customers Technicians KD Krissy Do [DATE] 02…" at bounding box center [809, 466] width 1055 height 858
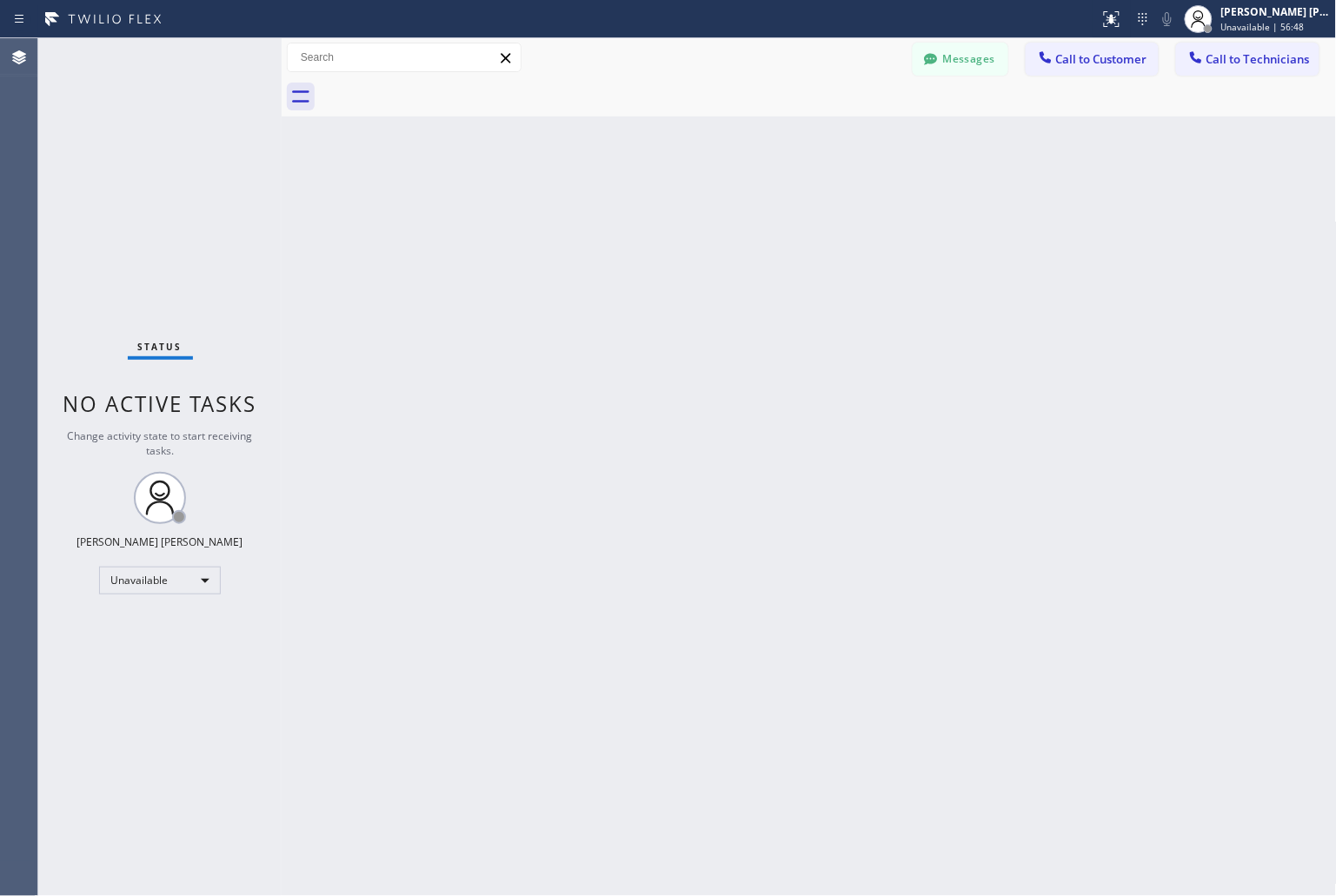
click at [992, 184] on div "Back to Dashboard Change Sender ID Customers Technicians KD Krissy Do [DATE] 02…" at bounding box center [809, 466] width 1055 height 858
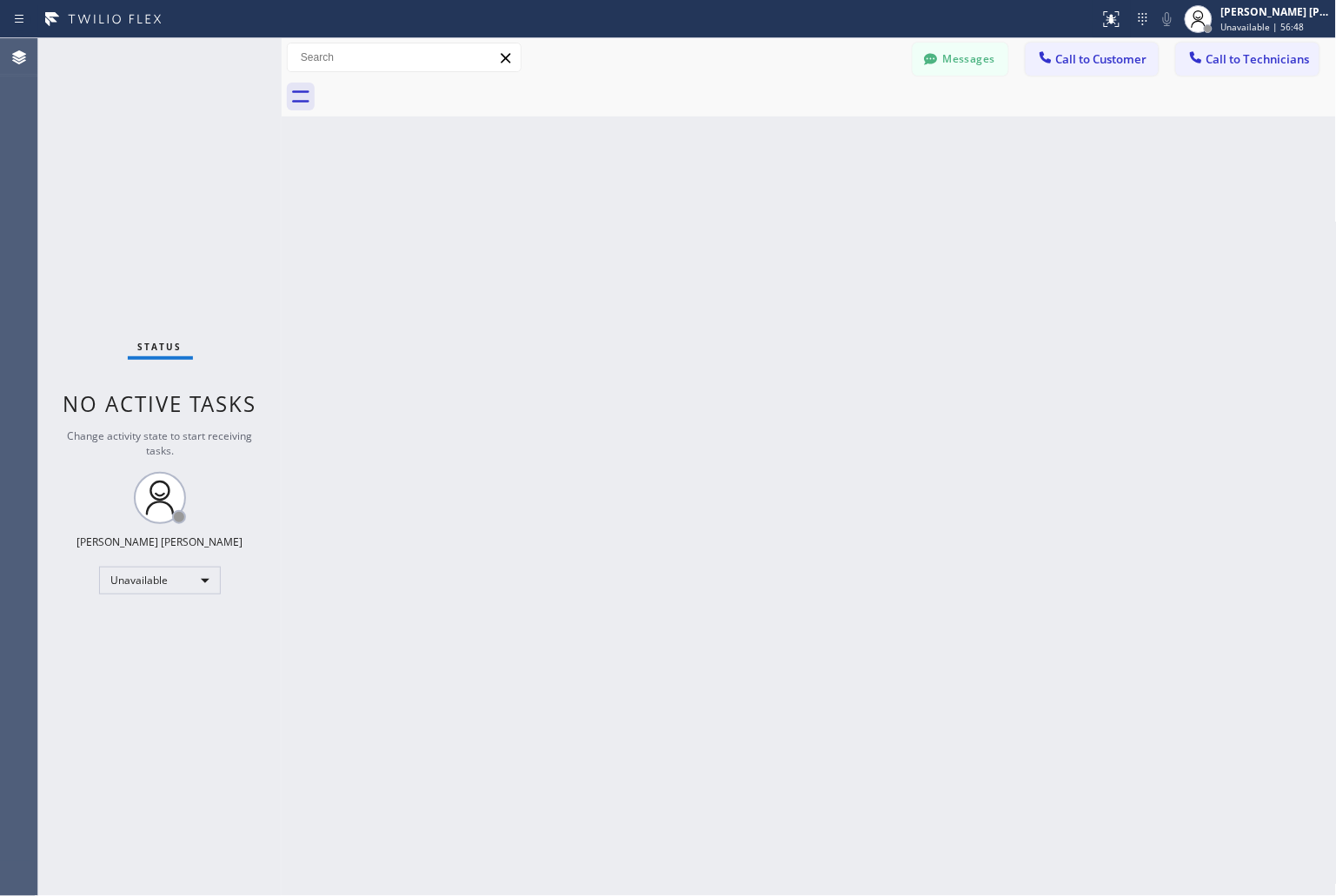
click at [992, 184] on div "Back to Dashboard Change Sender ID Customers Technicians KD Krissy Do [DATE] 02…" at bounding box center [809, 466] width 1055 height 858
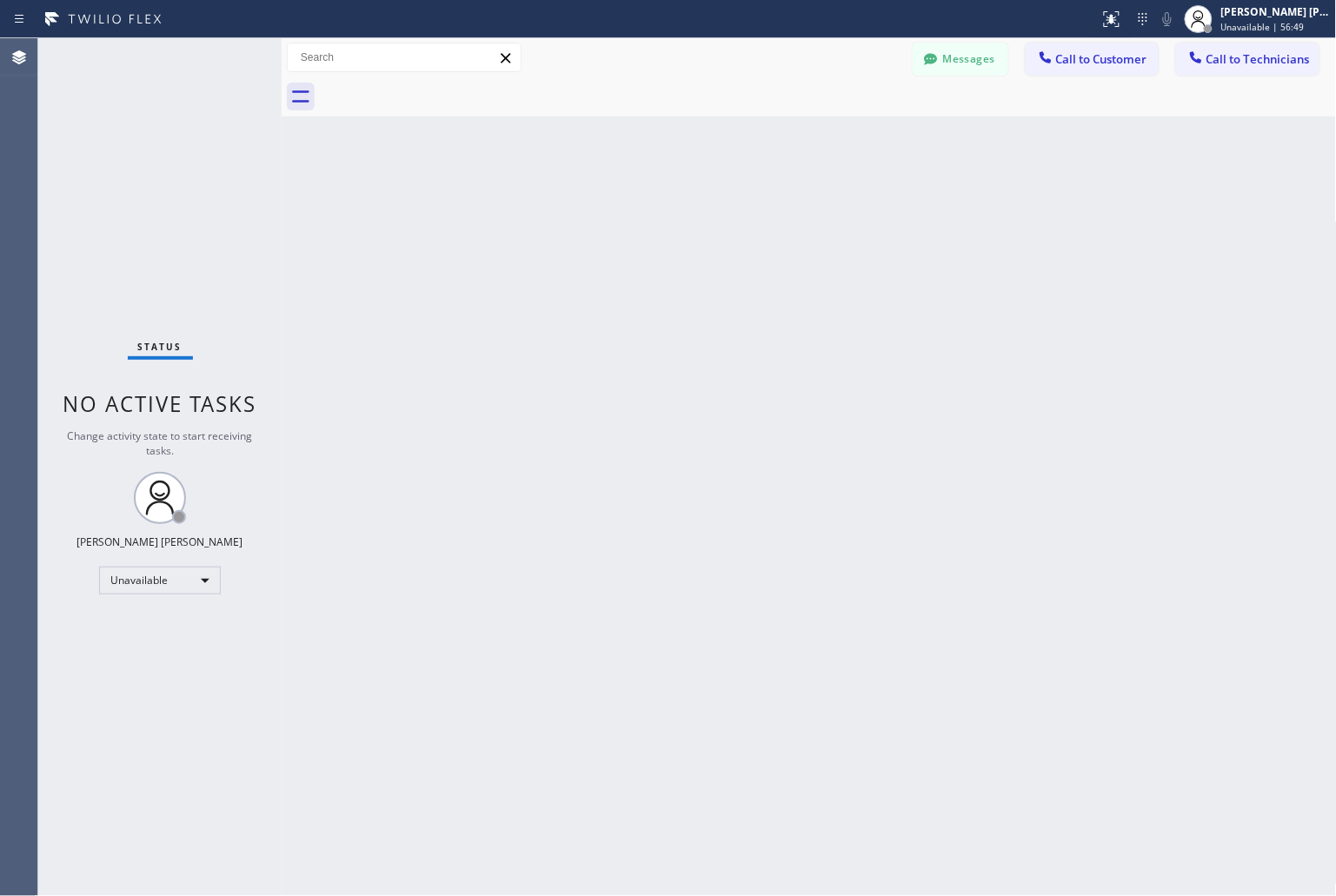
click at [992, 184] on div "Back to Dashboard Change Sender ID Customers Technicians KD Krissy Do [DATE] 02…" at bounding box center [809, 466] width 1055 height 858
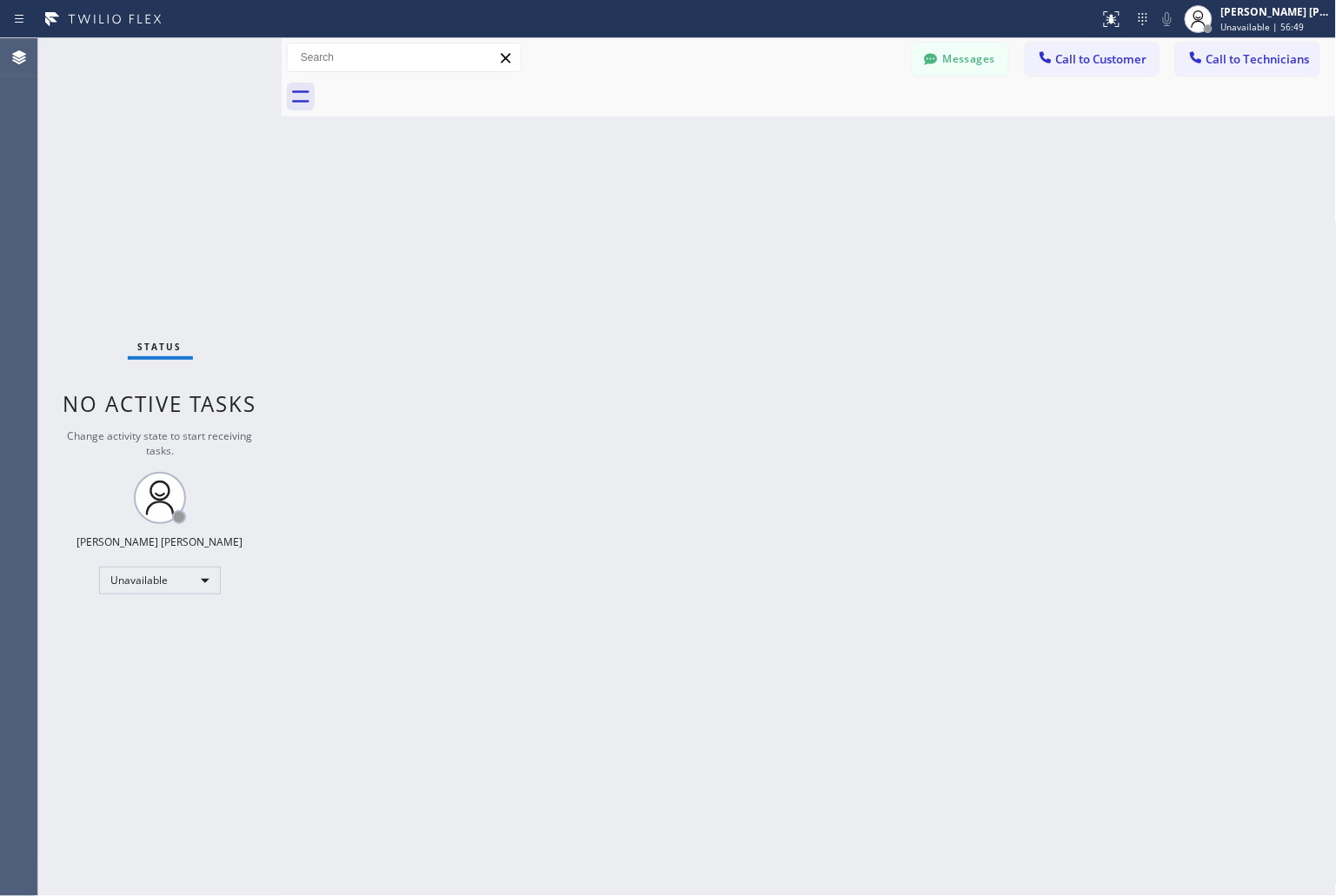
click at [992, 184] on div "Back to Dashboard Change Sender ID Customers Technicians KD Krissy Do [DATE] 02…" at bounding box center [809, 466] width 1055 height 858
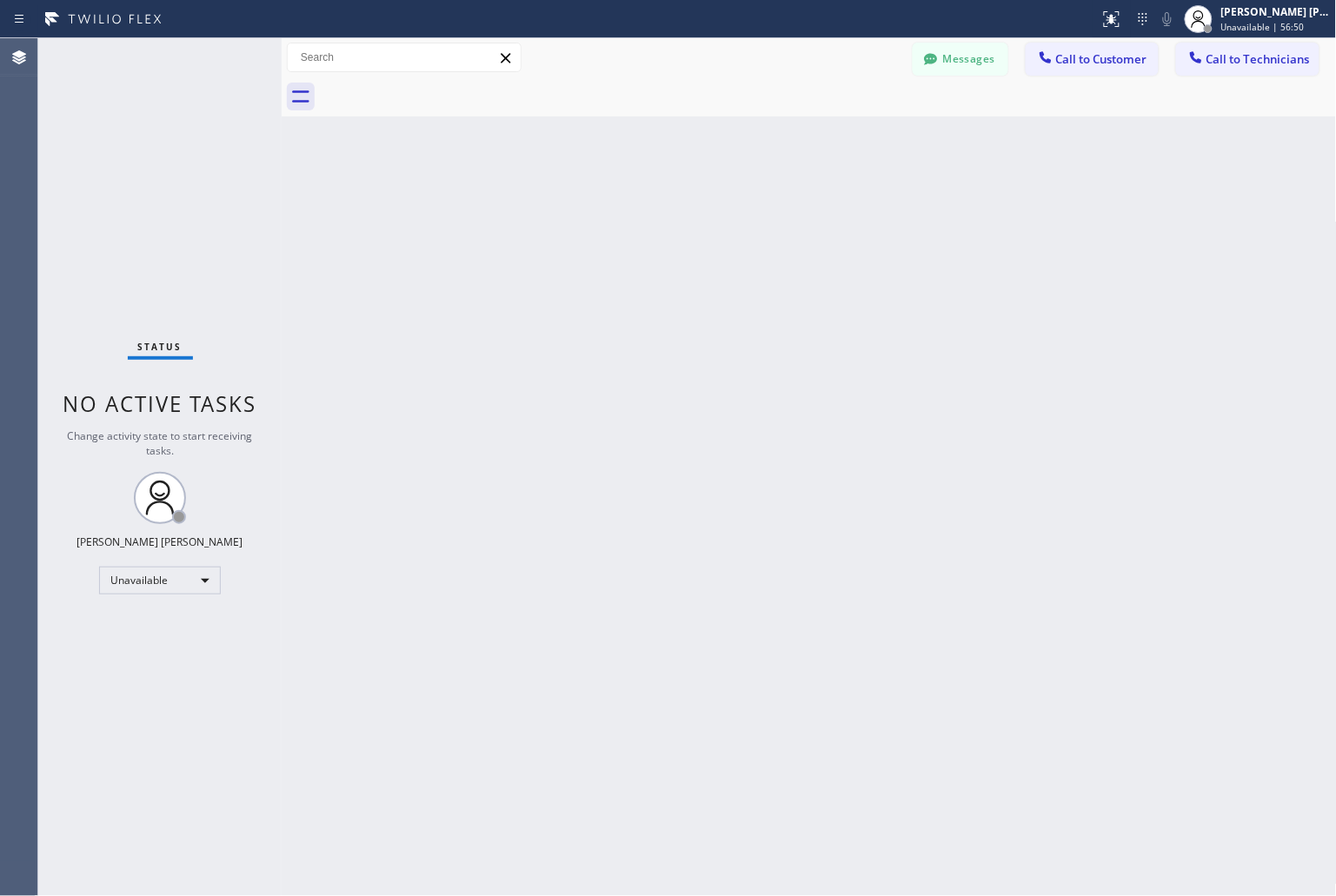
click at [992, 184] on div "Back to Dashboard Change Sender ID Customers Technicians KD Krissy Do [DATE] 02…" at bounding box center [809, 466] width 1055 height 858
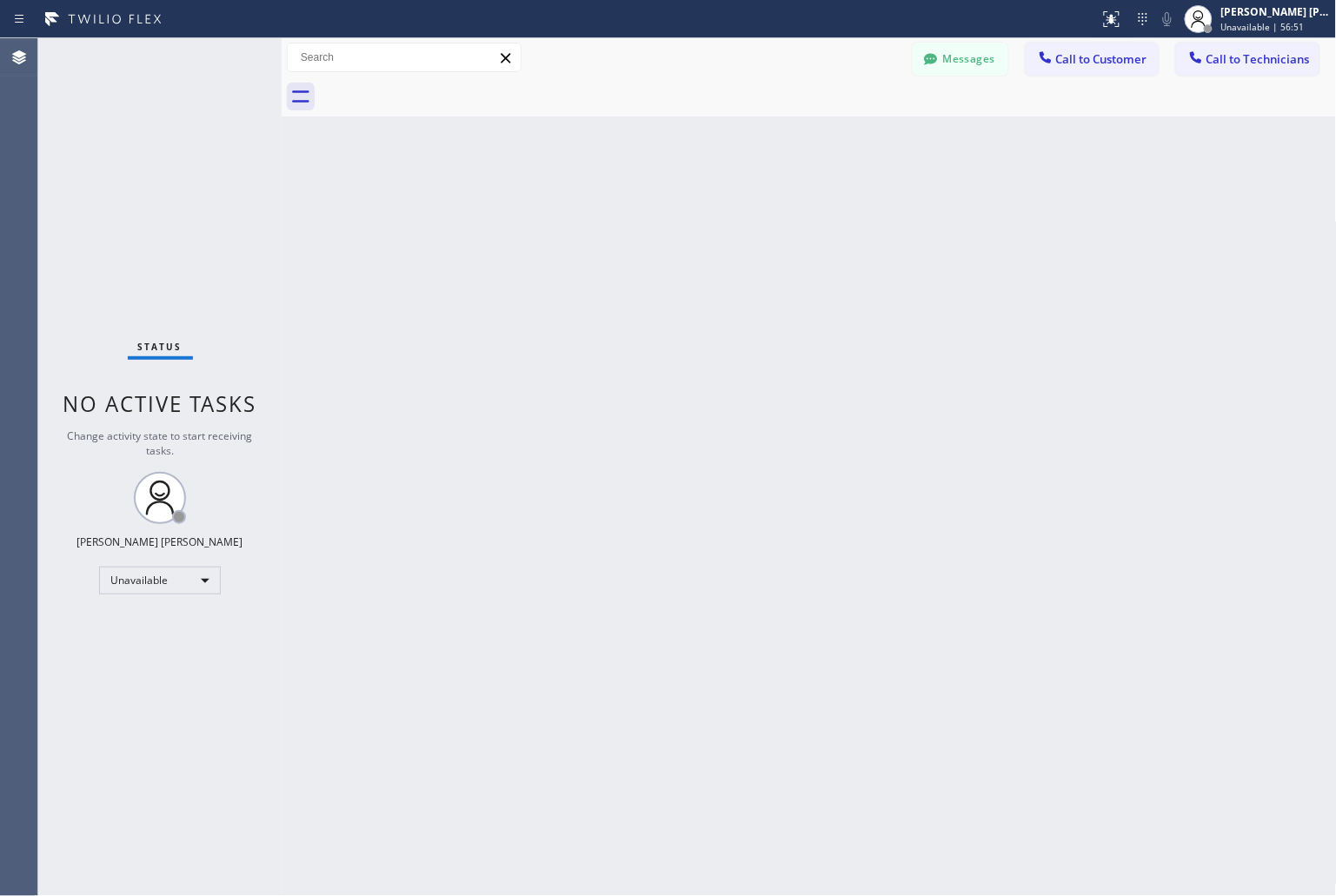
click at [992, 184] on div "Back to Dashboard Change Sender ID Customers Technicians KD Krissy Do [DATE] 02…" at bounding box center [809, 466] width 1055 height 858
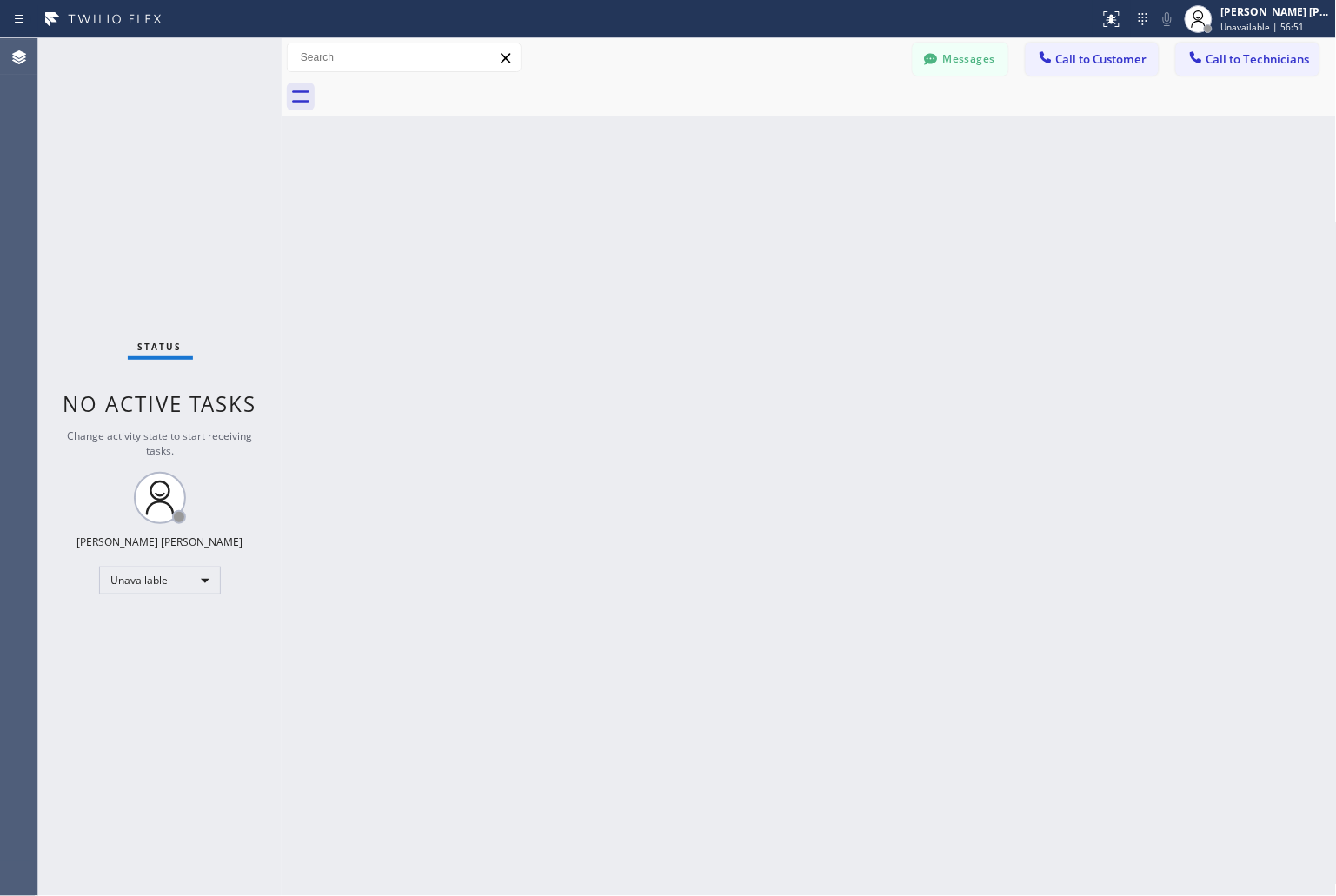
click at [992, 184] on div "Back to Dashboard Change Sender ID Customers Technicians KD Krissy Do [DATE] 02…" at bounding box center [809, 466] width 1055 height 858
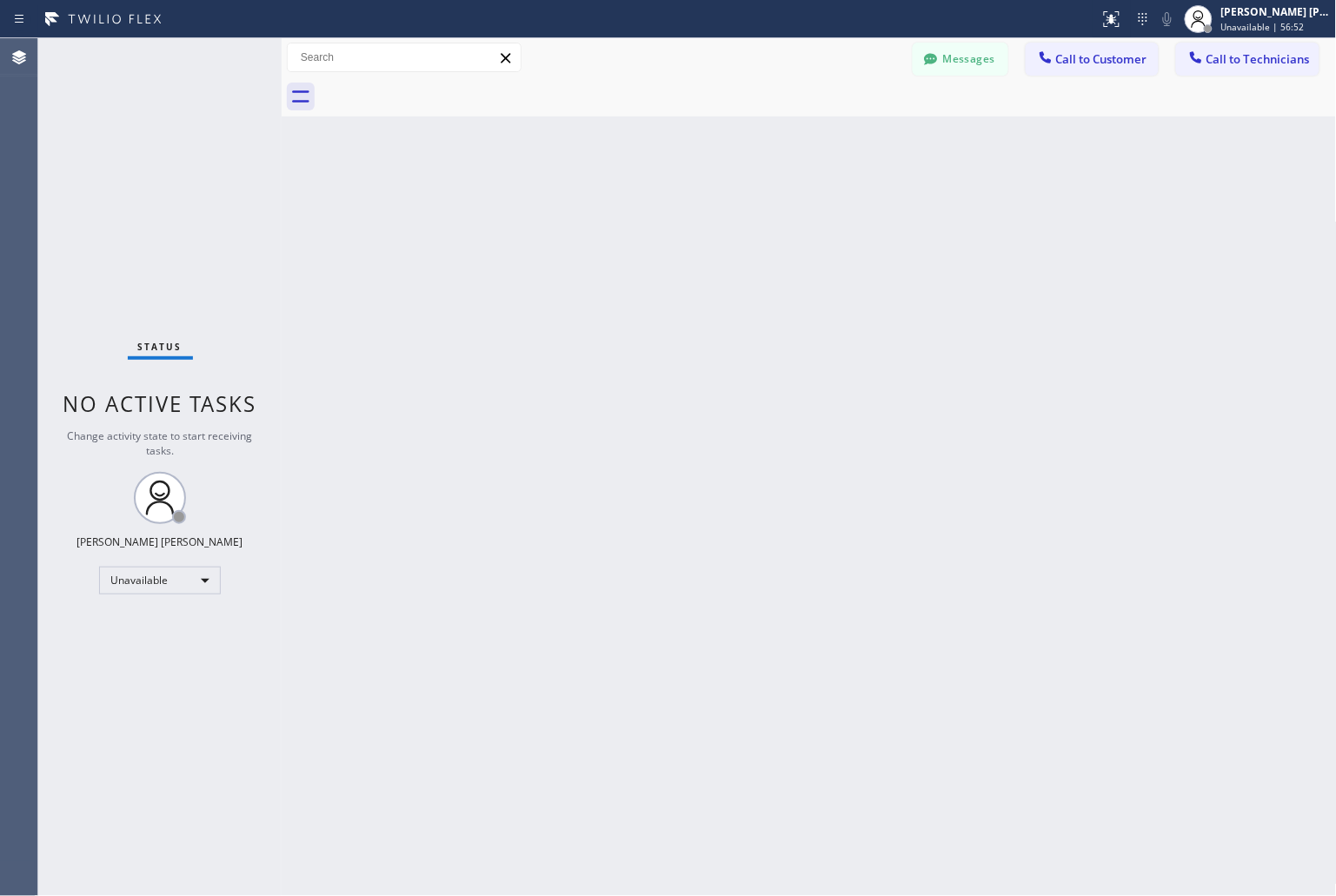
click at [992, 184] on div "Back to Dashboard Change Sender ID Customers Technicians KD Krissy Do [DATE] 02…" at bounding box center [809, 466] width 1055 height 858
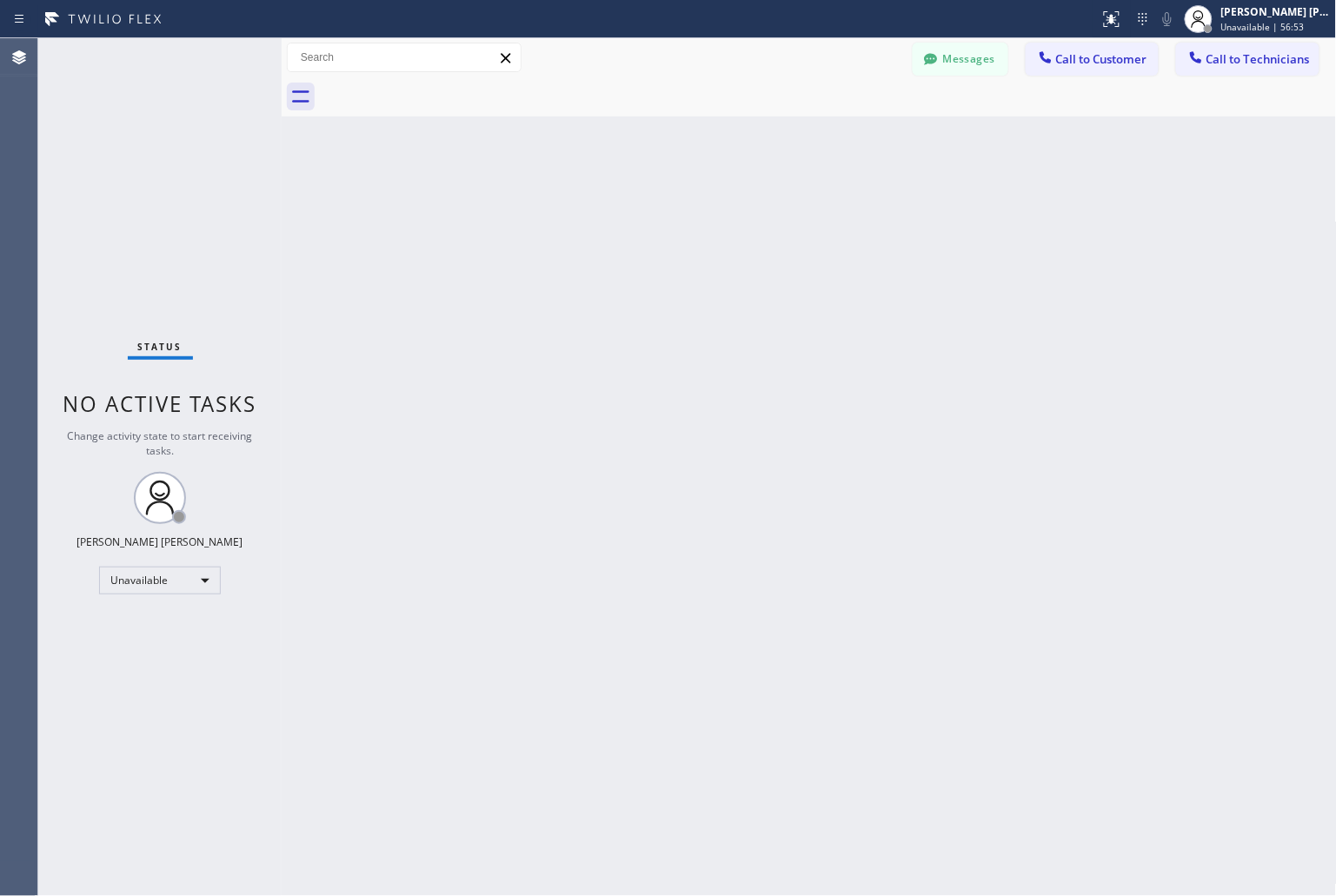
click at [992, 184] on div "Back to Dashboard Change Sender ID Customers Technicians KD Krissy Do [DATE] 02…" at bounding box center [809, 466] width 1055 height 858
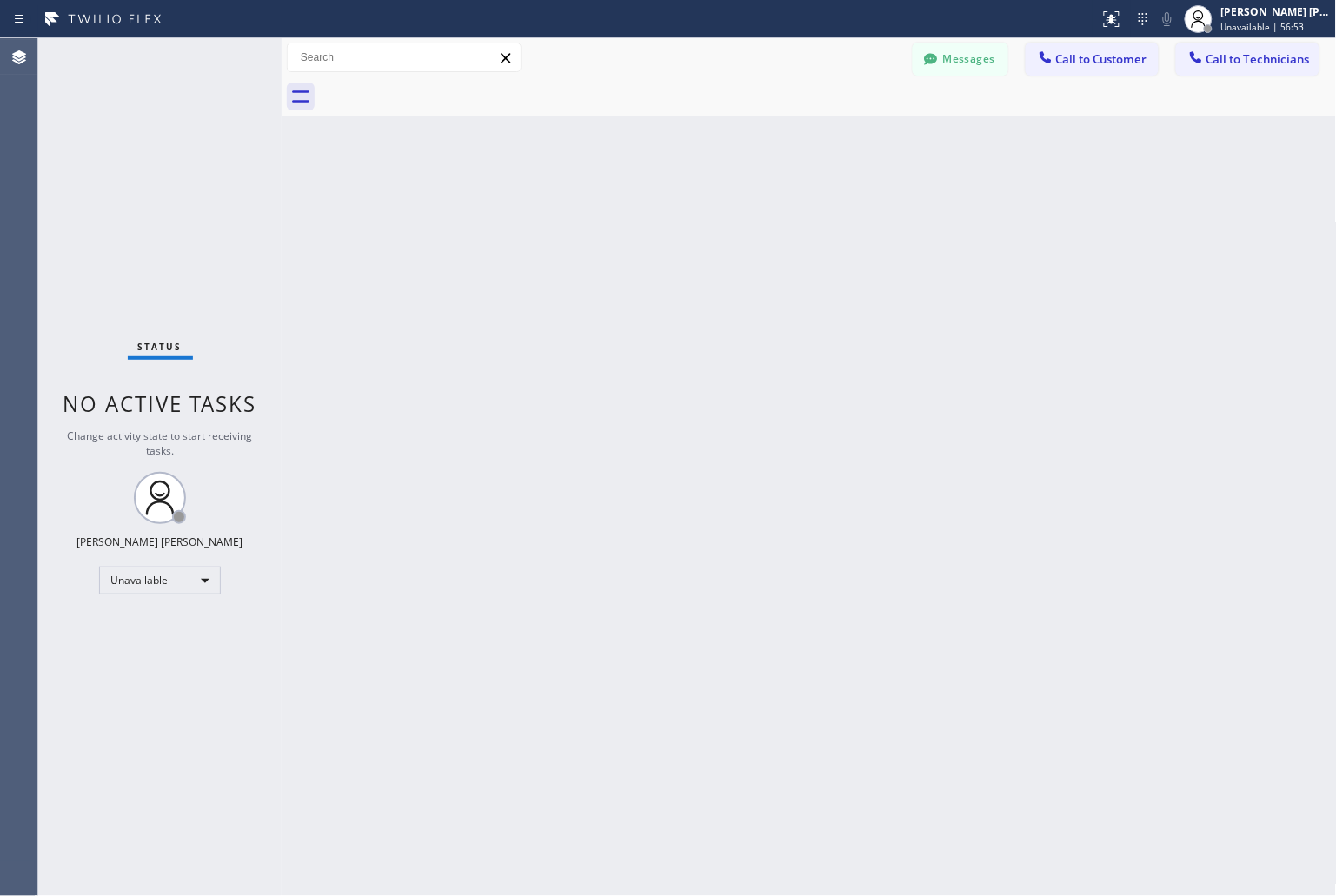
click at [992, 184] on div "Back to Dashboard Change Sender ID Customers Technicians KD Krissy Do [DATE] 02…" at bounding box center [809, 466] width 1055 height 858
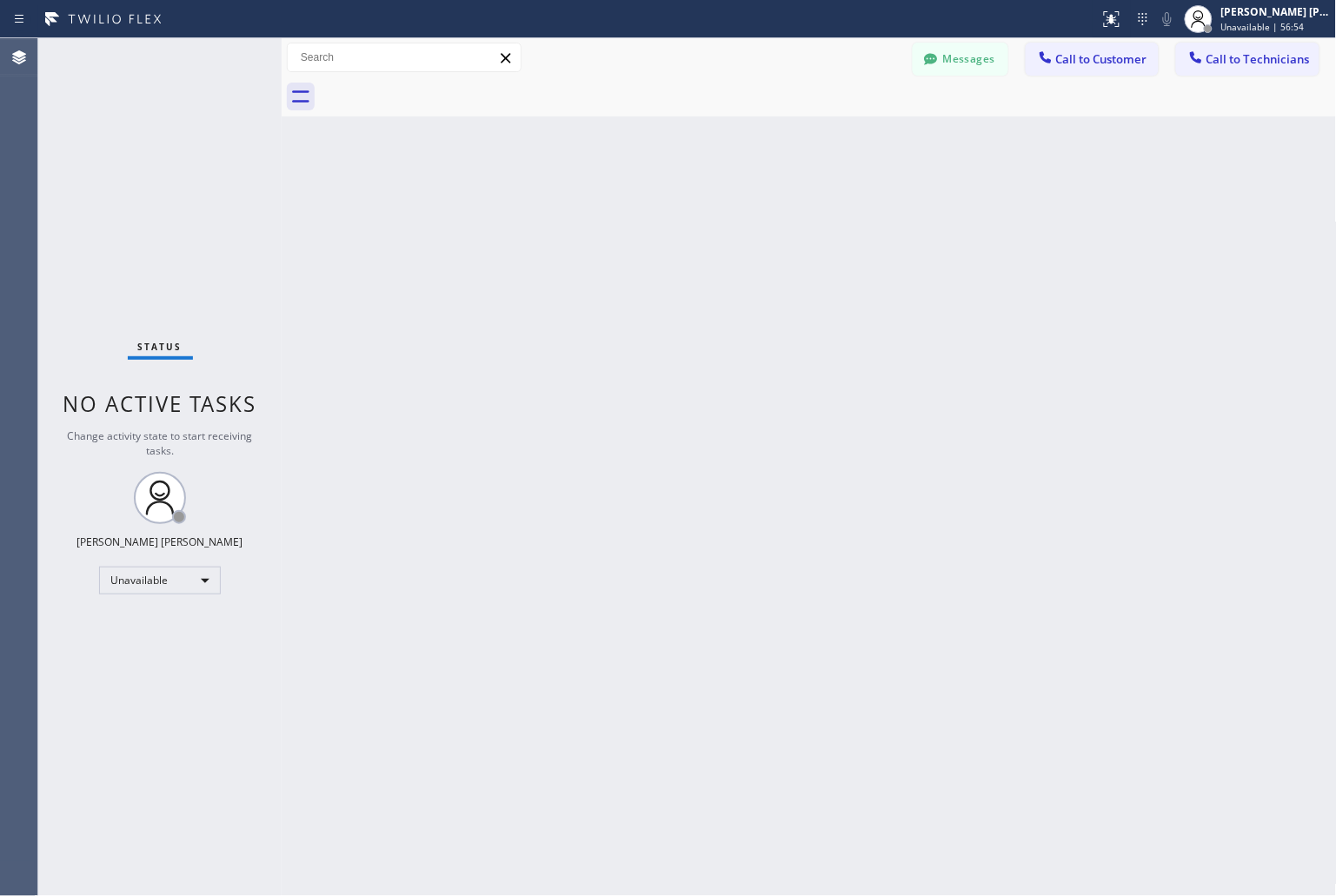
click at [992, 184] on div "Back to Dashboard Change Sender ID Customers Technicians KD Krissy Do [DATE] 02…" at bounding box center [809, 466] width 1055 height 858
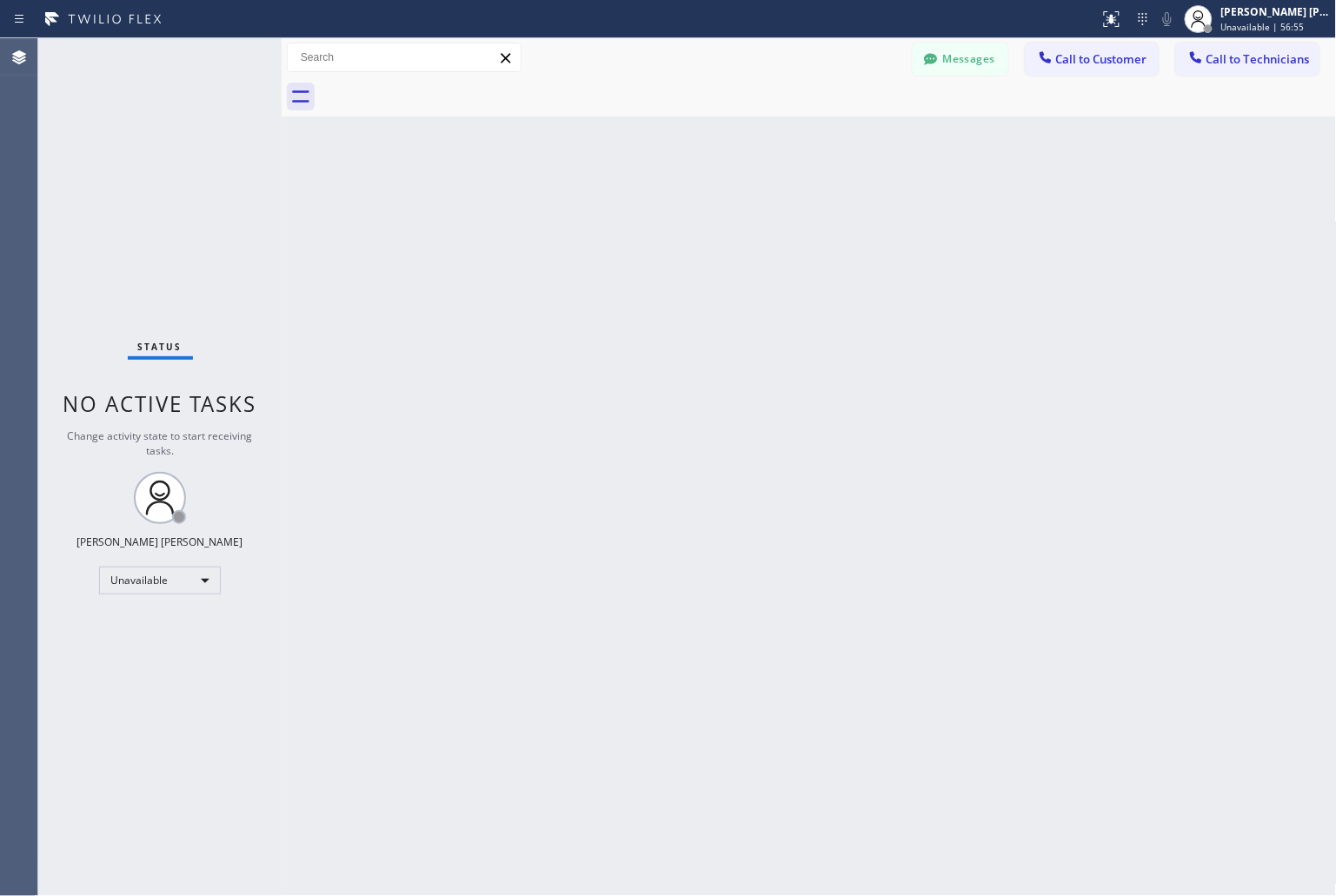
click at [992, 184] on div "Back to Dashboard Change Sender ID Customers Technicians KD Krissy Do [DATE] 02…" at bounding box center [809, 466] width 1055 height 858
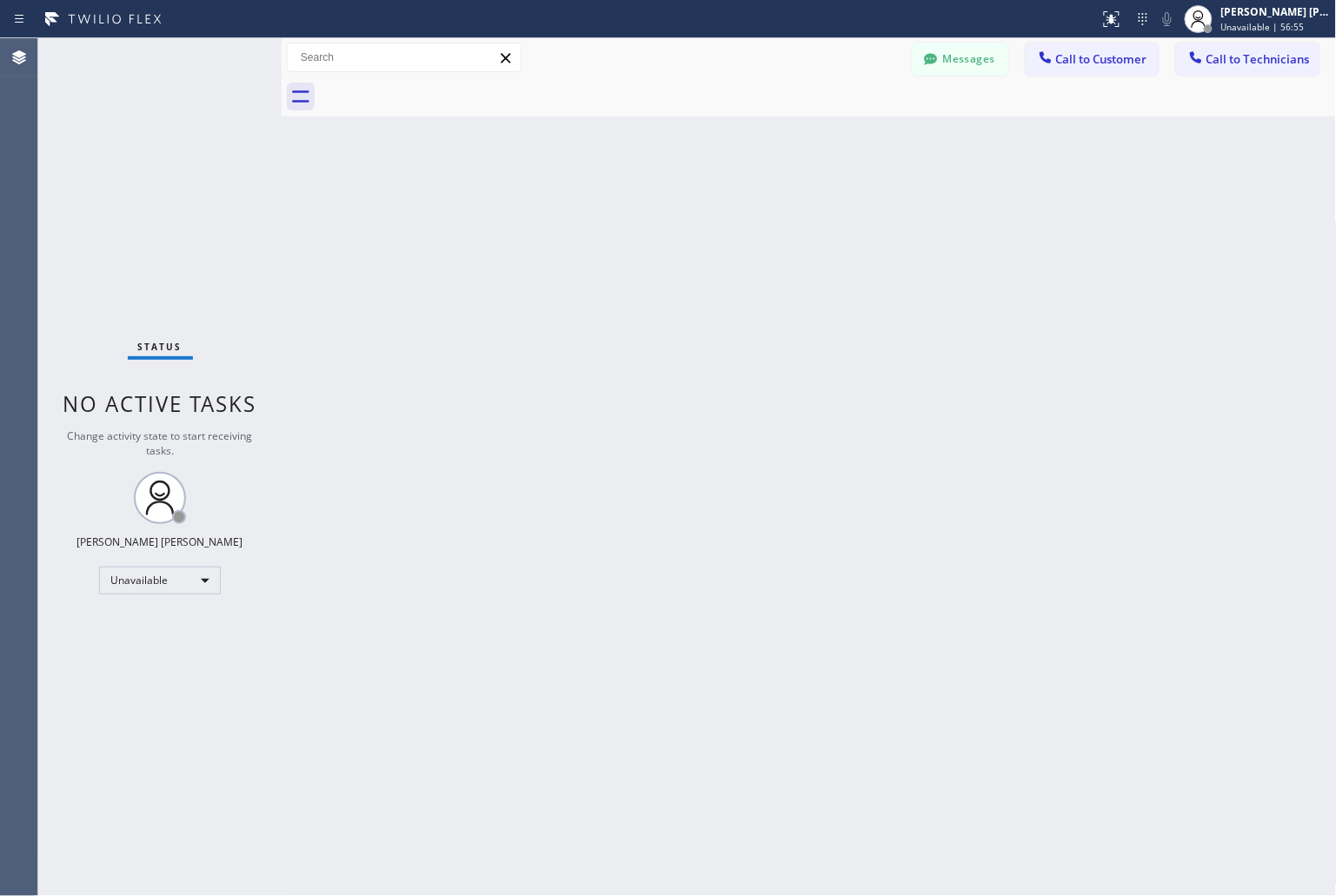
click at [992, 184] on div "Back to Dashboard Change Sender ID Customers Technicians KD Krissy Do [DATE] 02…" at bounding box center [809, 466] width 1055 height 858
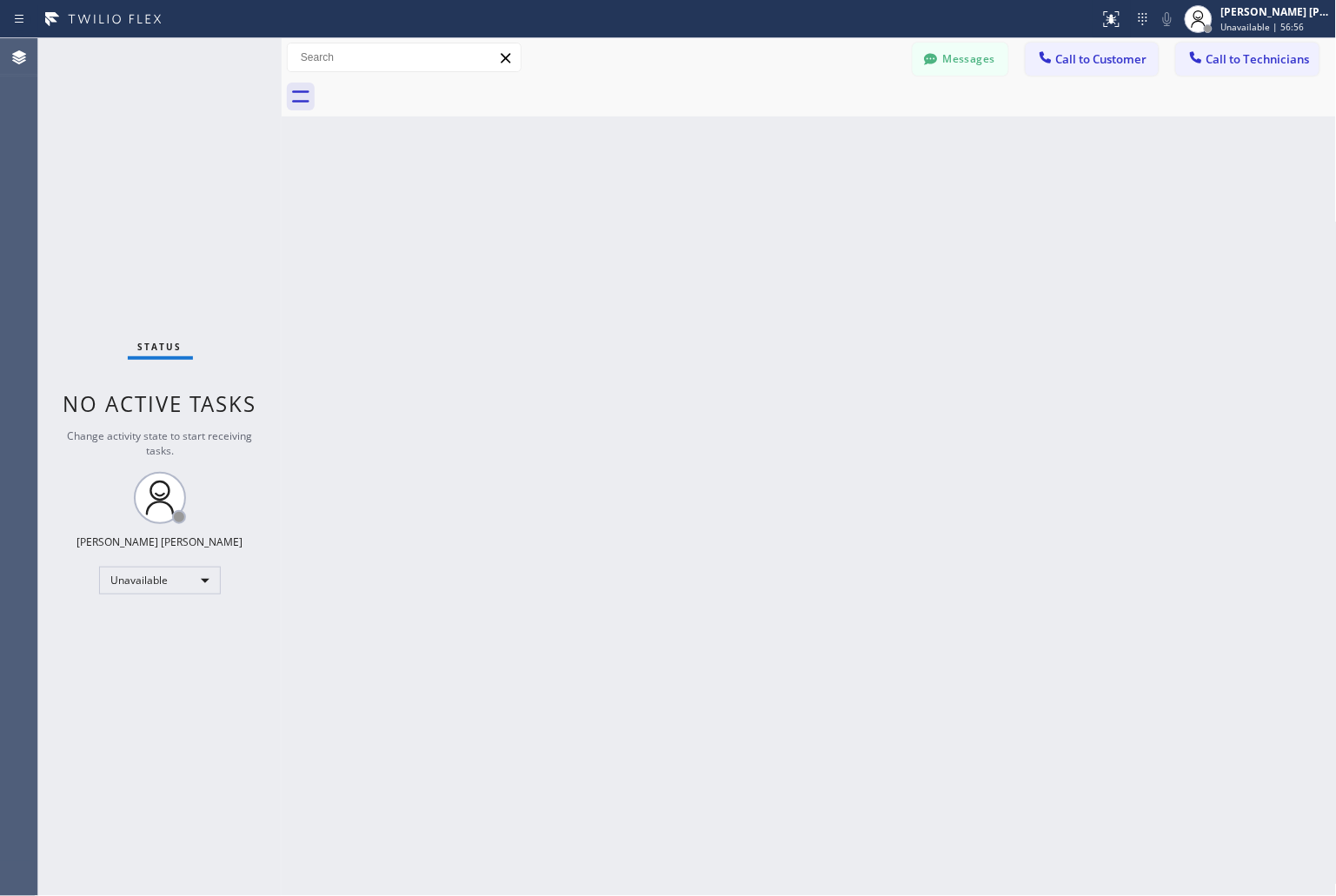
click at [992, 184] on div "Back to Dashboard Change Sender ID Customers Technicians KD Krissy Do [DATE] 02…" at bounding box center [809, 466] width 1055 height 858
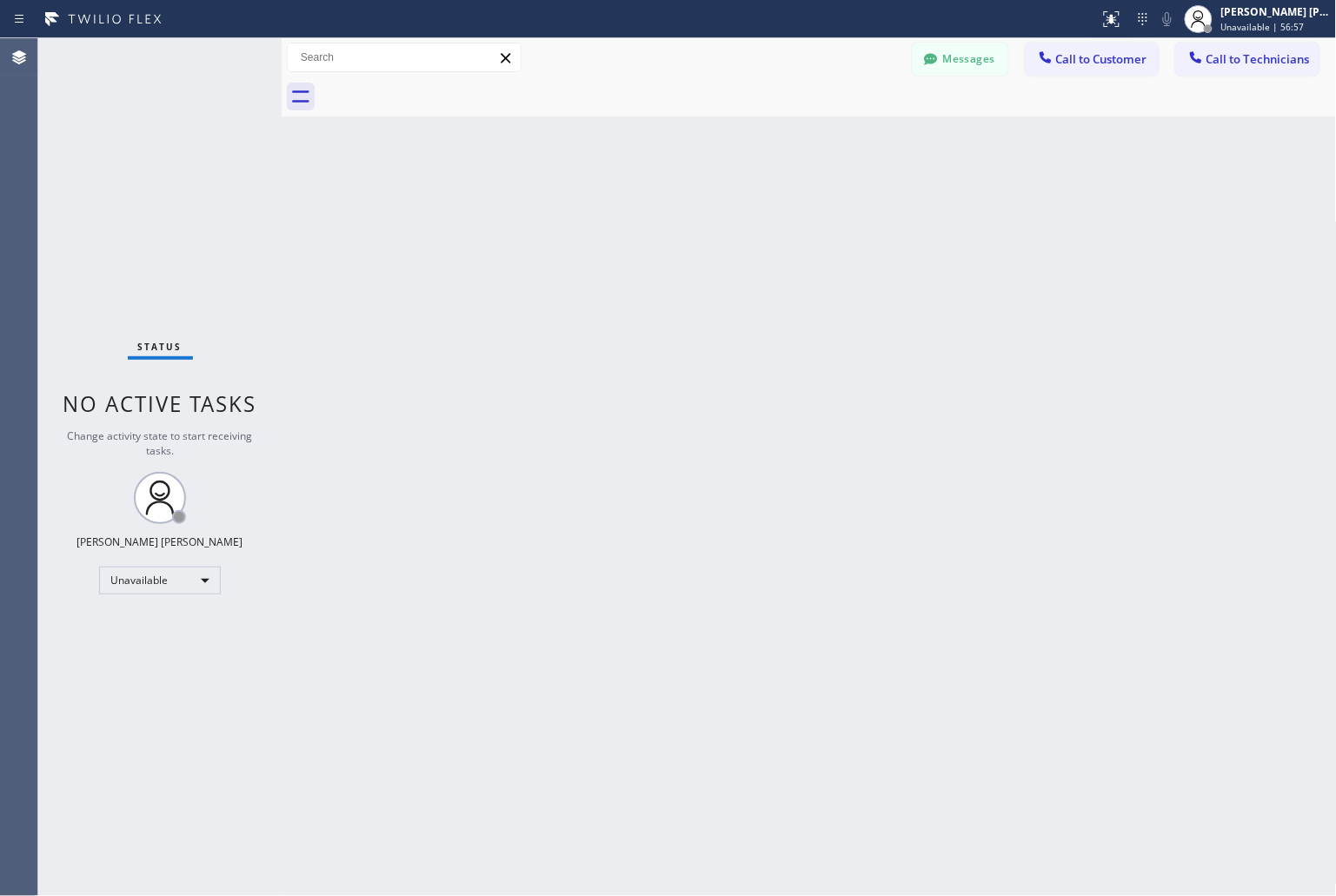
click at [992, 184] on div "Back to Dashboard Change Sender ID Customers Technicians KD Krissy Do [DATE] 02…" at bounding box center [809, 466] width 1055 height 858
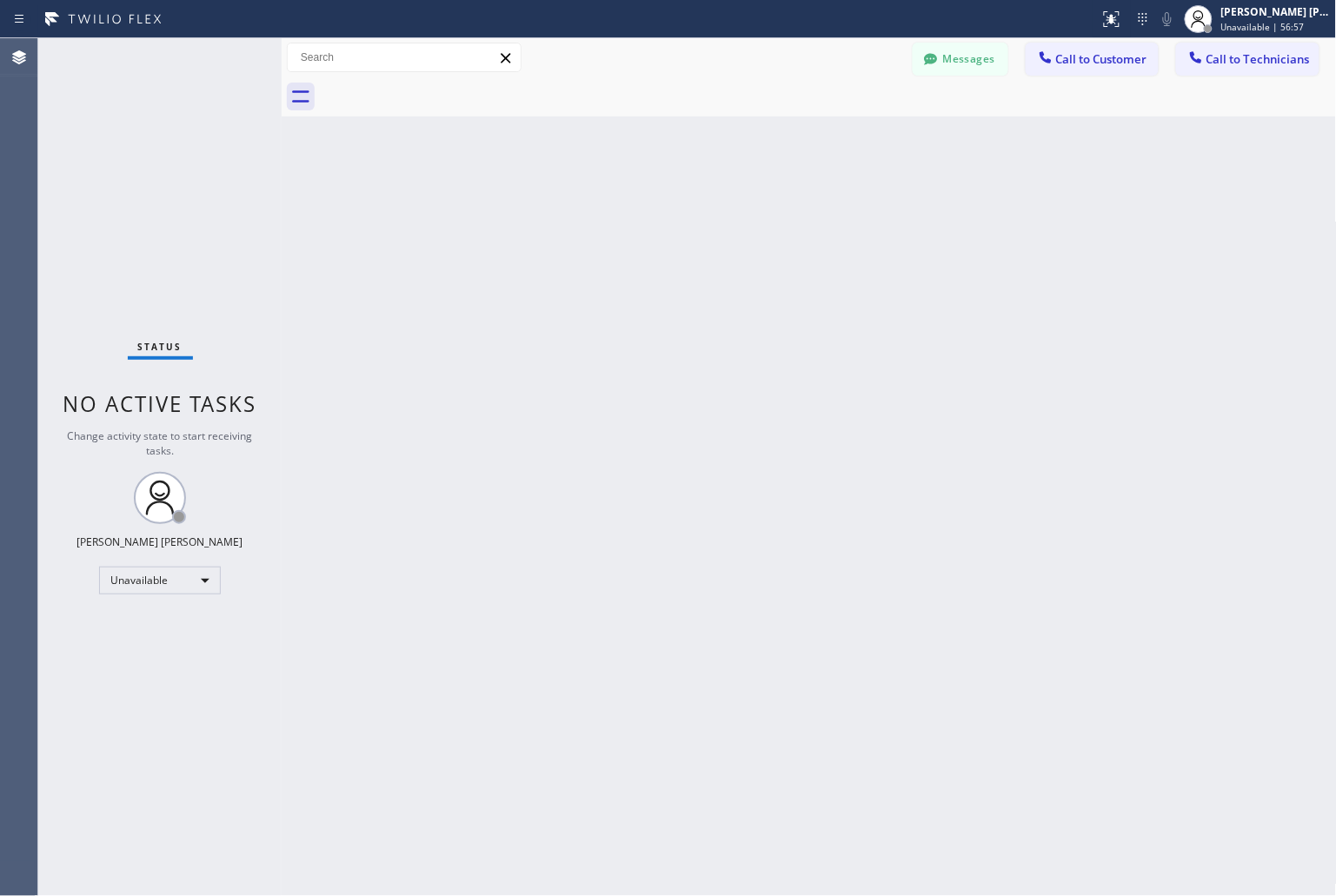
click at [992, 184] on div "Back to Dashboard Change Sender ID Customers Technicians KD Krissy Do [DATE] 02…" at bounding box center [809, 466] width 1055 height 858
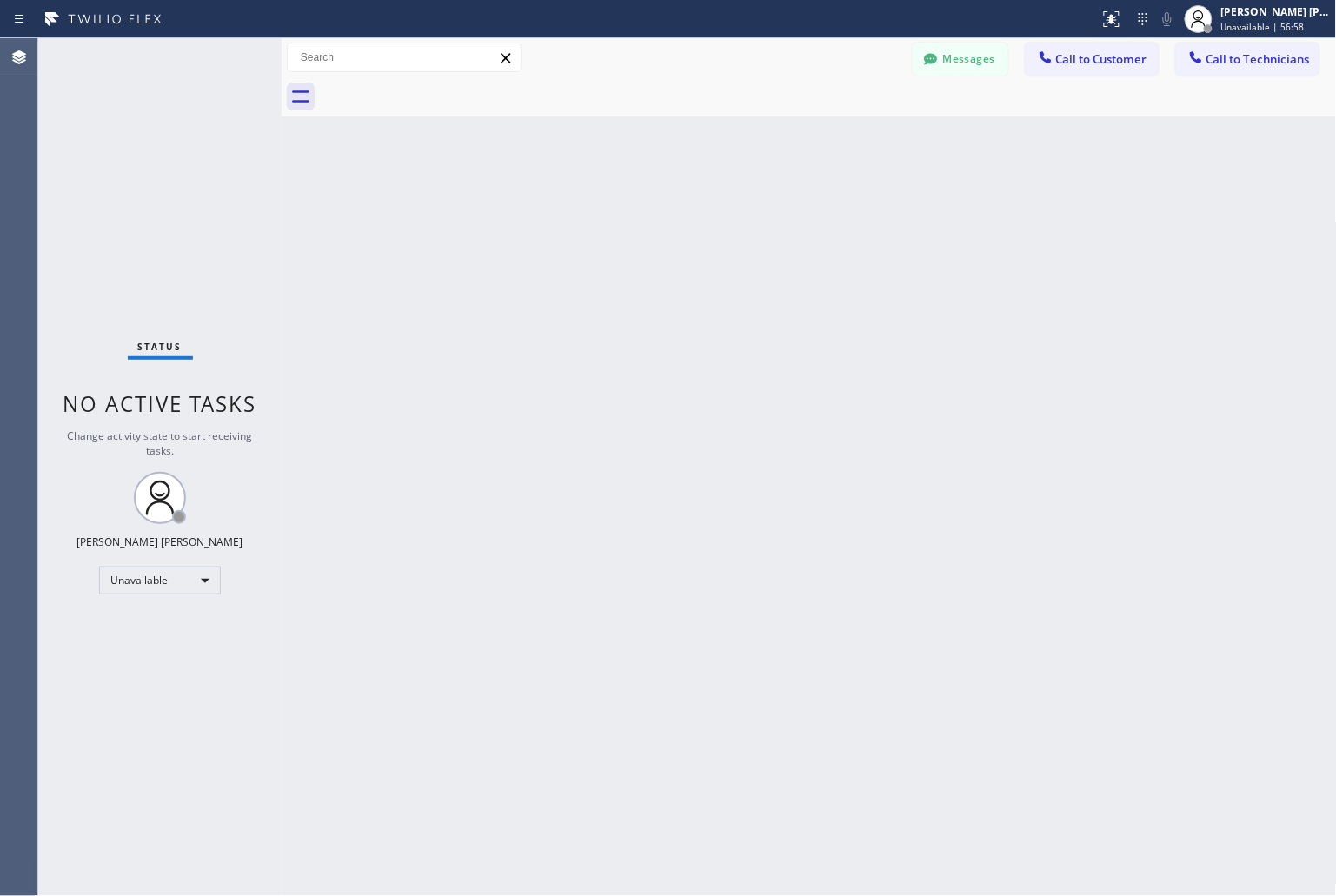
click at [992, 184] on div "Back to Dashboard Change Sender ID Customers Technicians KD Krissy Do [DATE] 02…" at bounding box center [809, 466] width 1055 height 858
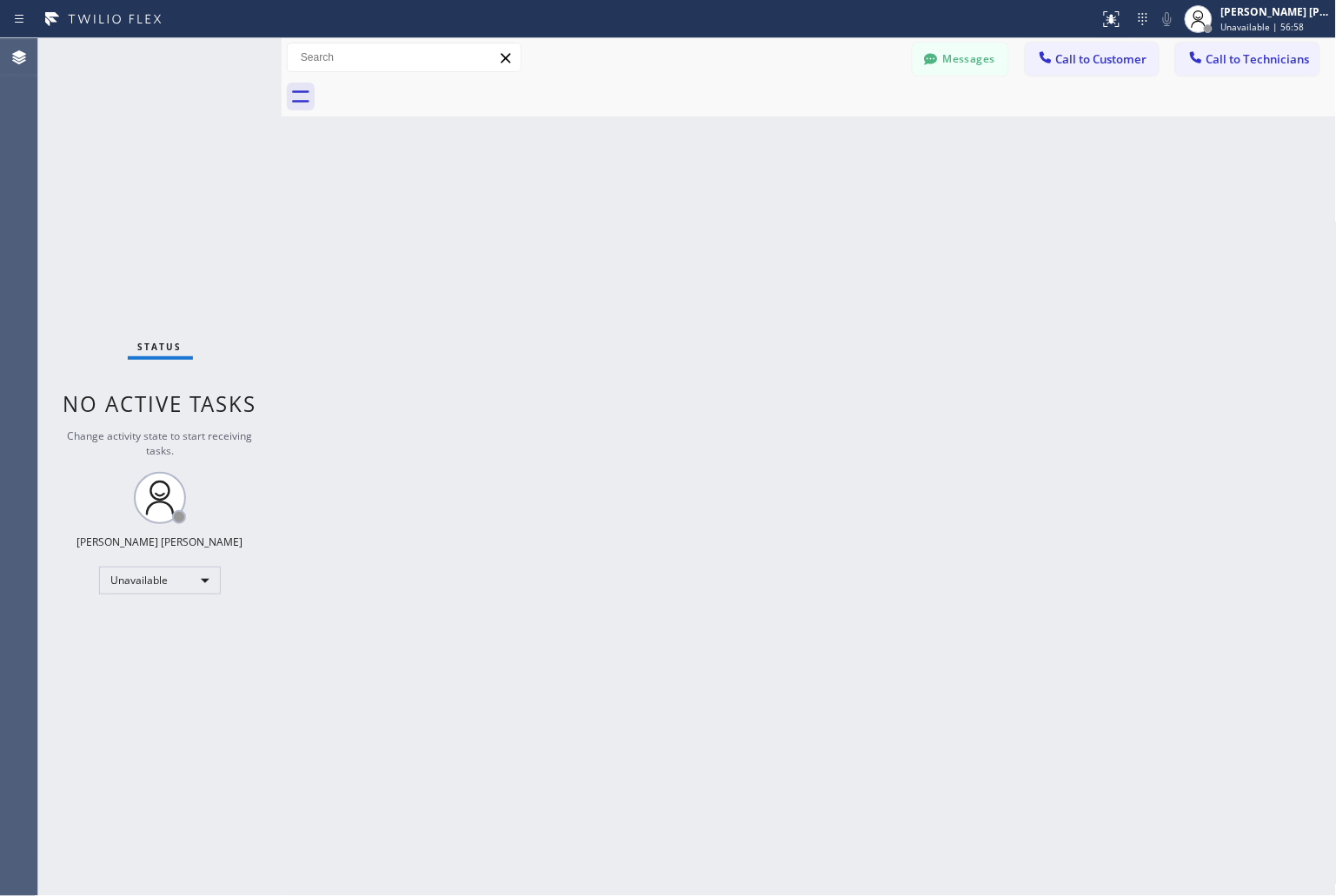
click at [992, 184] on div "Back to Dashboard Change Sender ID Customers Technicians KD Krissy Do [DATE] 02…" at bounding box center [809, 466] width 1055 height 858
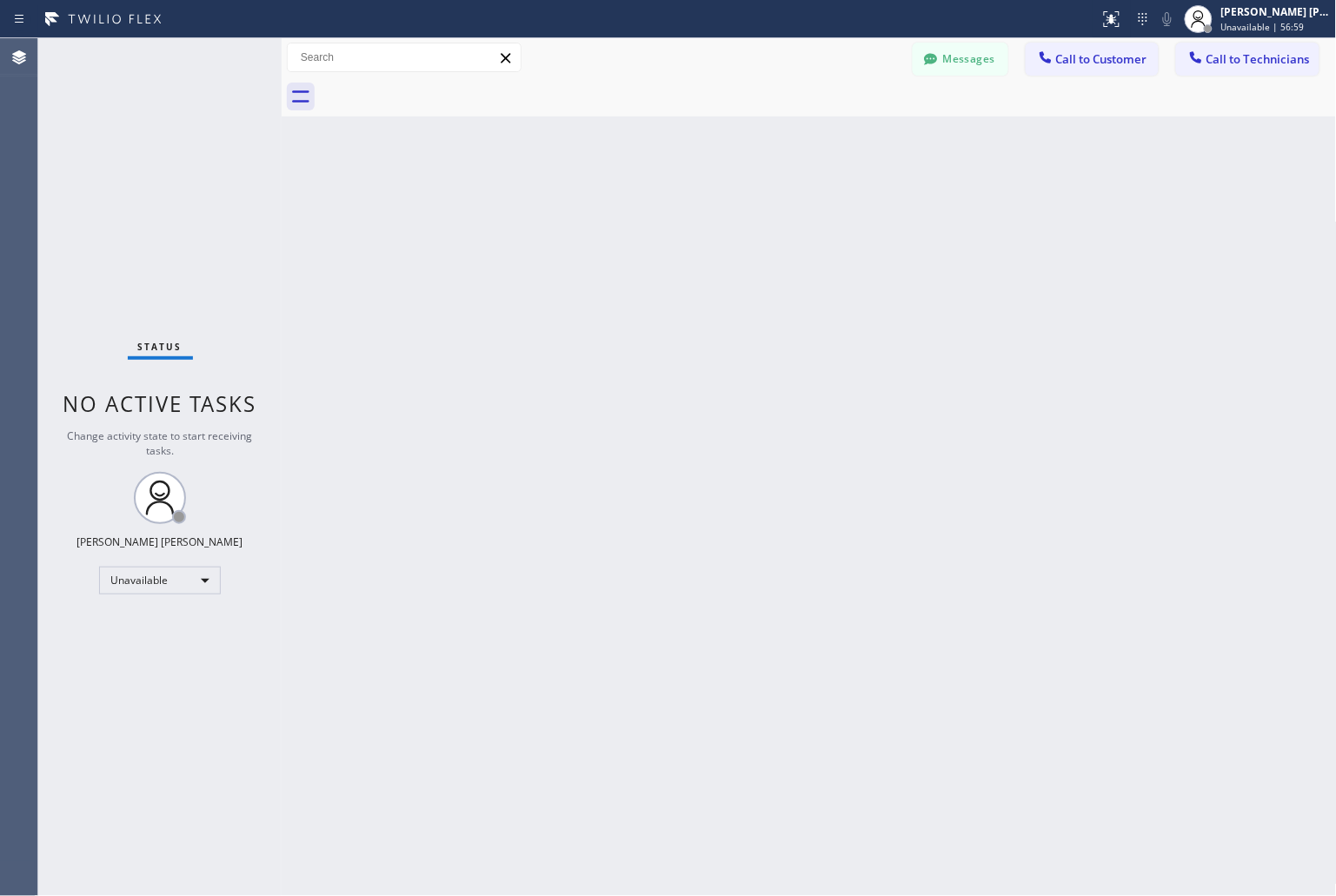
click at [992, 184] on div "Back to Dashboard Change Sender ID Customers Technicians KD Krissy Do [DATE] 02…" at bounding box center [809, 466] width 1055 height 858
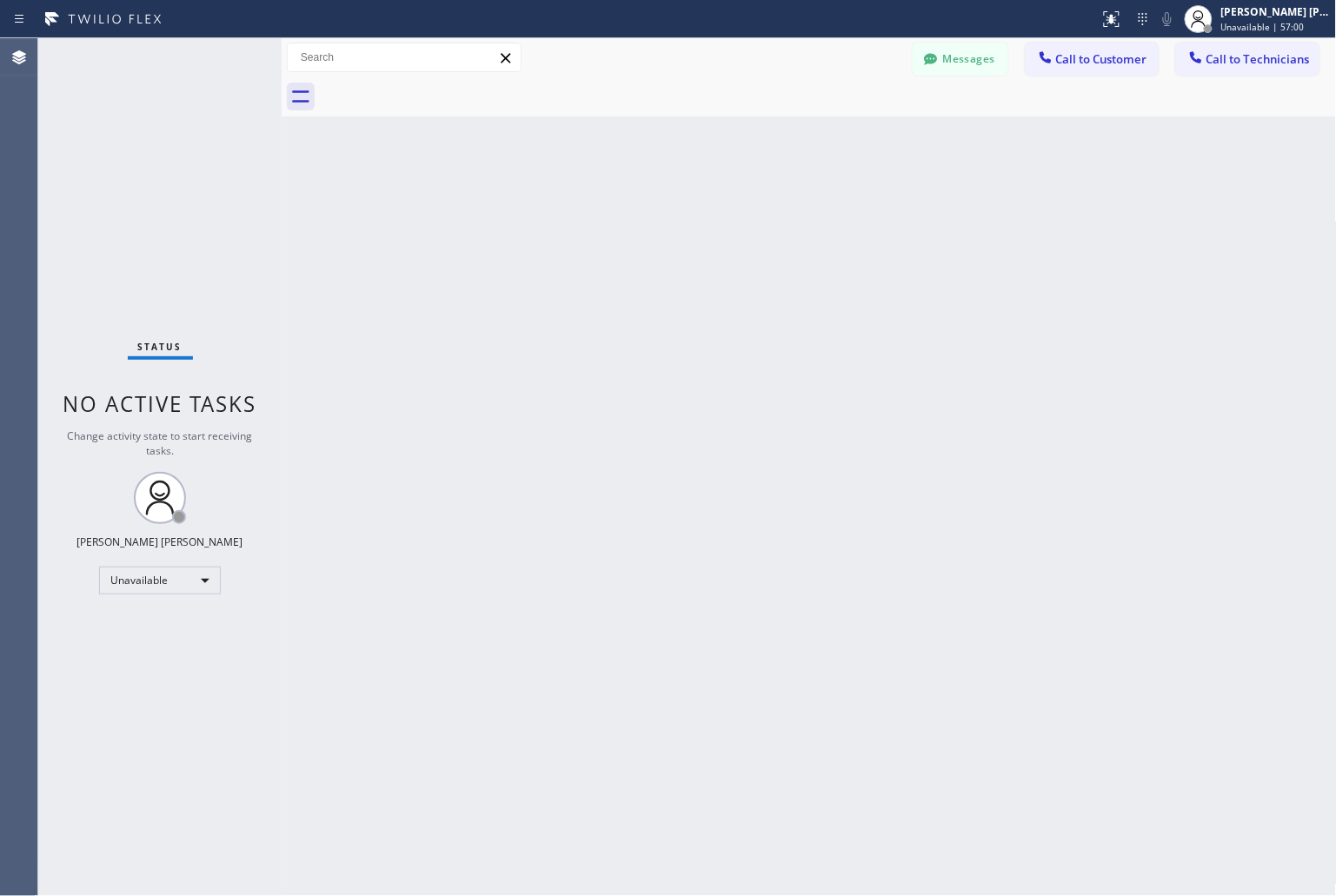
click at [992, 184] on div "Back to Dashboard Change Sender ID Customers Technicians KD Krissy Do [DATE] 02…" at bounding box center [809, 466] width 1055 height 858
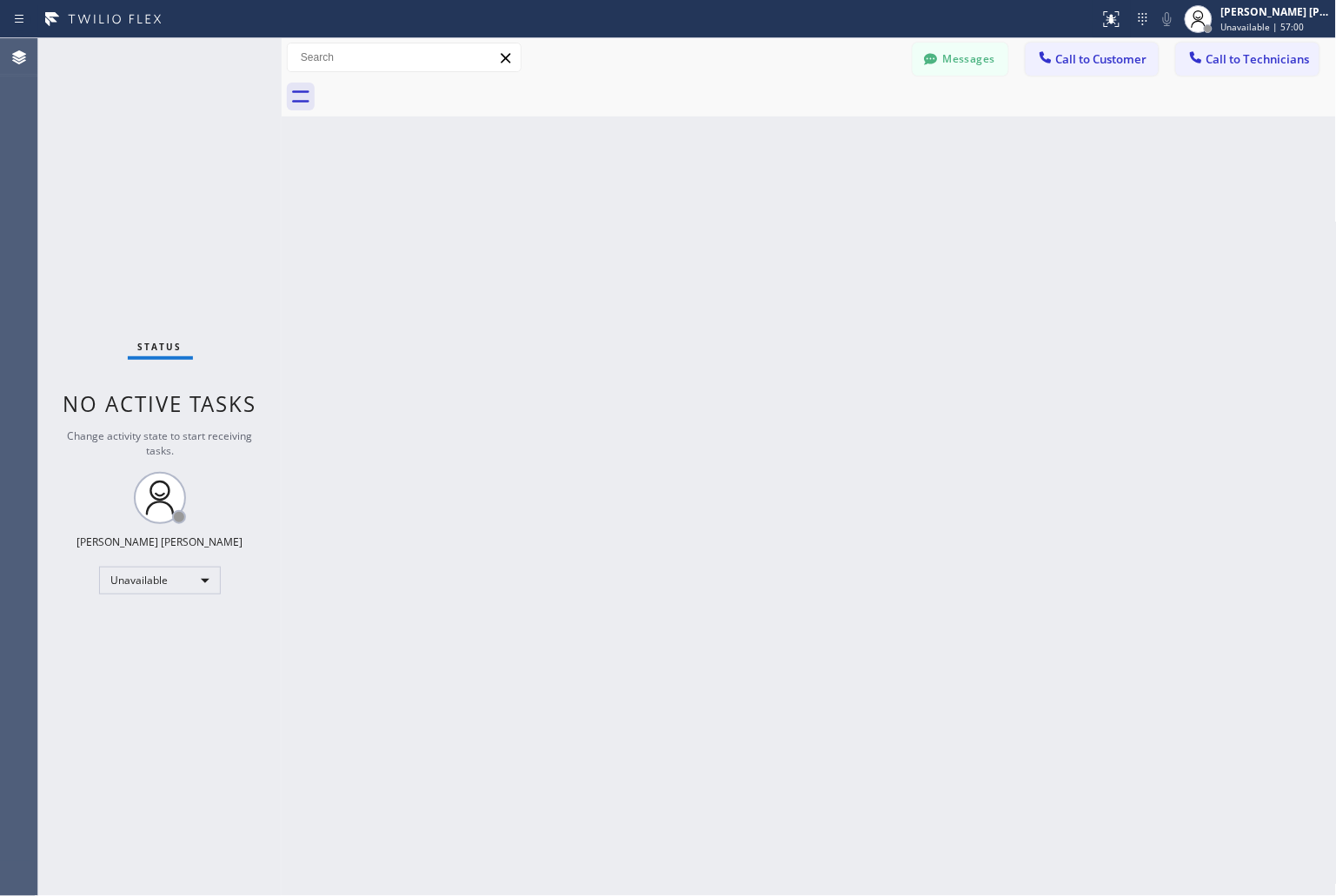
click at [992, 184] on div "Back to Dashboard Change Sender ID Customers Technicians KD Krissy Do [DATE] 02…" at bounding box center [809, 466] width 1055 height 858
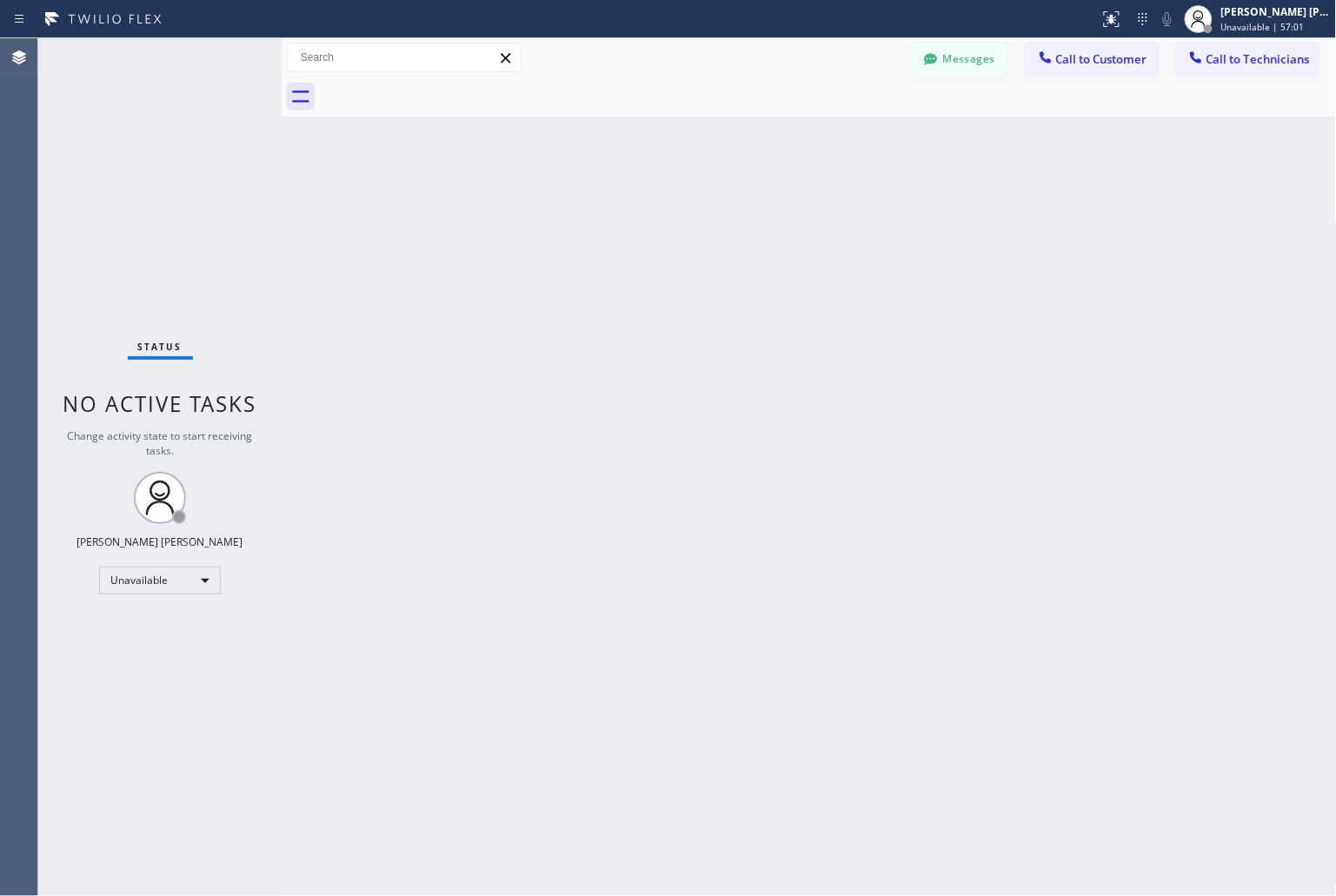
click at [992, 184] on div "Back to Dashboard Change Sender ID Customers Technicians KD Krissy Do [DATE] 02…" at bounding box center [809, 466] width 1055 height 858
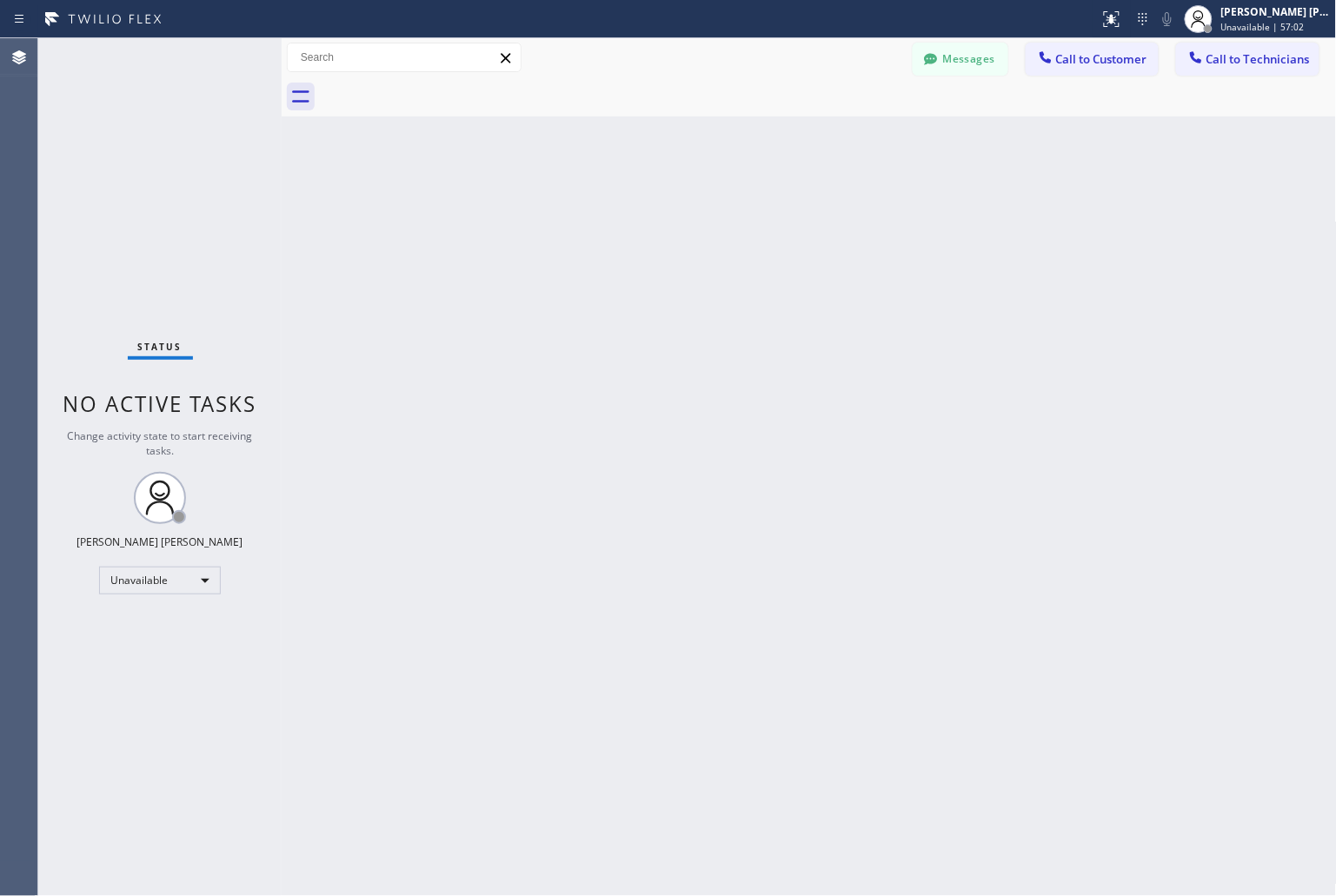
click at [992, 184] on div "Back to Dashboard Change Sender ID Customers Technicians KD Krissy Do [DATE] 02…" at bounding box center [809, 466] width 1055 height 858
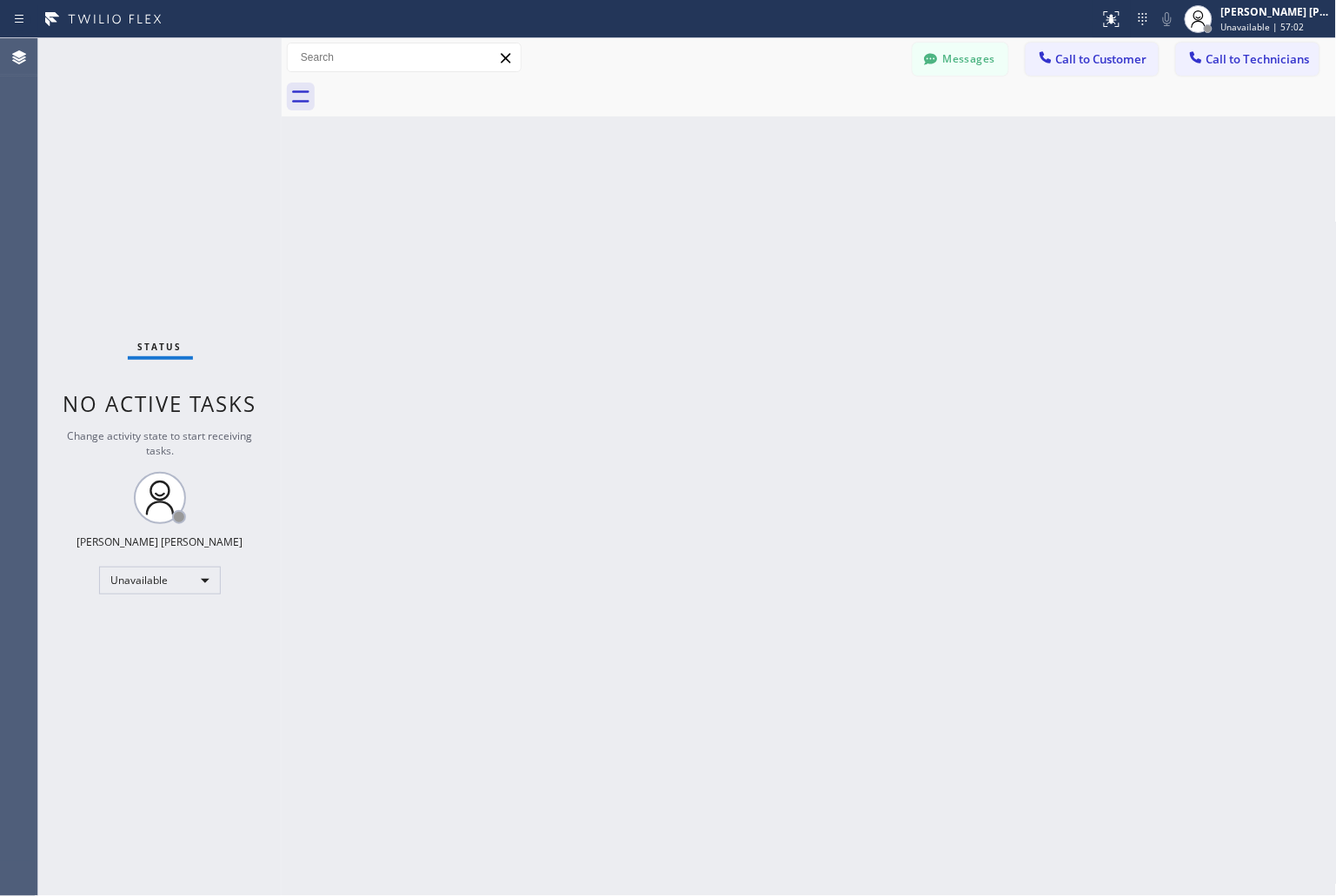
click at [992, 184] on div "Back to Dashboard Change Sender ID Customers Technicians KD Krissy Do [DATE] 02…" at bounding box center [809, 466] width 1055 height 858
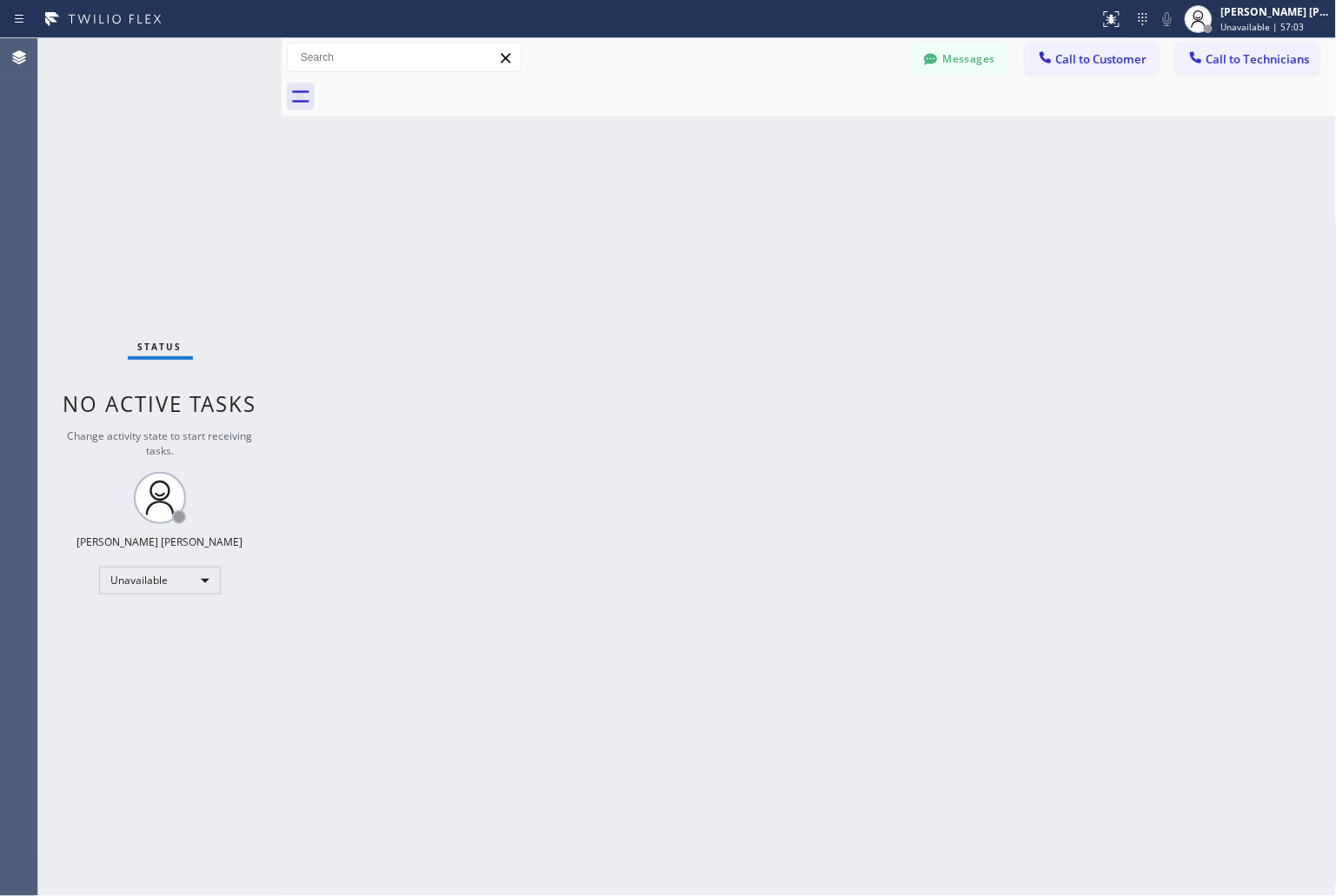
click at [992, 184] on div "Back to Dashboard Change Sender ID Customers Technicians KD Krissy Do [DATE] 02…" at bounding box center [809, 466] width 1055 height 858
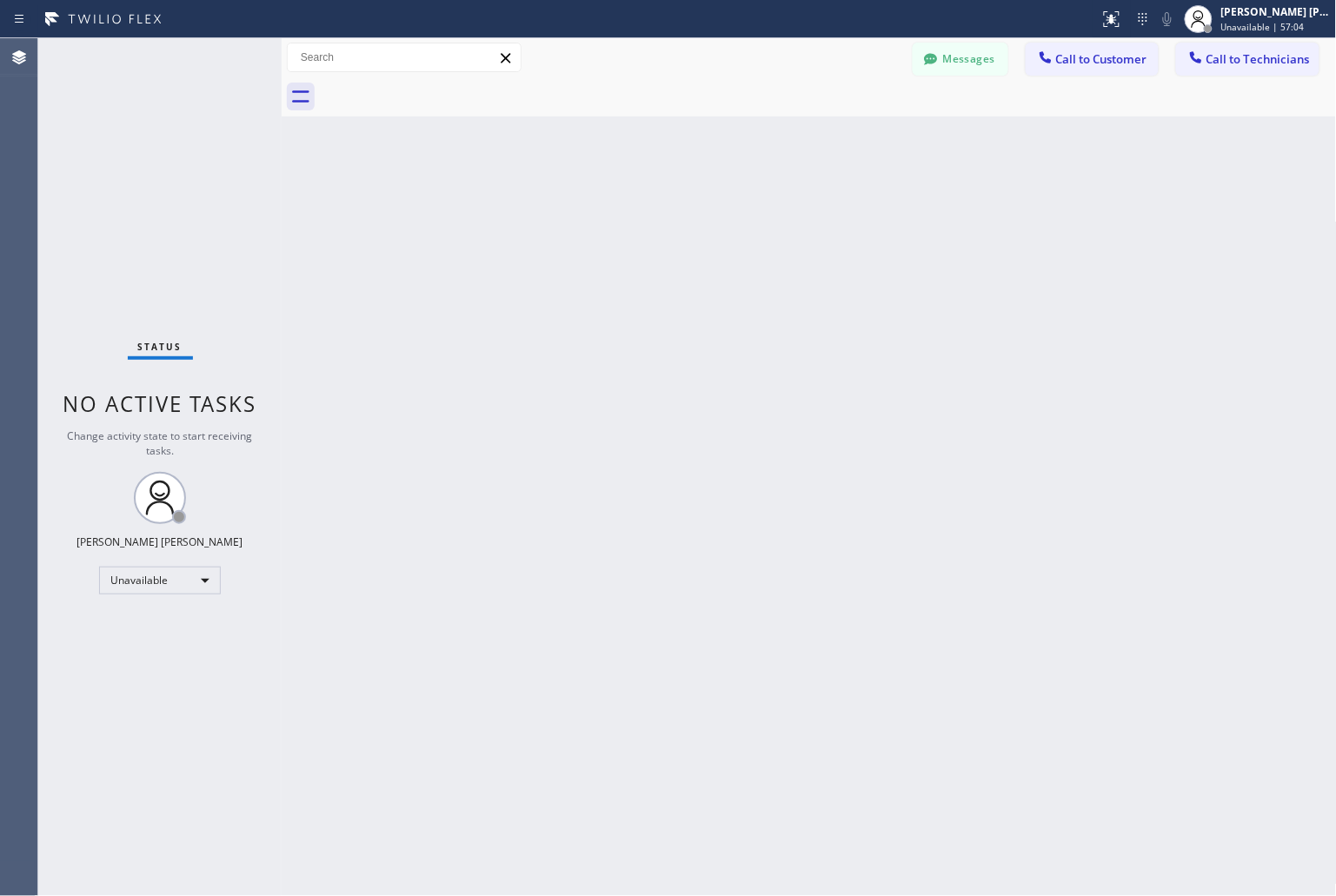
click at [992, 184] on div "Back to Dashboard Change Sender ID Customers Technicians KD Krissy Do [DATE] 02…" at bounding box center [809, 466] width 1055 height 858
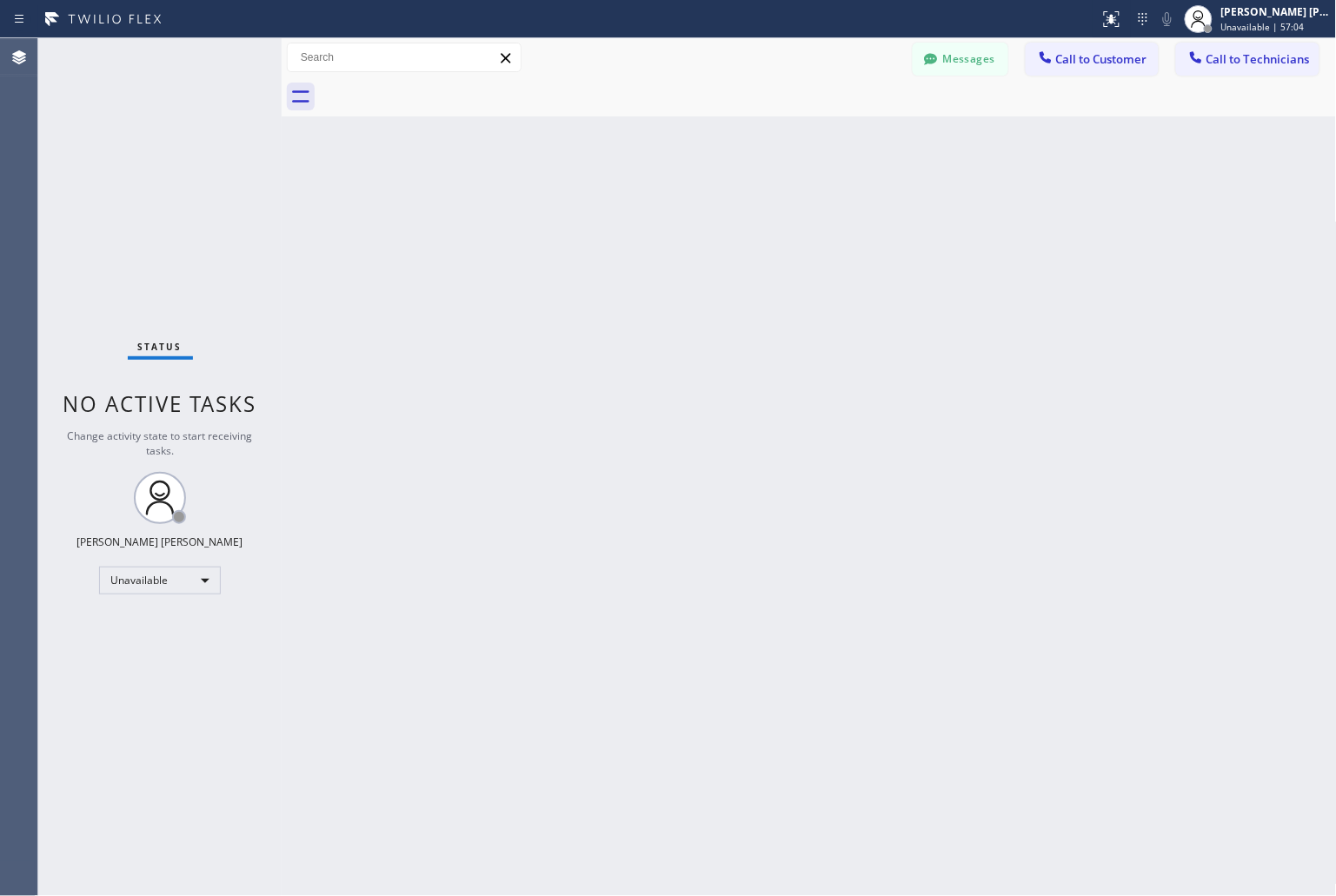
click at [992, 184] on div "Back to Dashboard Change Sender ID Customers Technicians KD Krissy Do [DATE] 02…" at bounding box center [809, 466] width 1055 height 858
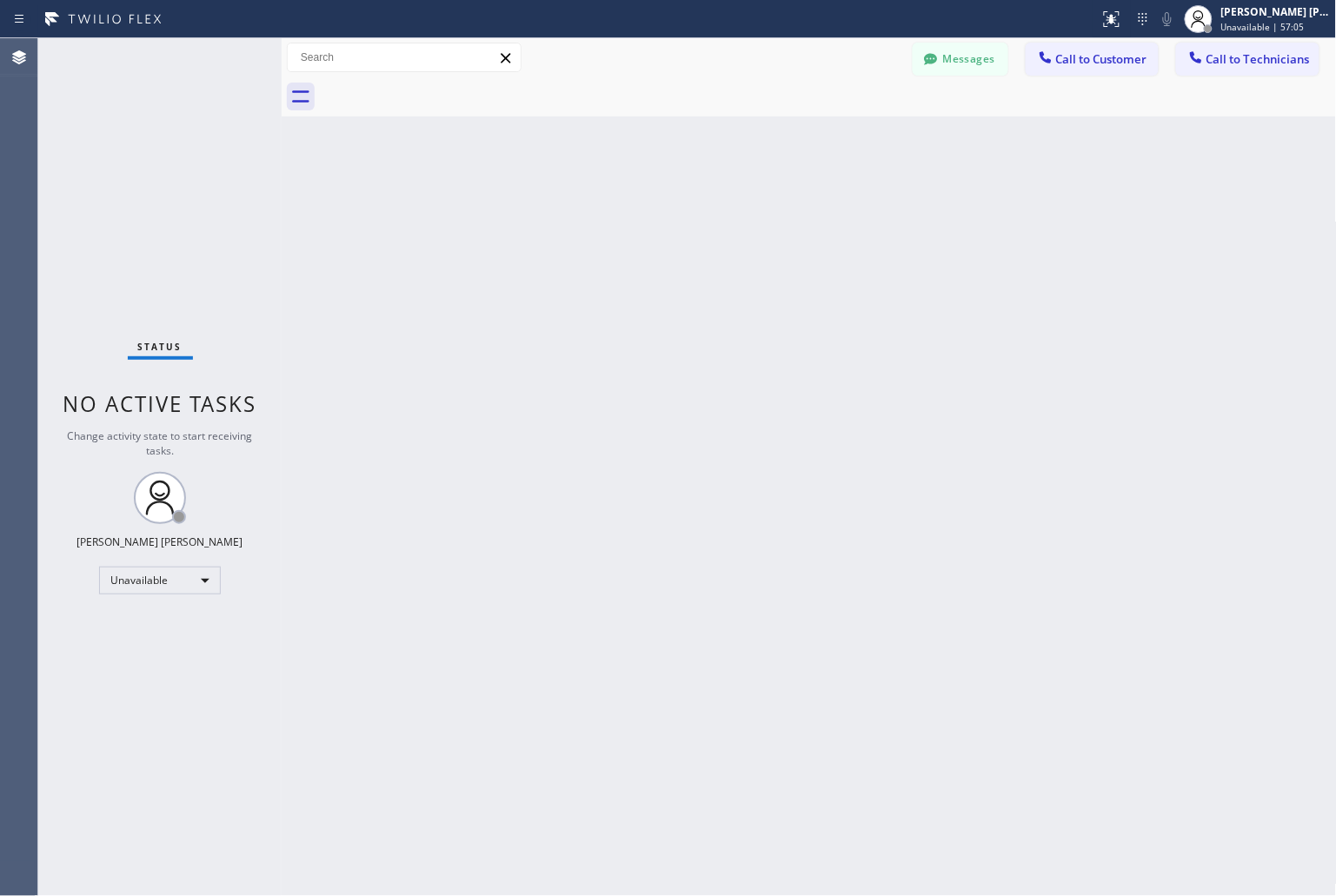
click at [992, 184] on div "Back to Dashboard Change Sender ID Customers Technicians KD Krissy Do [DATE] 02…" at bounding box center [809, 466] width 1055 height 858
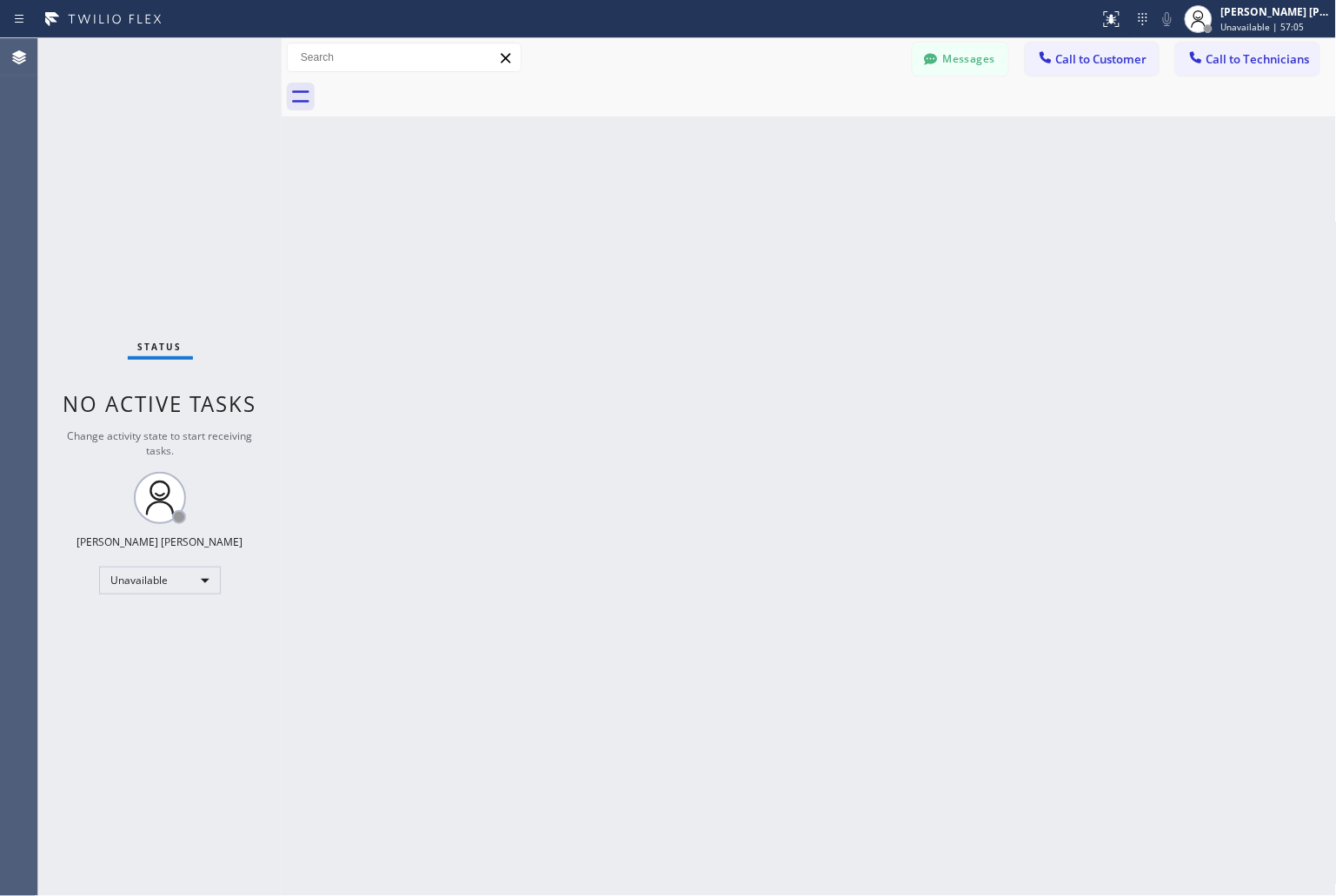
click at [992, 184] on div "Back to Dashboard Change Sender ID Customers Technicians KD Krissy Do [DATE] 02…" at bounding box center [809, 466] width 1055 height 858
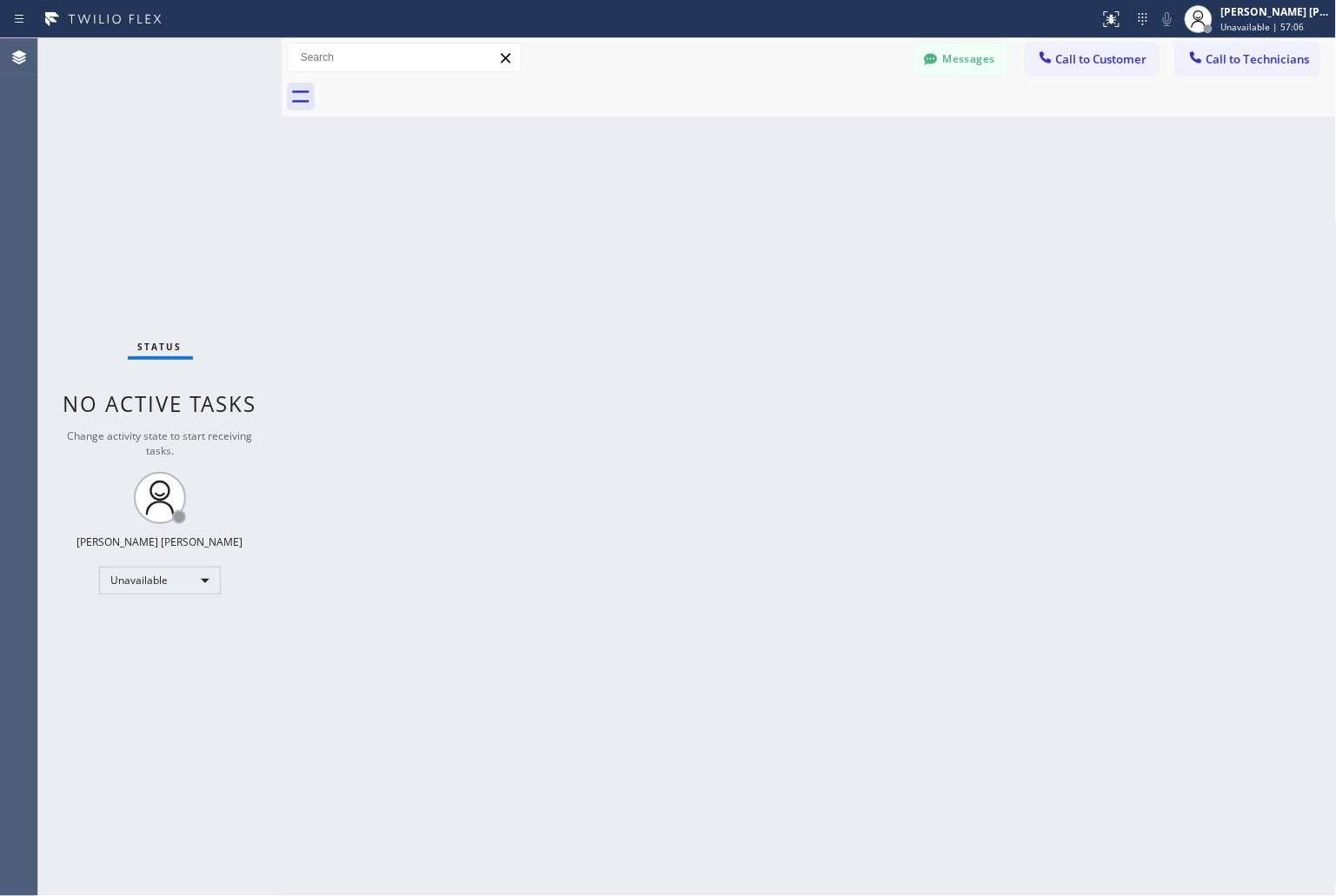
click at [992, 184] on div "Back to Dashboard Change Sender ID Customers Technicians KD Krissy Do [DATE] 02…" at bounding box center [809, 466] width 1055 height 858
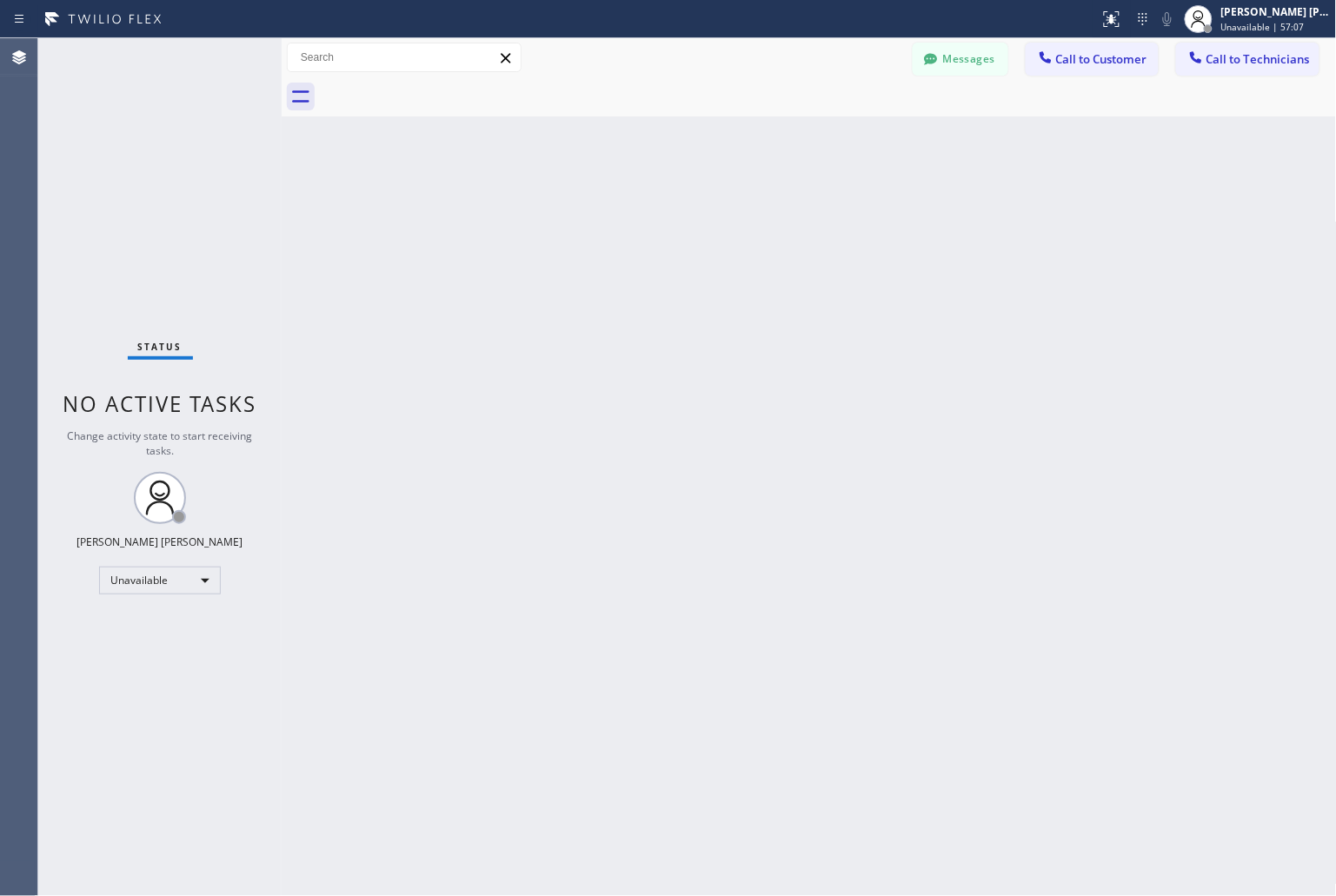
click at [992, 184] on div "Back to Dashboard Change Sender ID Customers Technicians KD Krissy Do [DATE] 02…" at bounding box center [809, 466] width 1055 height 858
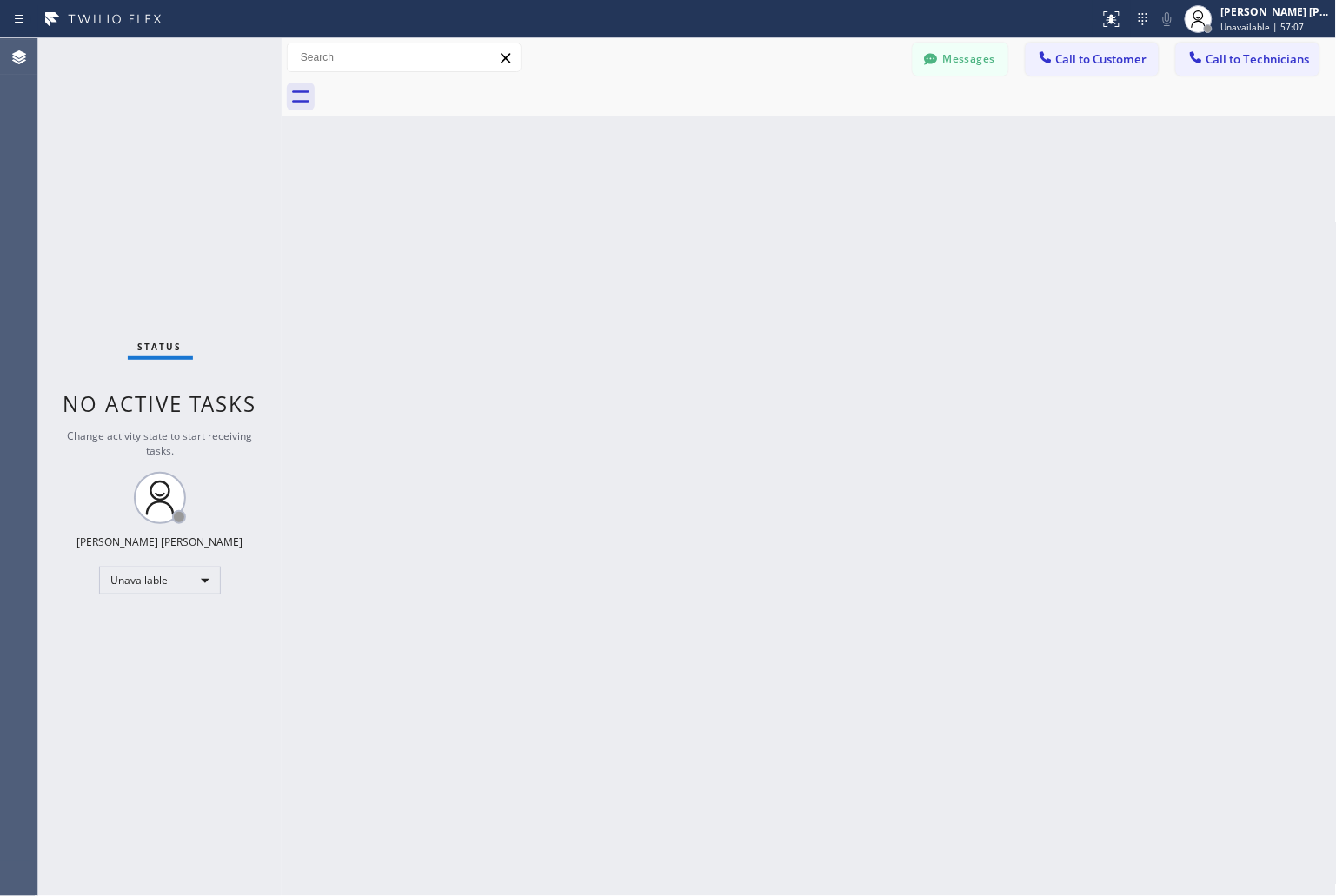
click at [992, 184] on div "Back to Dashboard Change Sender ID Customers Technicians KD Krissy Do [DATE] 02…" at bounding box center [809, 466] width 1055 height 858
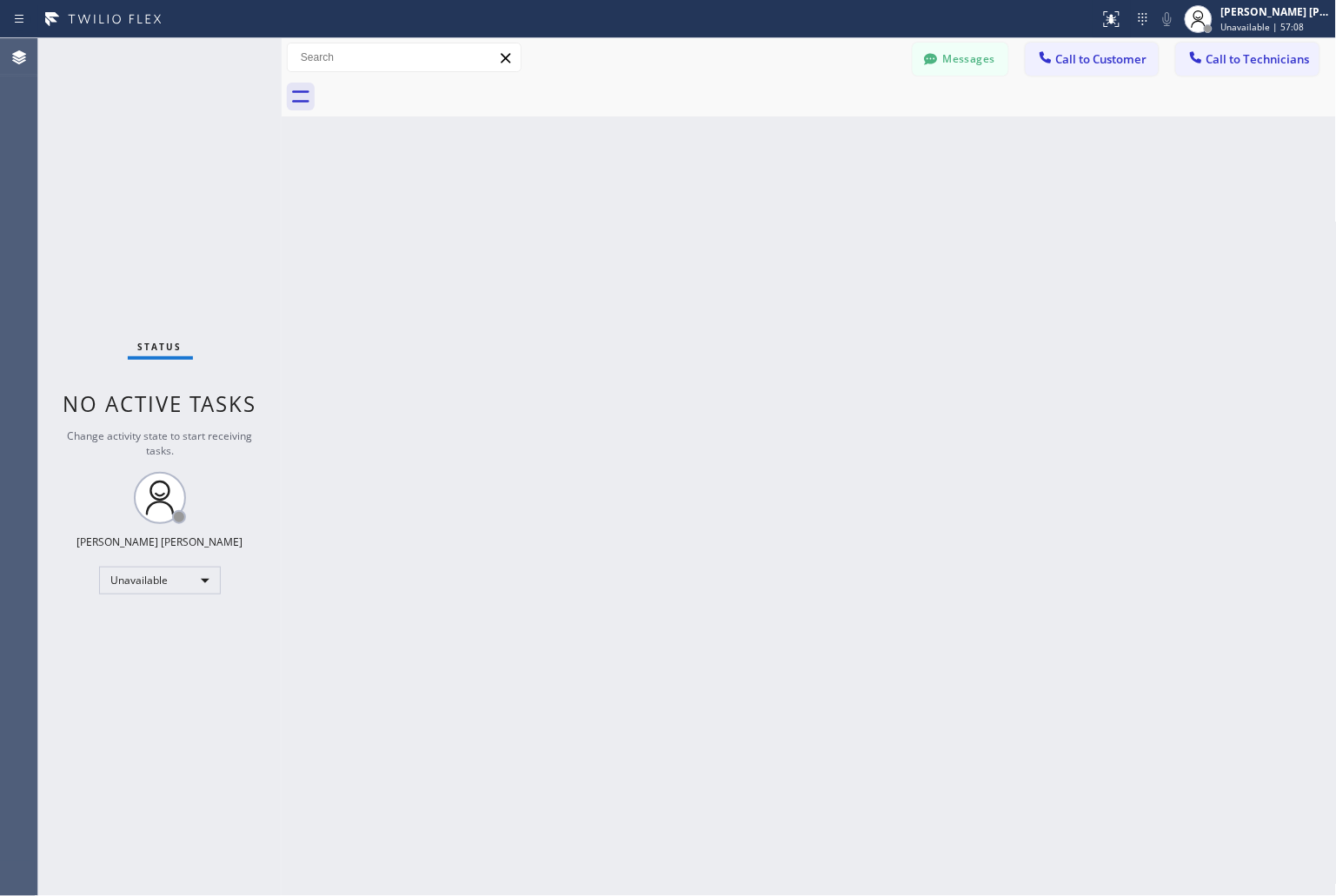
click at [992, 184] on div "Back to Dashboard Change Sender ID Customers Technicians KD Krissy Do [DATE] 02…" at bounding box center [809, 466] width 1055 height 858
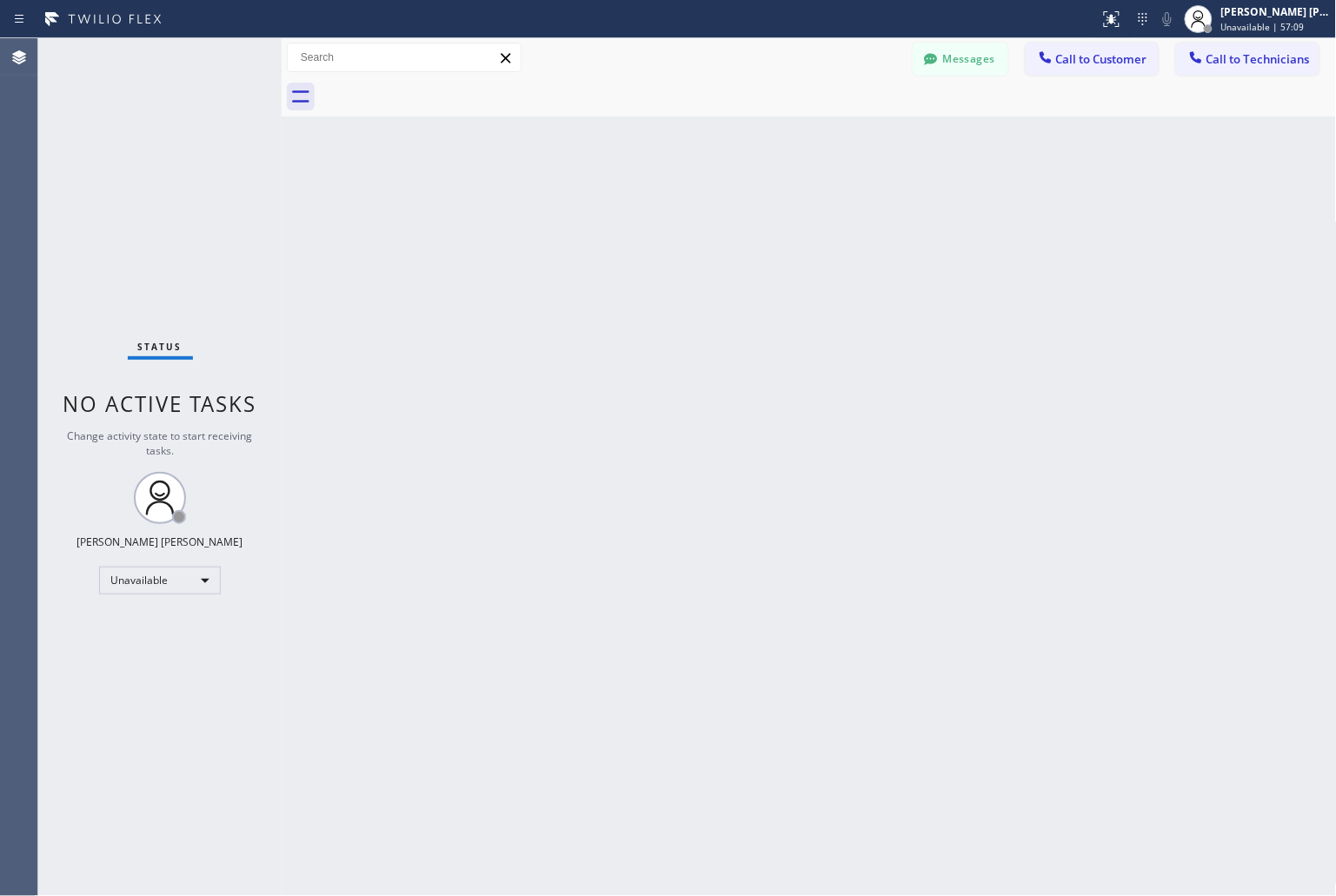
click at [992, 184] on div "Back to Dashboard Change Sender ID Customers Technicians KD Krissy Do [DATE] 02…" at bounding box center [809, 466] width 1055 height 858
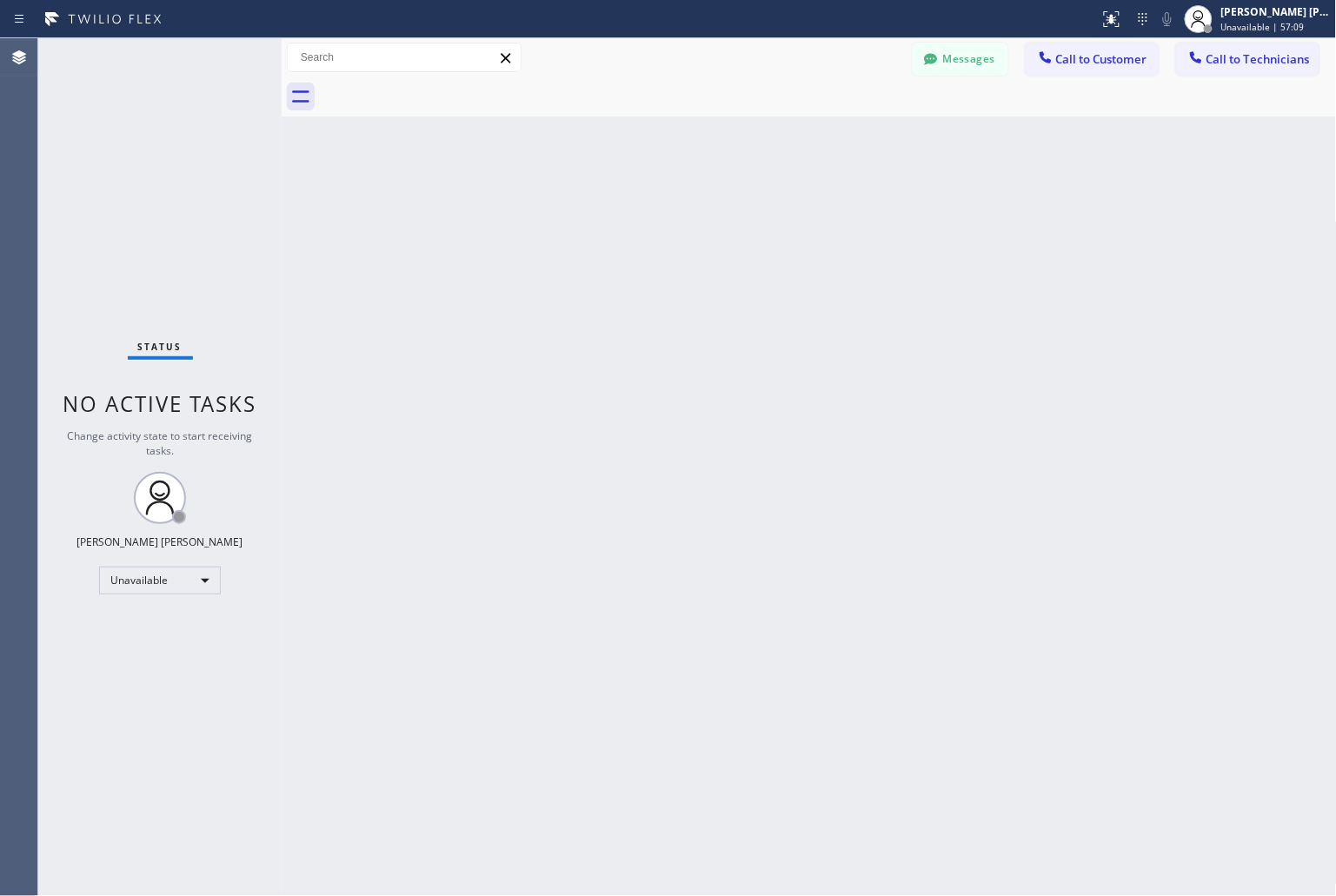
click at [992, 184] on div "Back to Dashboard Change Sender ID Customers Technicians KD Krissy Do [DATE] 02…" at bounding box center [809, 466] width 1055 height 858
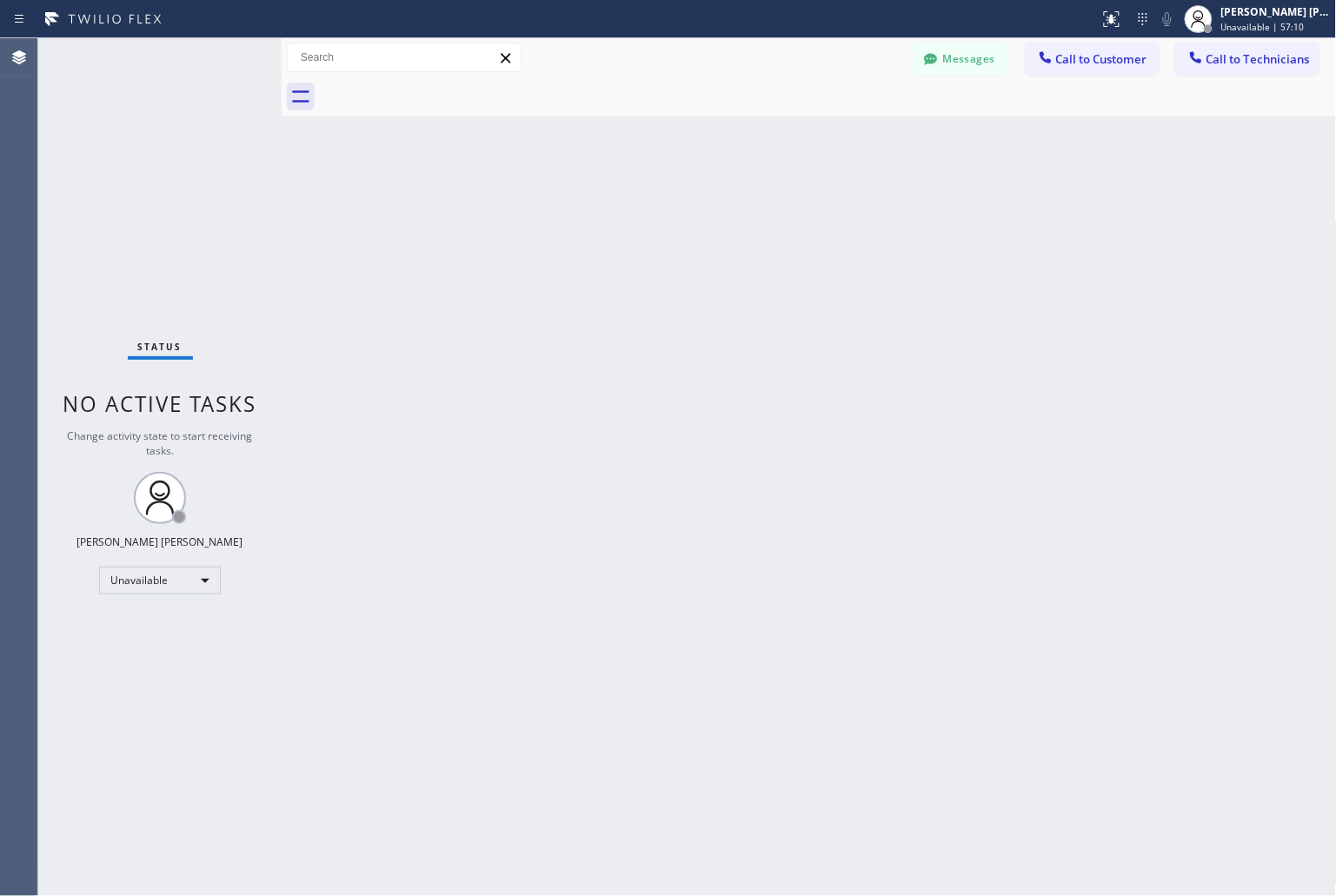
click at [992, 184] on div "Back to Dashboard Change Sender ID Customers Technicians KD Krissy Do [DATE] 02…" at bounding box center [809, 466] width 1055 height 858
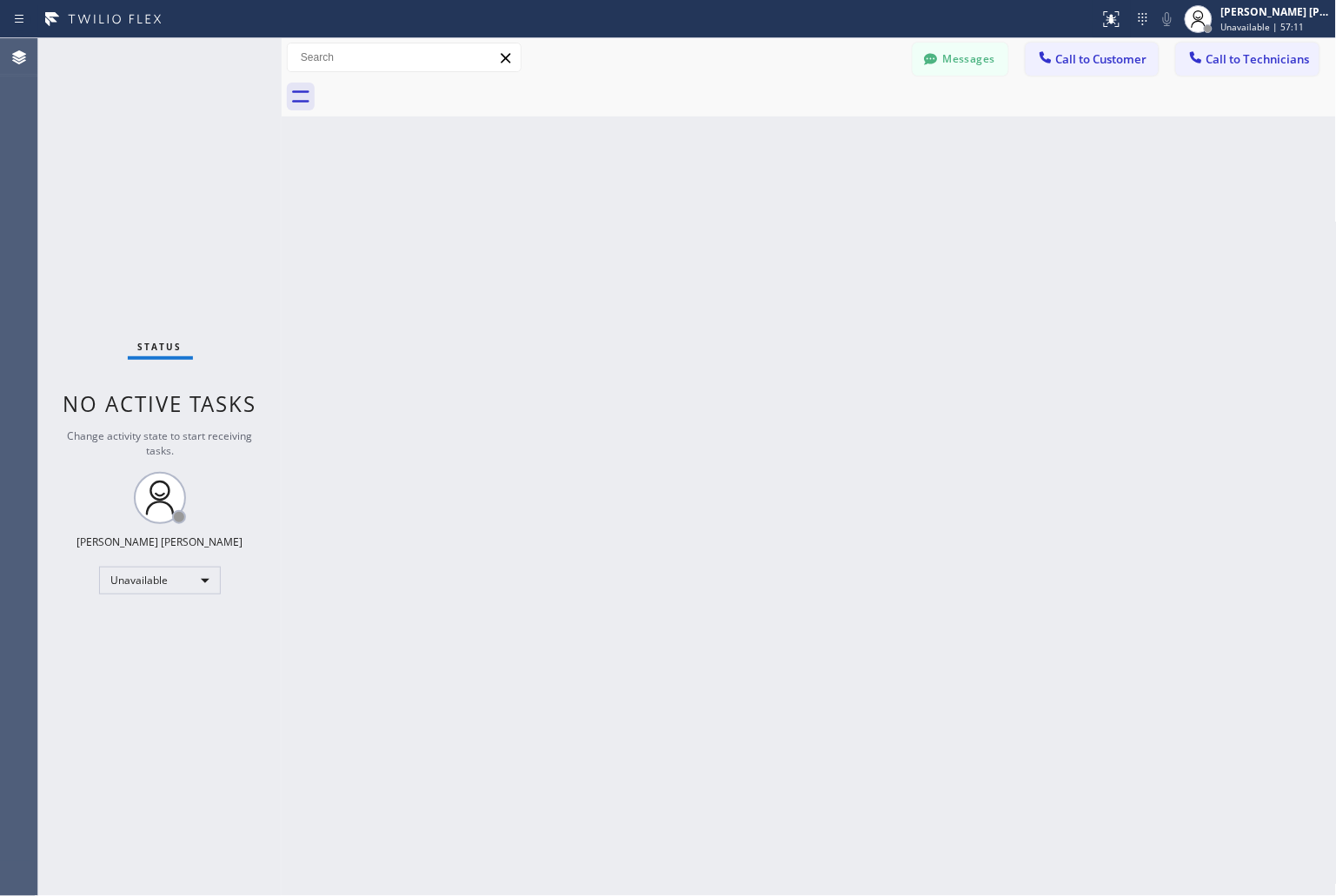
click at [992, 184] on div "Back to Dashboard Change Sender ID Customers Technicians KD Krissy Do [DATE] 02…" at bounding box center [809, 466] width 1055 height 858
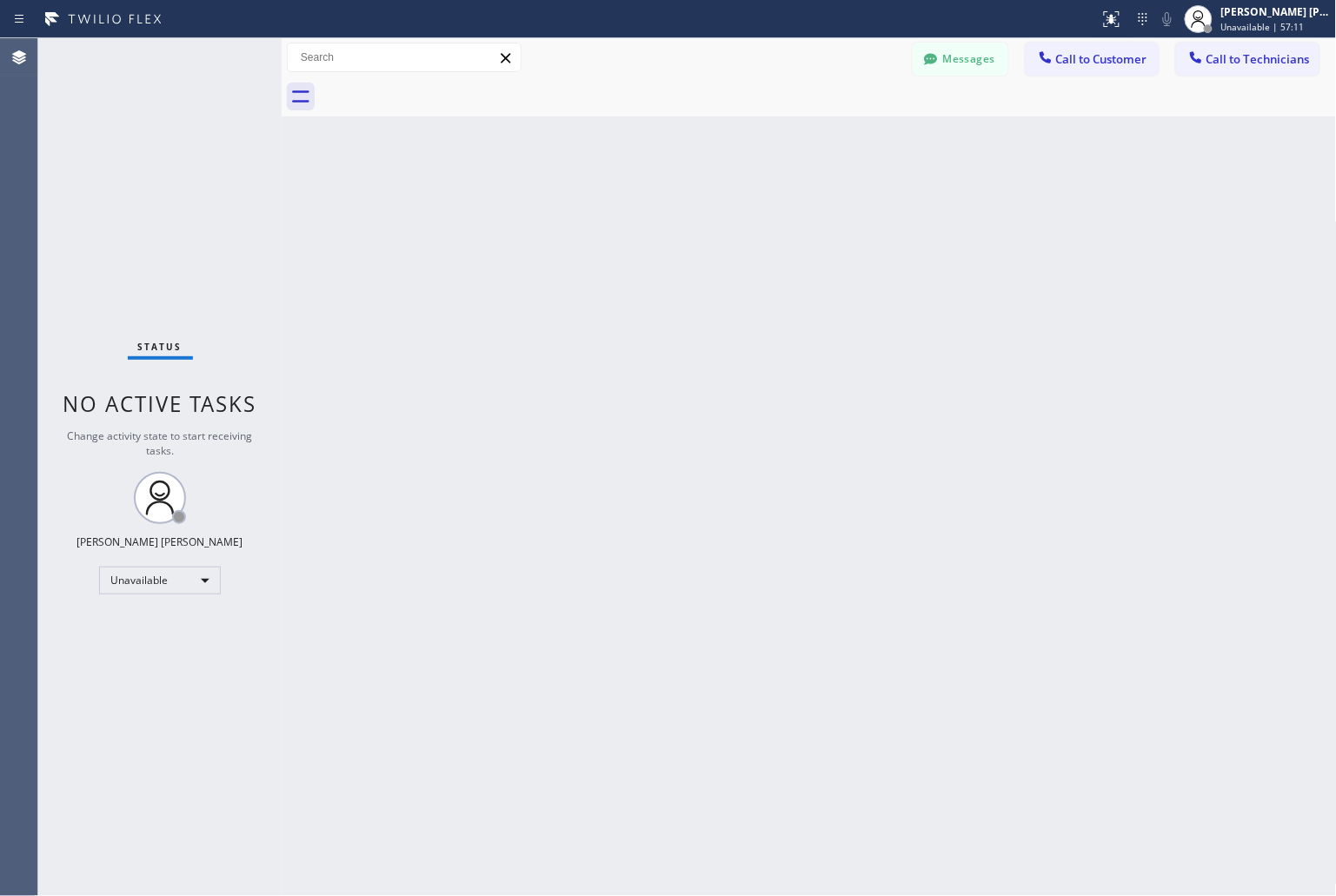
click
drag, startPoint x: 1022, startPoint y: 296, endPoint x: 1011, endPoint y: 294, distance: 11.2
